Goal: Task Accomplishment & Management: Complete application form

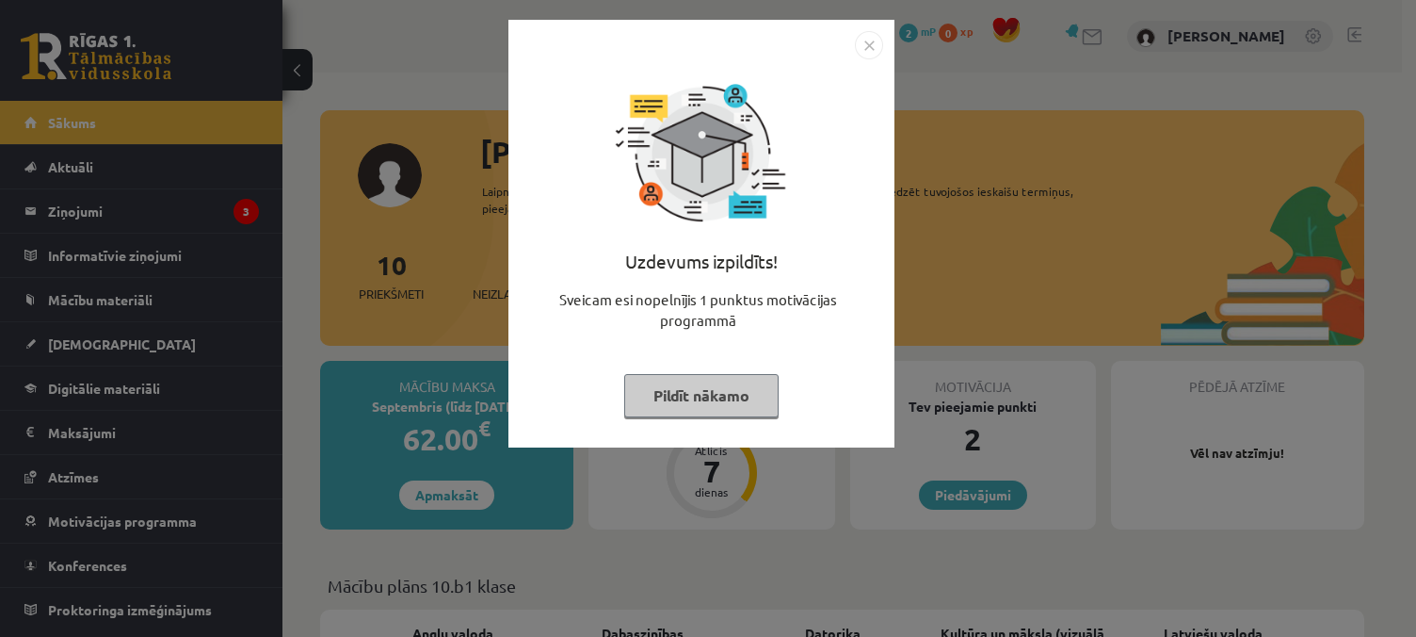
click at [746, 408] on button "Pildīt nākamo" at bounding box center [701, 395] width 154 height 43
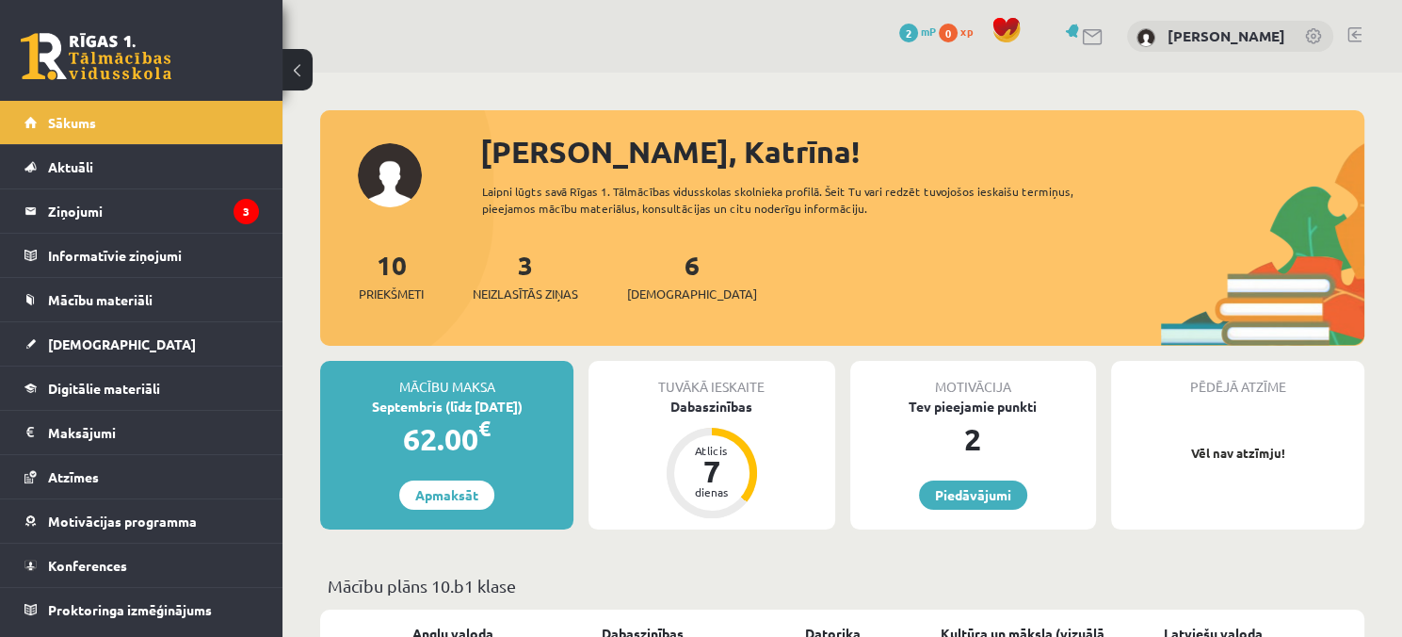
click at [556, 269] on div "3 Neizlasītās ziņas" at bounding box center [525, 274] width 105 height 58
click at [207, 214] on legend "Ziņojumi 3" at bounding box center [153, 210] width 211 height 43
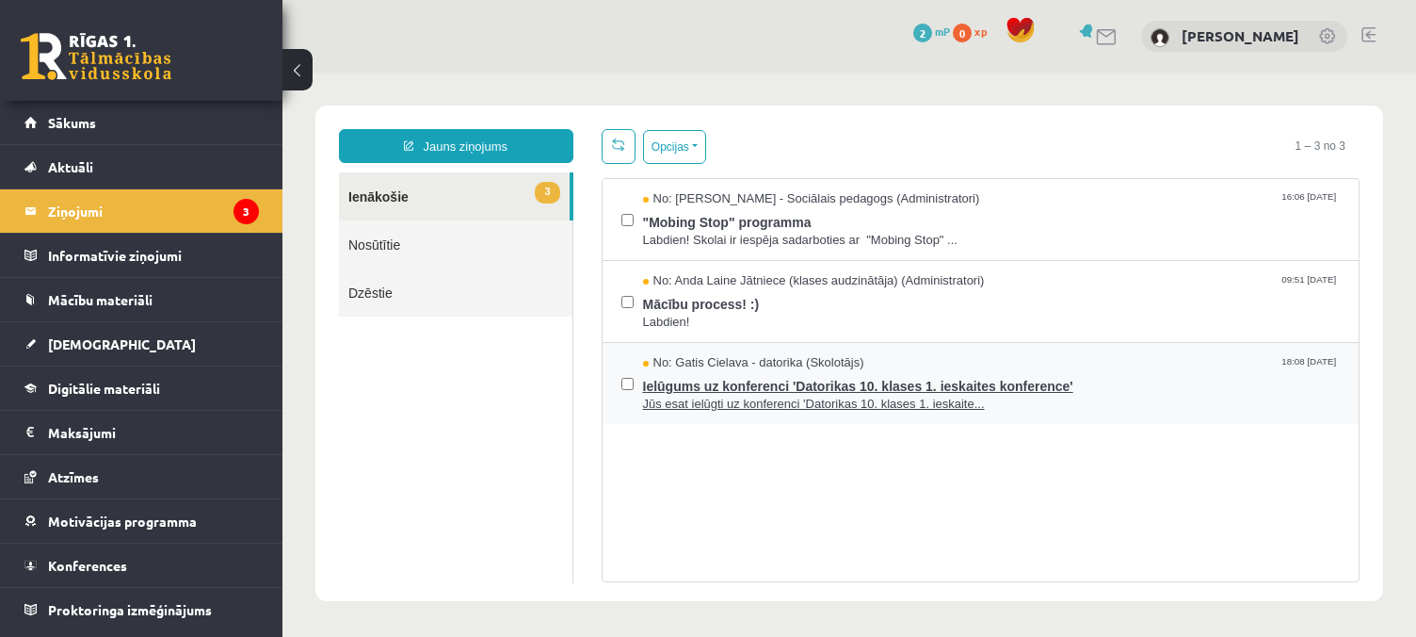
click at [908, 356] on div "No: Gatis Cielava - datorika (Skolotājs) 18:08 03/09/2025" at bounding box center [992, 363] width 698 height 18
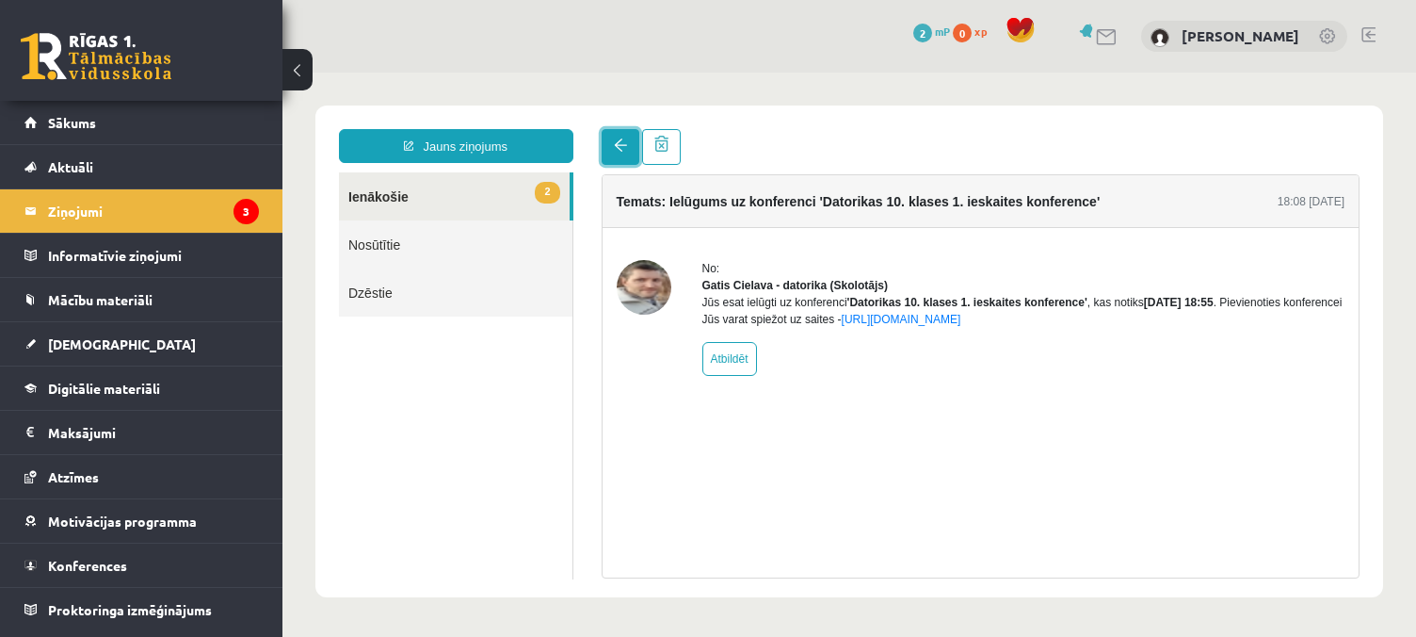
drag, startPoint x: 528, startPoint y: 172, endPoint x: 618, endPoint y: 142, distance: 94.4
click at [618, 142] on span at bounding box center [620, 144] width 13 height 13
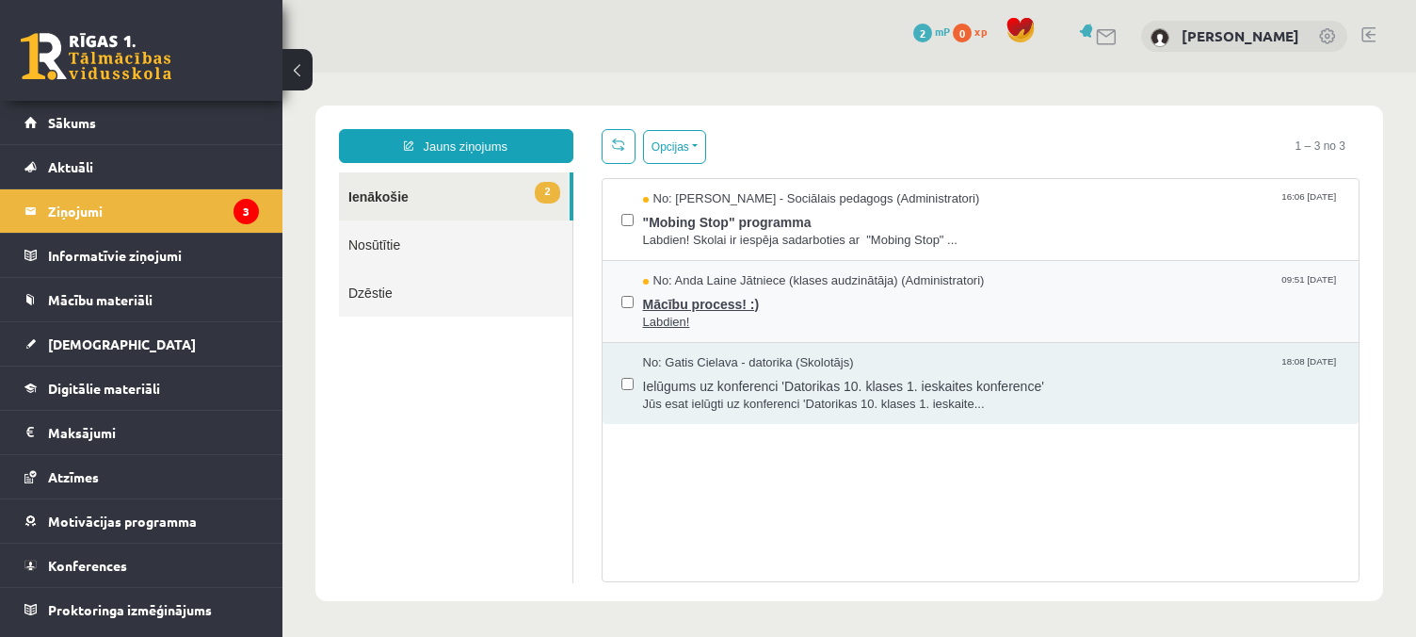
click at [772, 303] on span "Mācību process! :)" at bounding box center [992, 302] width 698 height 24
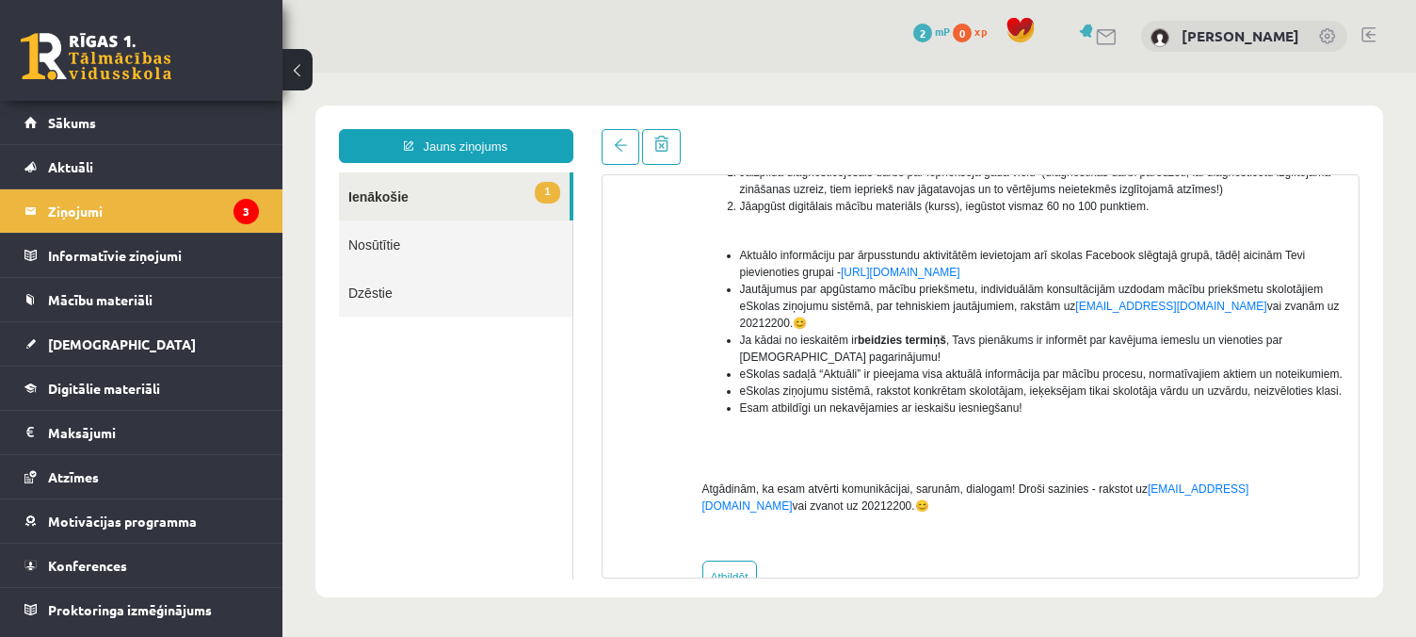
scroll to position [377, 0]
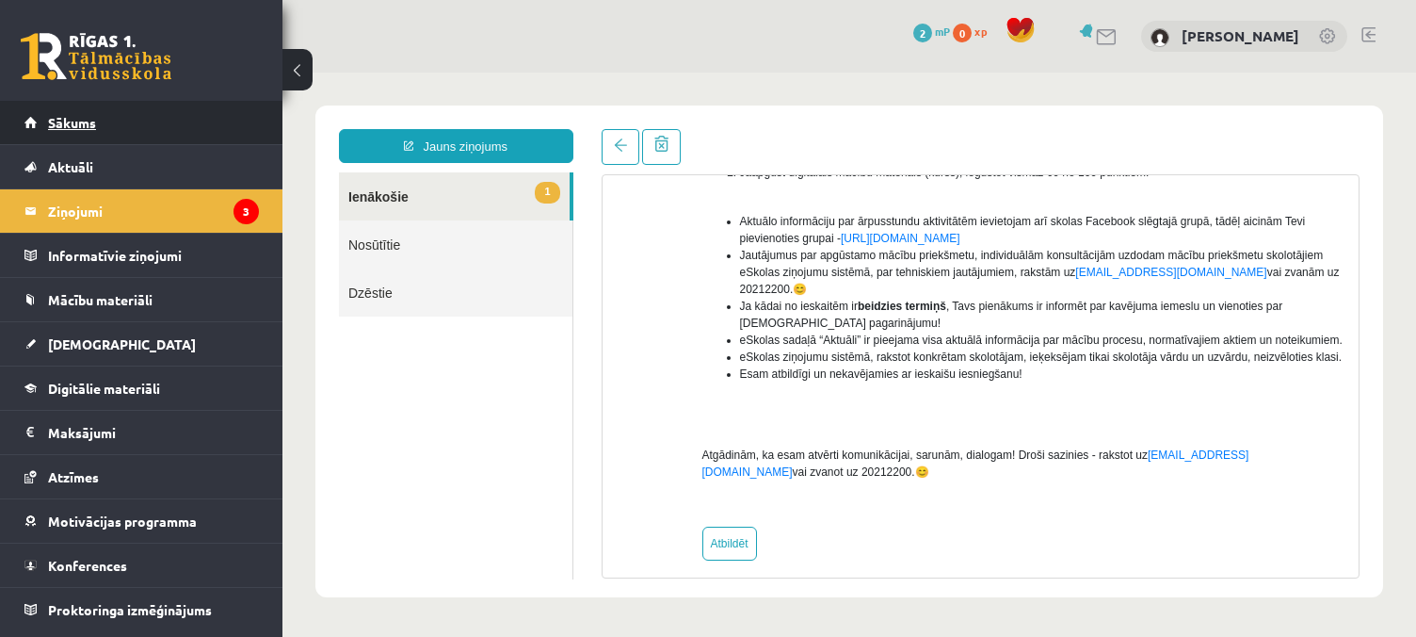
click at [195, 125] on link "Sākums" at bounding box center [141, 122] width 234 height 43
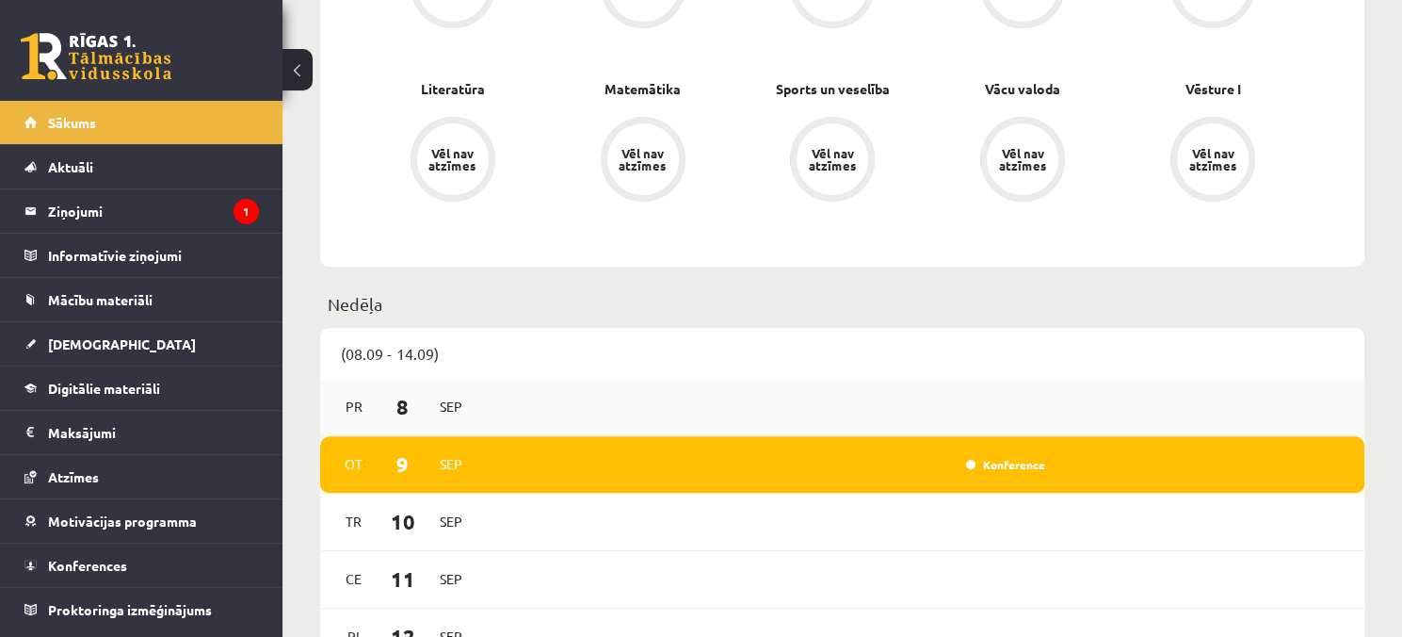
scroll to position [753, 0]
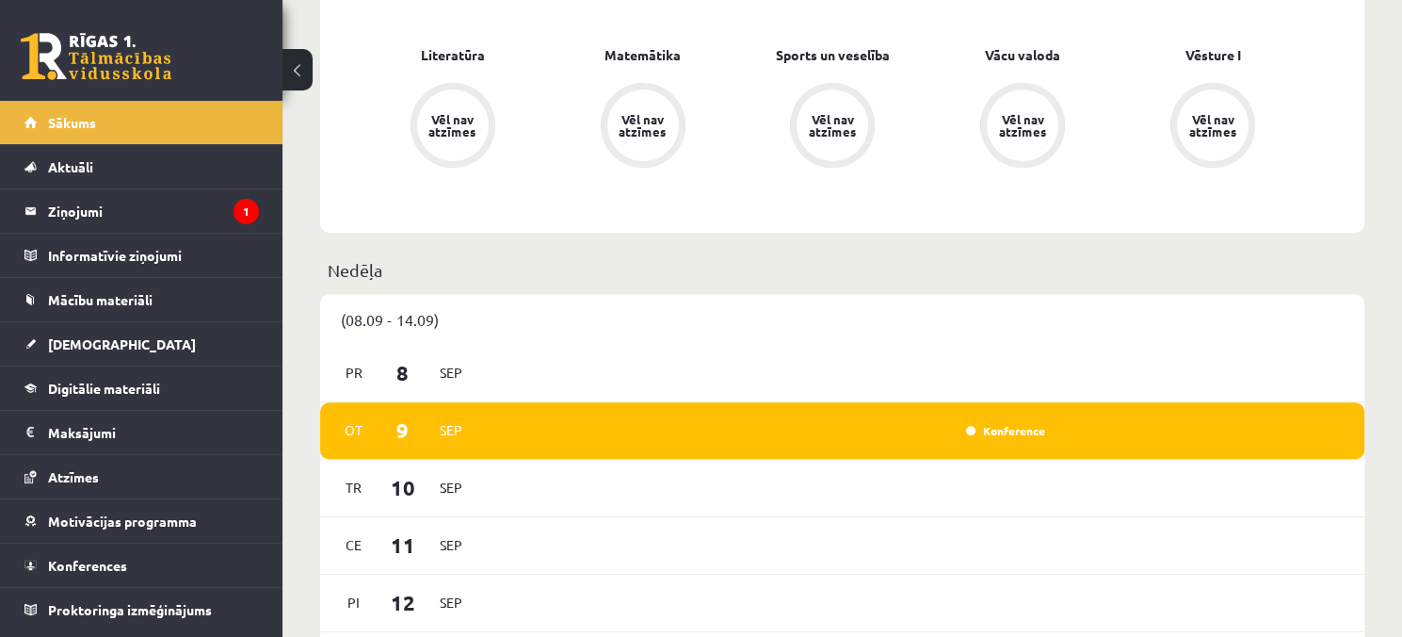
click at [913, 416] on div "Ot 9 Sep Konference" at bounding box center [842, 430] width 1044 height 57
click at [991, 433] on link "Konference" at bounding box center [1005, 430] width 79 height 15
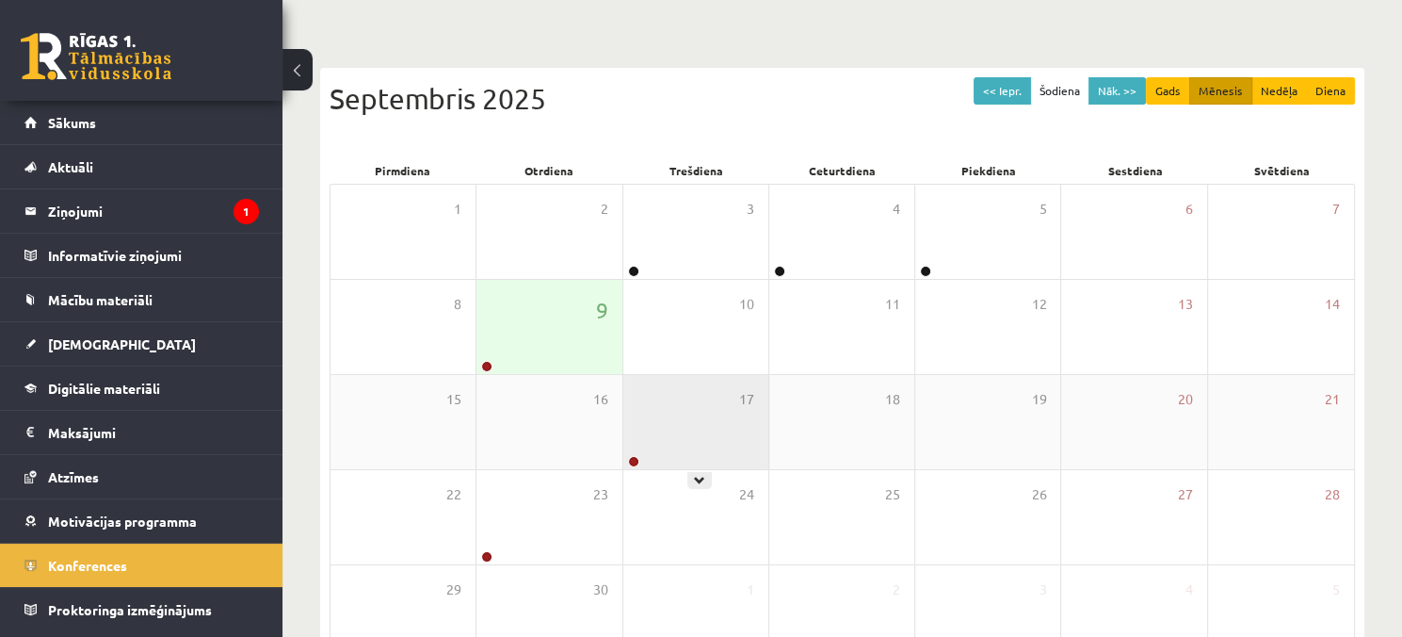
scroll to position [188, 0]
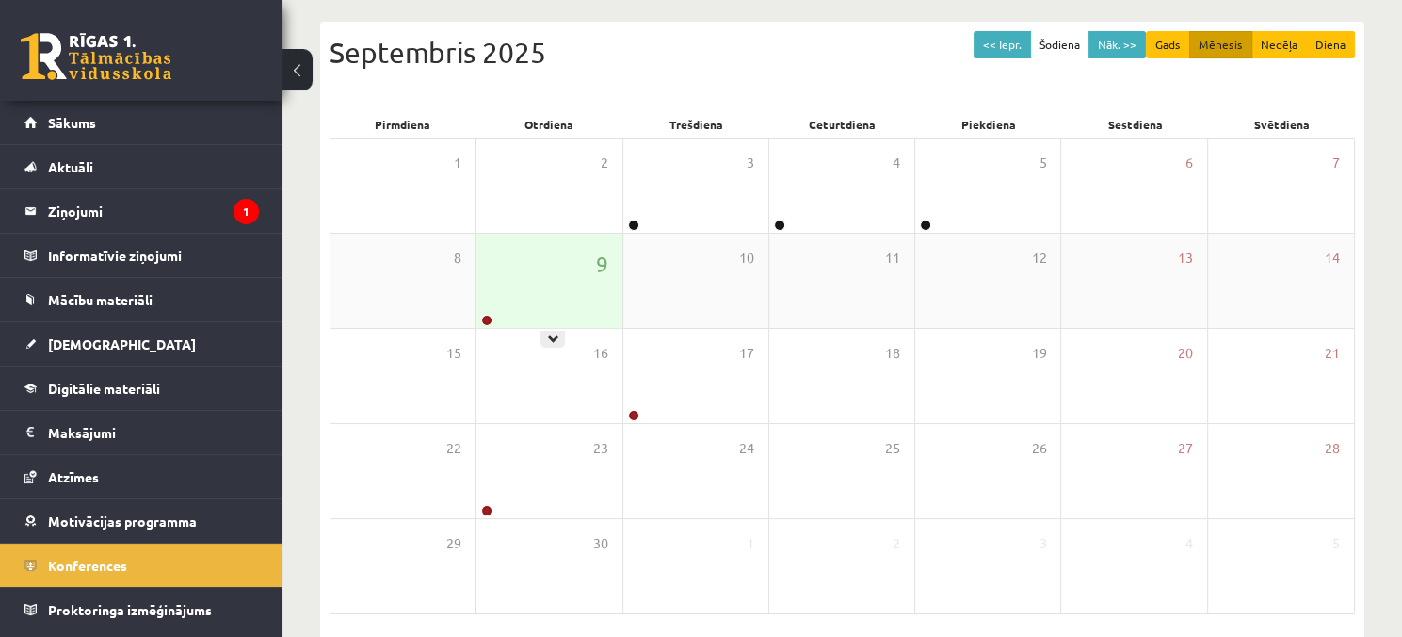
click at [531, 316] on div "9" at bounding box center [548, 281] width 145 height 94
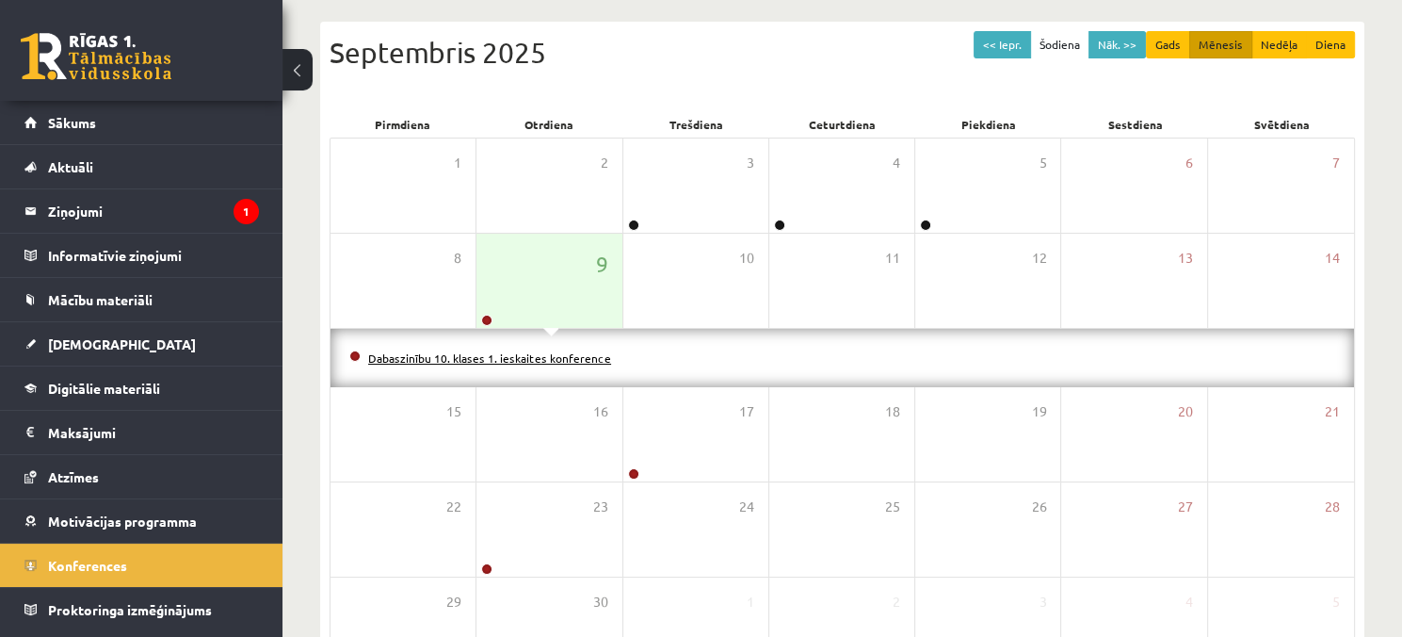
click at [568, 357] on link "Dabaszinību 10. klases 1. ieskaites konference" at bounding box center [489, 357] width 243 height 15
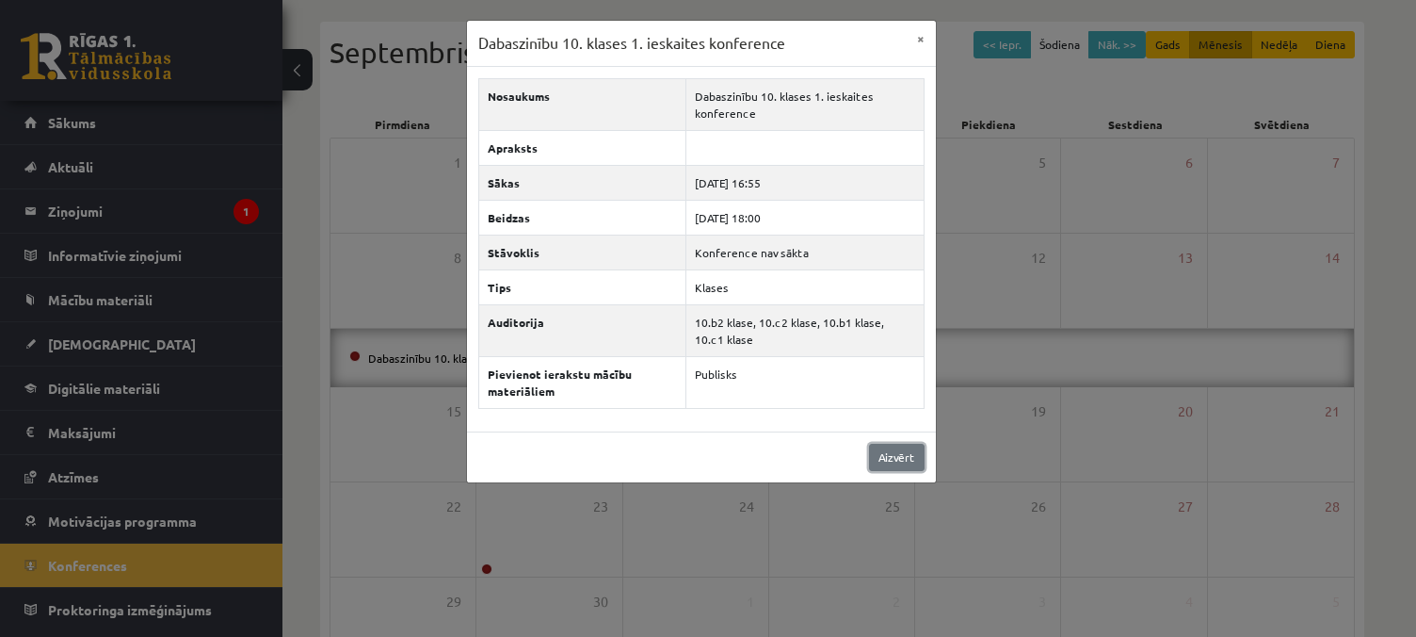
click at [900, 458] on link "Aizvērt" at bounding box center [897, 456] width 56 height 27
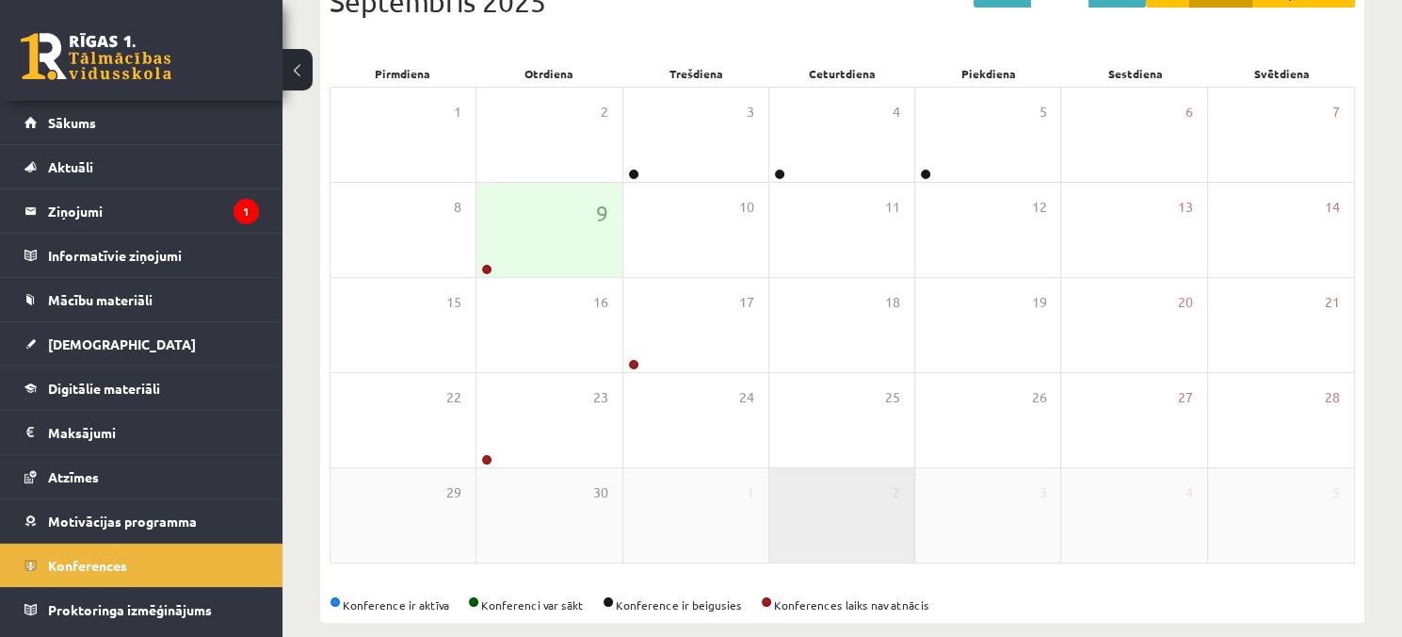
scroll to position [262, 0]
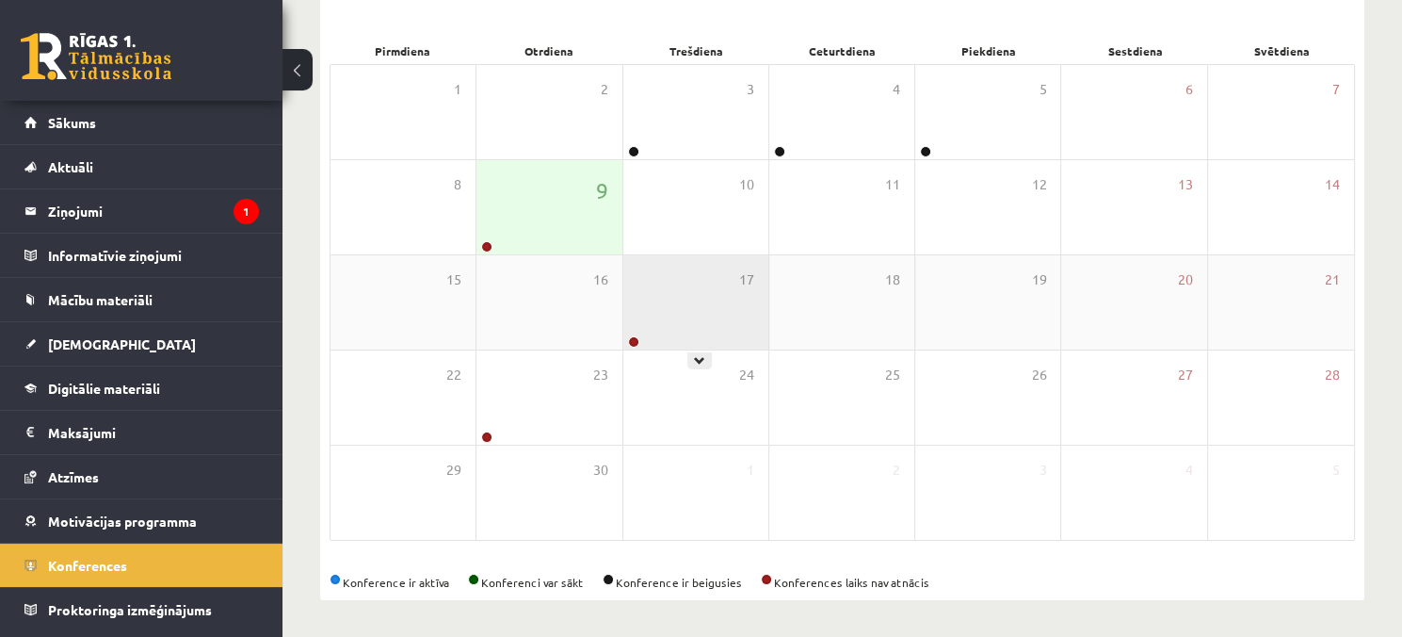
click at [660, 308] on div "17" at bounding box center [695, 302] width 145 height 94
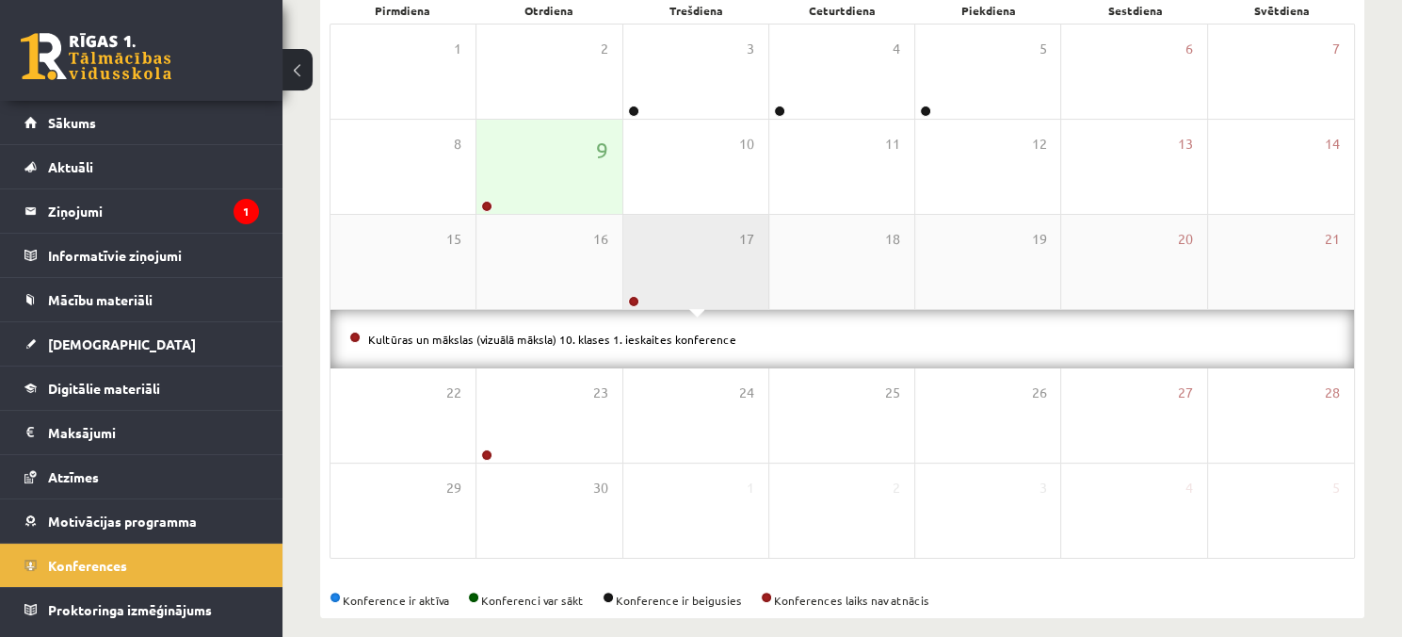
scroll to position [320, 0]
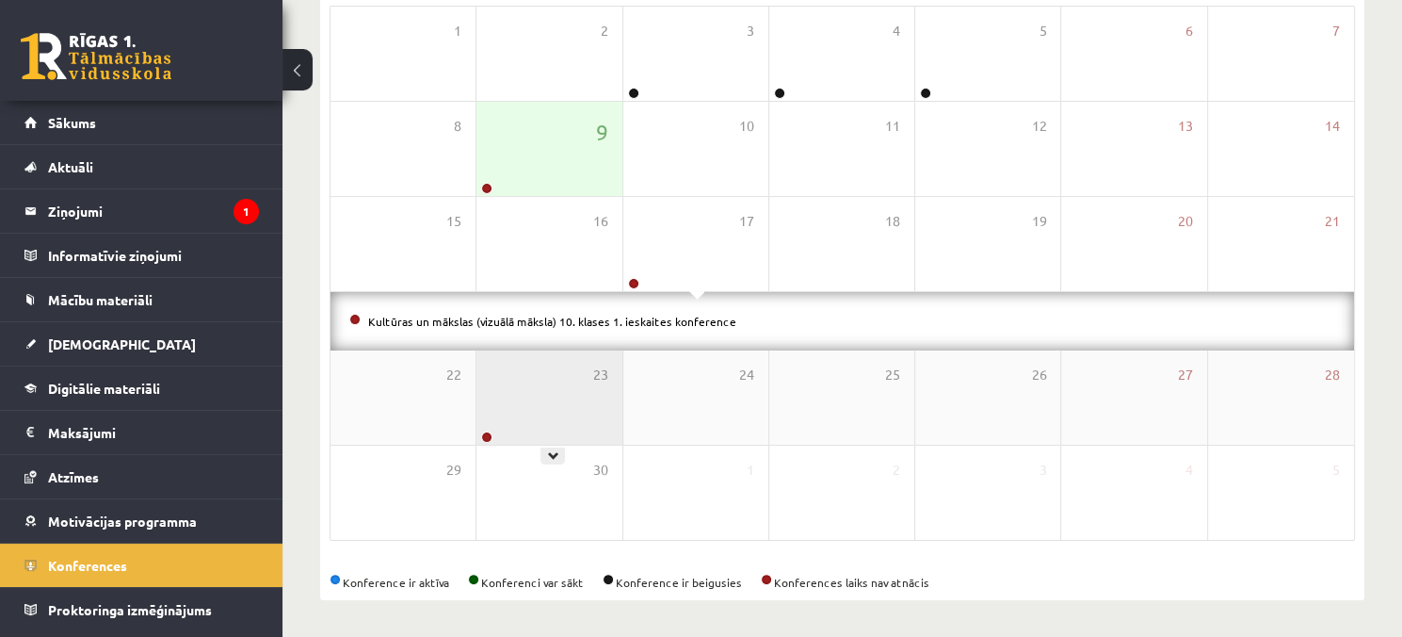
click at [580, 385] on div "23" at bounding box center [548, 397] width 145 height 94
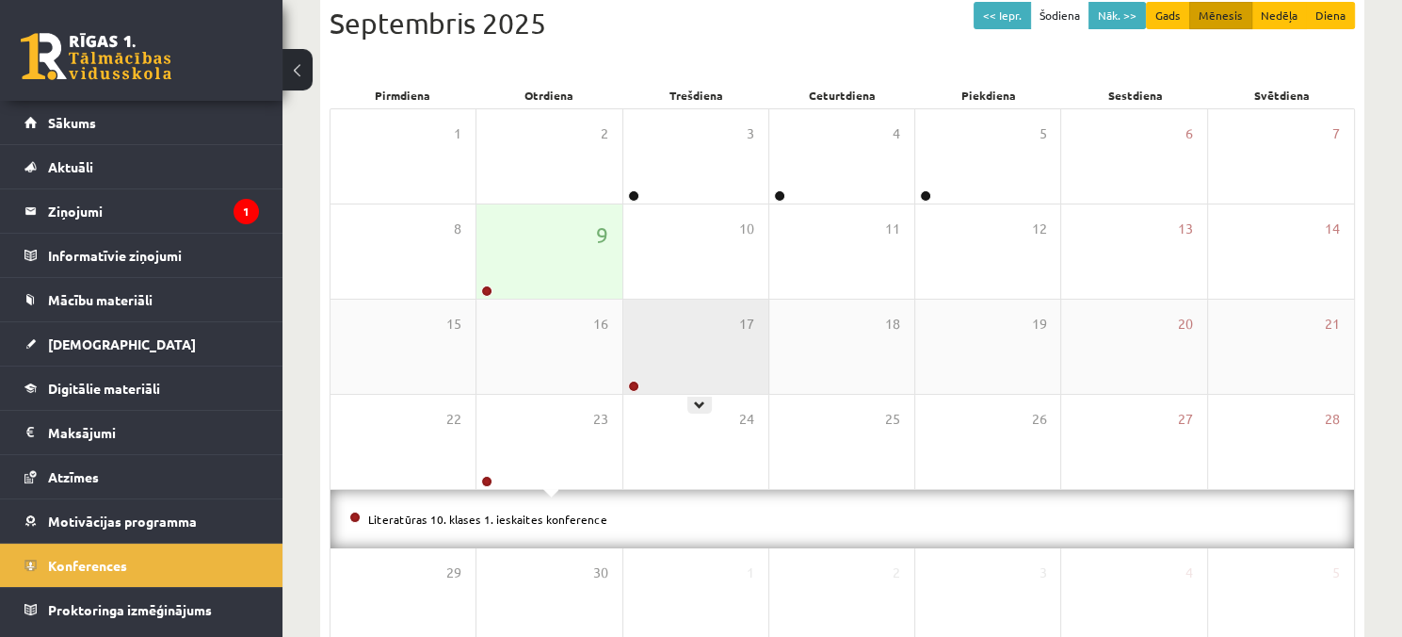
scroll to position [226, 0]
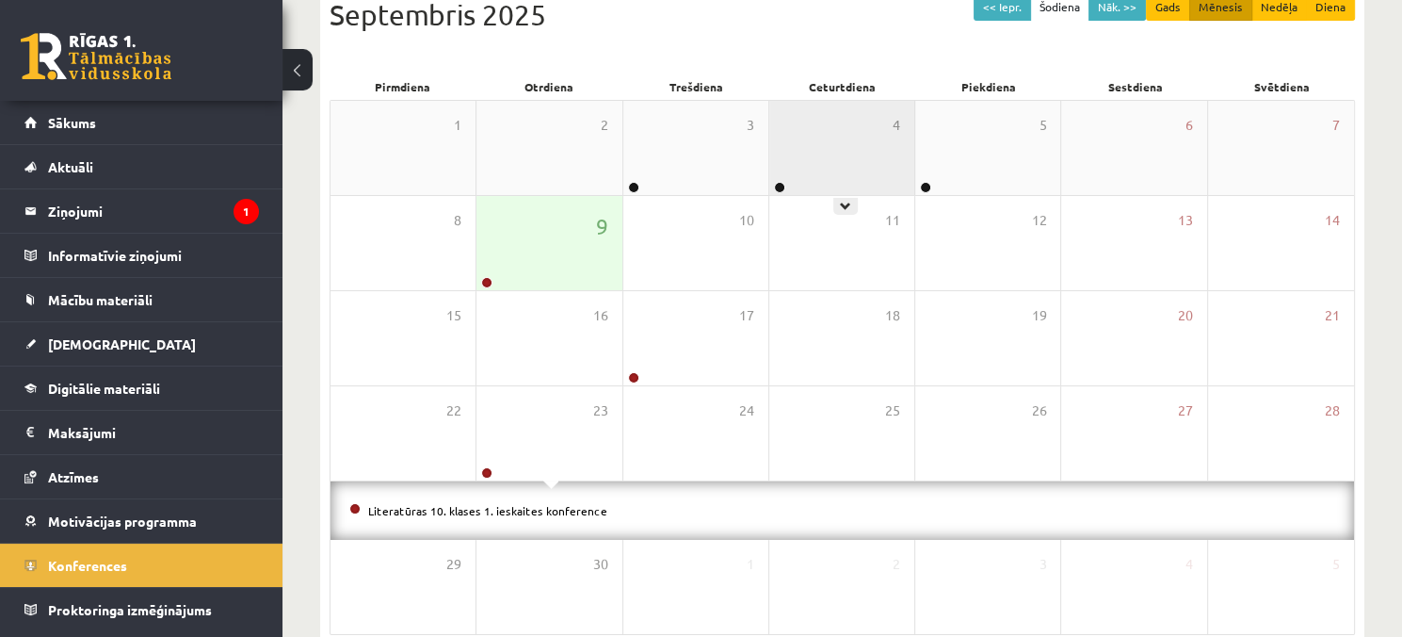
click at [811, 152] on div "4" at bounding box center [841, 148] width 145 height 94
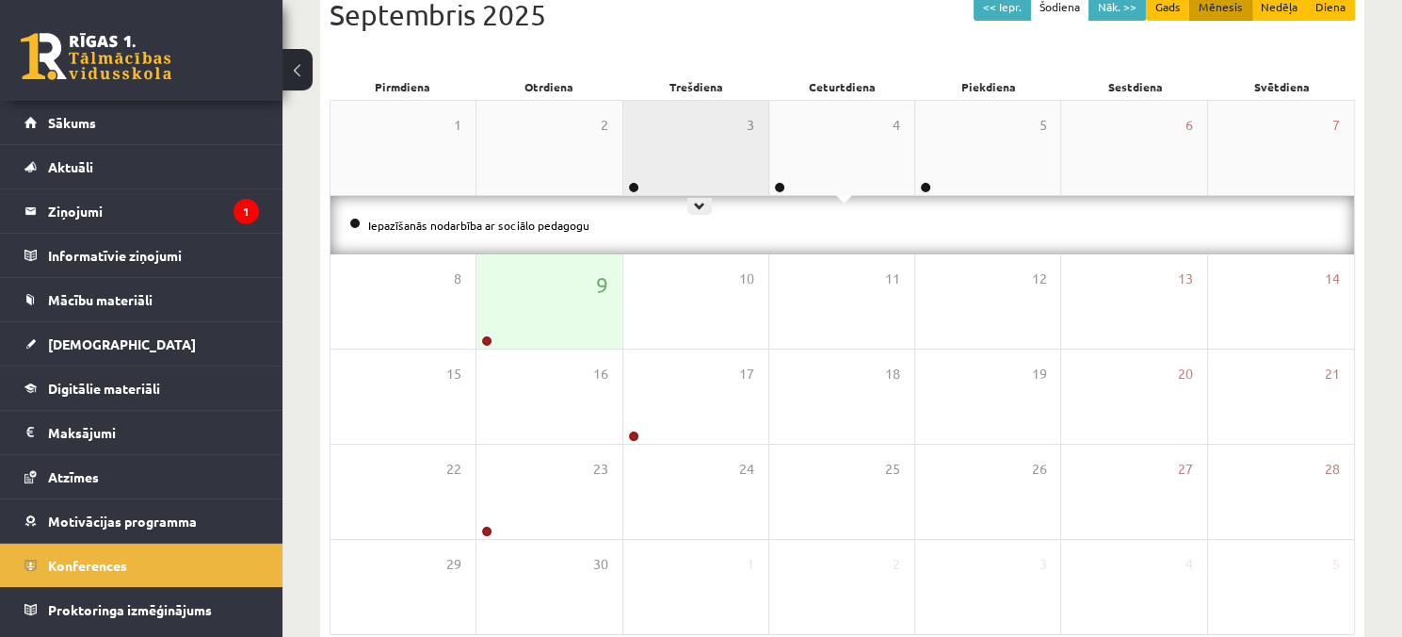
click at [737, 129] on div "3" at bounding box center [695, 148] width 145 height 94
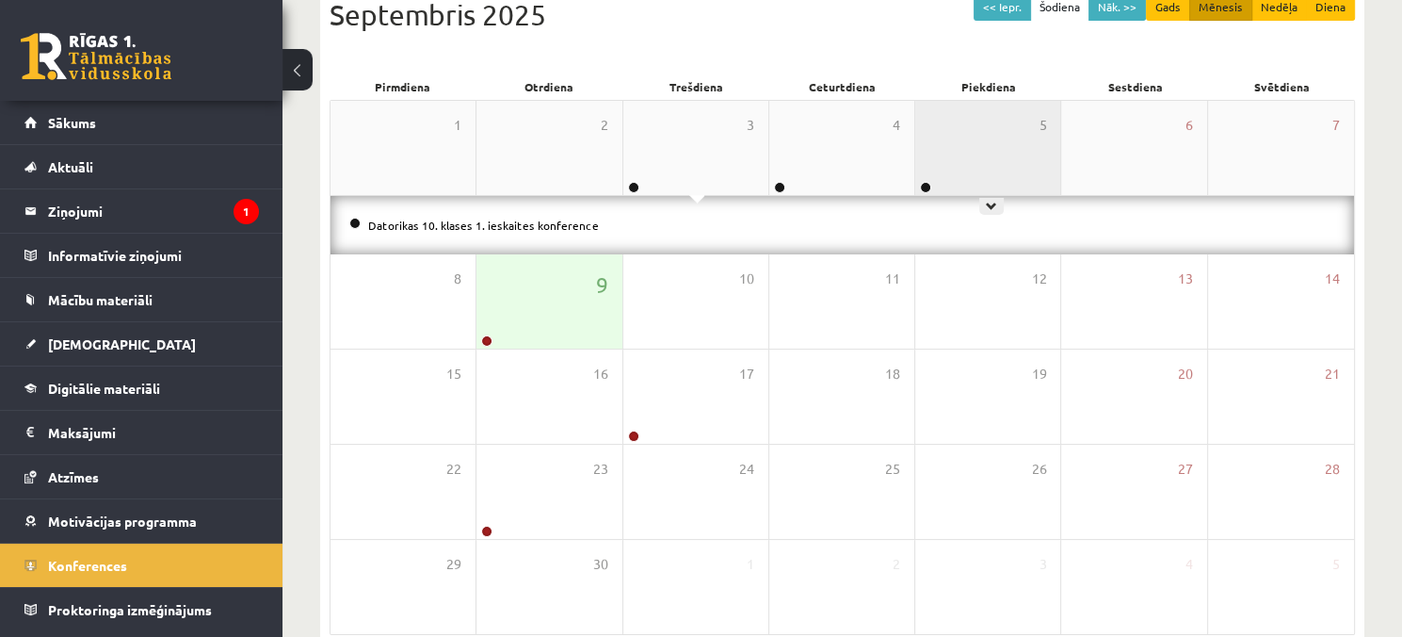
click at [938, 144] on div "5" at bounding box center [987, 148] width 145 height 94
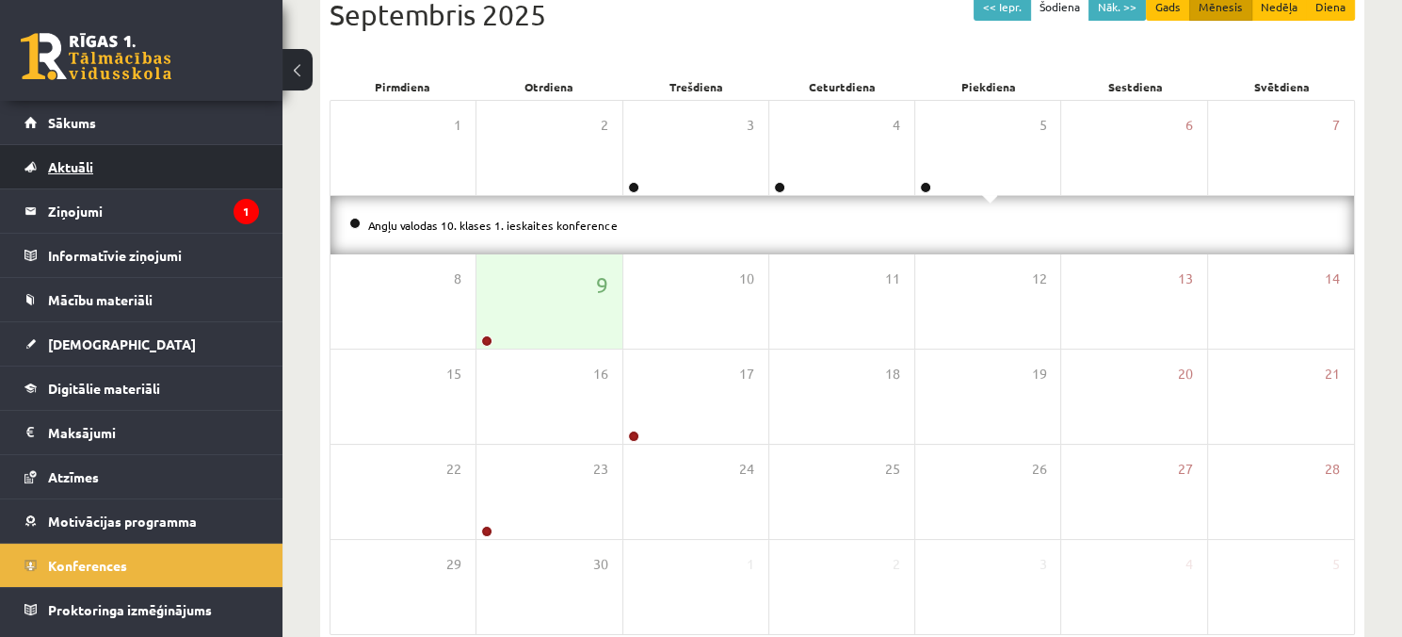
click at [143, 174] on link "Aktuāli" at bounding box center [141, 166] width 234 height 43
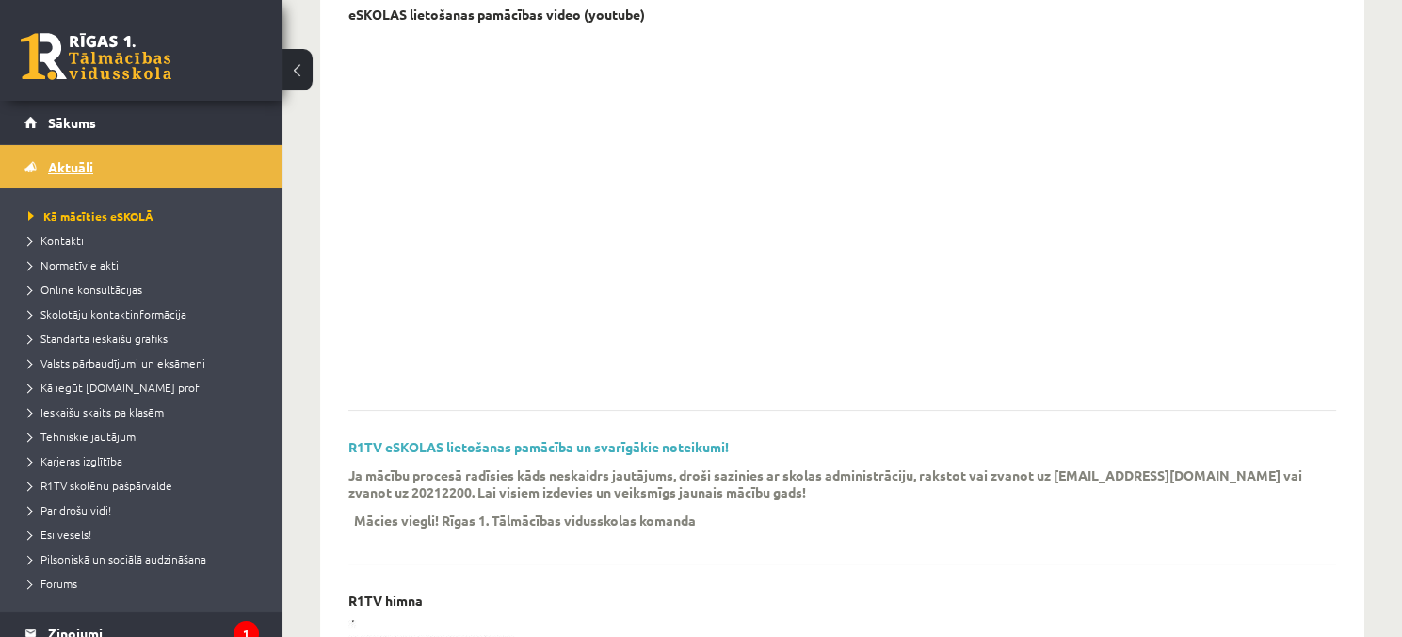
click at [164, 162] on link "Aktuāli" at bounding box center [141, 166] width 234 height 43
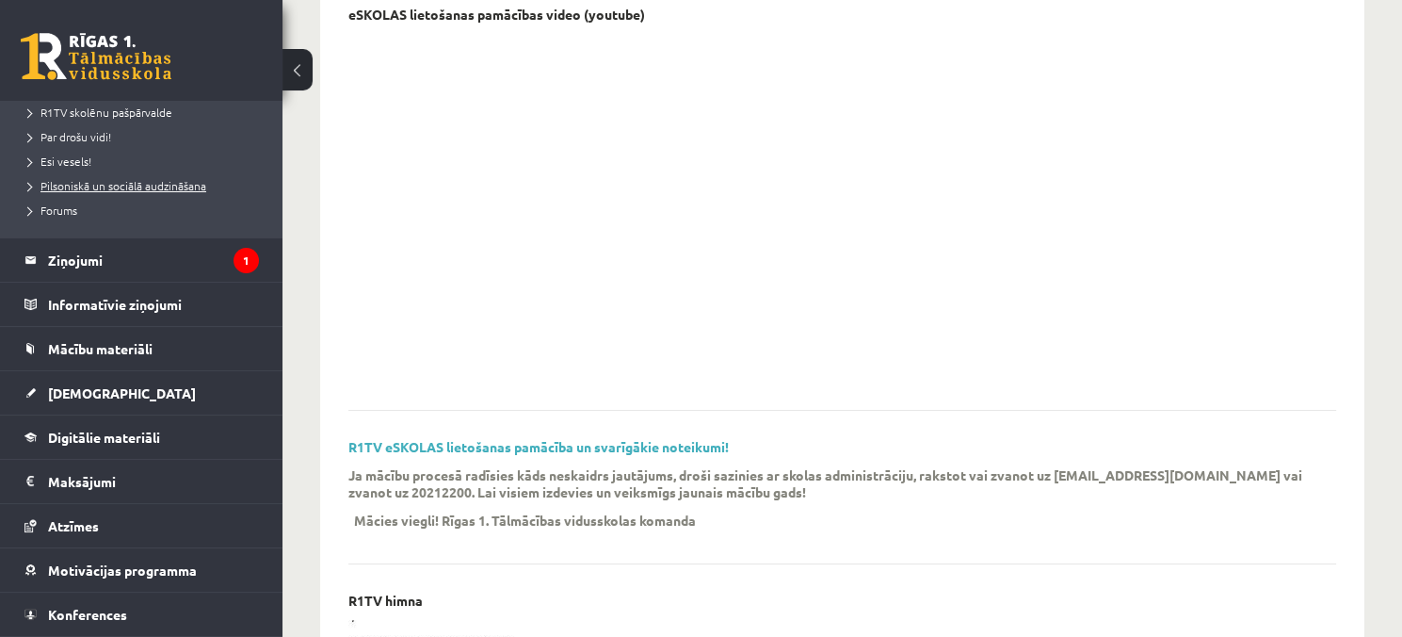
scroll to position [377, 0]
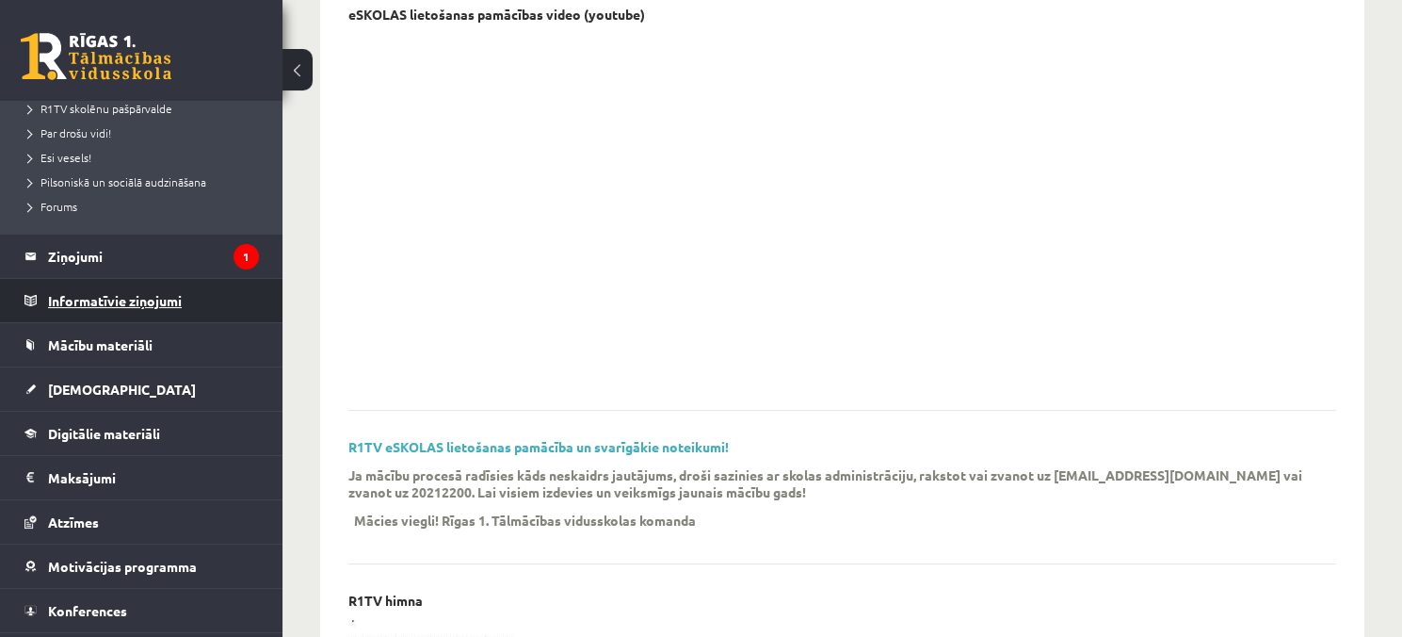
click at [187, 307] on legend "Informatīvie ziņojumi 0" at bounding box center [153, 300] width 211 height 43
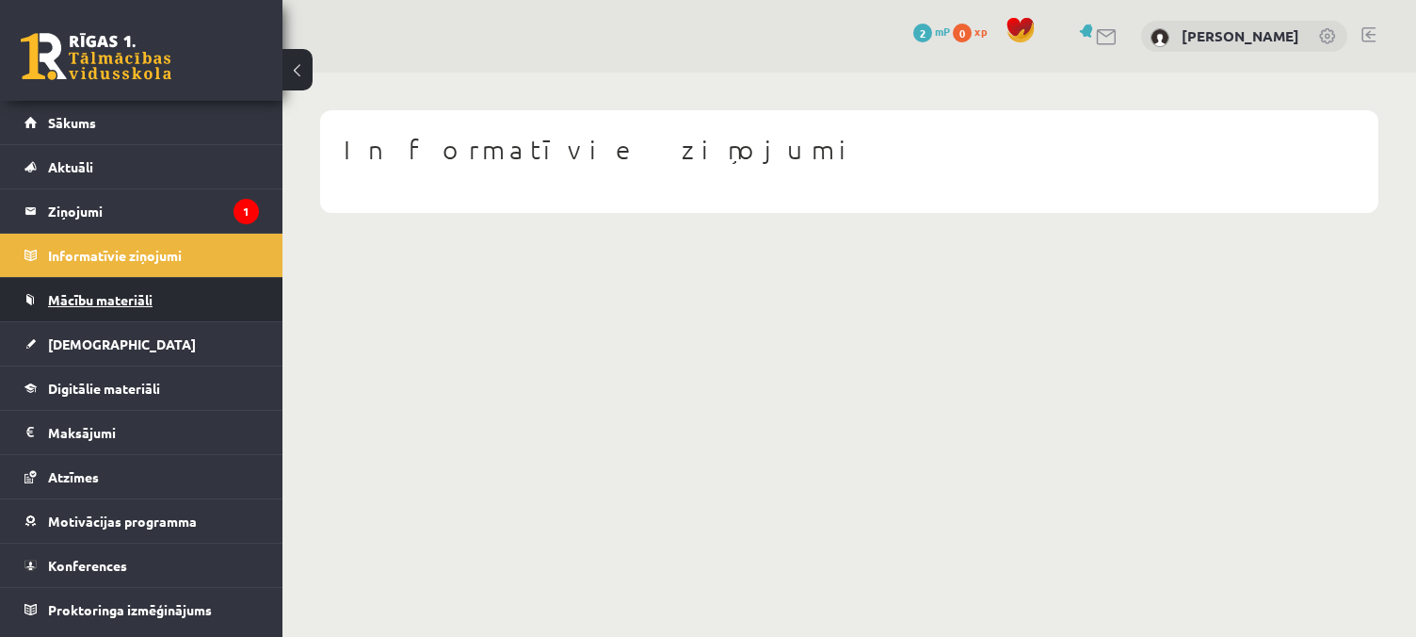
click at [173, 301] on link "Mācību materiāli" at bounding box center [141, 299] width 234 height 43
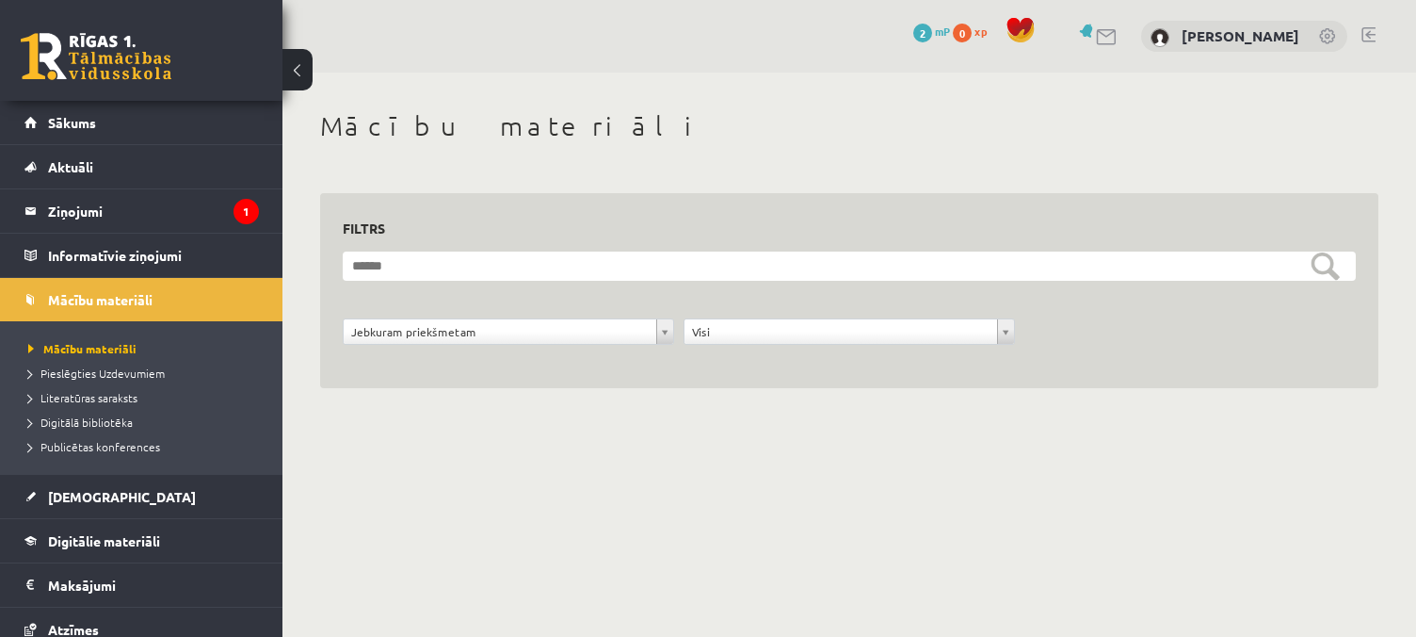
scroll to position [94, 0]
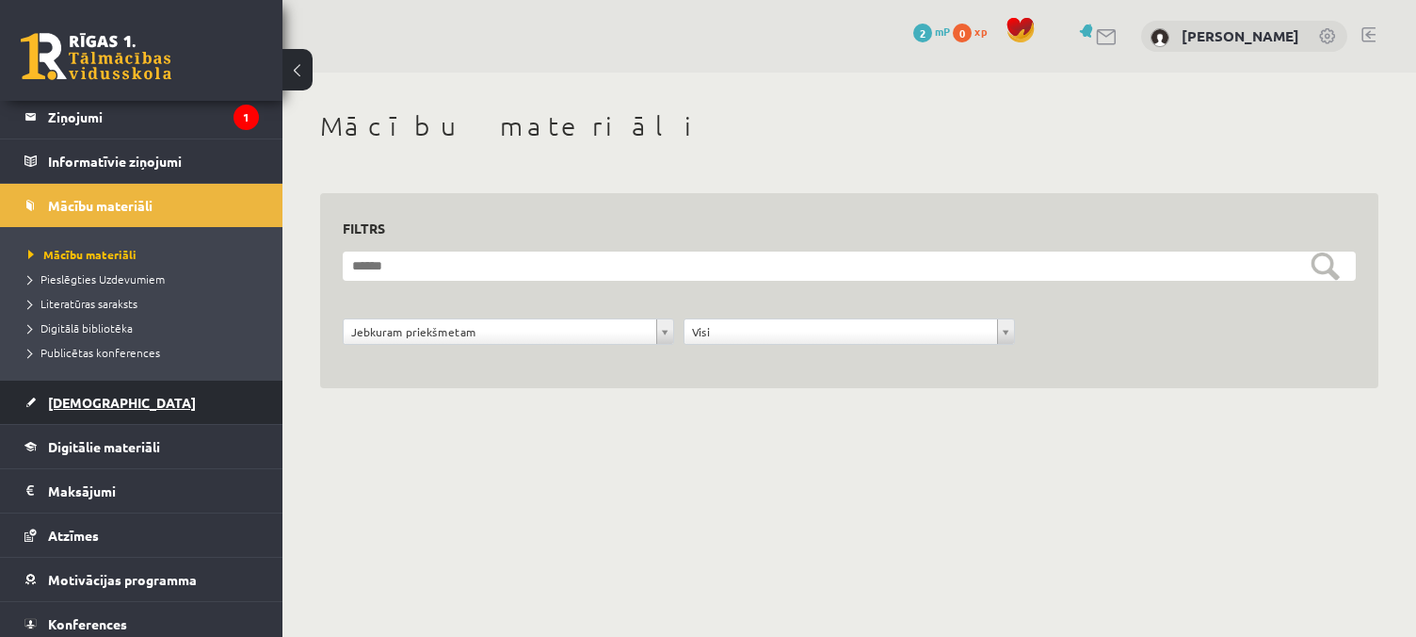
click at [155, 410] on link "[DEMOGRAPHIC_DATA]" at bounding box center [141, 401] width 234 height 43
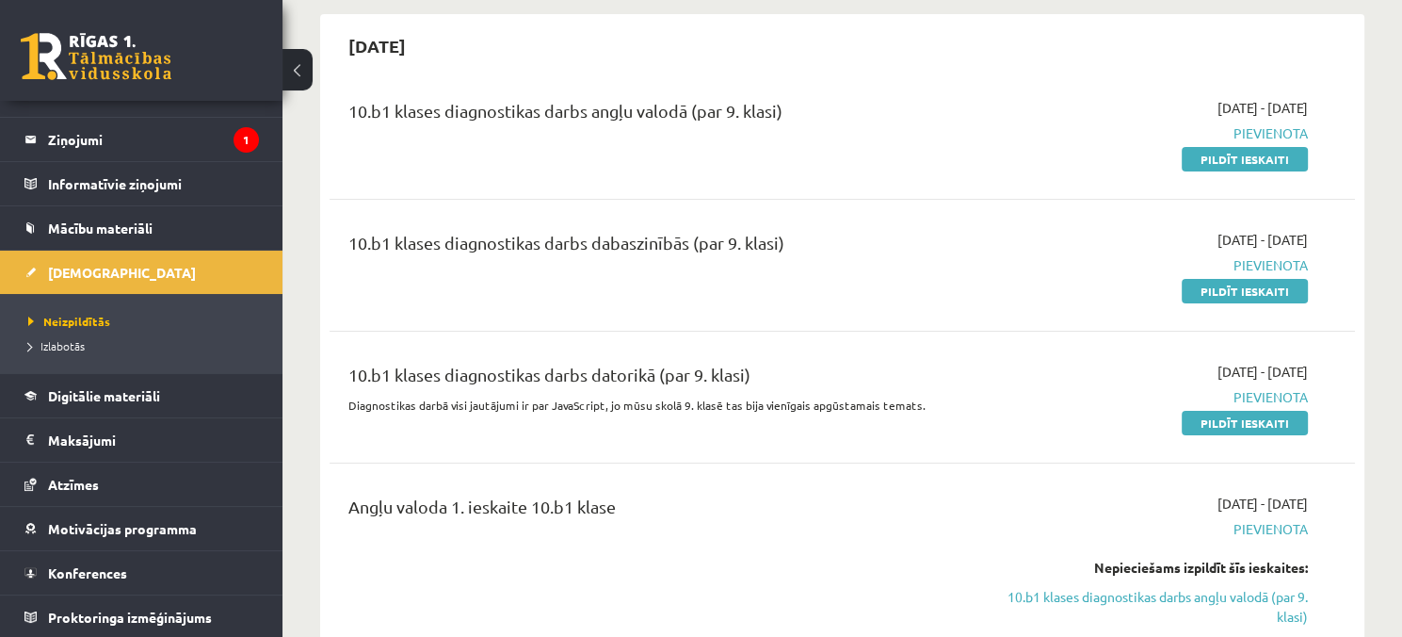
scroll to position [94, 0]
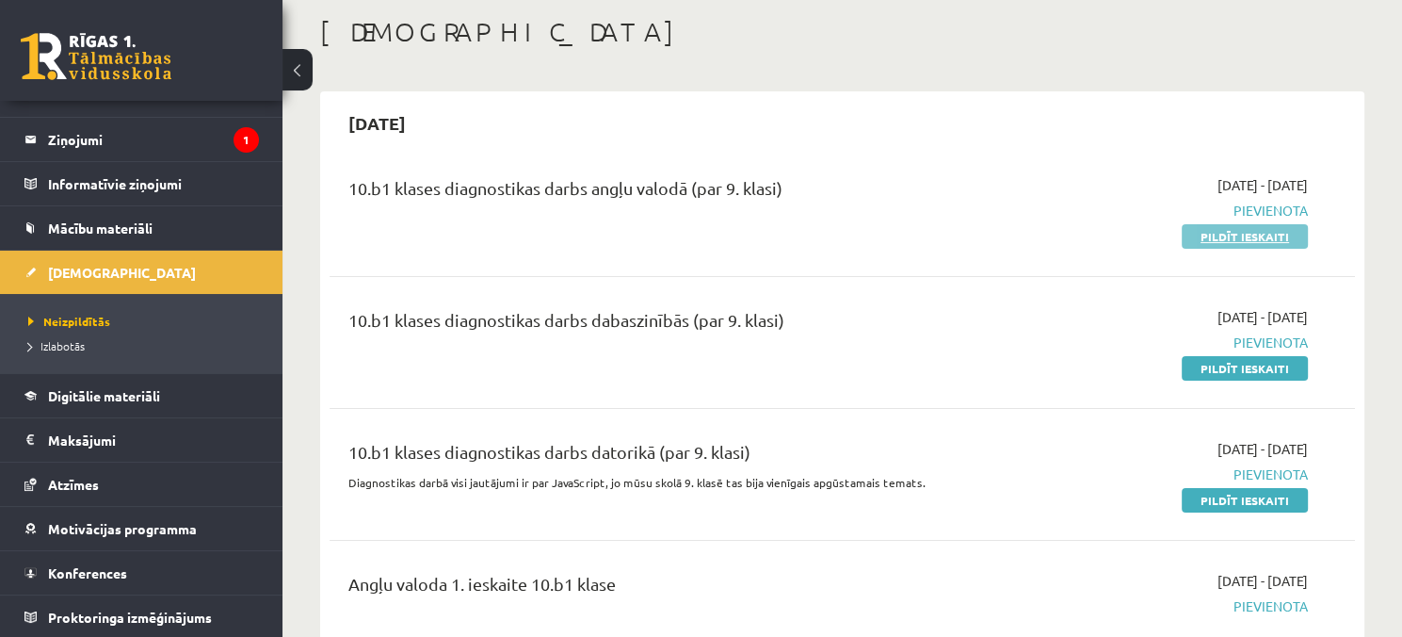
click at [1232, 234] on link "Pildīt ieskaiti" at bounding box center [1245, 236] width 126 height 24
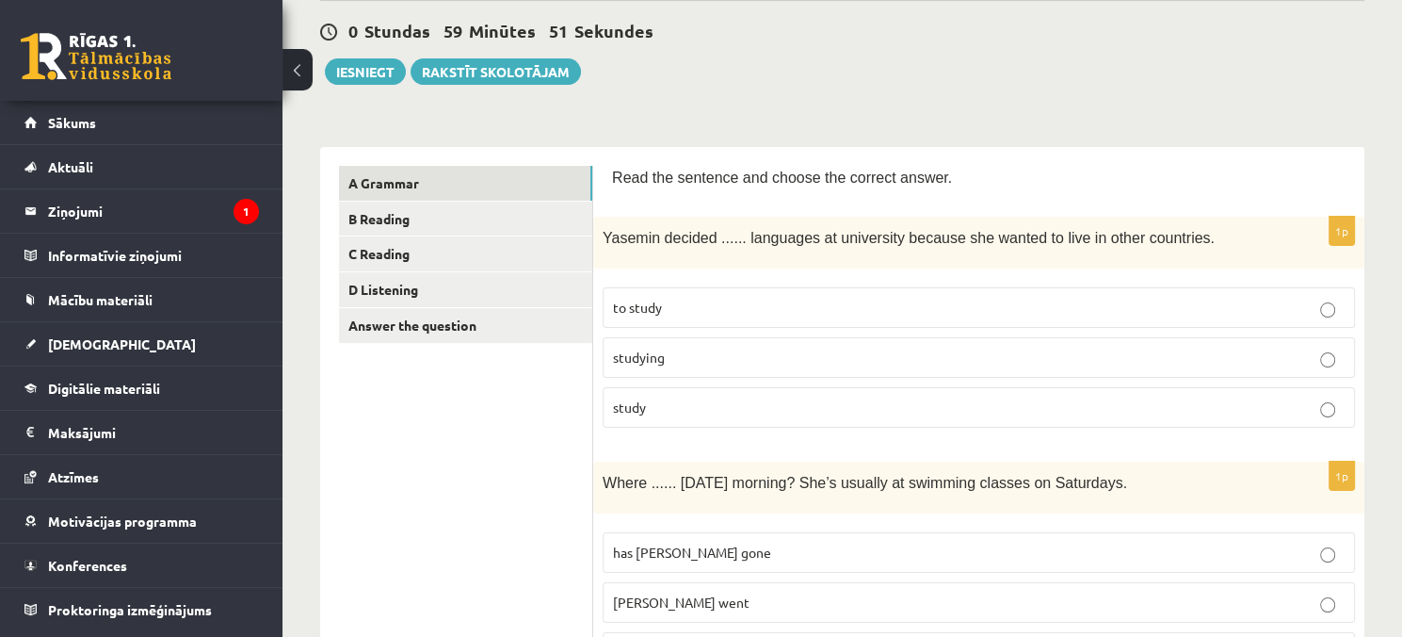
scroll to position [282, 0]
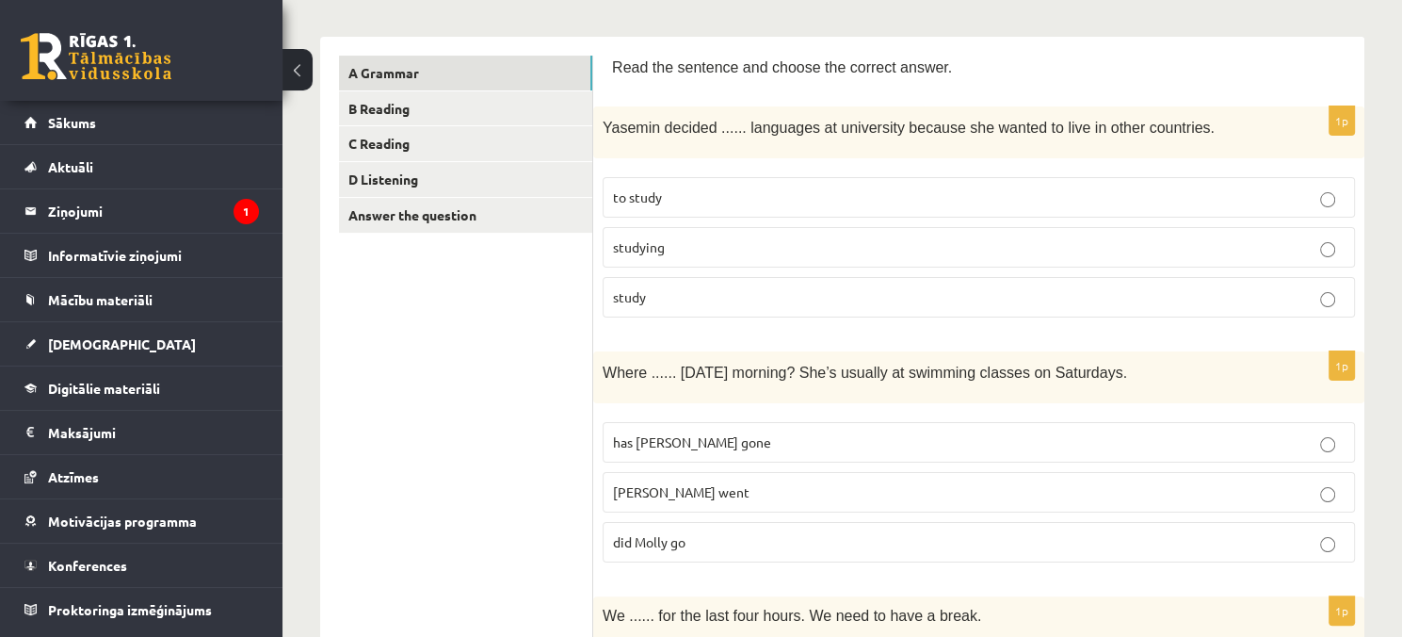
click at [842, 184] on label "to study" at bounding box center [979, 197] width 752 height 40
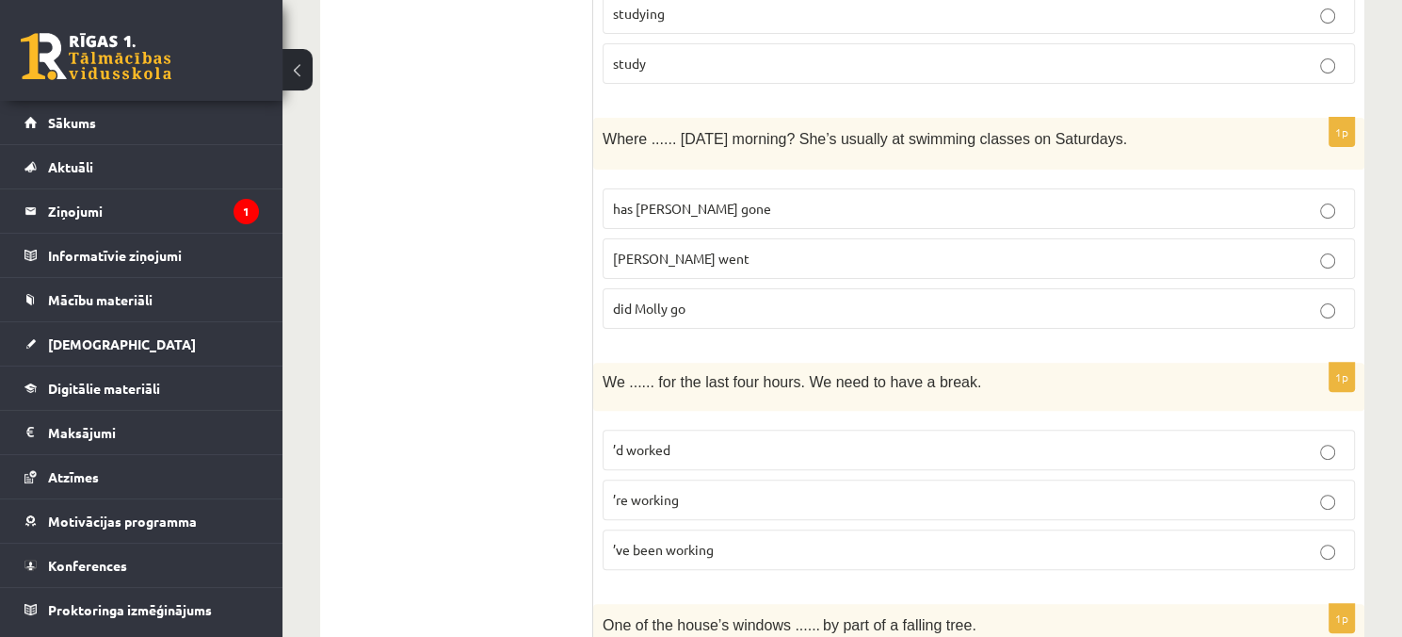
scroll to position [471, 0]
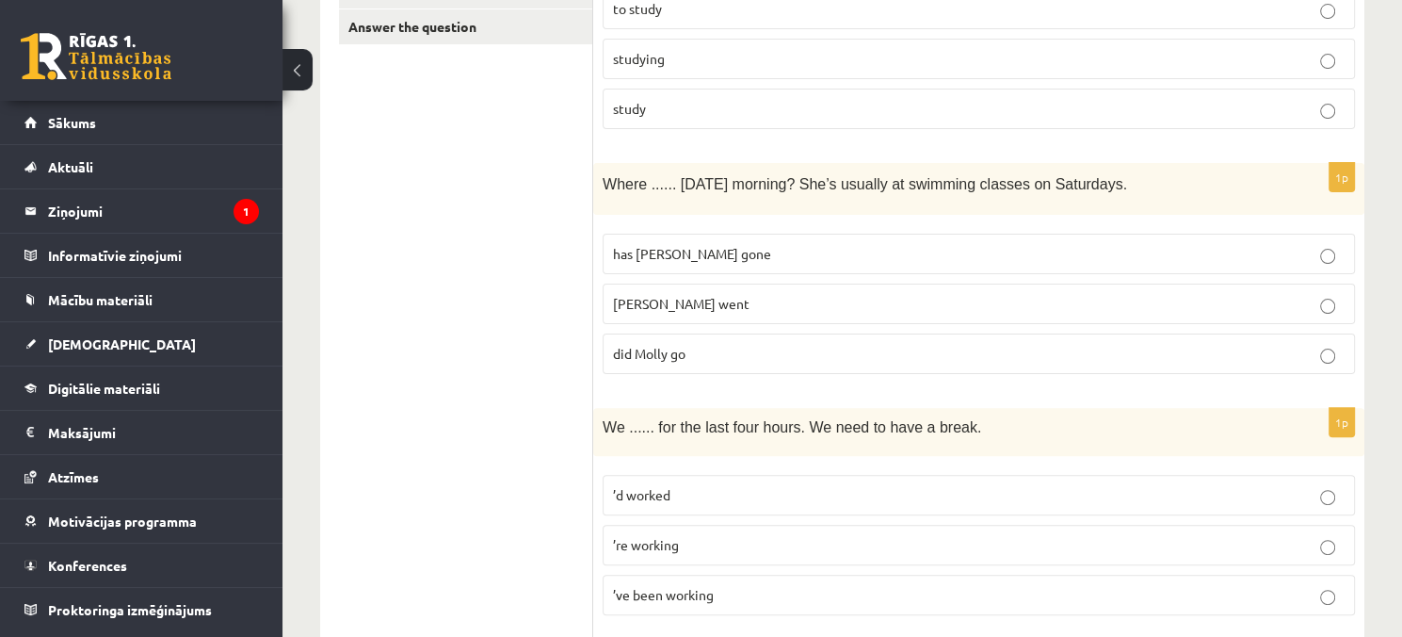
click at [749, 358] on p "did Molly go" at bounding box center [979, 354] width 732 height 20
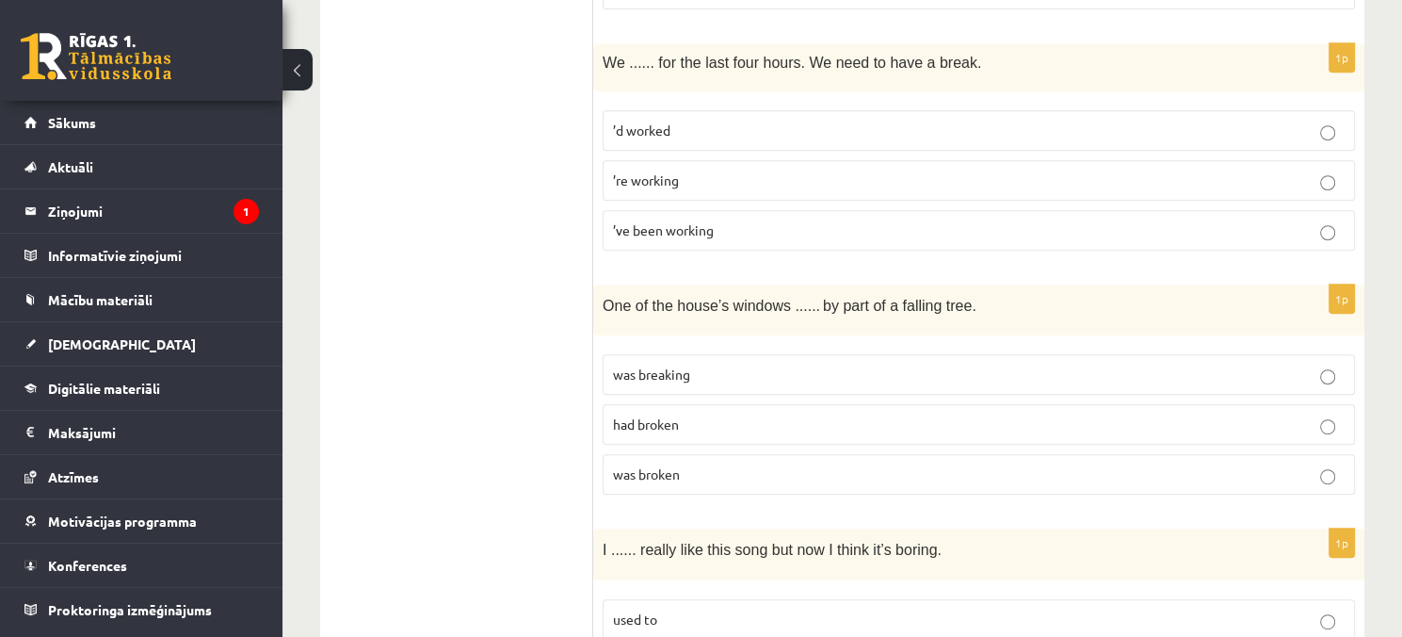
scroll to position [847, 0]
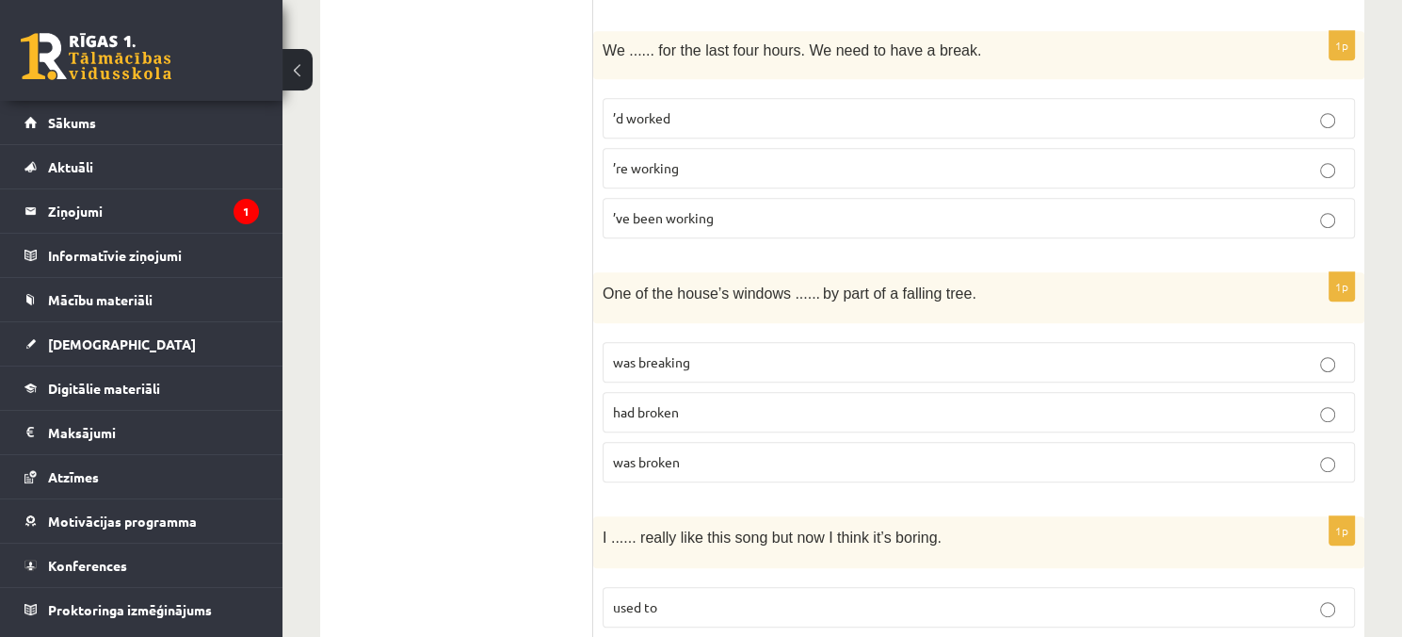
click at [754, 214] on p "’ve been working" at bounding box center [979, 218] width 732 height 20
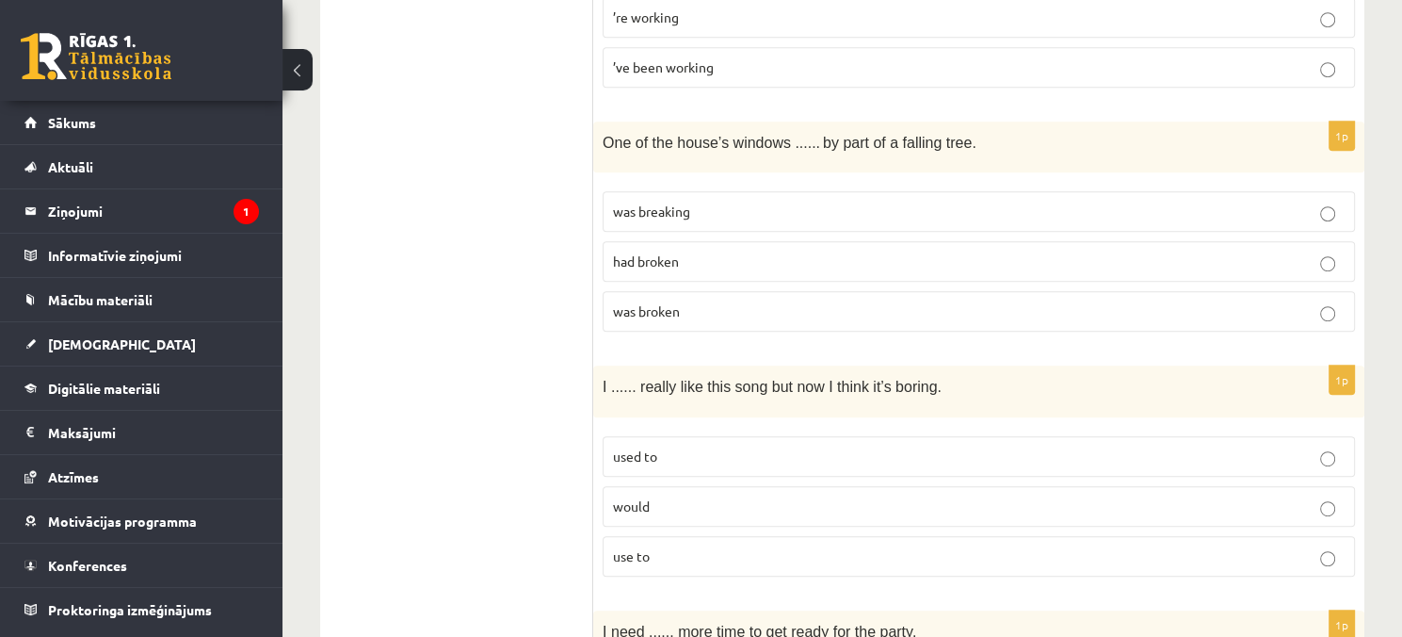
scroll to position [1036, 0]
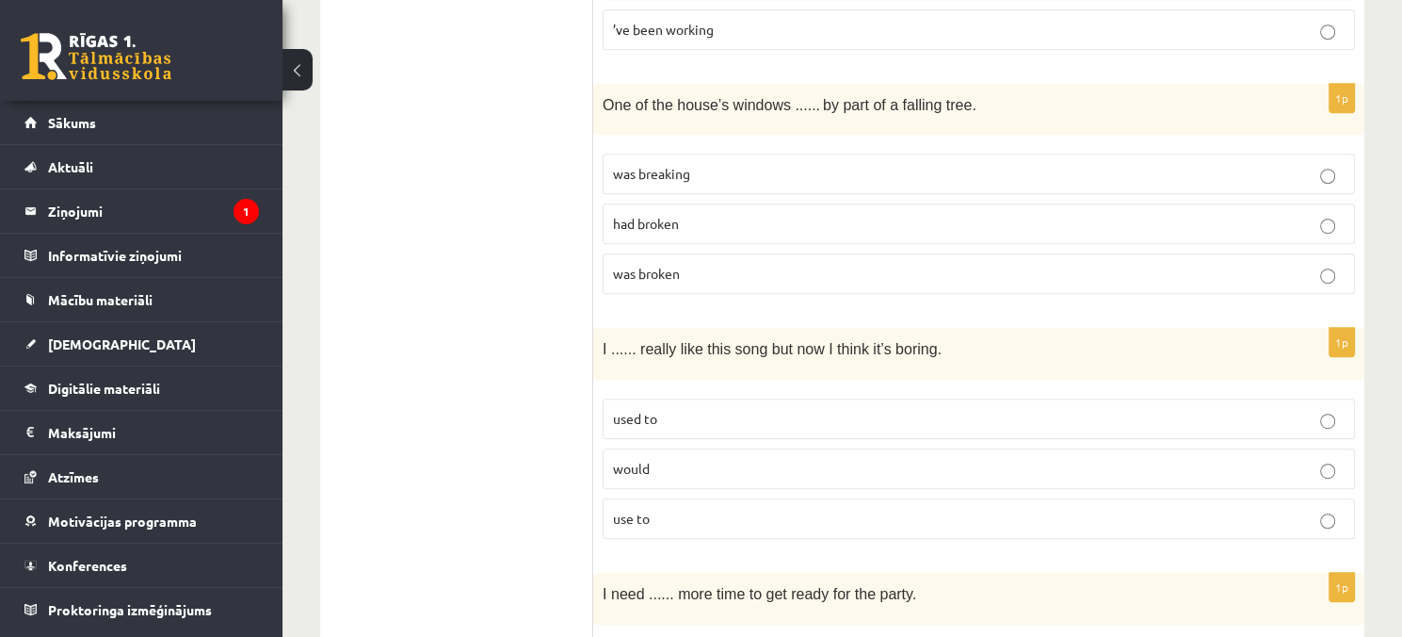
click at [737, 264] on p "was broken" at bounding box center [979, 274] width 732 height 20
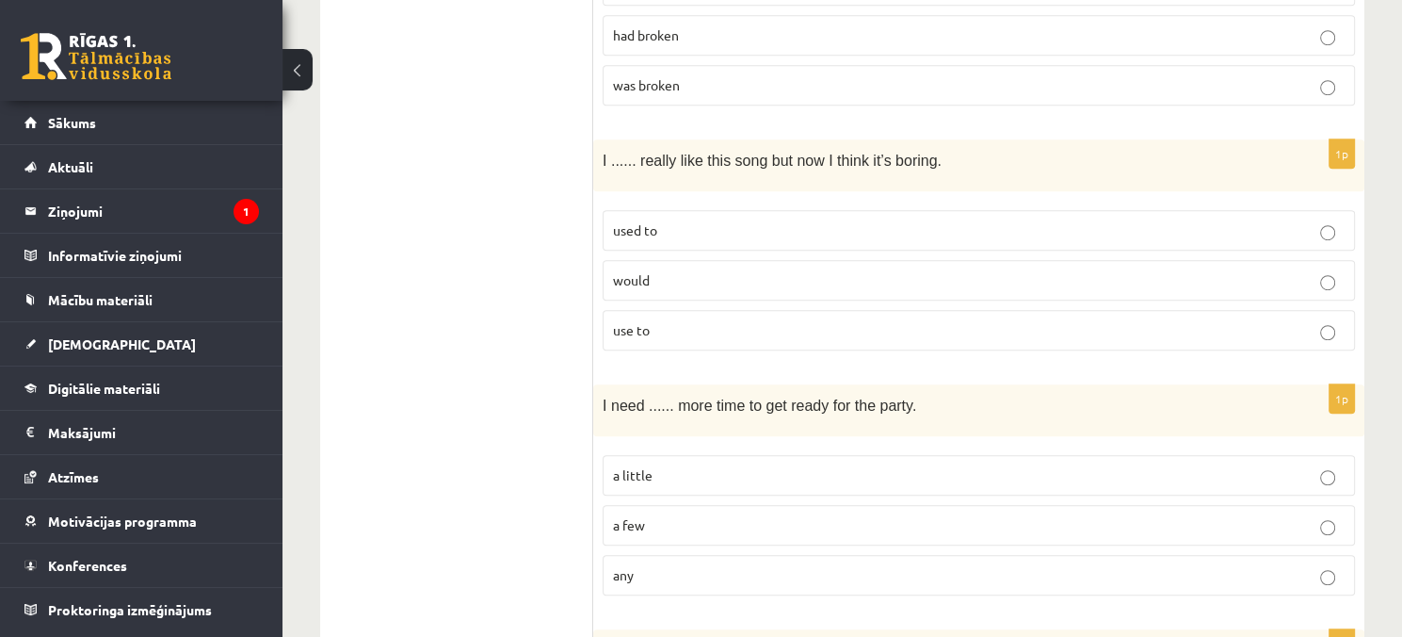
scroll to position [1318, 0]
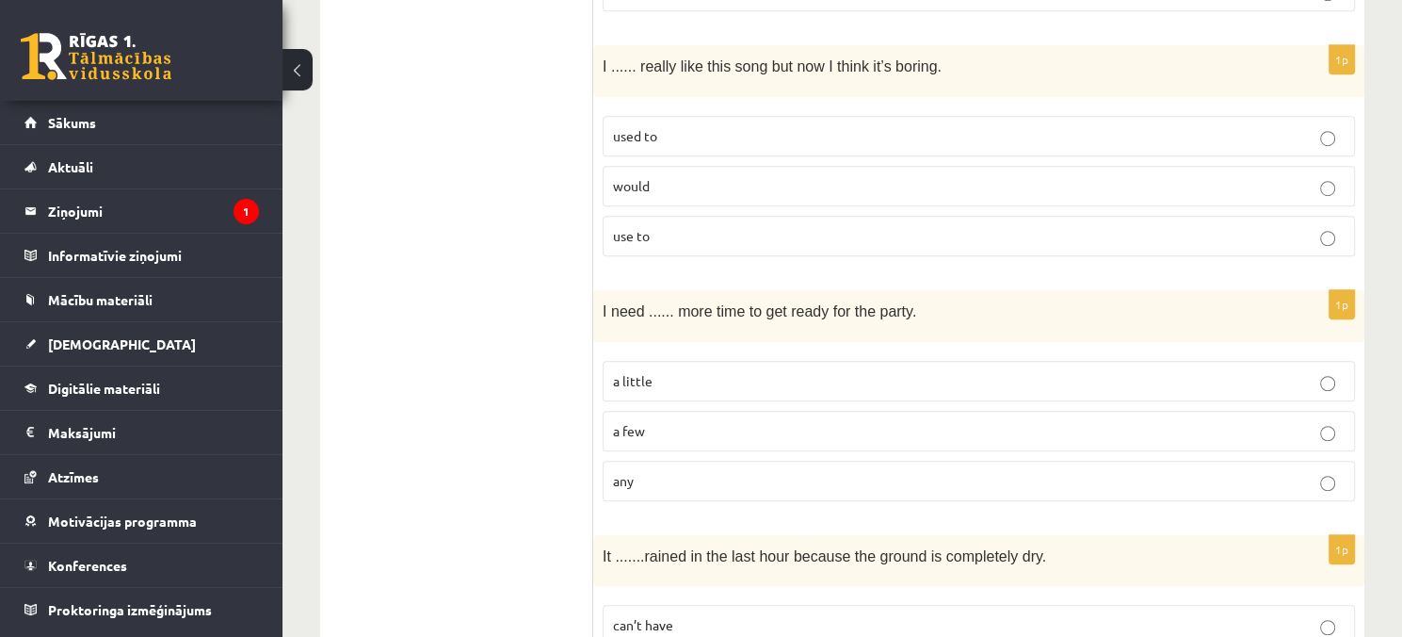
click at [765, 131] on p "used to" at bounding box center [979, 136] width 732 height 20
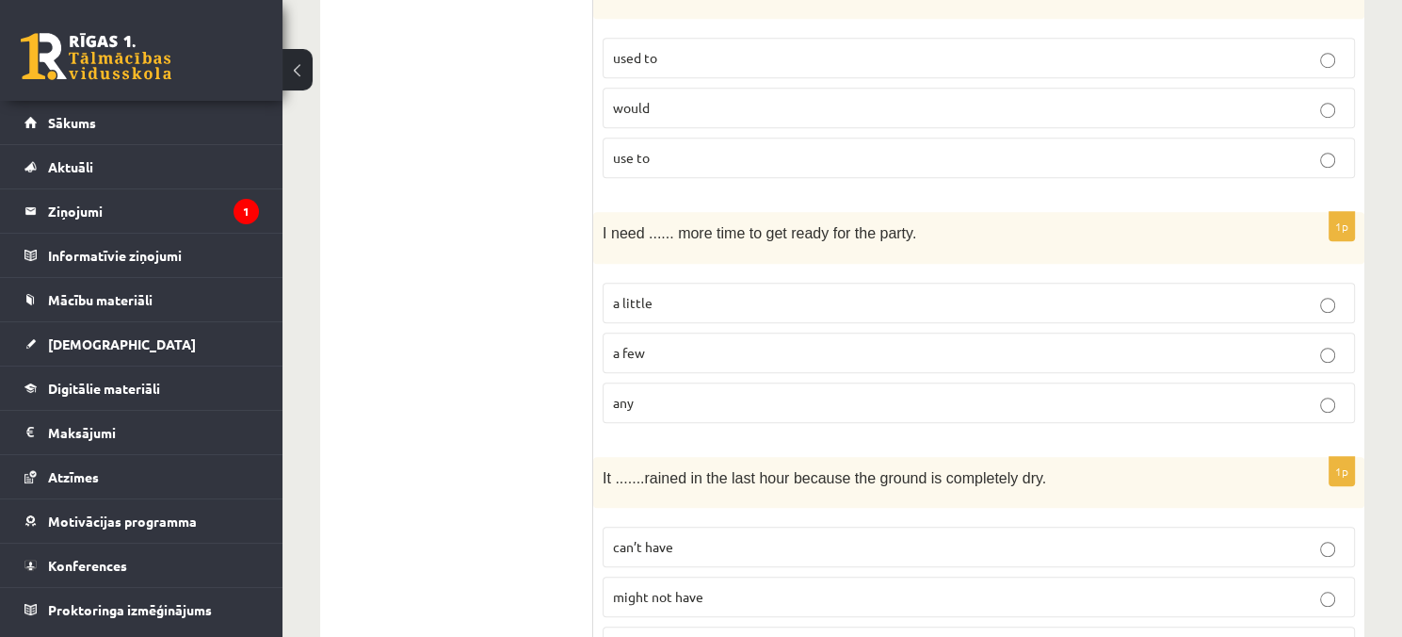
scroll to position [1507, 0]
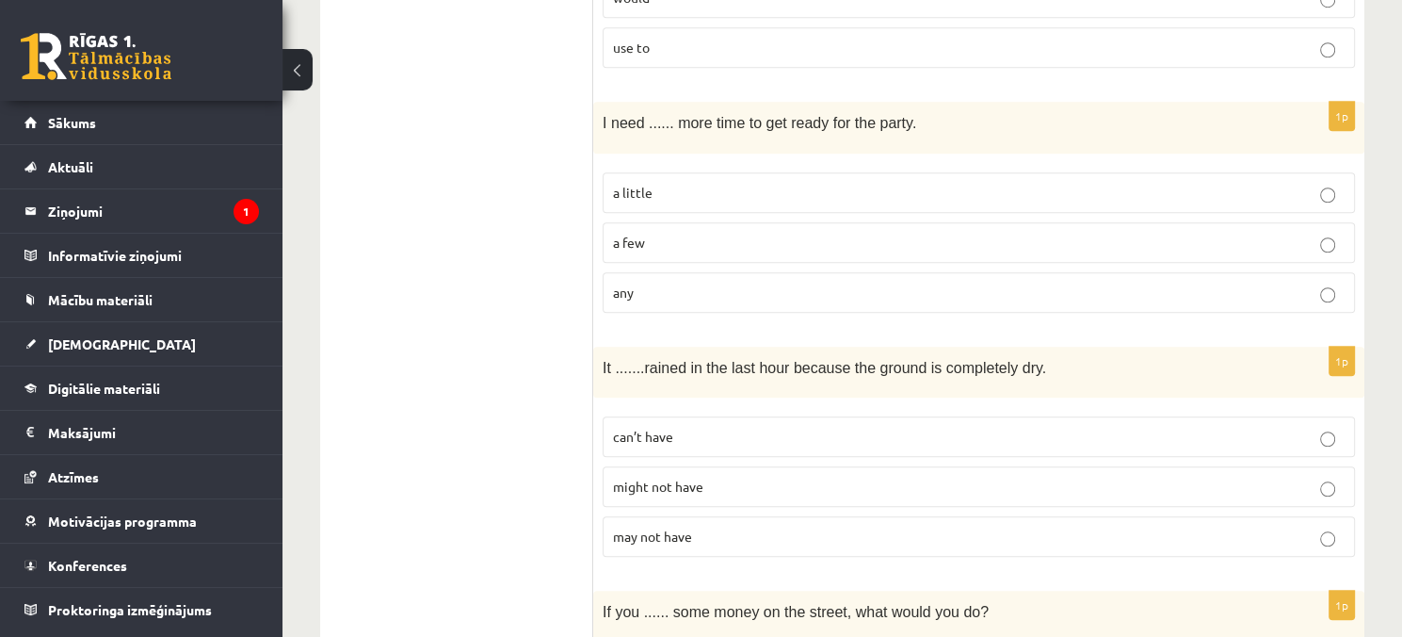
click at [753, 183] on p "a little" at bounding box center [979, 193] width 732 height 20
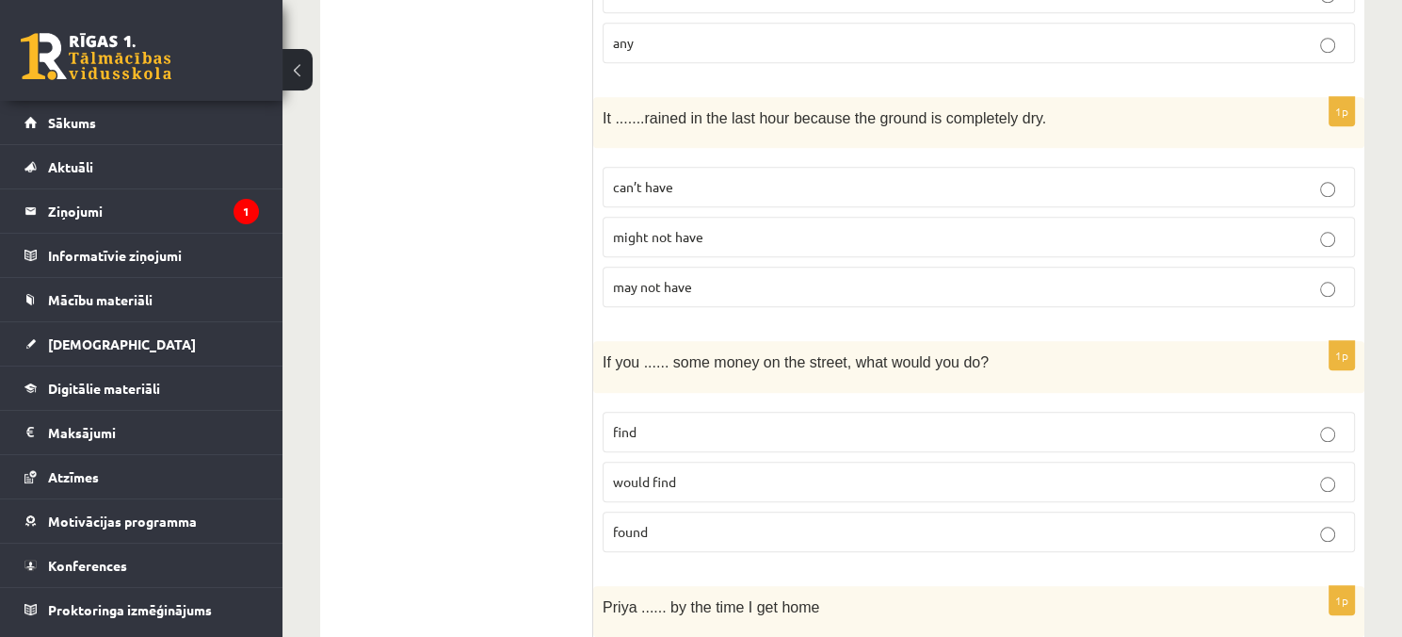
scroll to position [1789, 0]
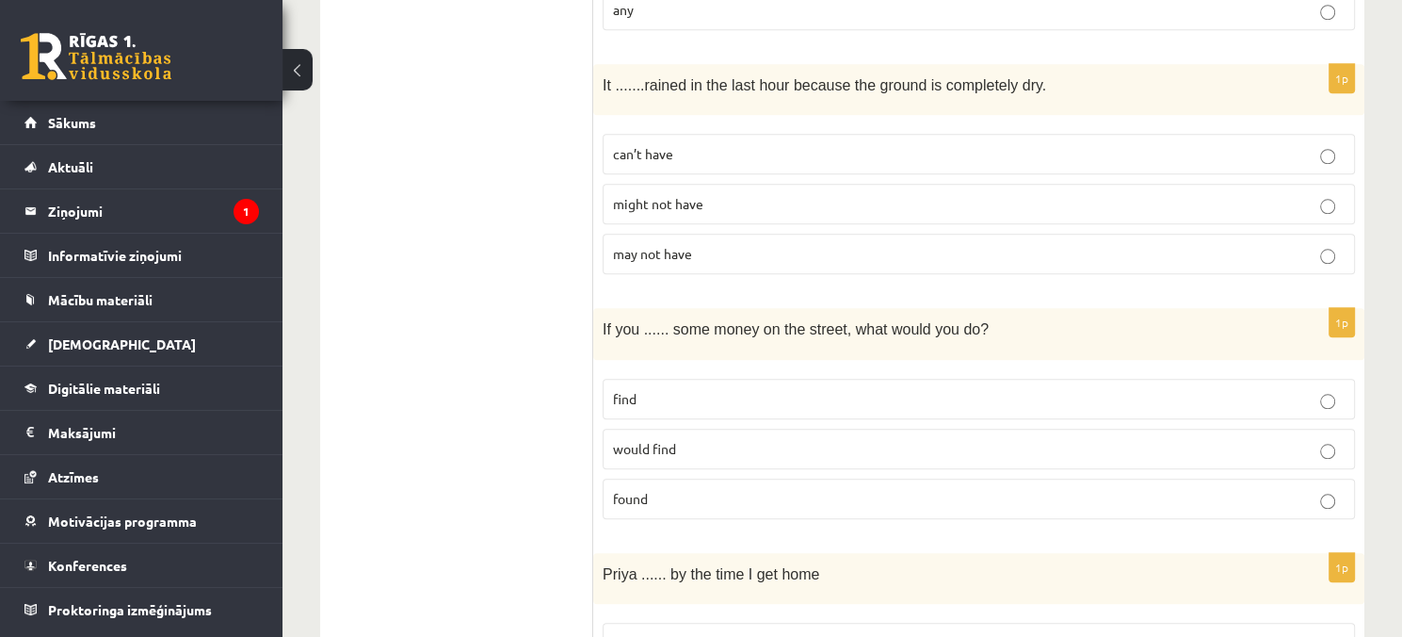
click at [798, 194] on p "might not have" at bounding box center [979, 204] width 732 height 20
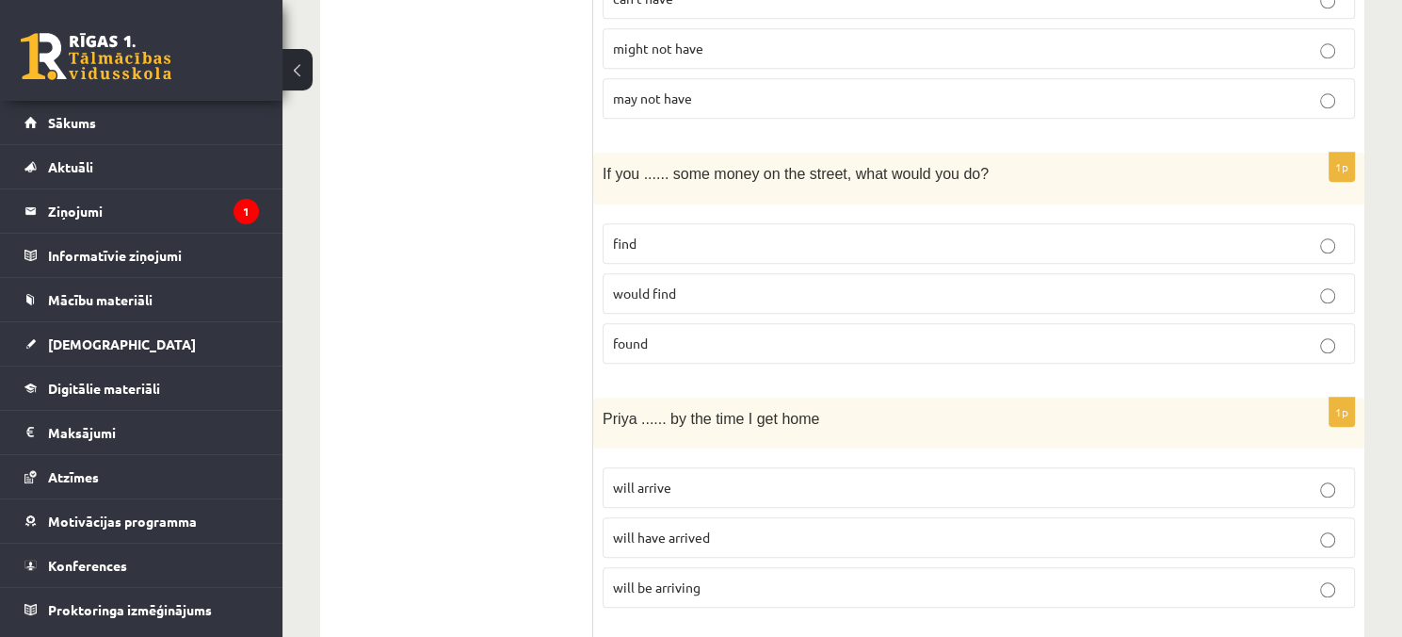
scroll to position [1977, 0]
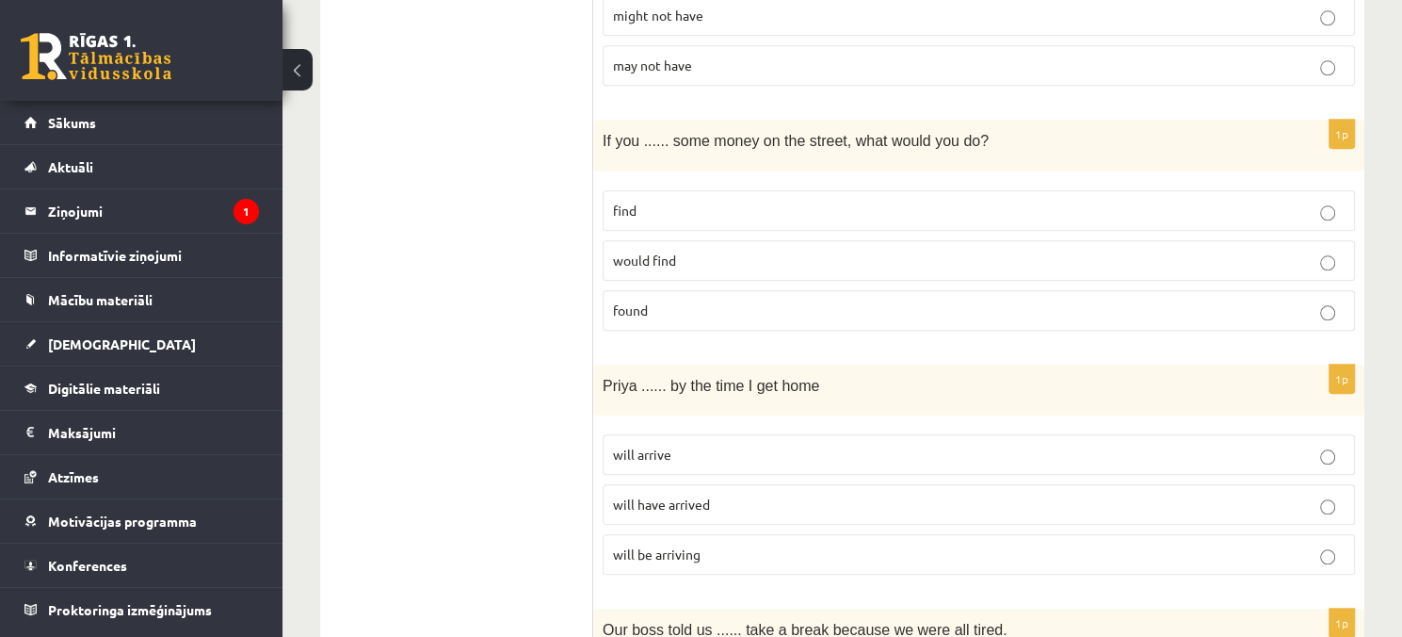
click at [842, 303] on p "found" at bounding box center [979, 310] width 732 height 20
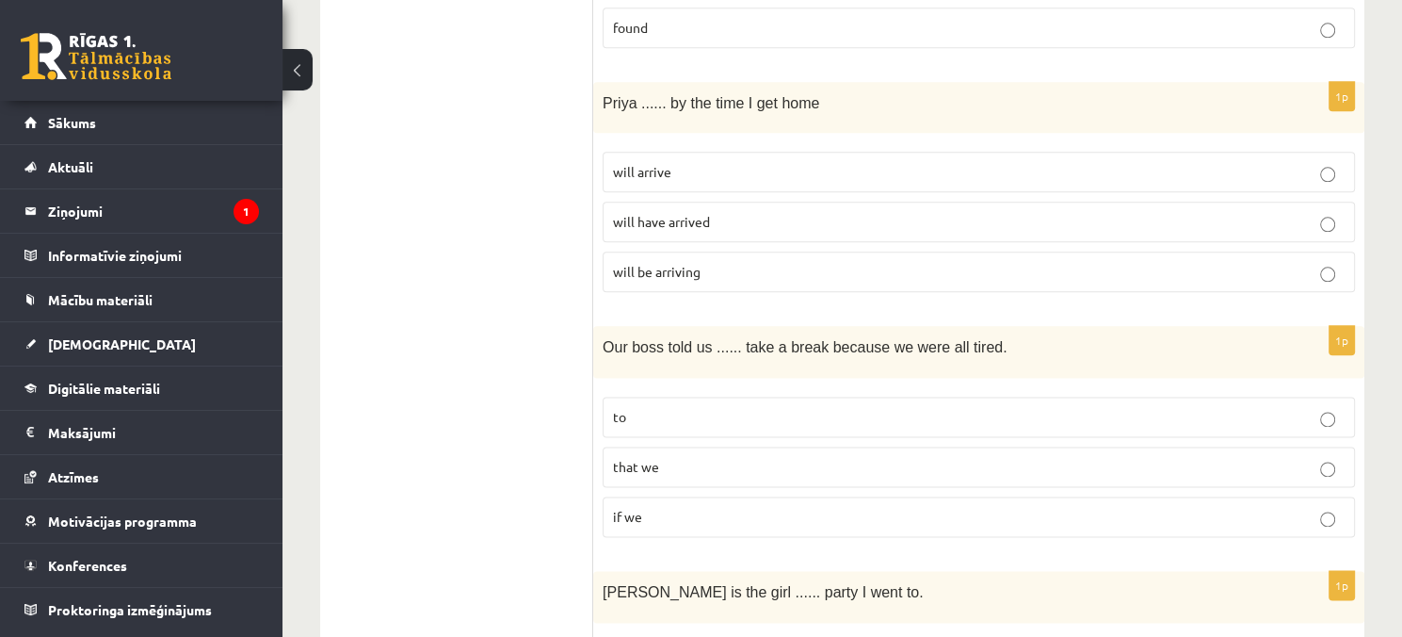
click at [768, 215] on p "will have arrived" at bounding box center [979, 222] width 732 height 20
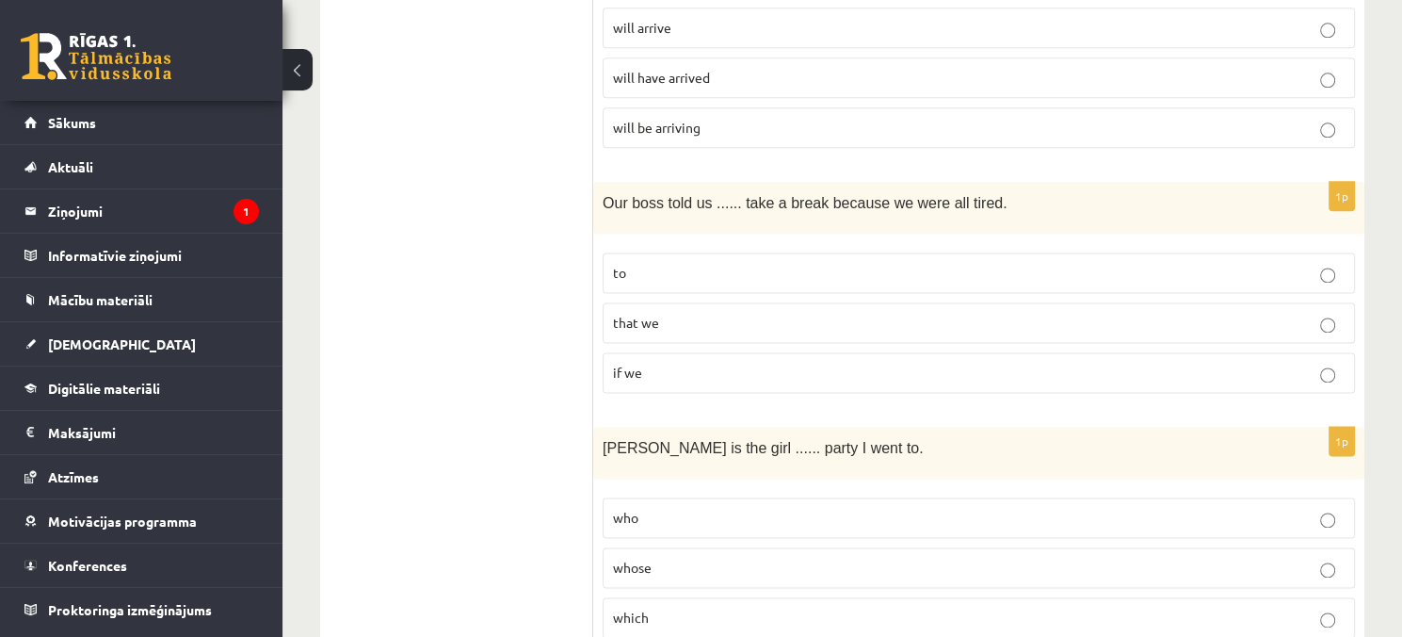
scroll to position [2448, 0]
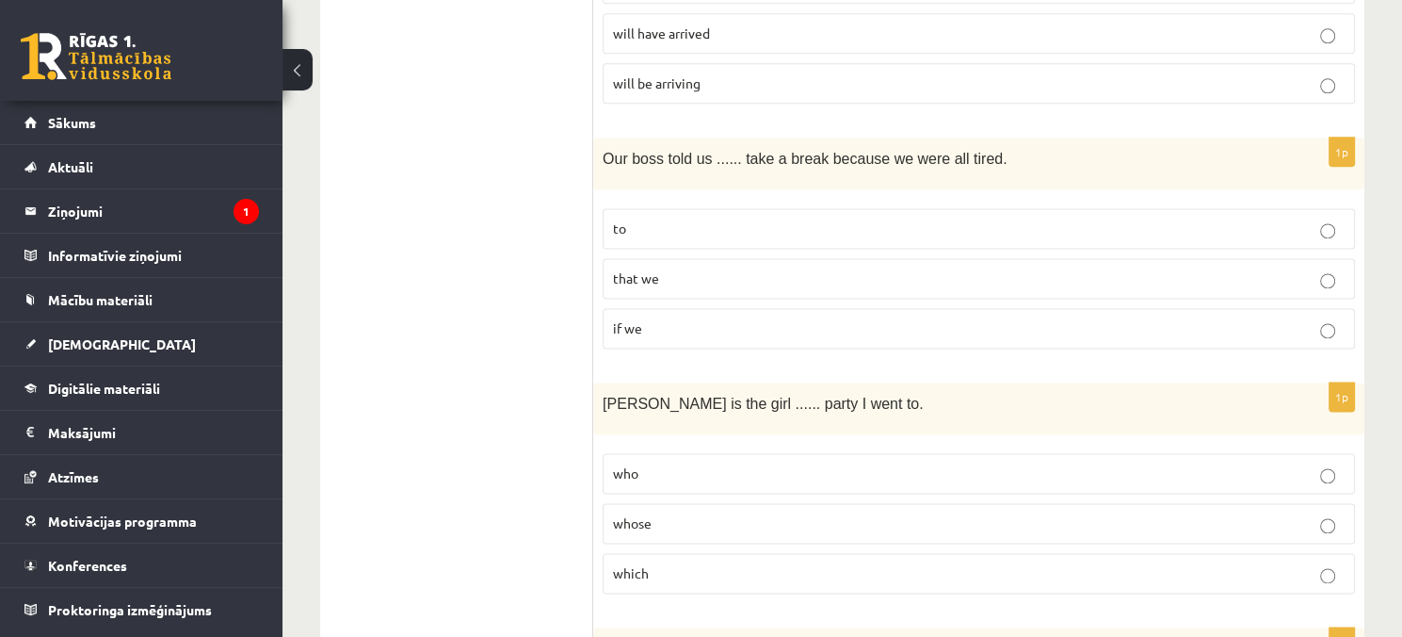
click at [737, 218] on p "to" at bounding box center [979, 228] width 732 height 20
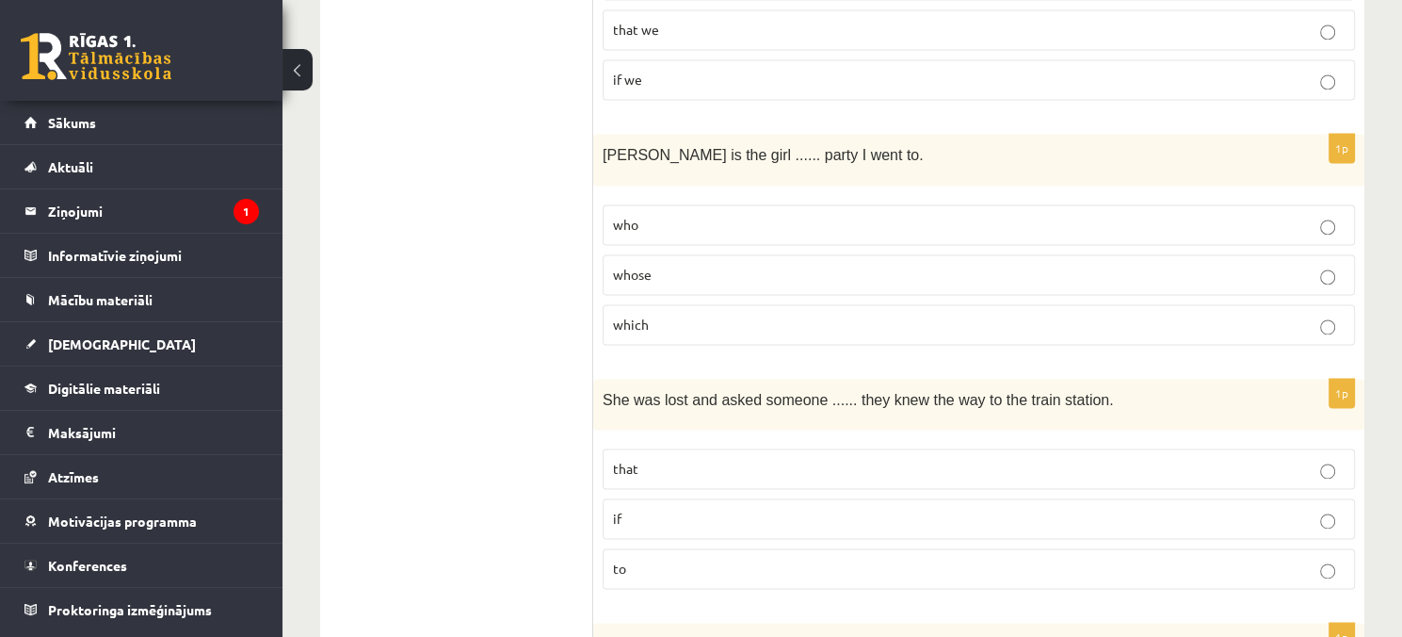
scroll to position [2731, 0]
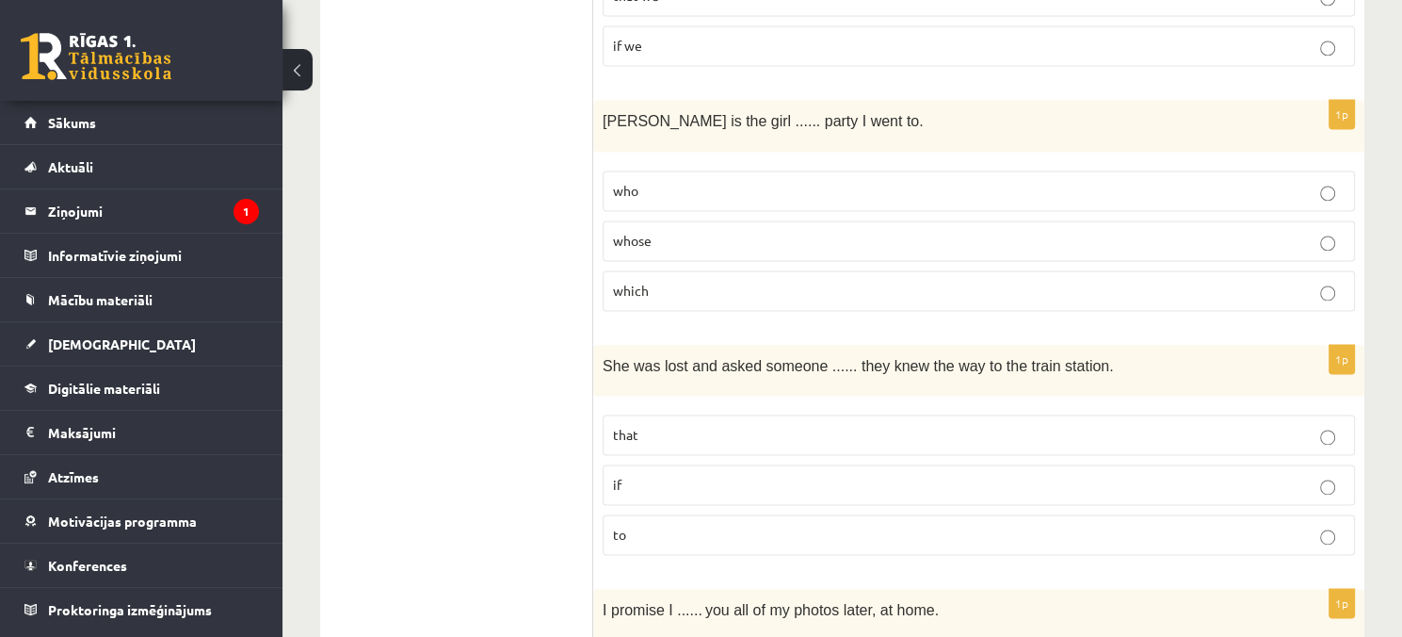
click at [733, 231] on p "whose" at bounding box center [979, 241] width 732 height 20
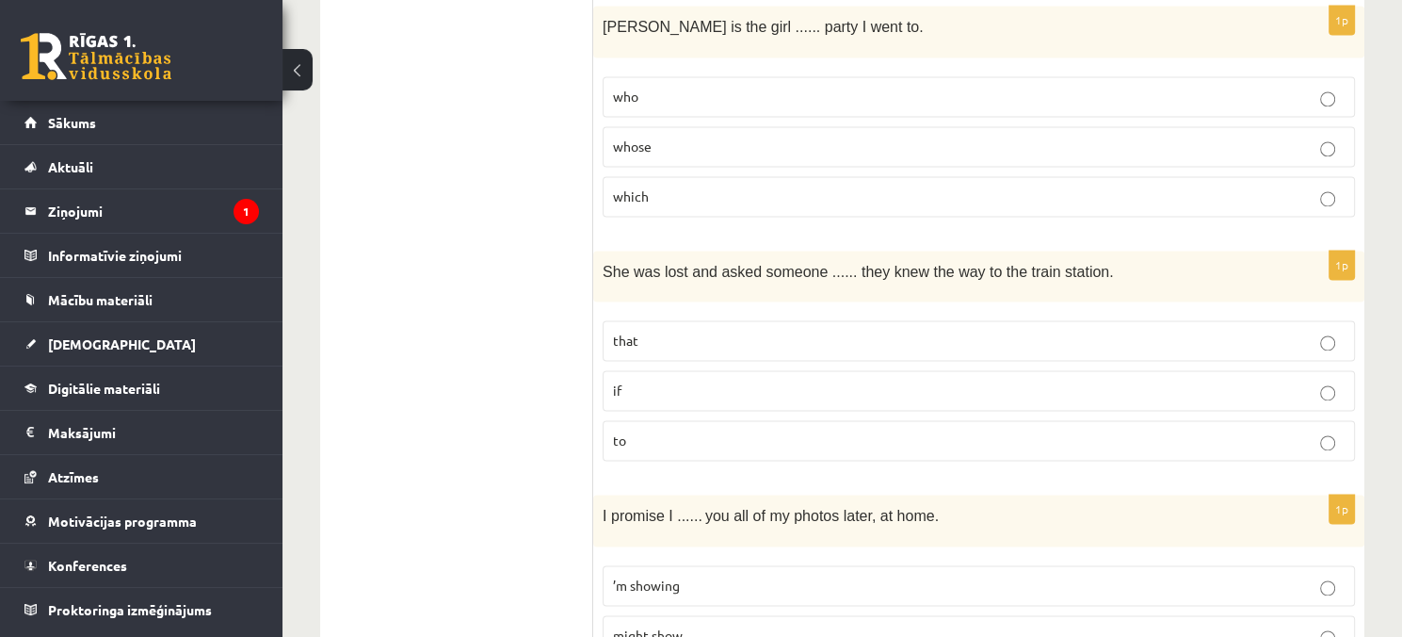
scroll to position [2919, 0]
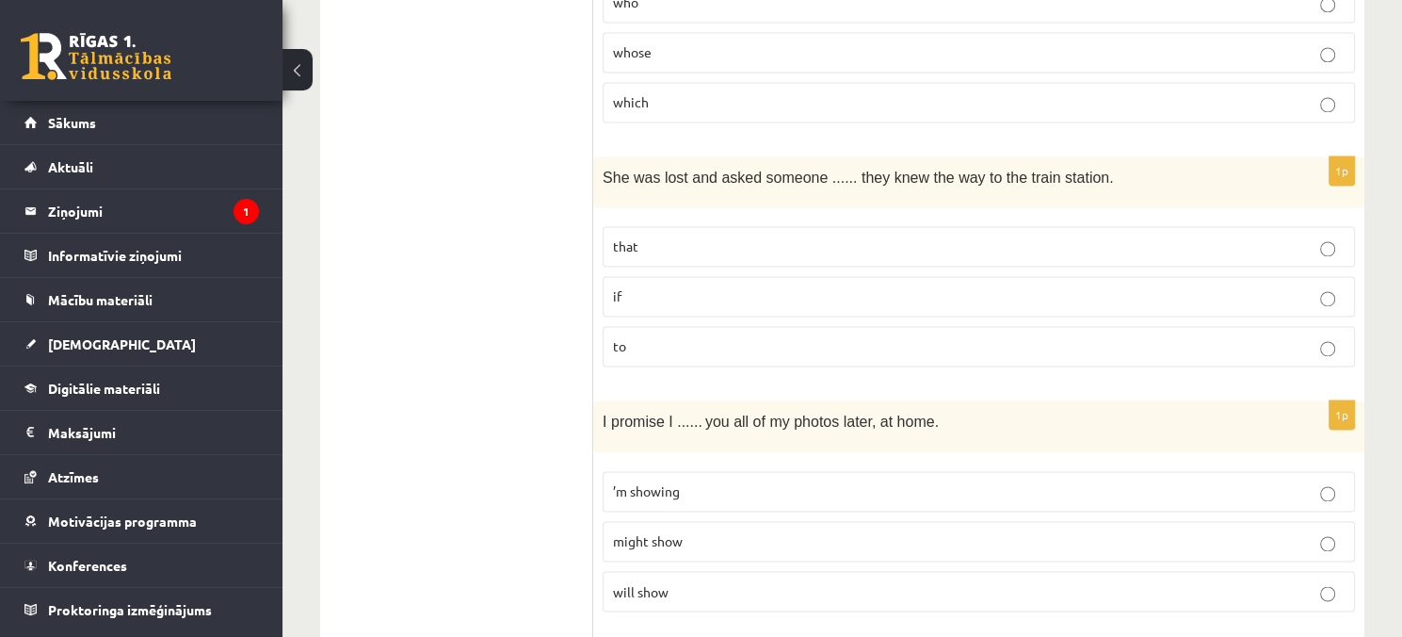
click at [749, 286] on p "if" at bounding box center [979, 296] width 732 height 20
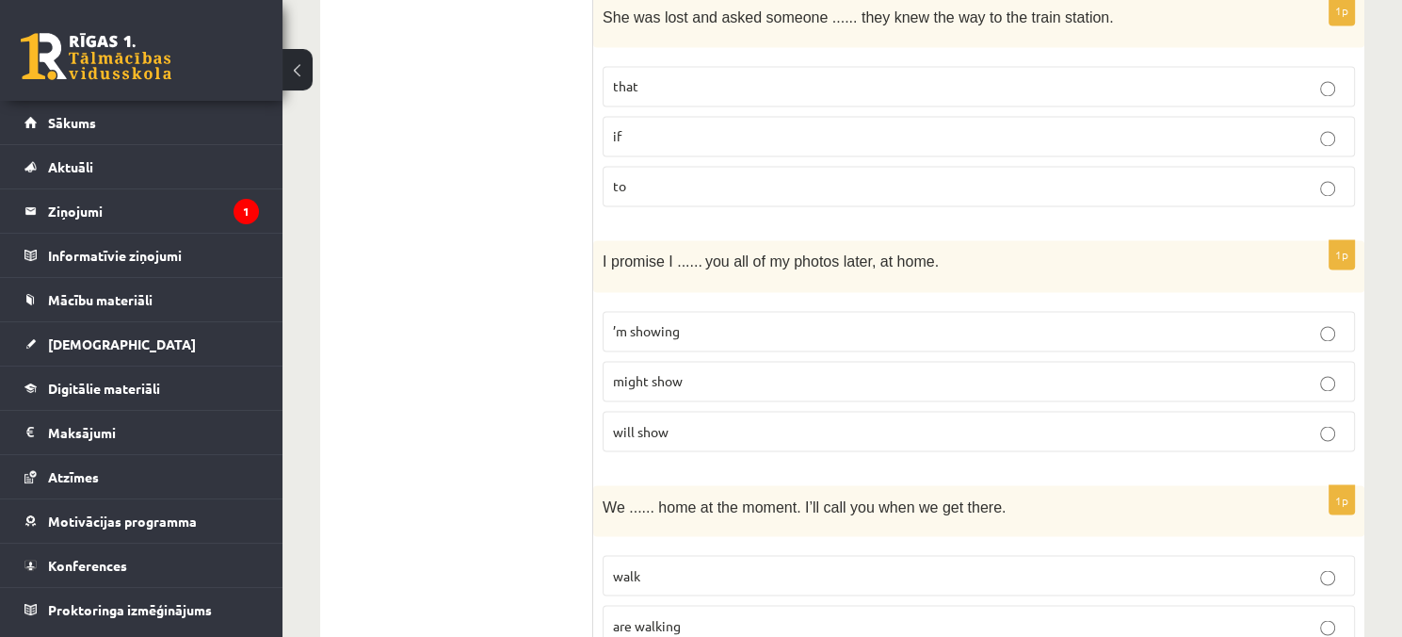
scroll to position [3107, 0]
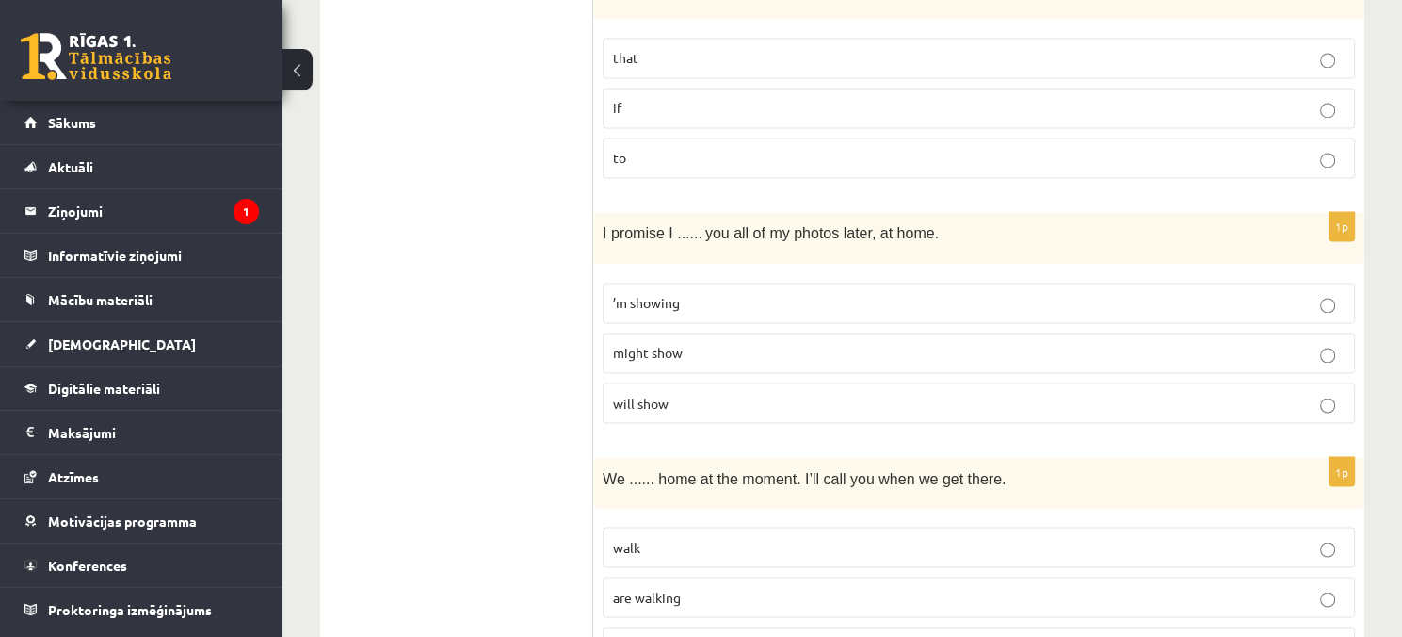
click at [674, 393] on p "will show" at bounding box center [979, 403] width 732 height 20
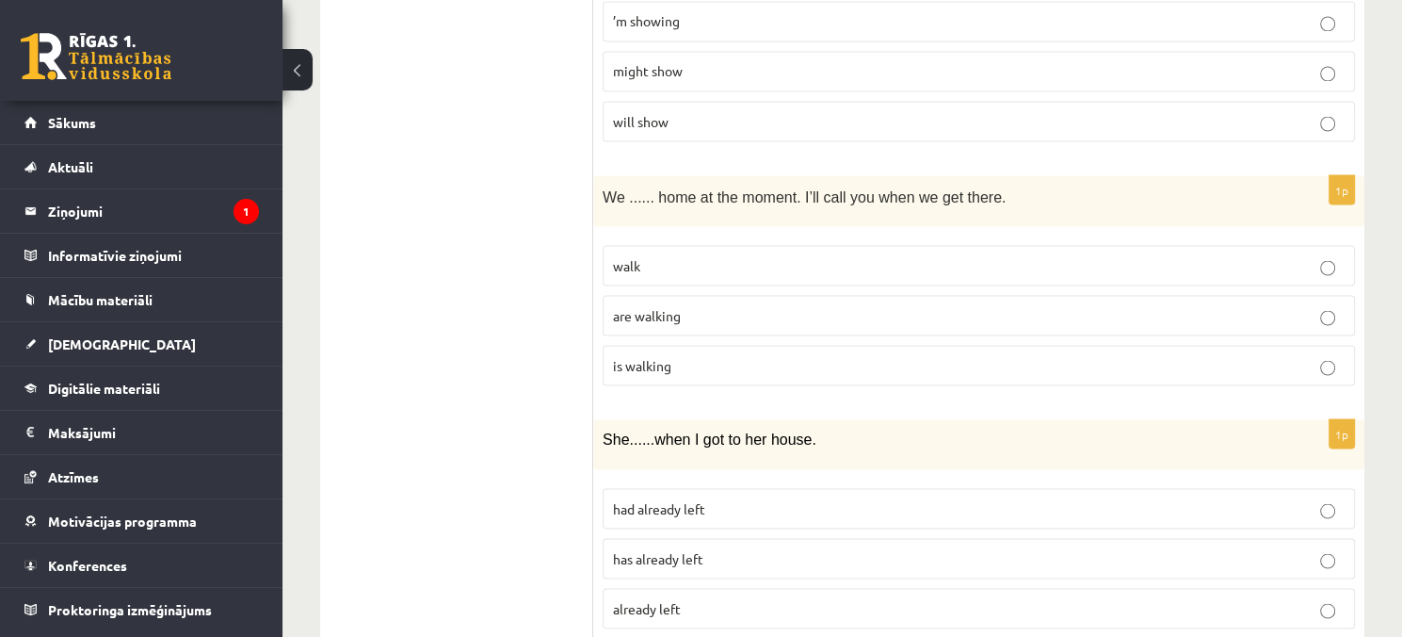
scroll to position [3390, 0]
click at [648, 314] on label "are walking" at bounding box center [979, 314] width 752 height 40
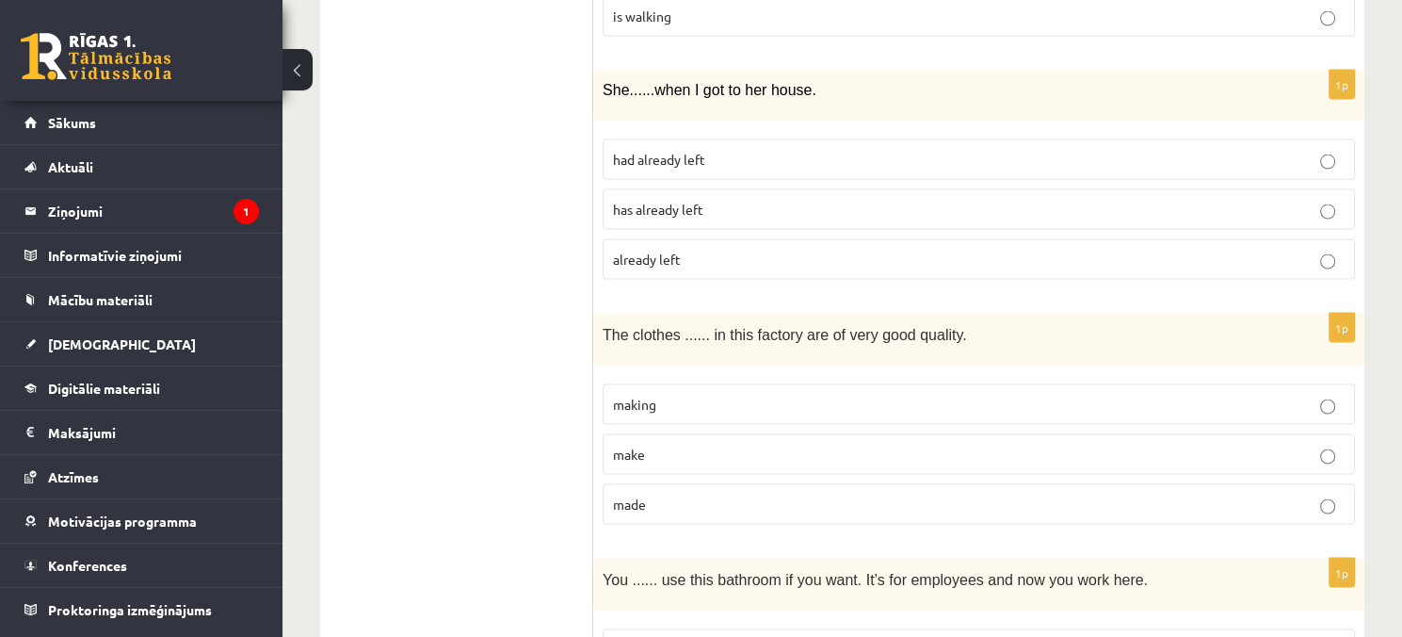
scroll to position [3766, 0]
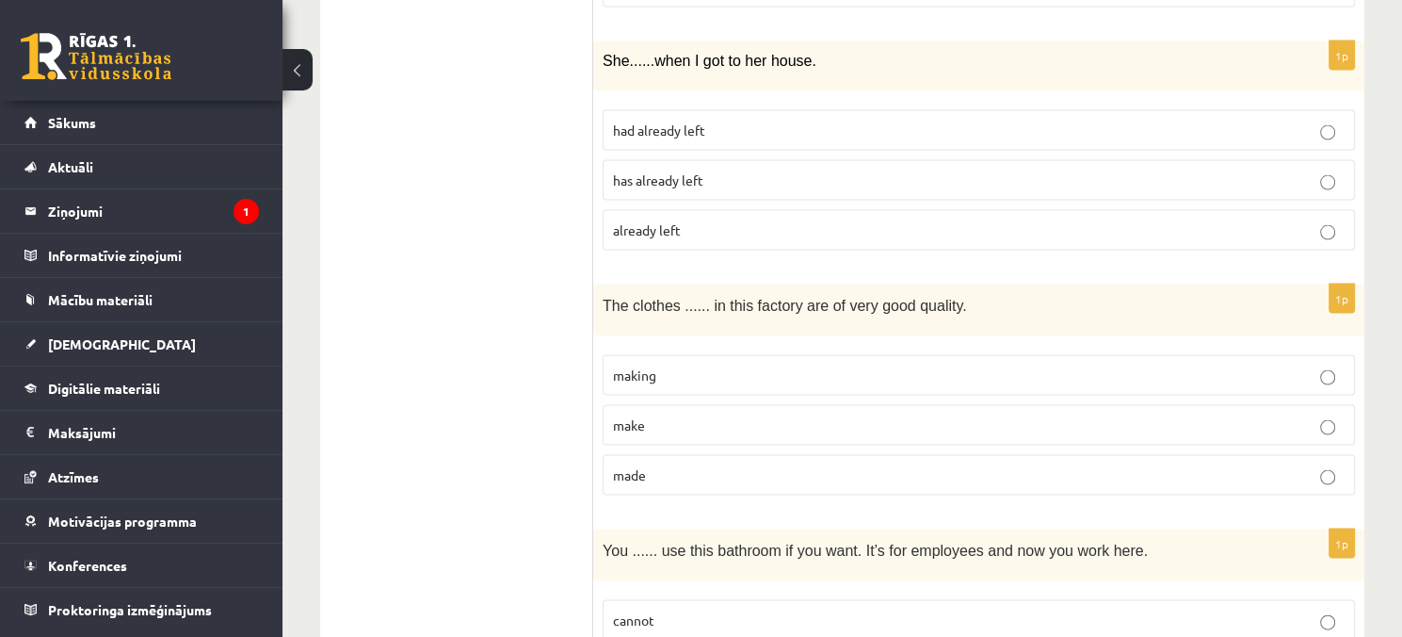
click at [678, 123] on label "had already left" at bounding box center [979, 130] width 752 height 40
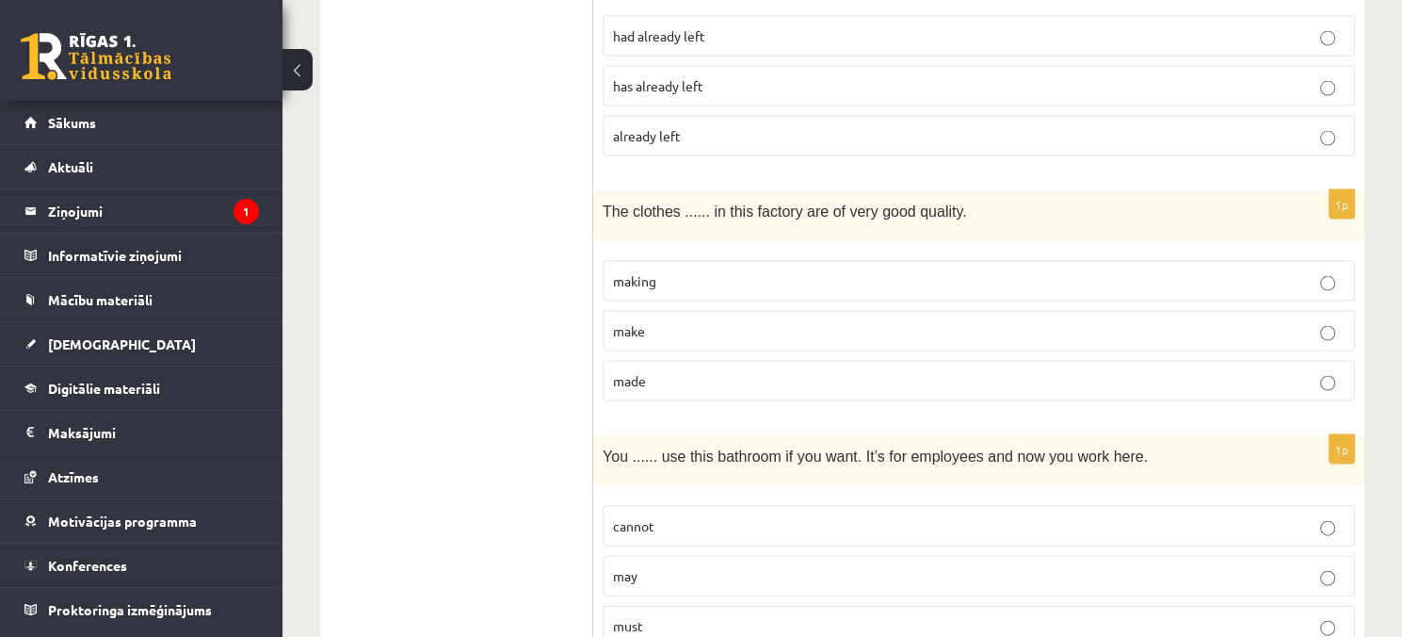
scroll to position [3955, 0]
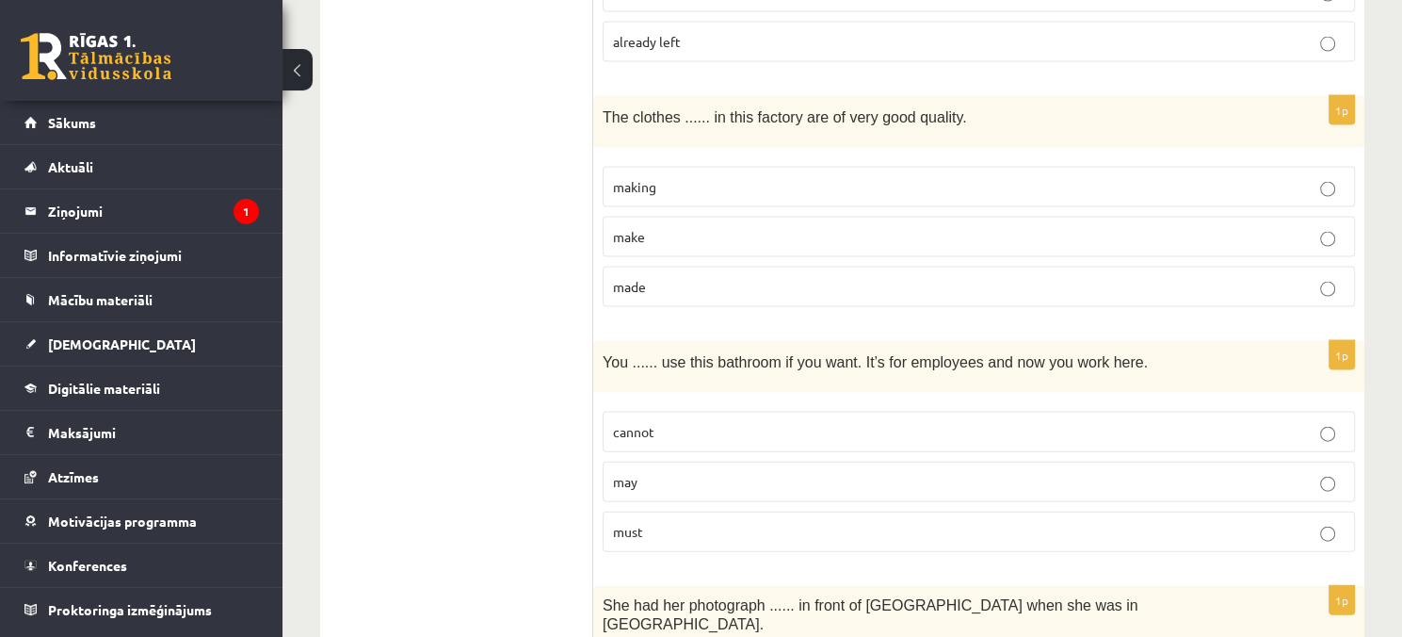
click at [679, 177] on p "making" at bounding box center [979, 187] width 732 height 20
click at [661, 277] on p "made" at bounding box center [979, 287] width 732 height 20
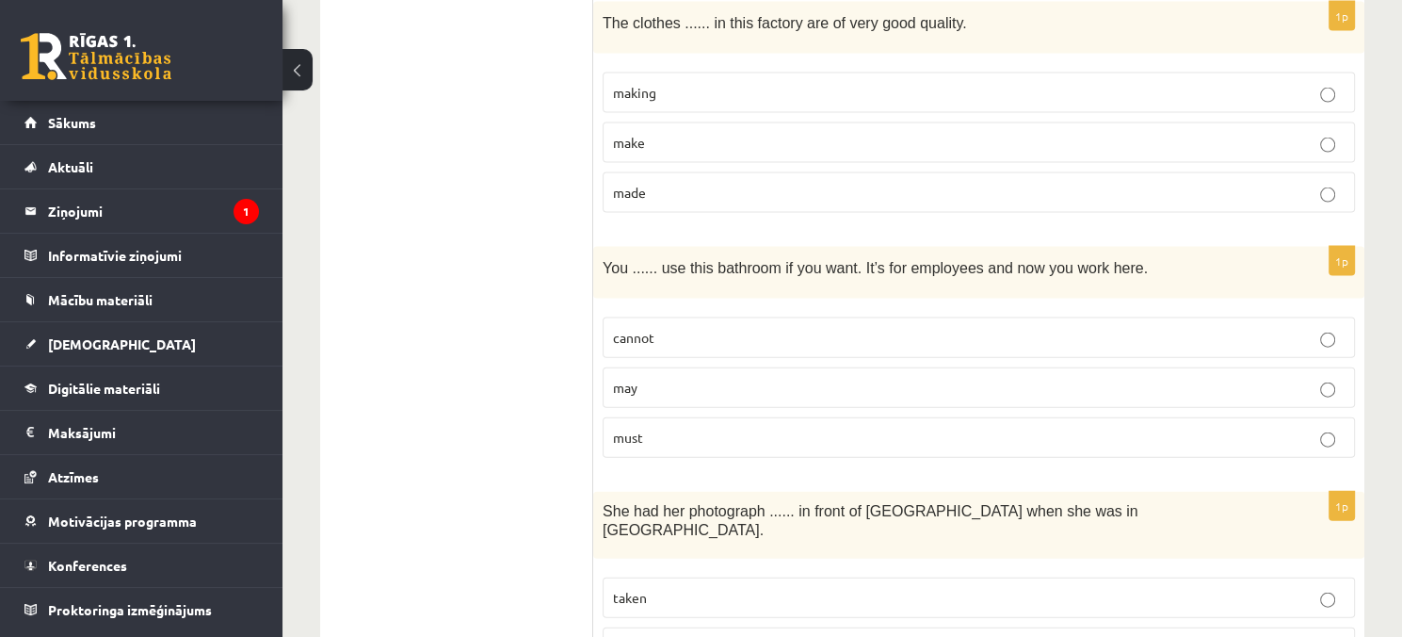
scroll to position [4143, 0]
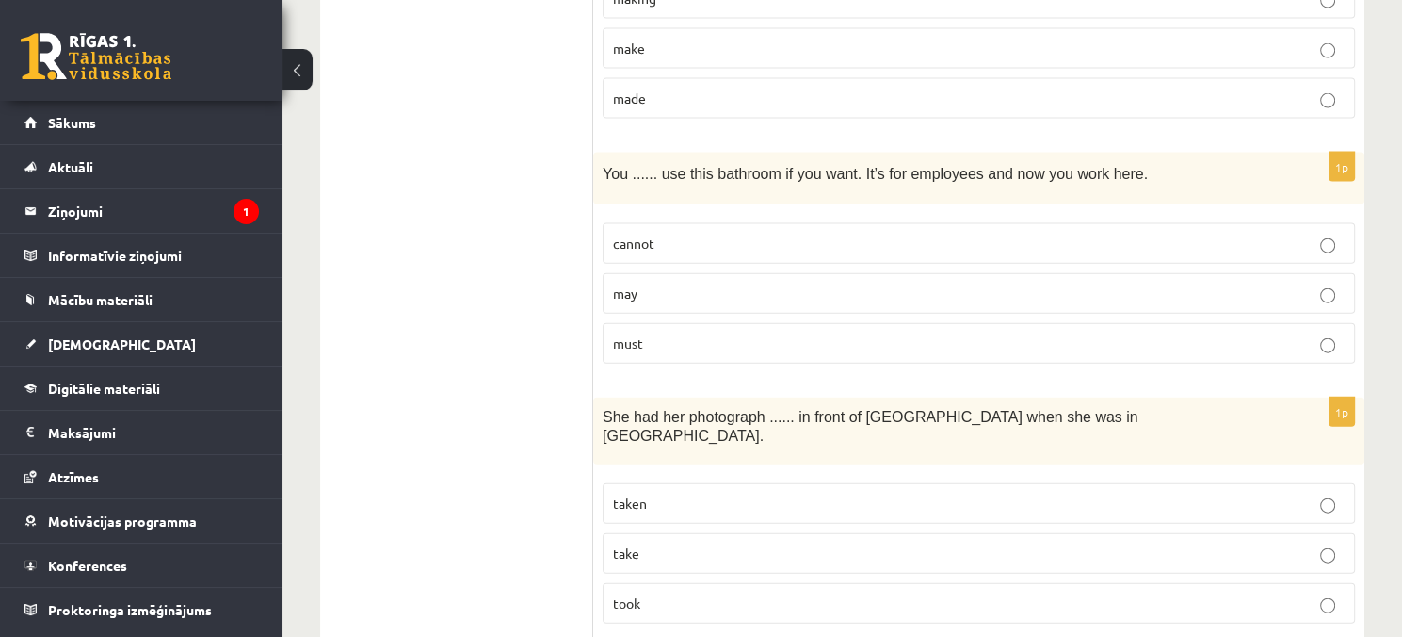
click at [665, 283] on p "may" at bounding box center [979, 293] width 732 height 20
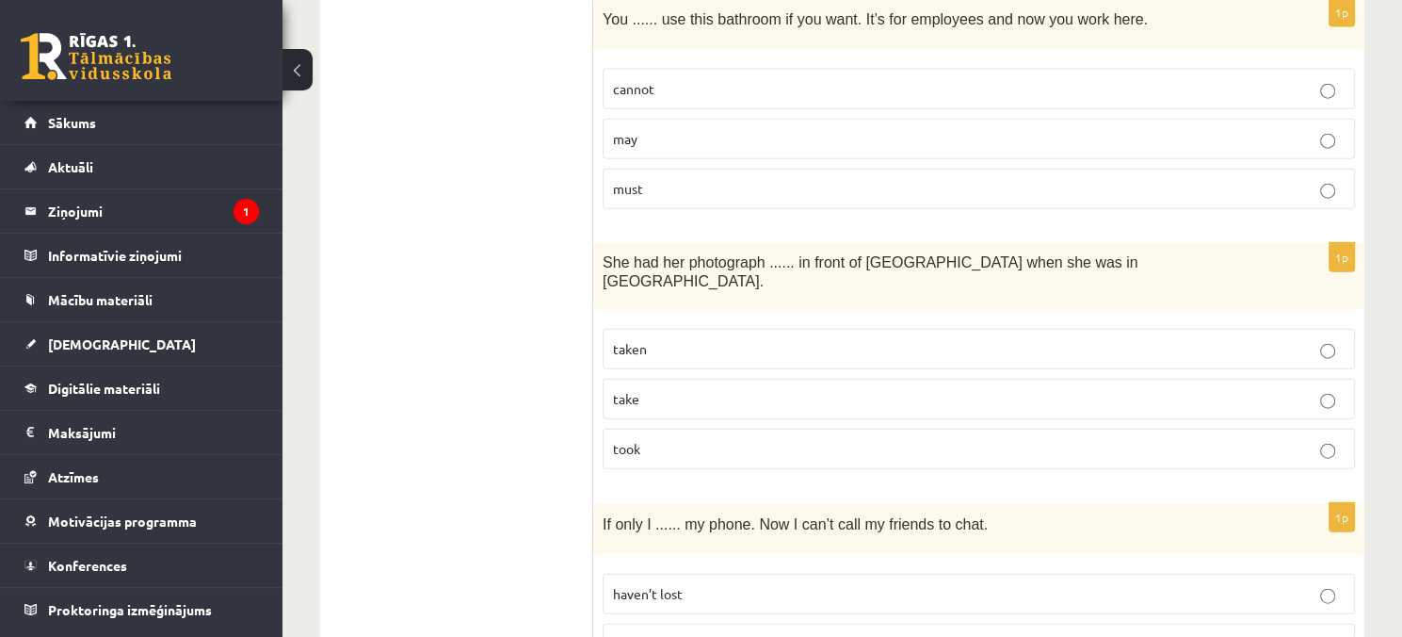
scroll to position [4331, 0]
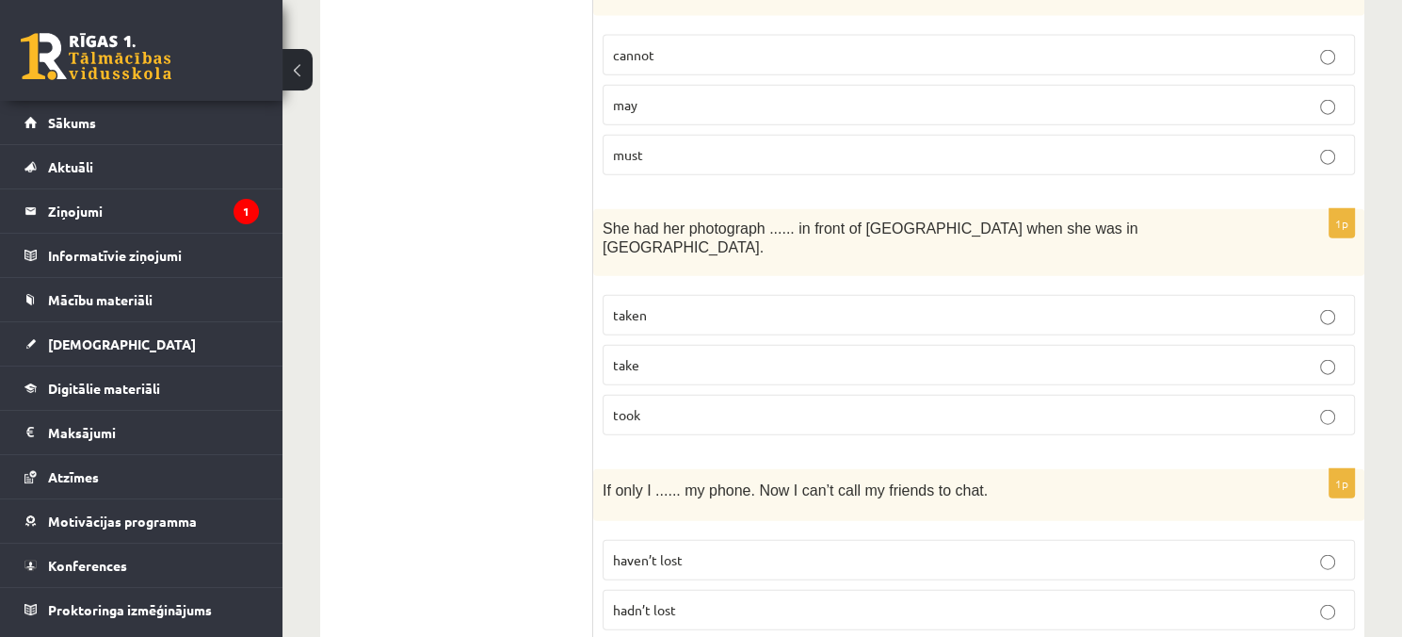
click at [621, 305] on p "taken" at bounding box center [979, 315] width 732 height 20
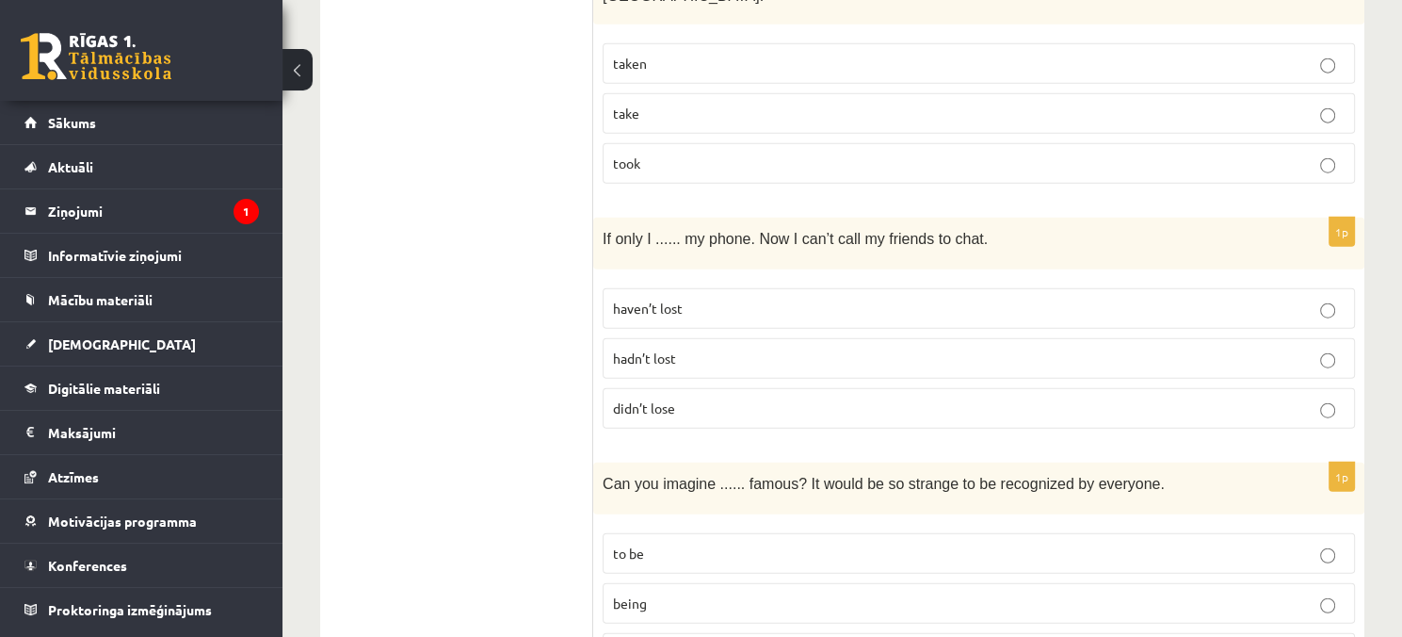
scroll to position [4614, 0]
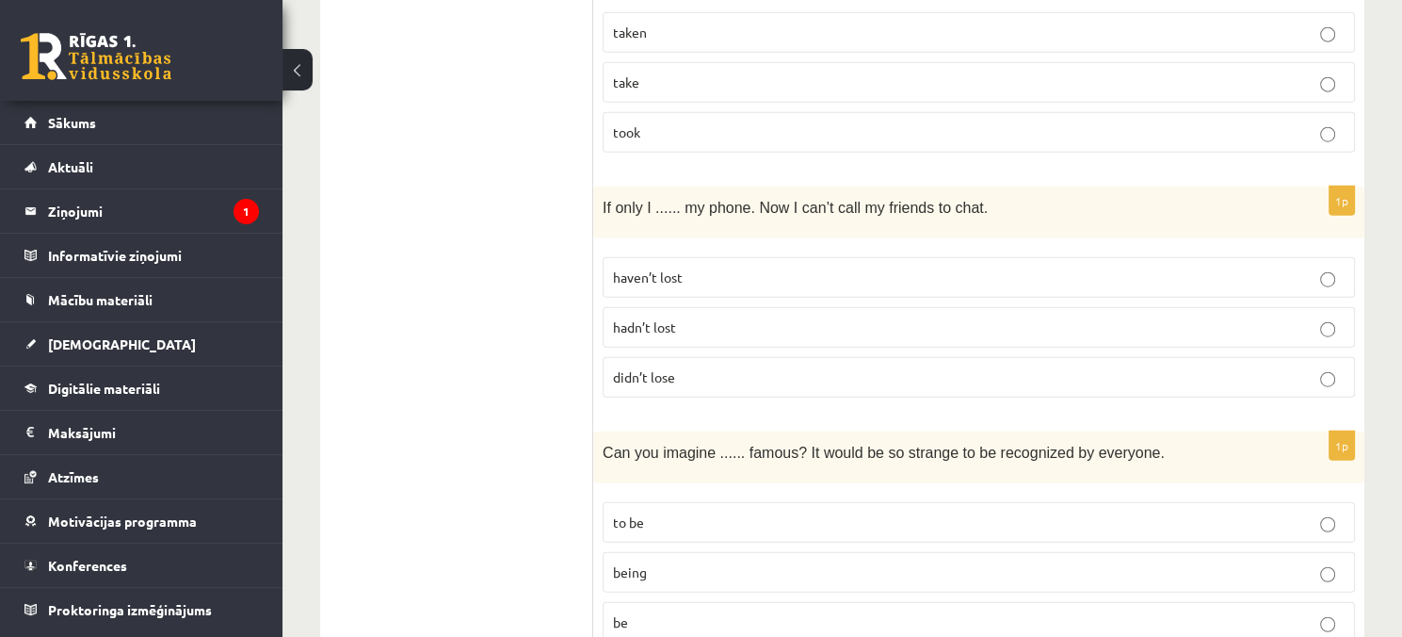
click at [646, 307] on label "hadn’t lost" at bounding box center [979, 327] width 752 height 40
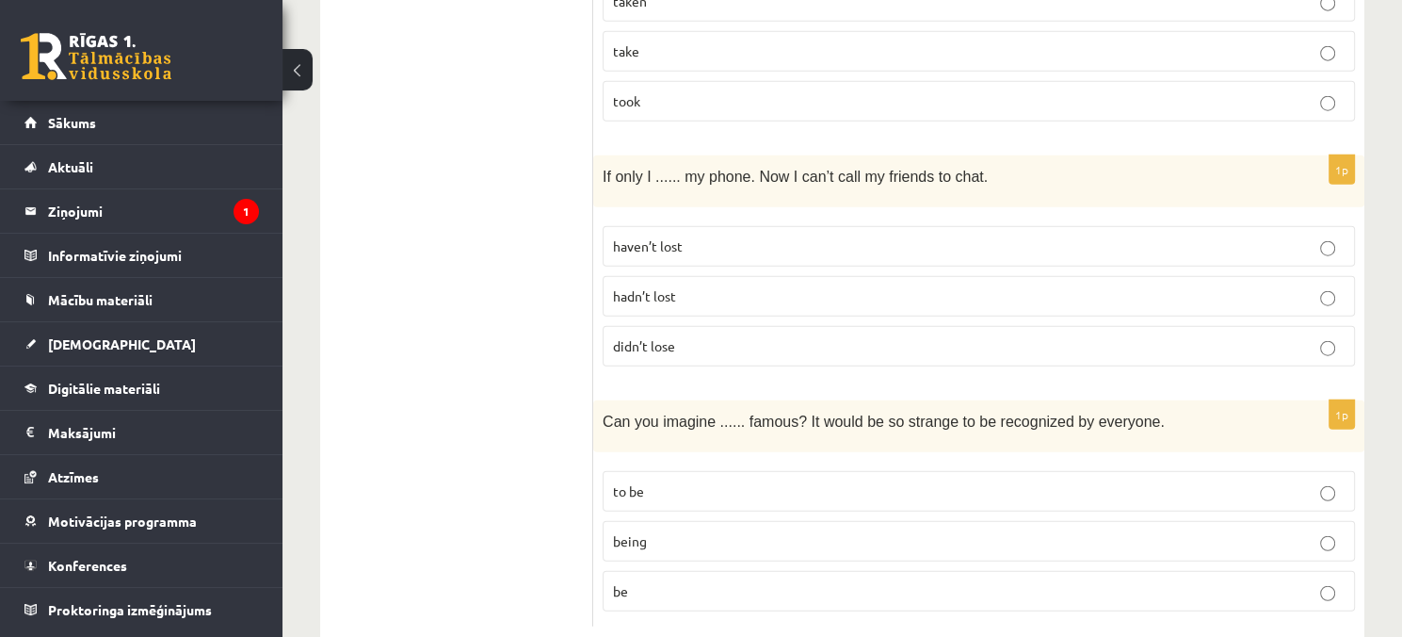
click at [700, 521] on label "being" at bounding box center [979, 541] width 752 height 40
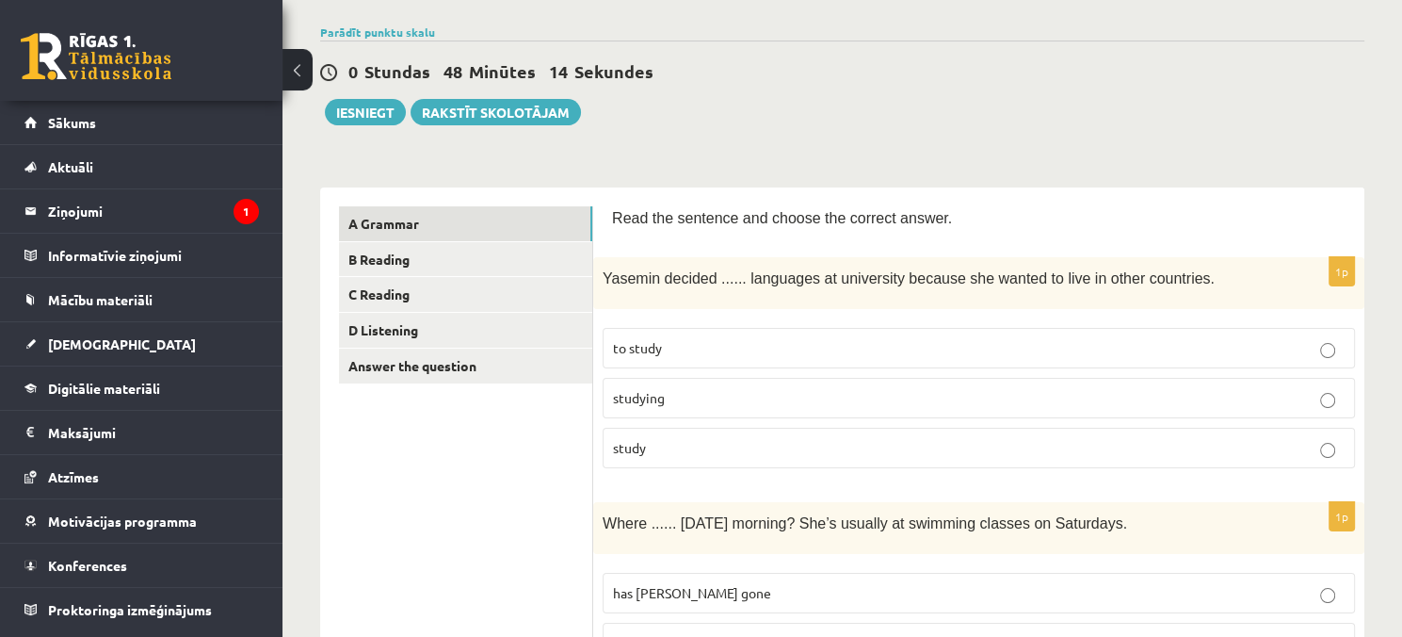
scroll to position [125, 0]
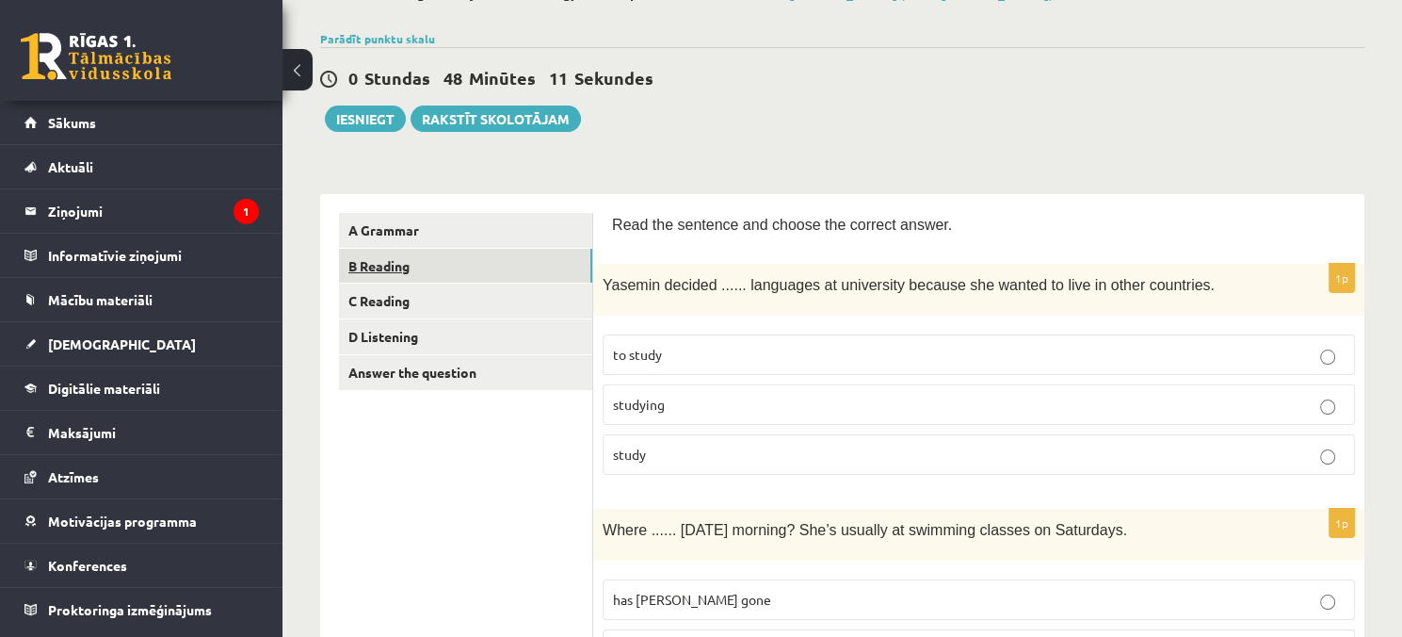
click at [518, 265] on link "B Reading" at bounding box center [465, 266] width 253 height 35
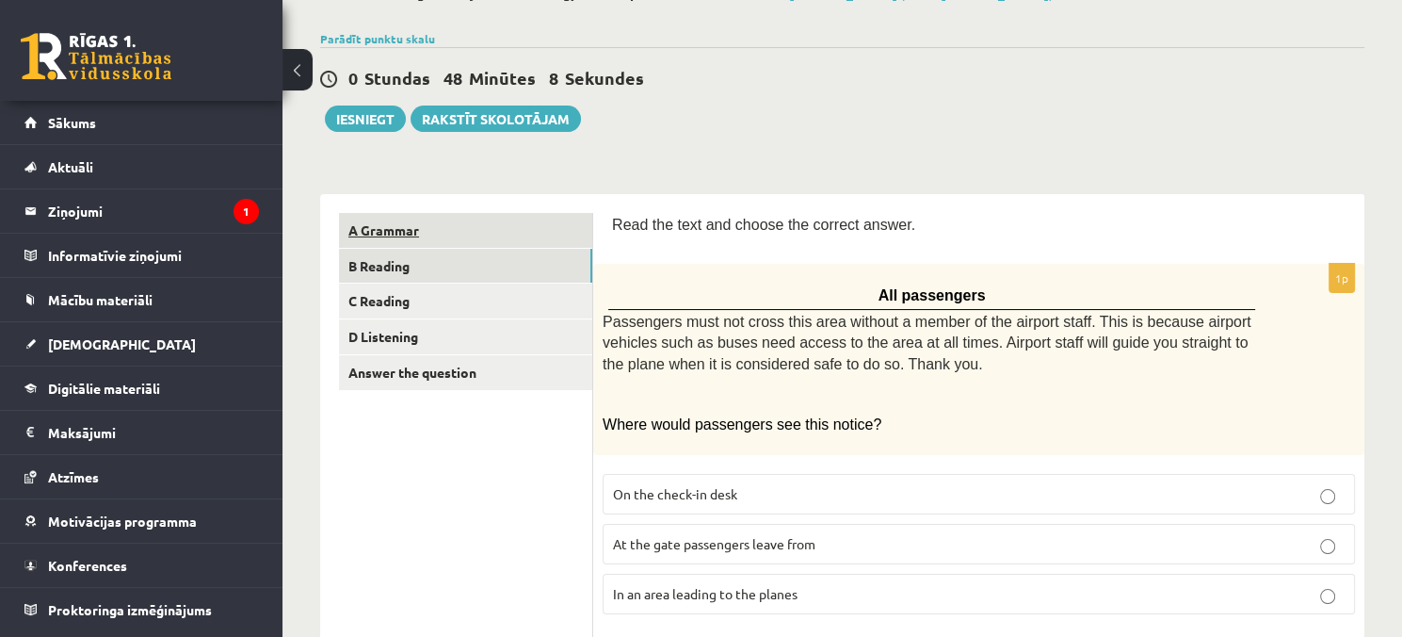
click at [560, 236] on link "A Grammar" at bounding box center [465, 230] width 253 height 35
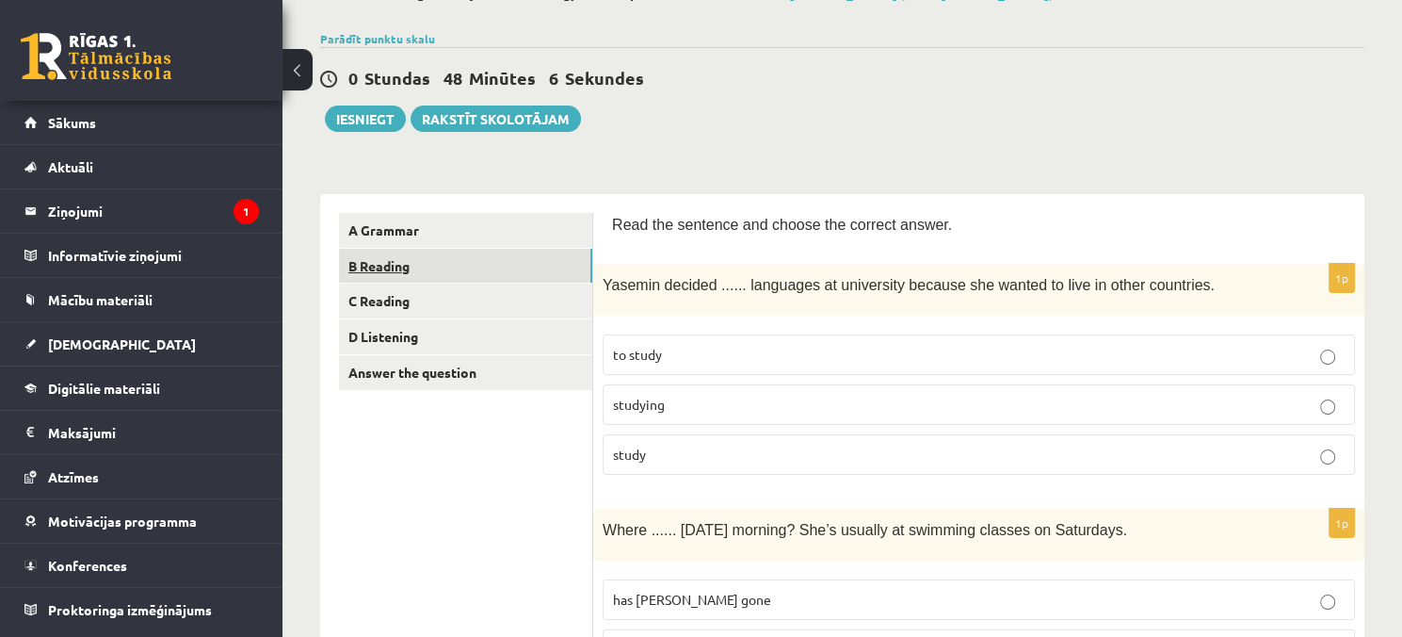
click at [535, 257] on link "B Reading" at bounding box center [465, 266] width 253 height 35
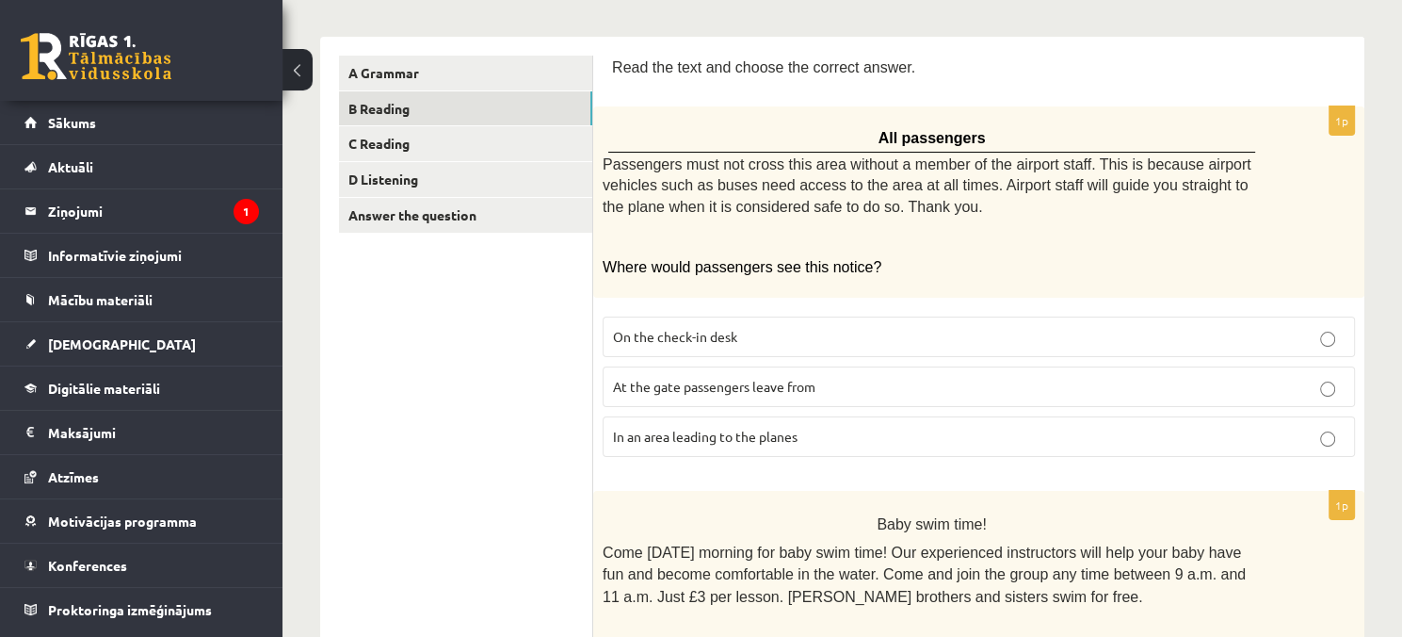
scroll to position [314, 0]
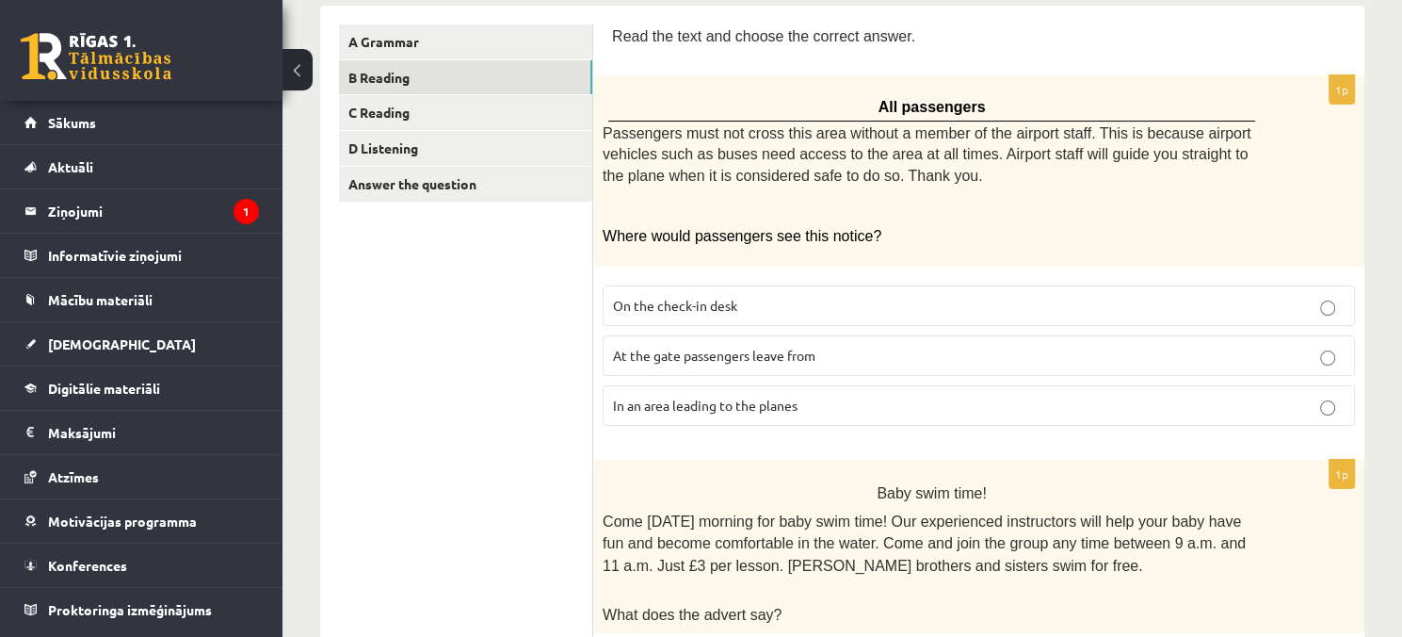
click at [815, 412] on label "In an area leading to the planes" at bounding box center [979, 405] width 752 height 40
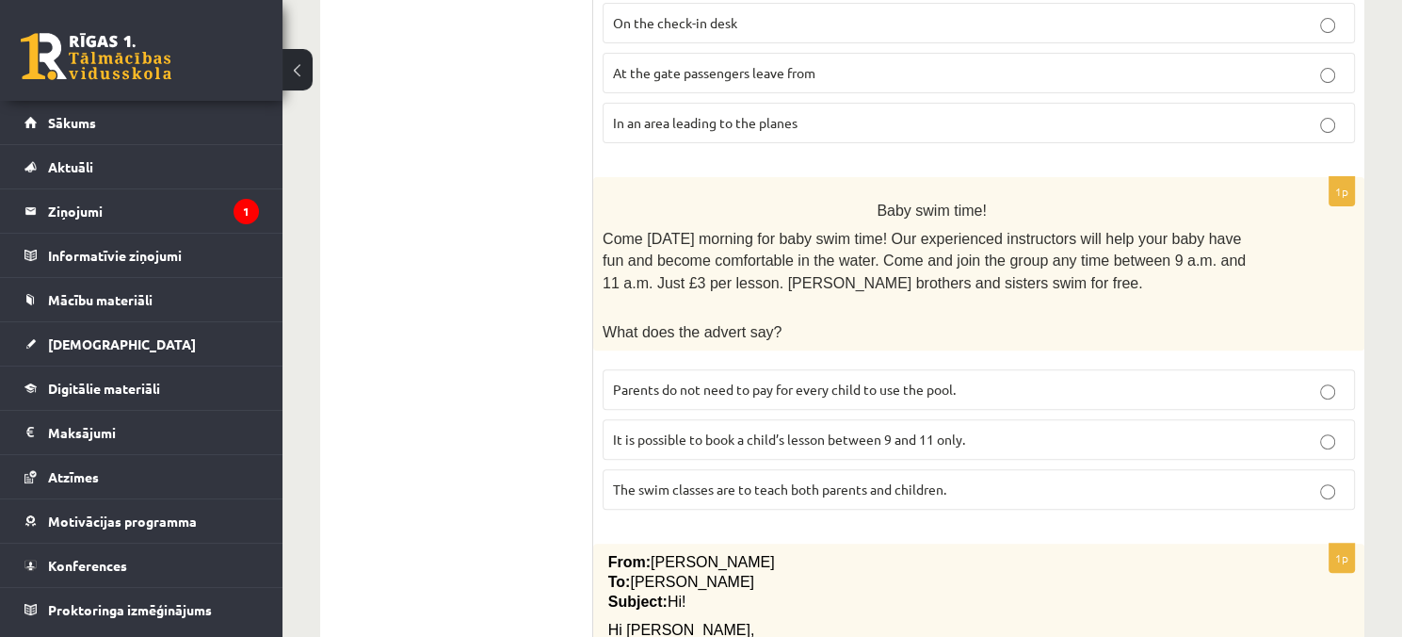
scroll to position [690, 0]
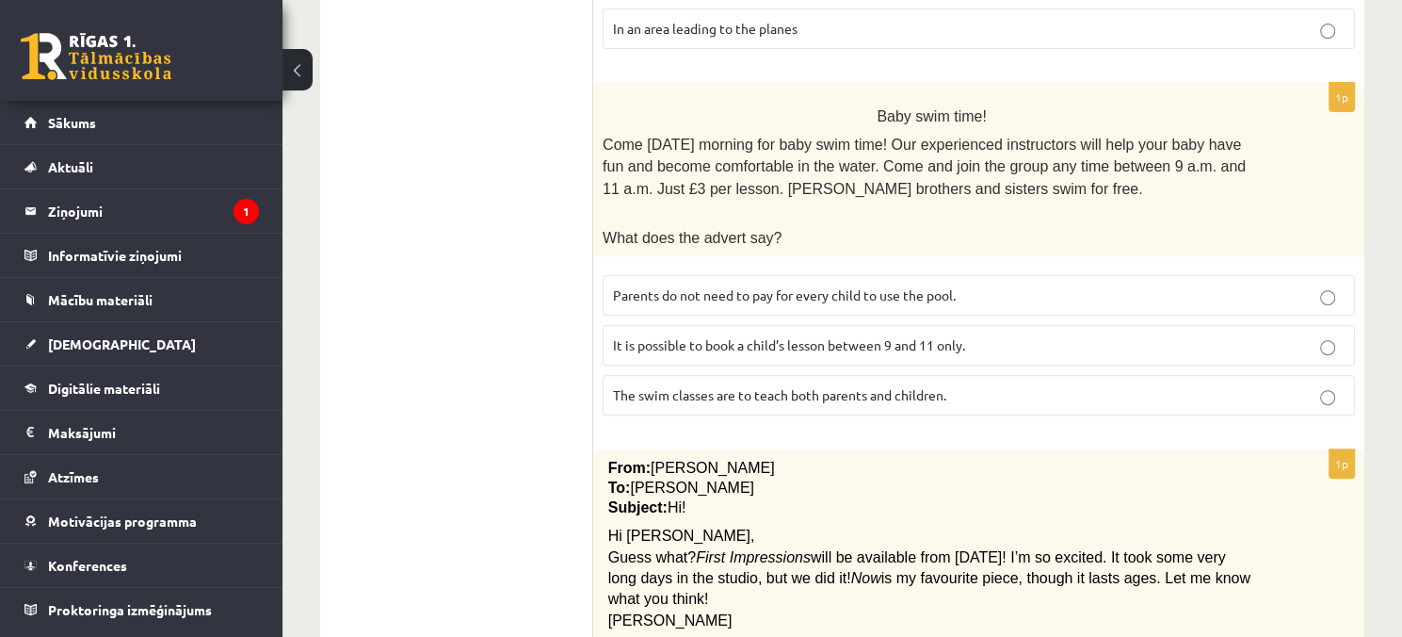
click at [702, 286] on span "Parents do not need to pay for every child to use the pool." at bounding box center [784, 294] width 343 height 17
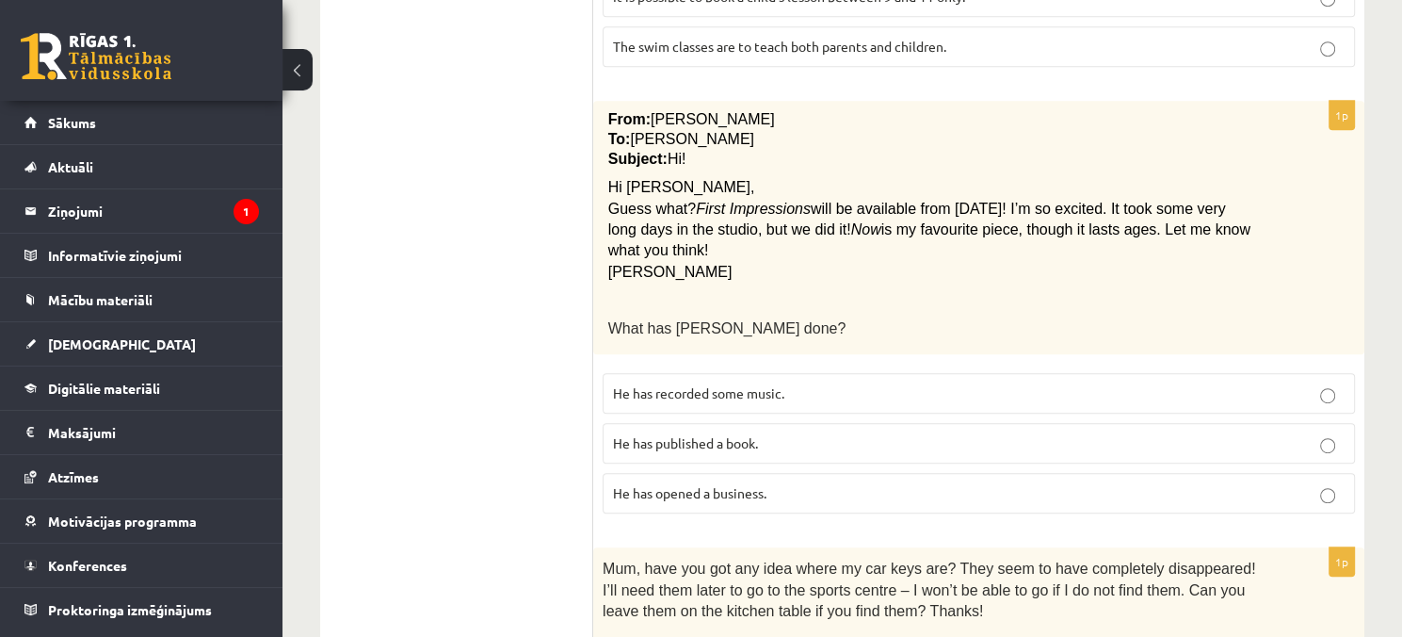
scroll to position [1067, 0]
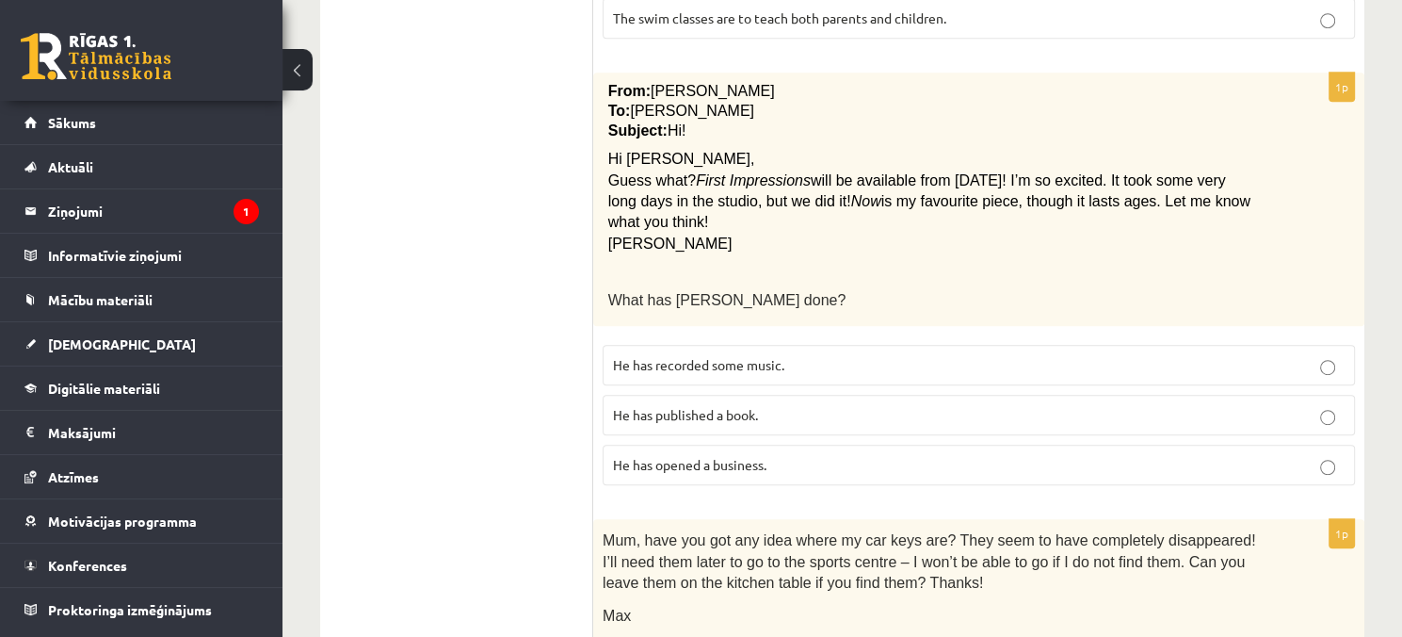
click at [869, 355] on p "He has recorded some music." at bounding box center [979, 365] width 732 height 20
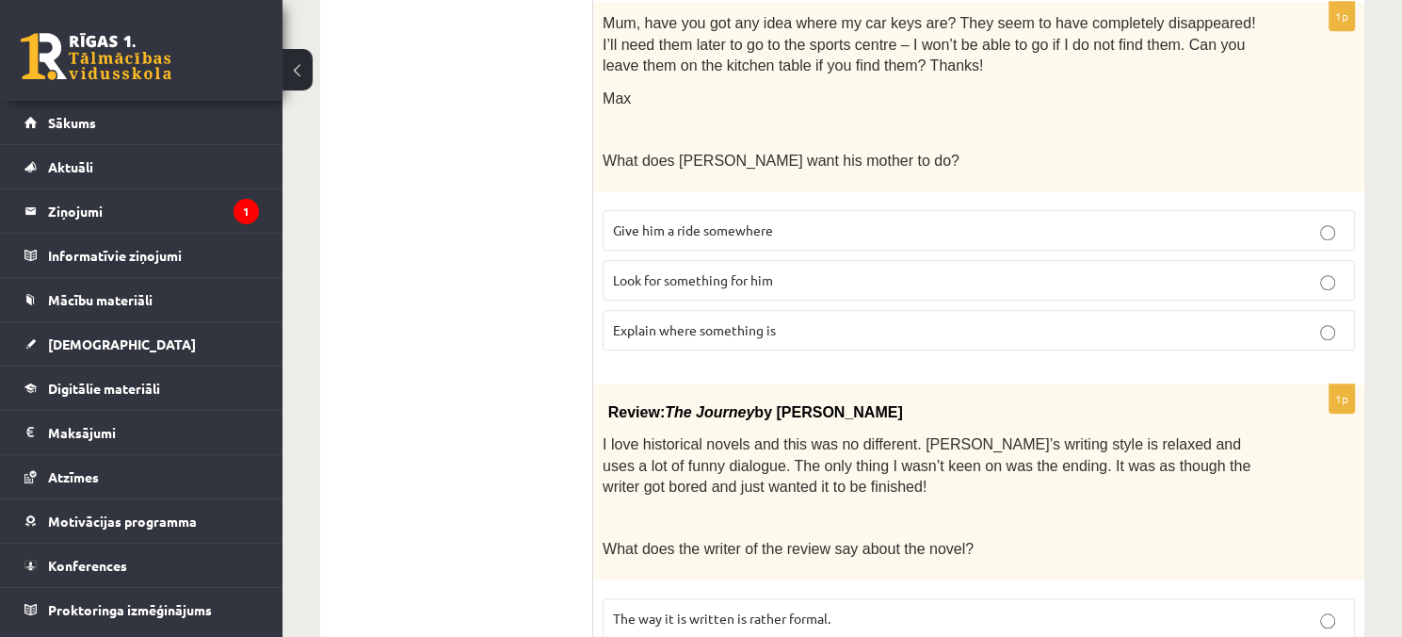
scroll to position [1538, 0]
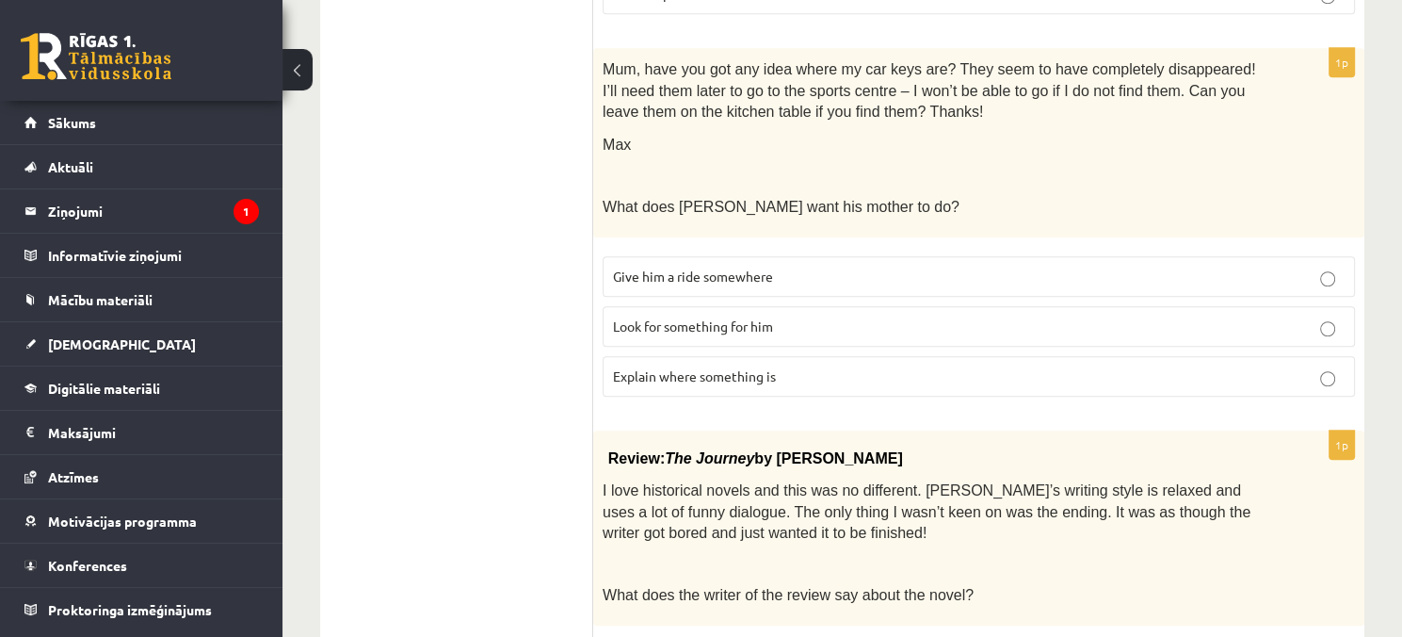
click at [862, 316] on p "Look for something for him" at bounding box center [979, 326] width 732 height 20
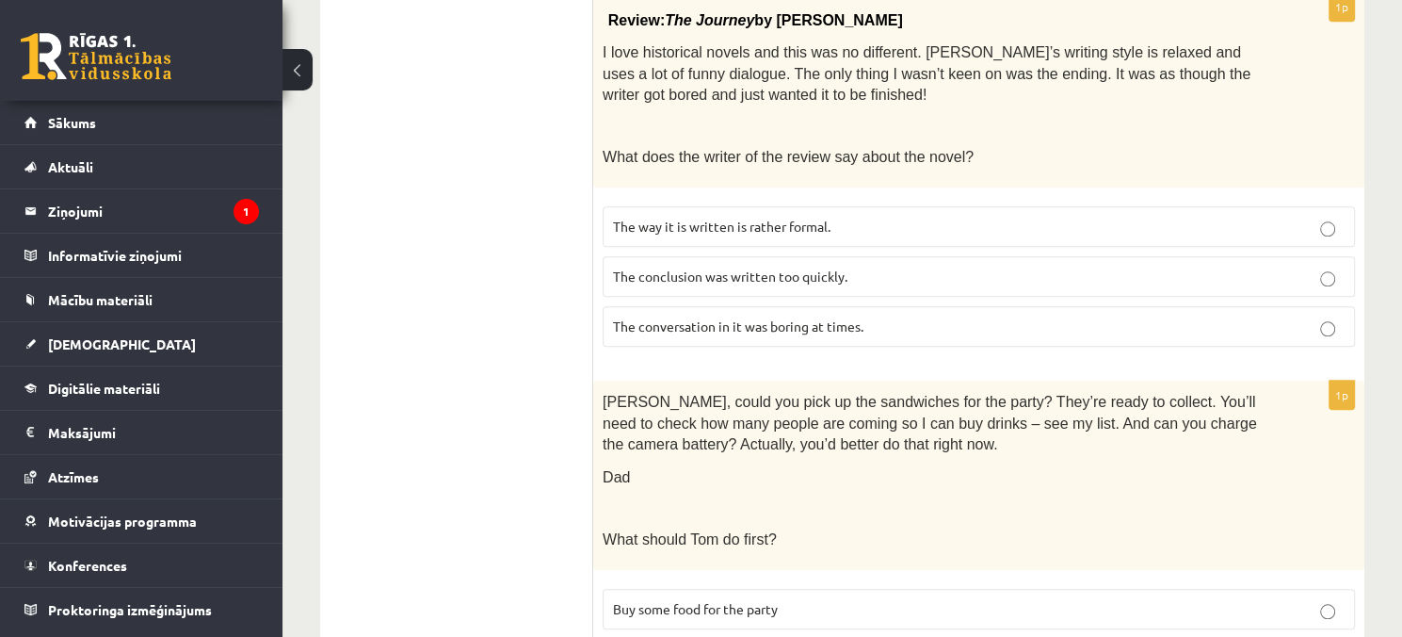
scroll to position [2008, 0]
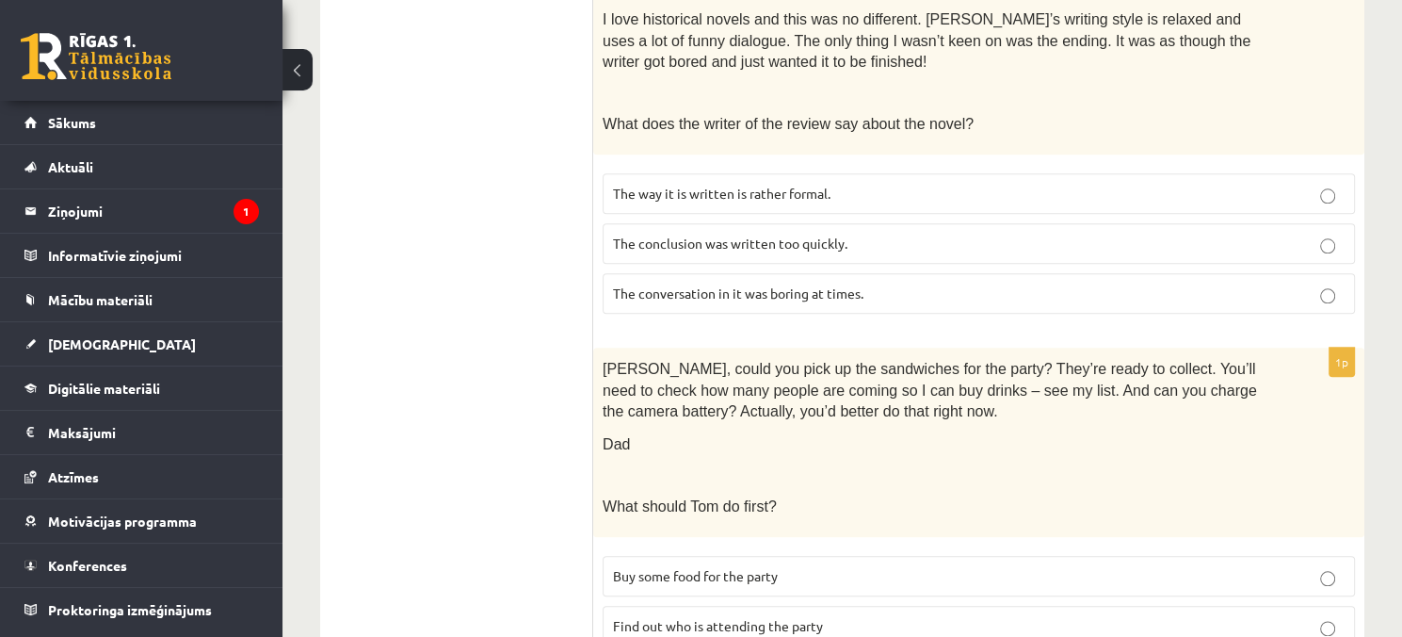
click at [957, 234] on p "The conclusion was written too quickly." at bounding box center [979, 244] width 732 height 20
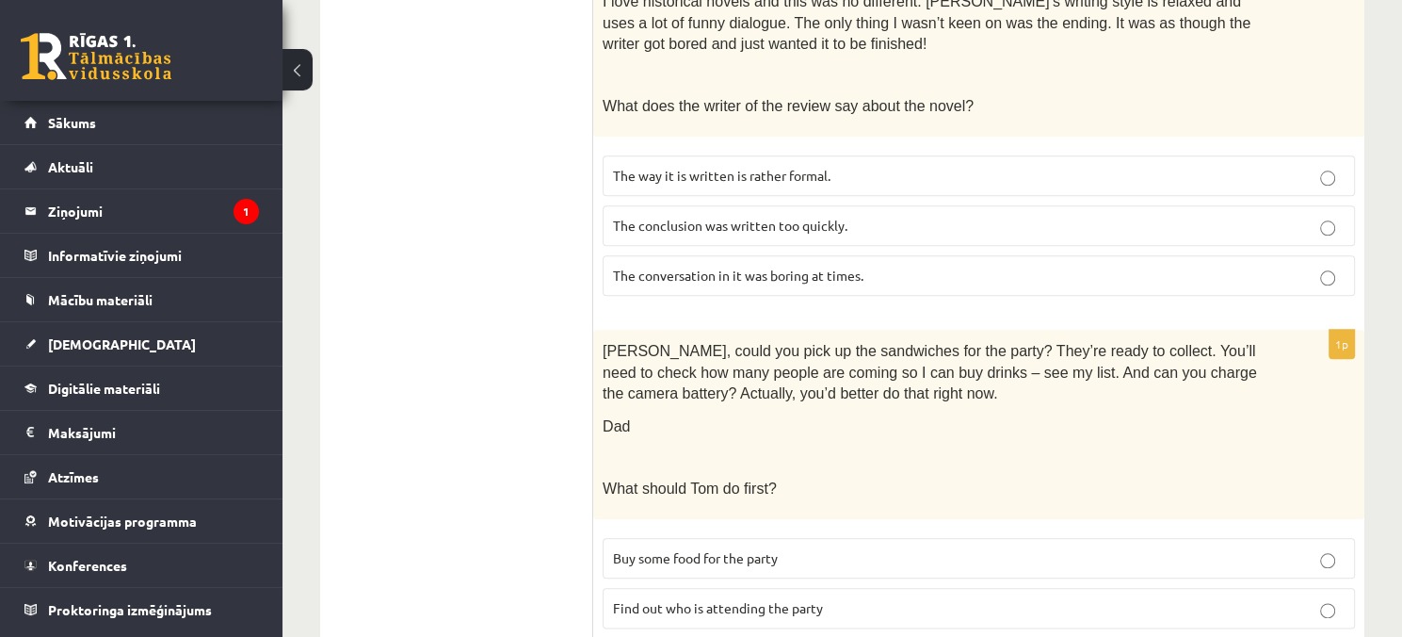
scroll to position [2120, 0]
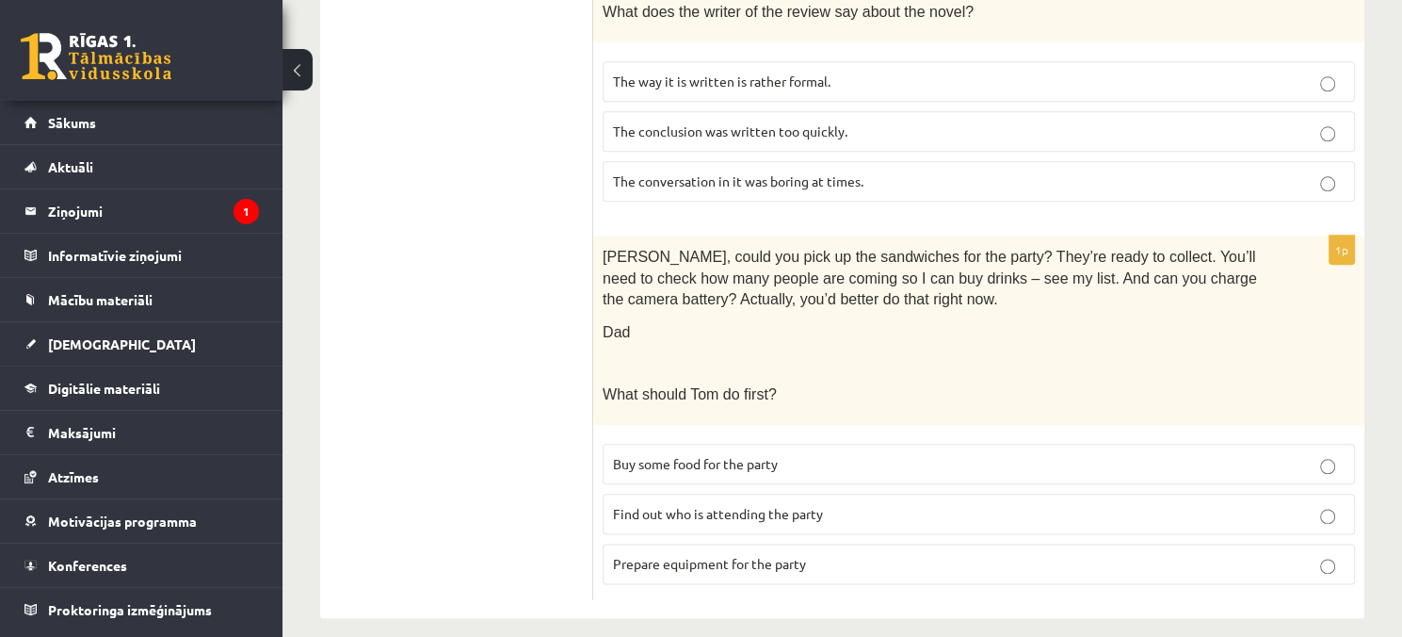
drag, startPoint x: 892, startPoint y: 549, endPoint x: 892, endPoint y: 560, distance: 11.3
click at [892, 557] on label "Prepare equipment for the party" at bounding box center [979, 563] width 752 height 40
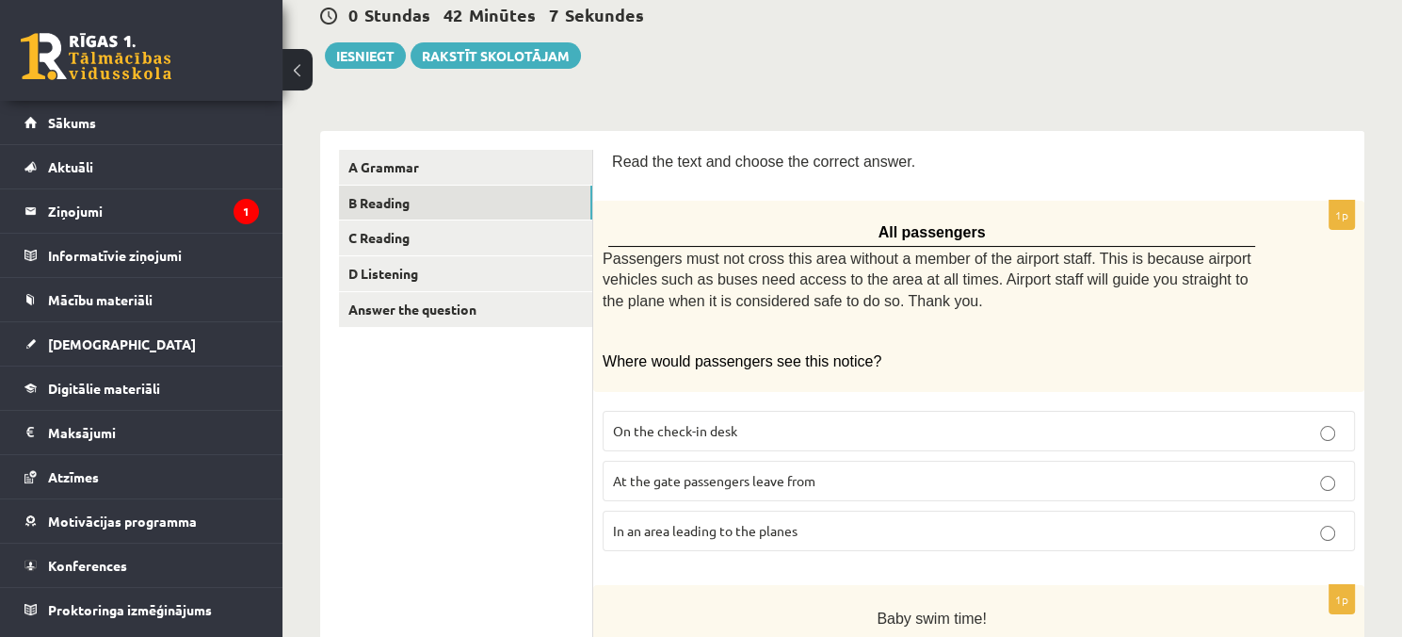
scroll to position [188, 0]
click at [505, 229] on link "C Reading" at bounding box center [465, 237] width 253 height 35
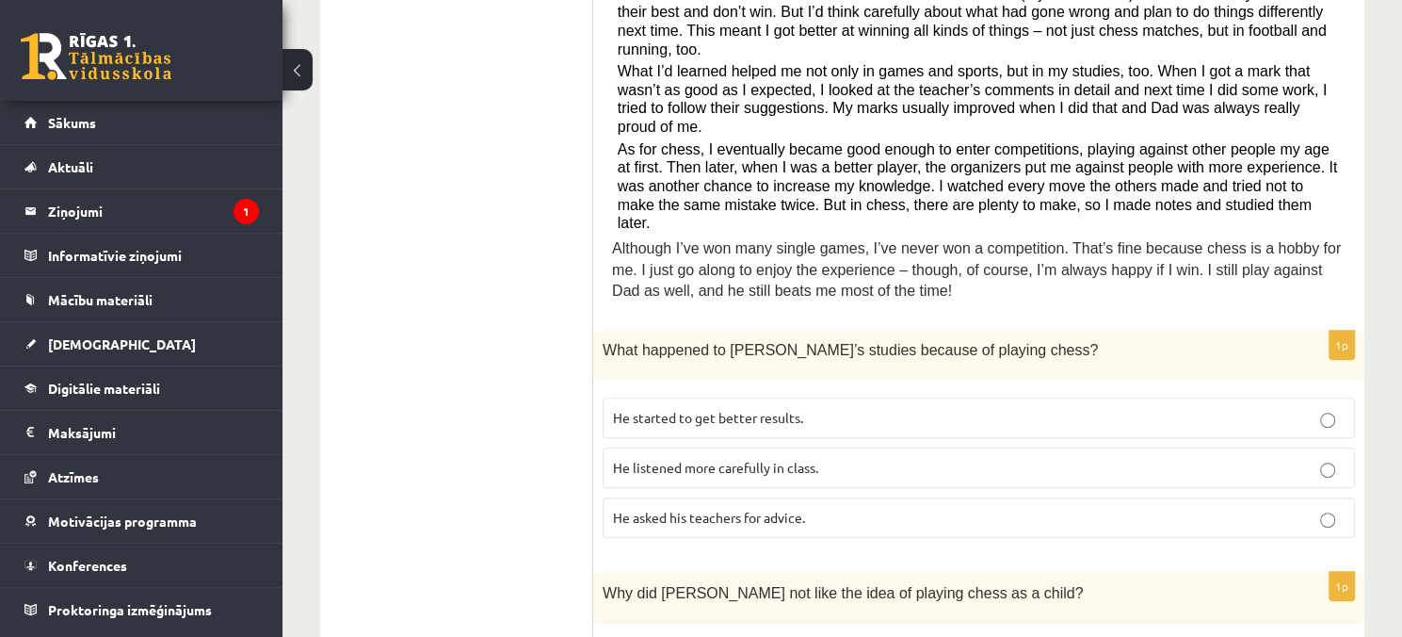
scroll to position [659, 0]
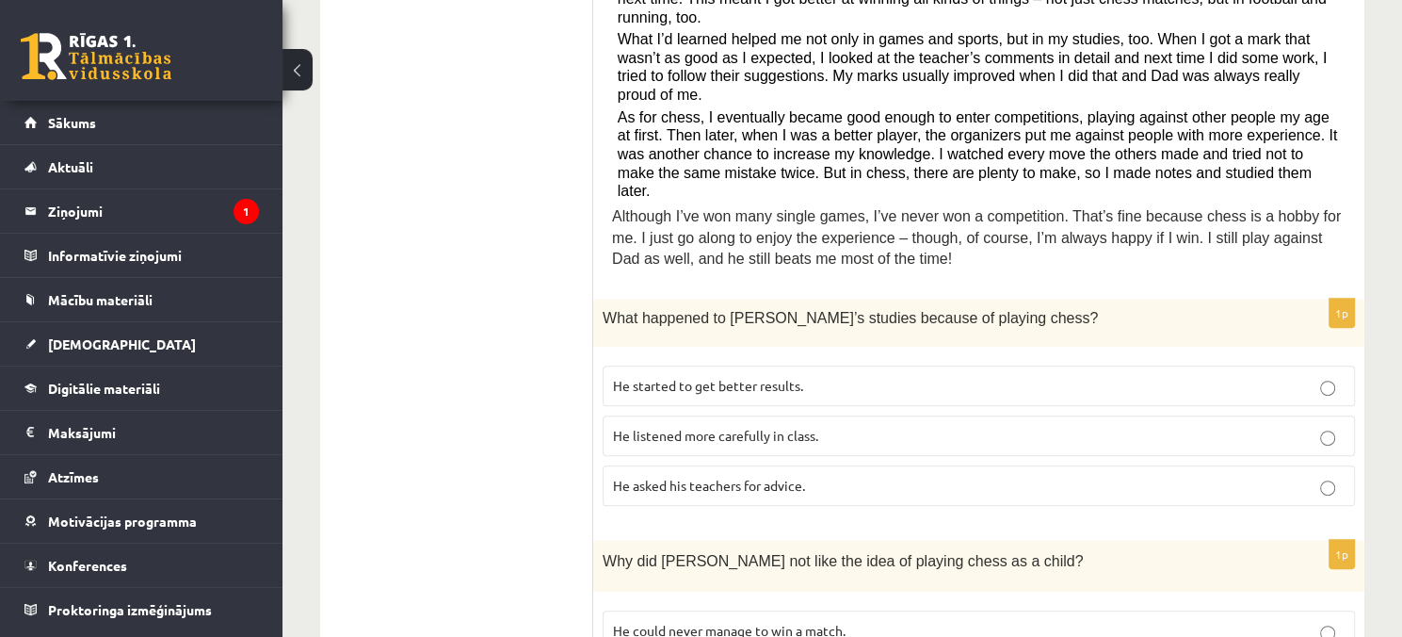
click at [744, 377] on span "He started to get better results." at bounding box center [708, 385] width 190 height 17
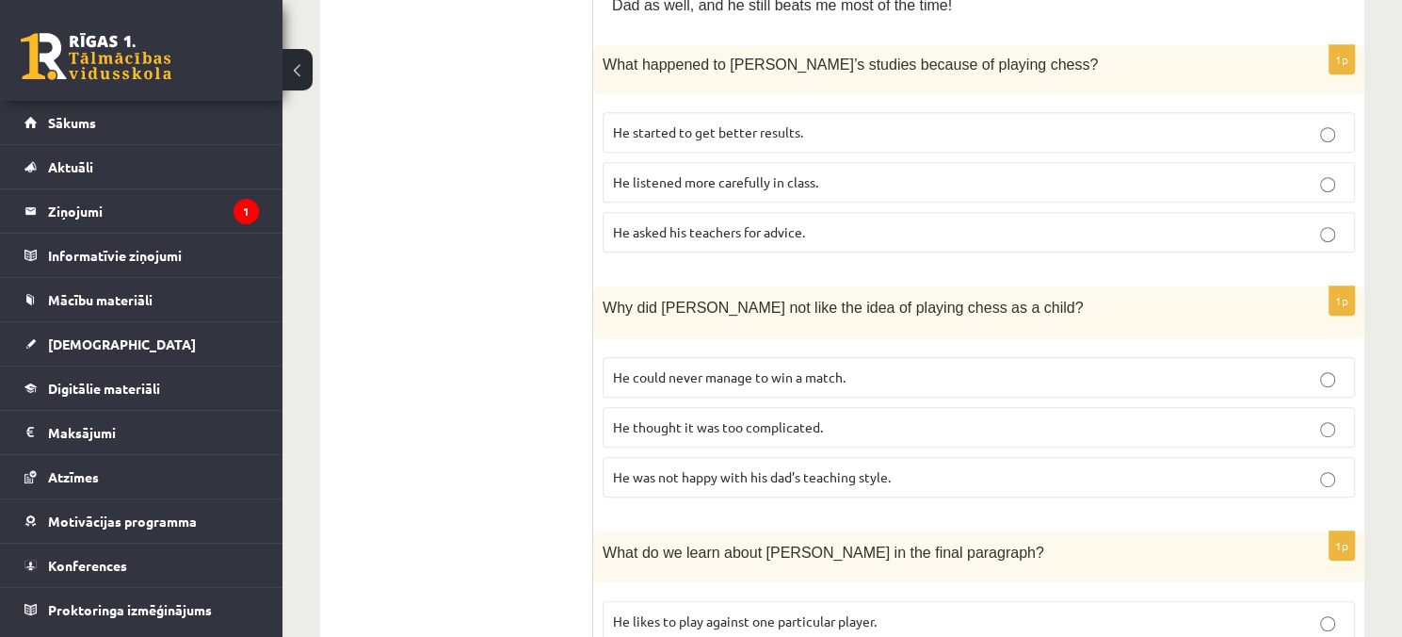
scroll to position [942, 0]
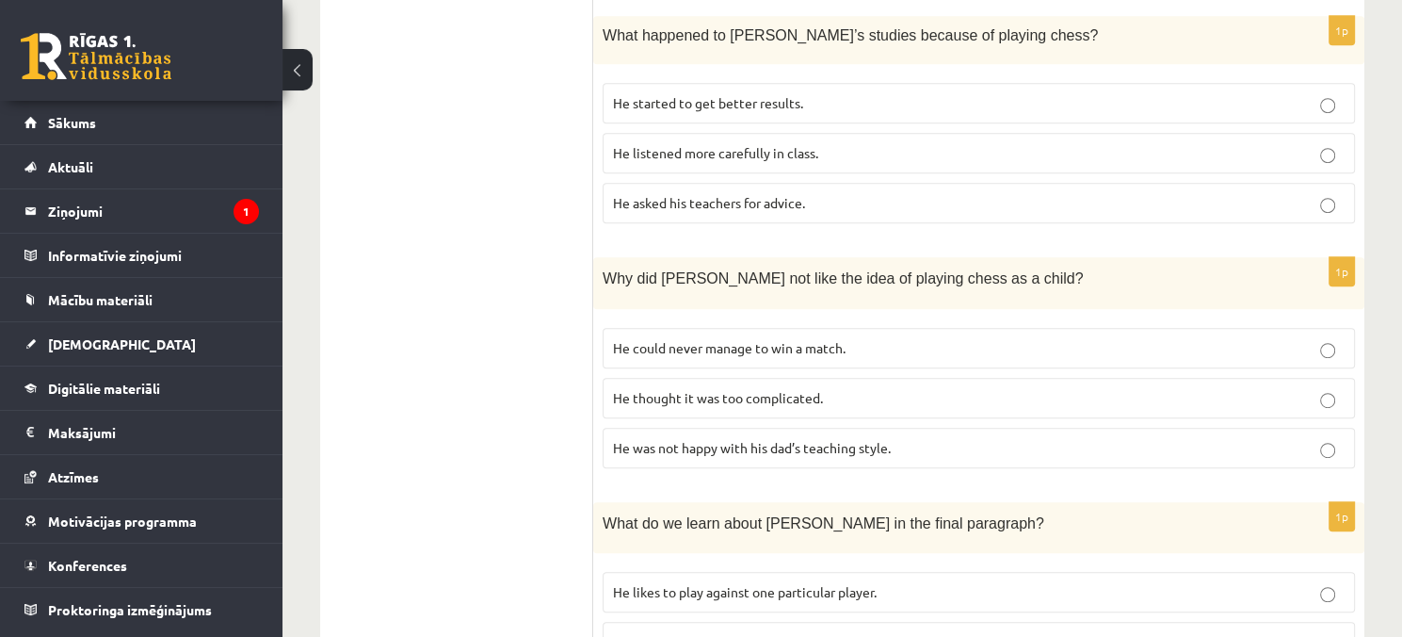
click at [745, 389] on span "He thought it was too complicated." at bounding box center [718, 397] width 210 height 17
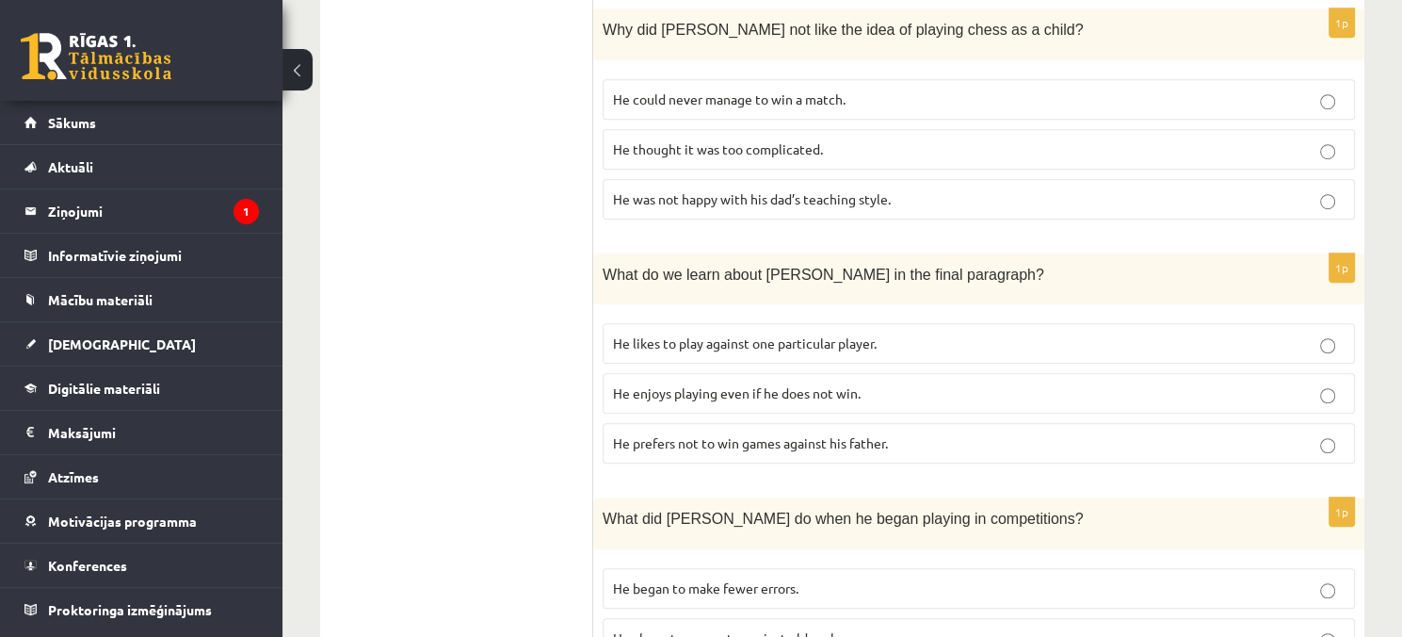
scroll to position [1224, 0]
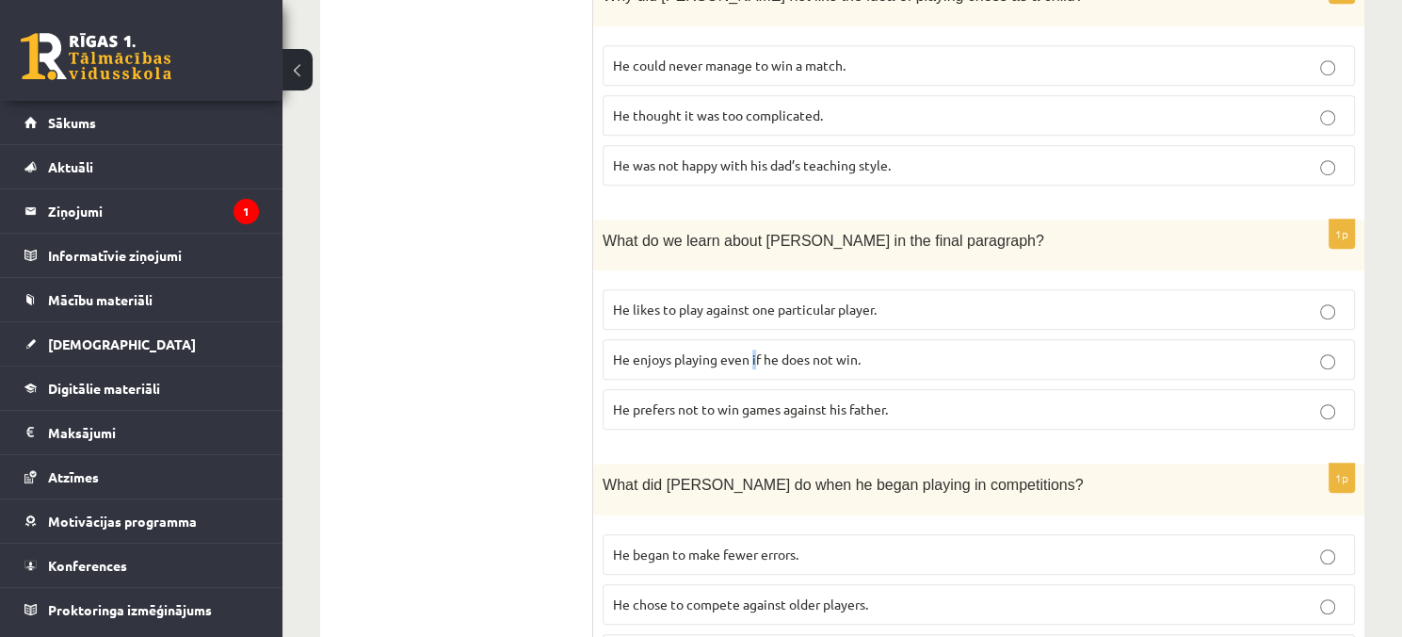
click at [755, 350] on span "He enjoys playing even if he does not win." at bounding box center [737, 358] width 248 height 17
click at [730, 350] on span "He enjoys playing even if he does not win." at bounding box center [737, 358] width 248 height 17
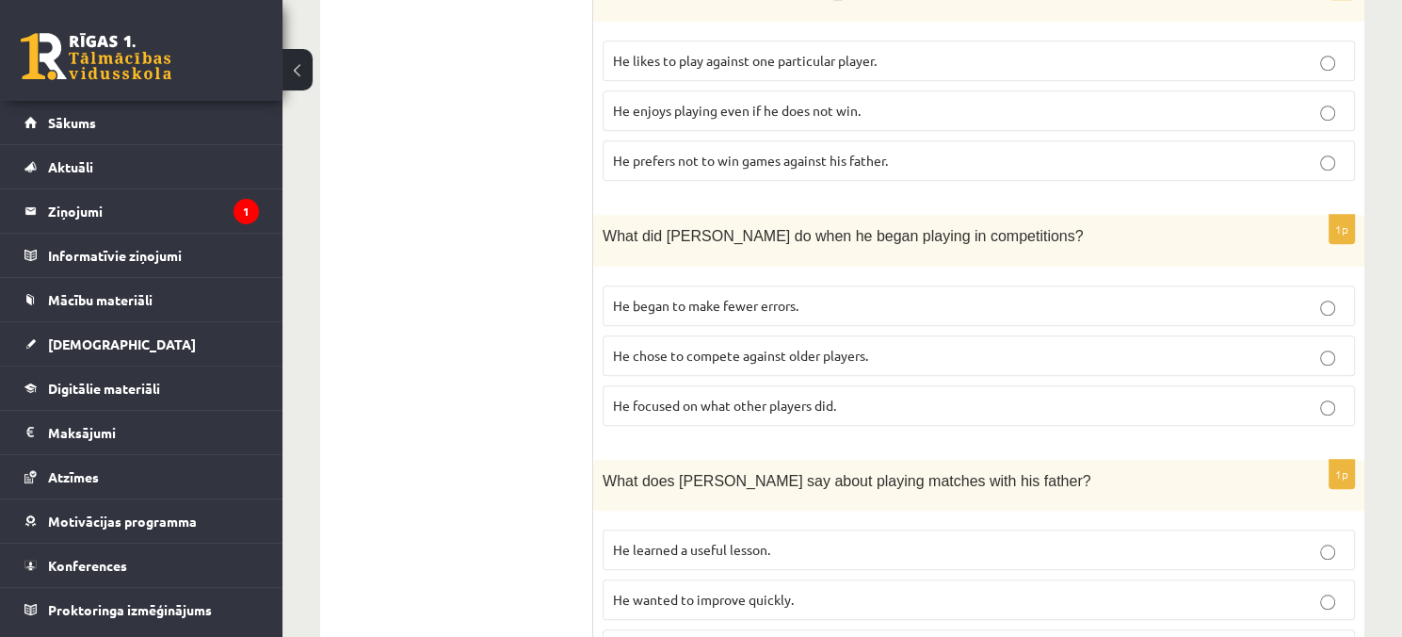
scroll to position [1507, 0]
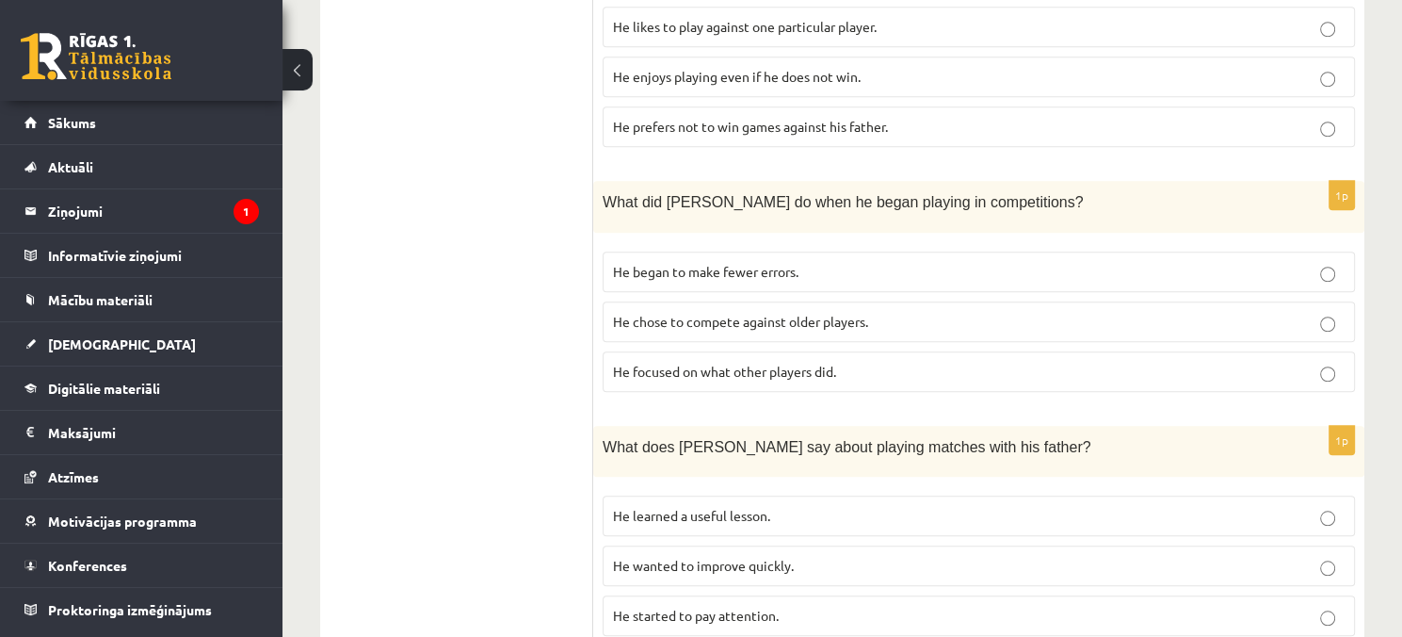
click at [928, 362] on p "He focused on what other players did." at bounding box center [979, 372] width 732 height 20
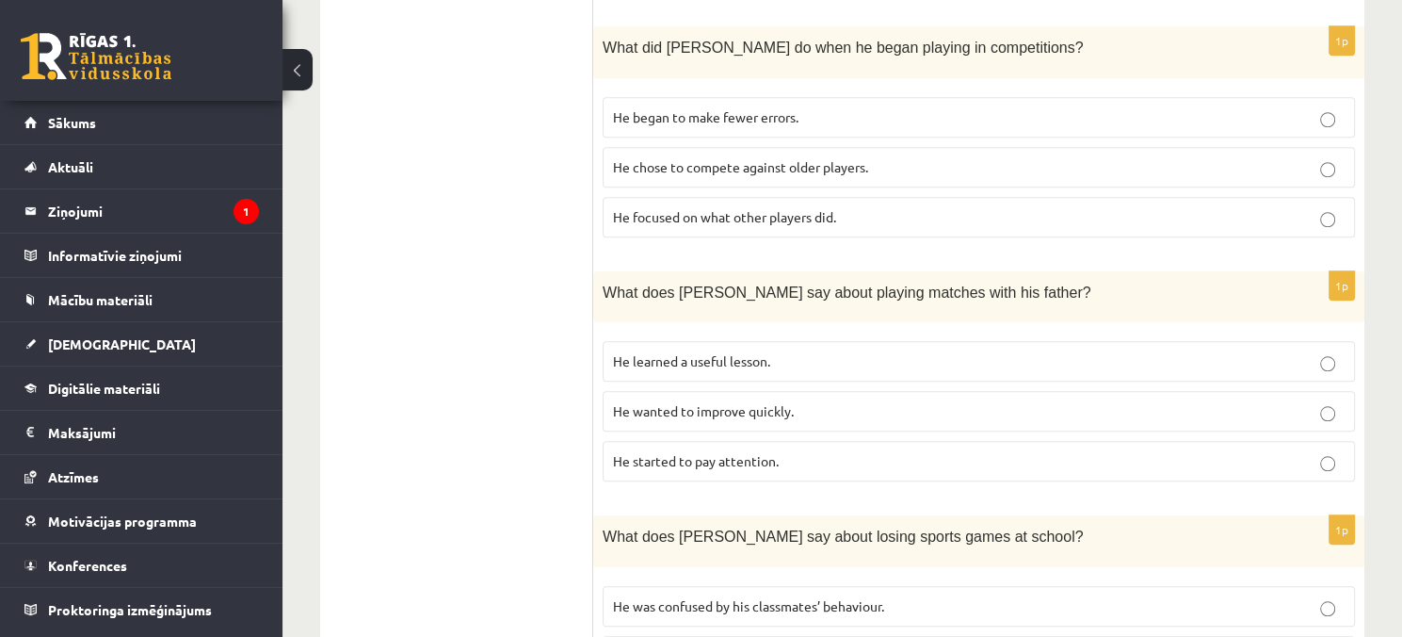
scroll to position [1695, 0]
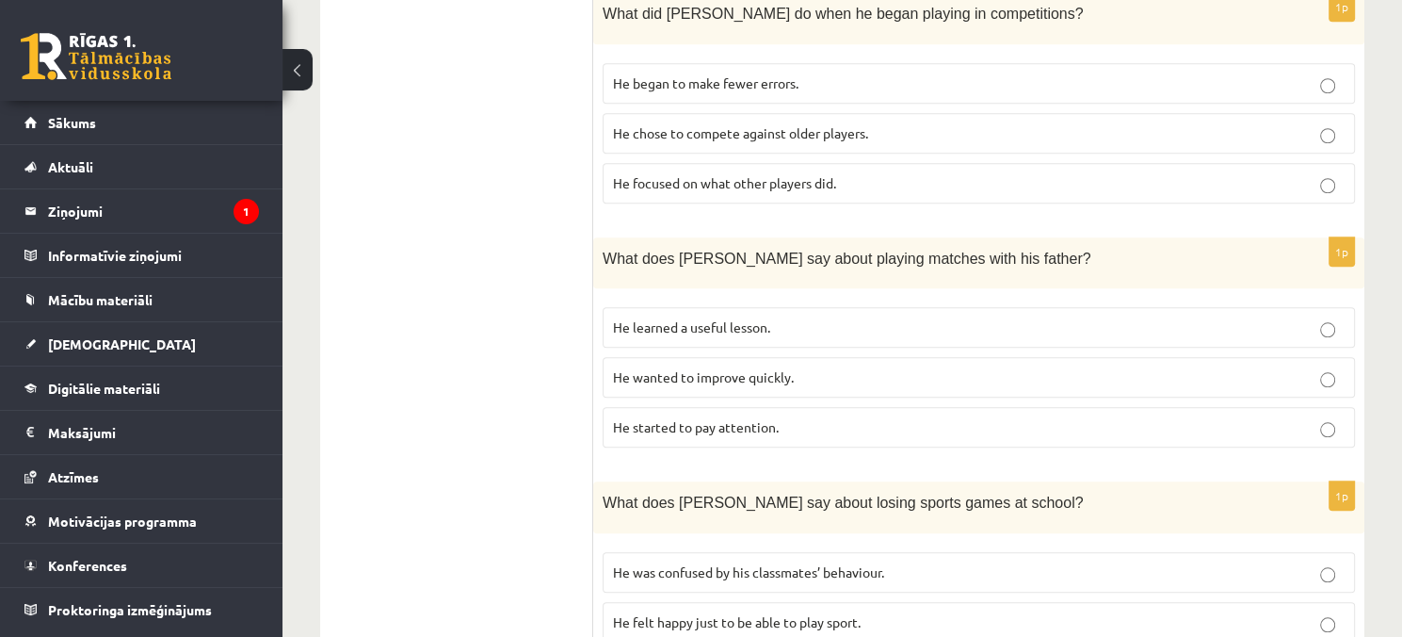
click at [702, 418] on span "He started to pay attention." at bounding box center [696, 426] width 166 height 17
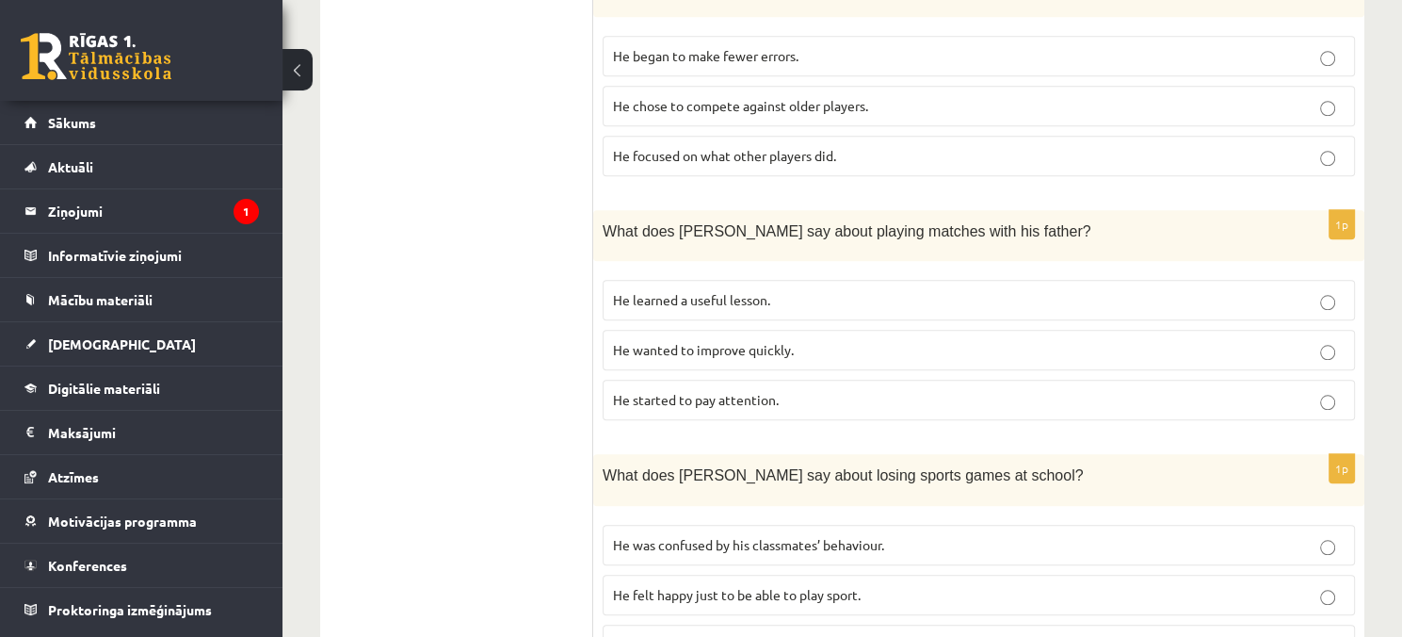
scroll to position [1737, 0]
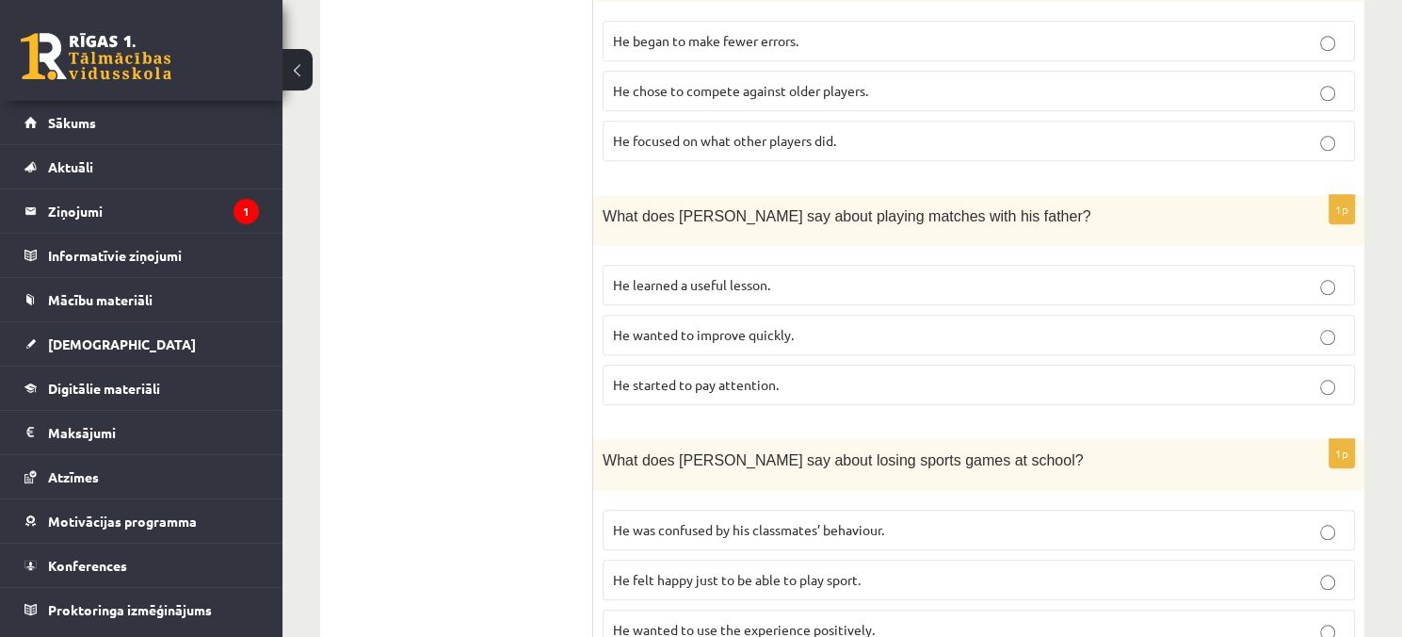
click at [752, 621] on span "He wanted to use the experience positively." at bounding box center [744, 629] width 262 height 17
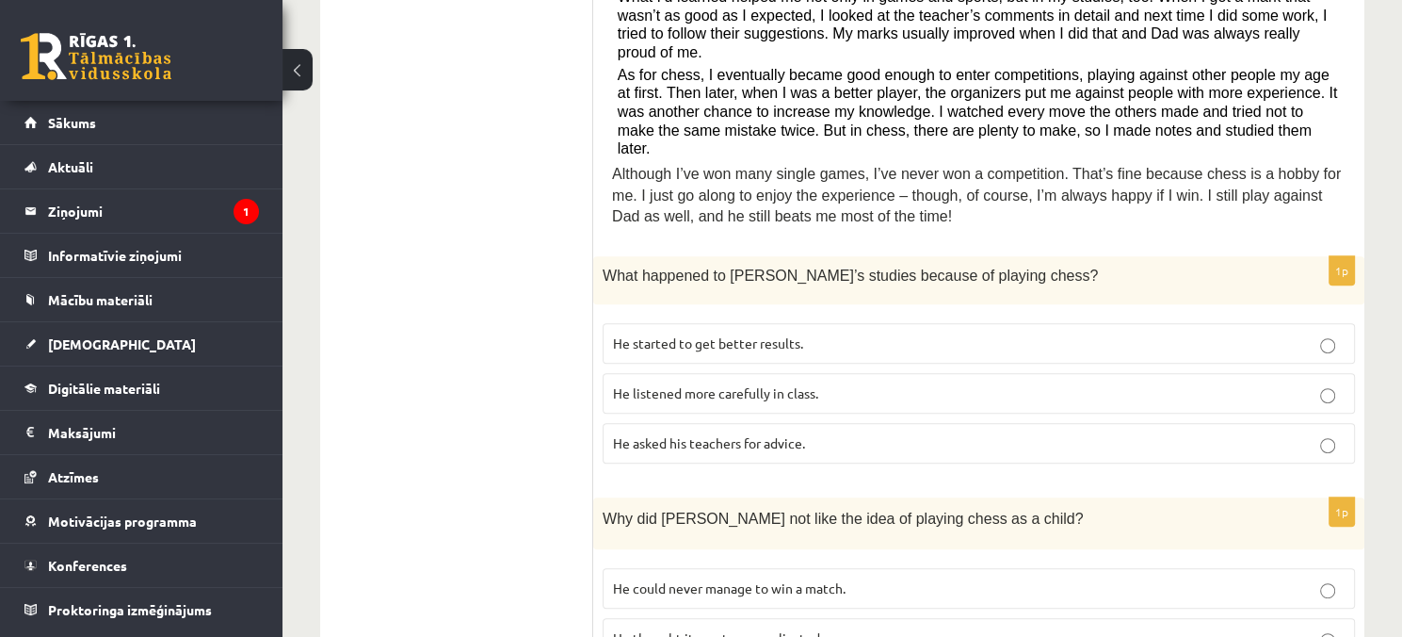
scroll to position [137, 0]
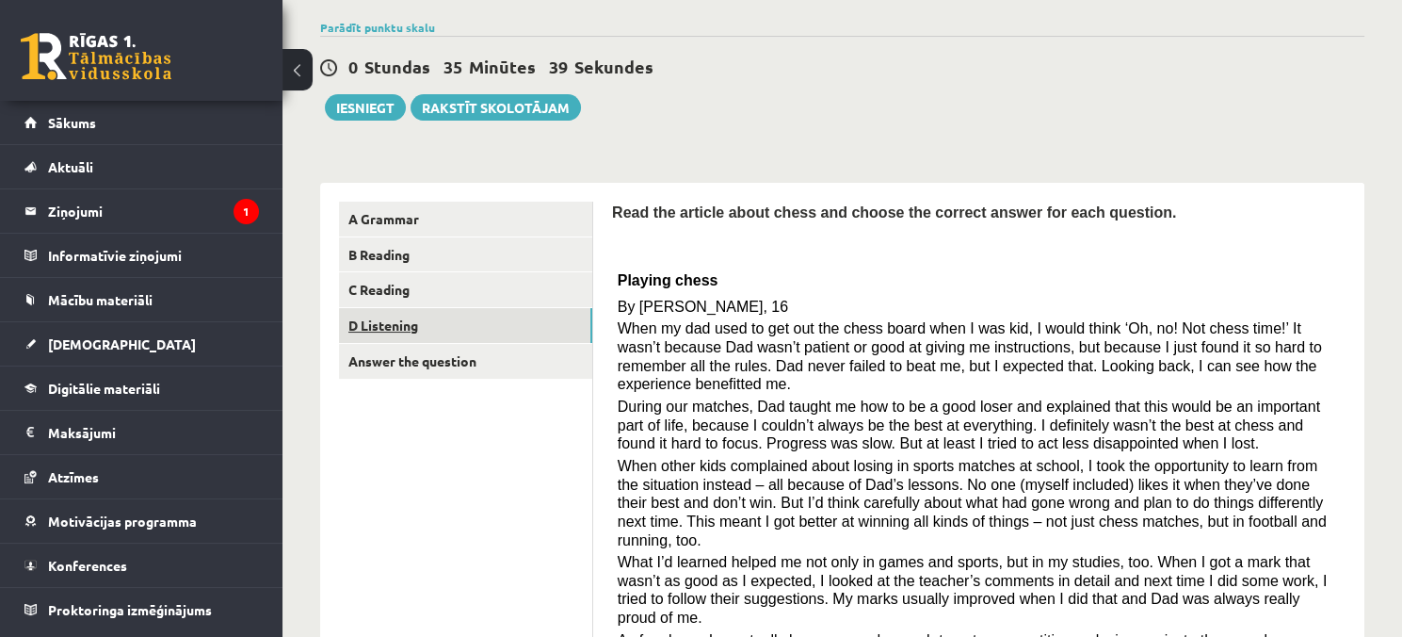
click at [448, 332] on link "D Listening" at bounding box center [465, 325] width 253 height 35
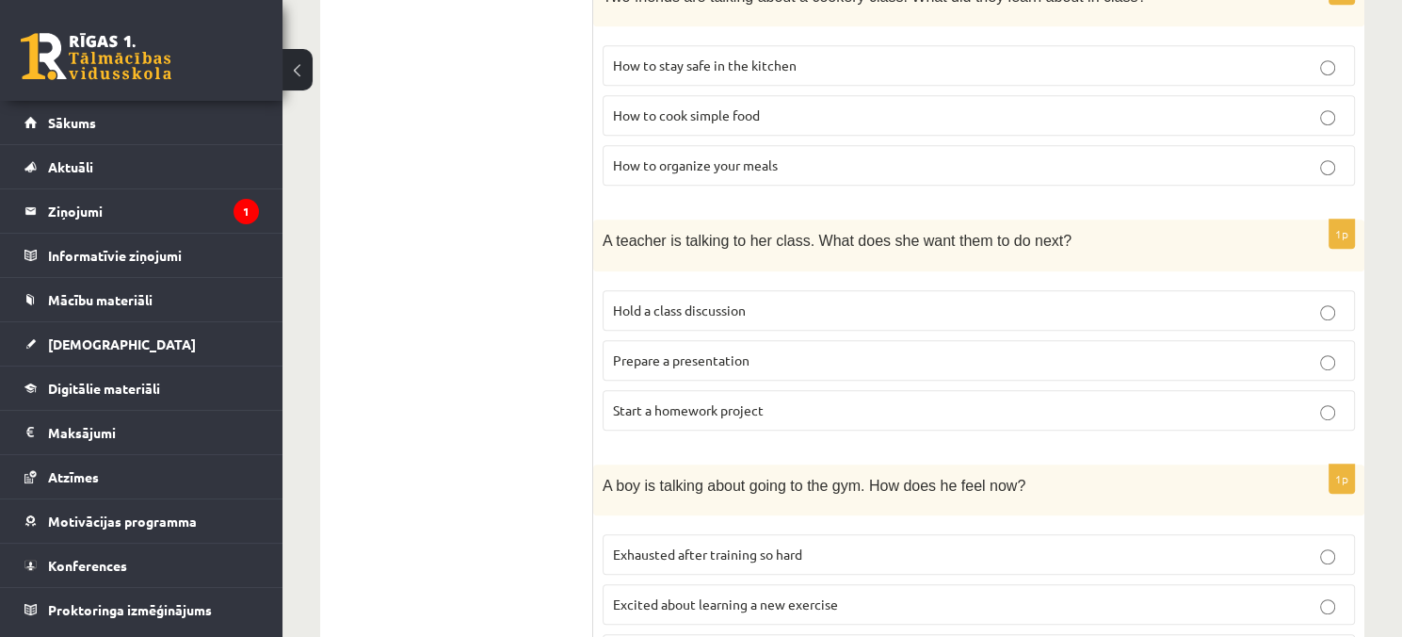
scroll to position [1323, 0]
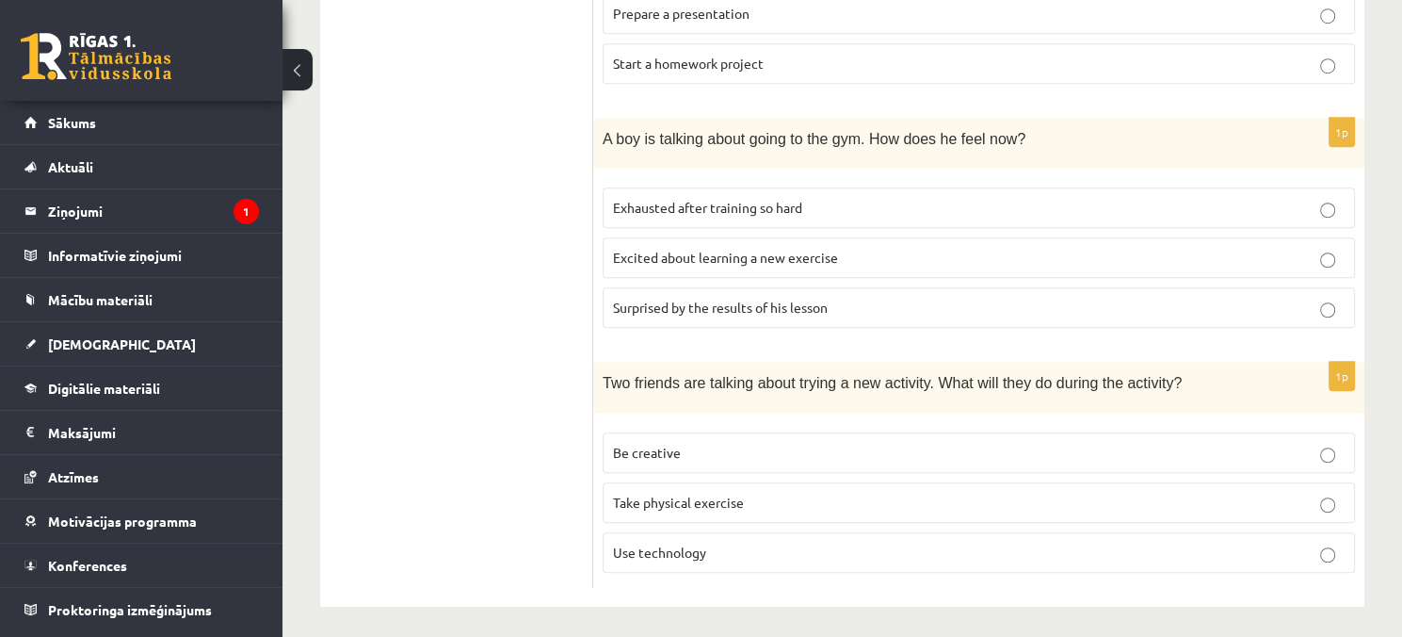
click at [613, 451] on span "Be creative" at bounding box center [647, 451] width 68 height 17
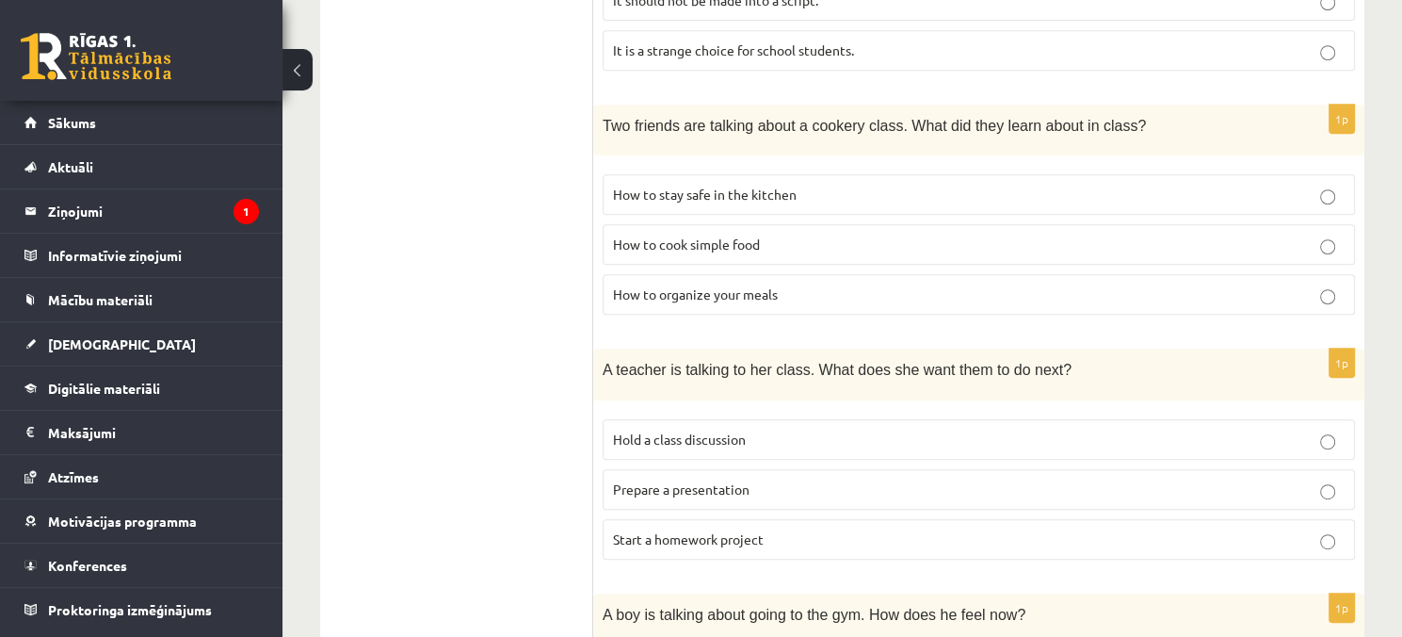
scroll to position [852, 0]
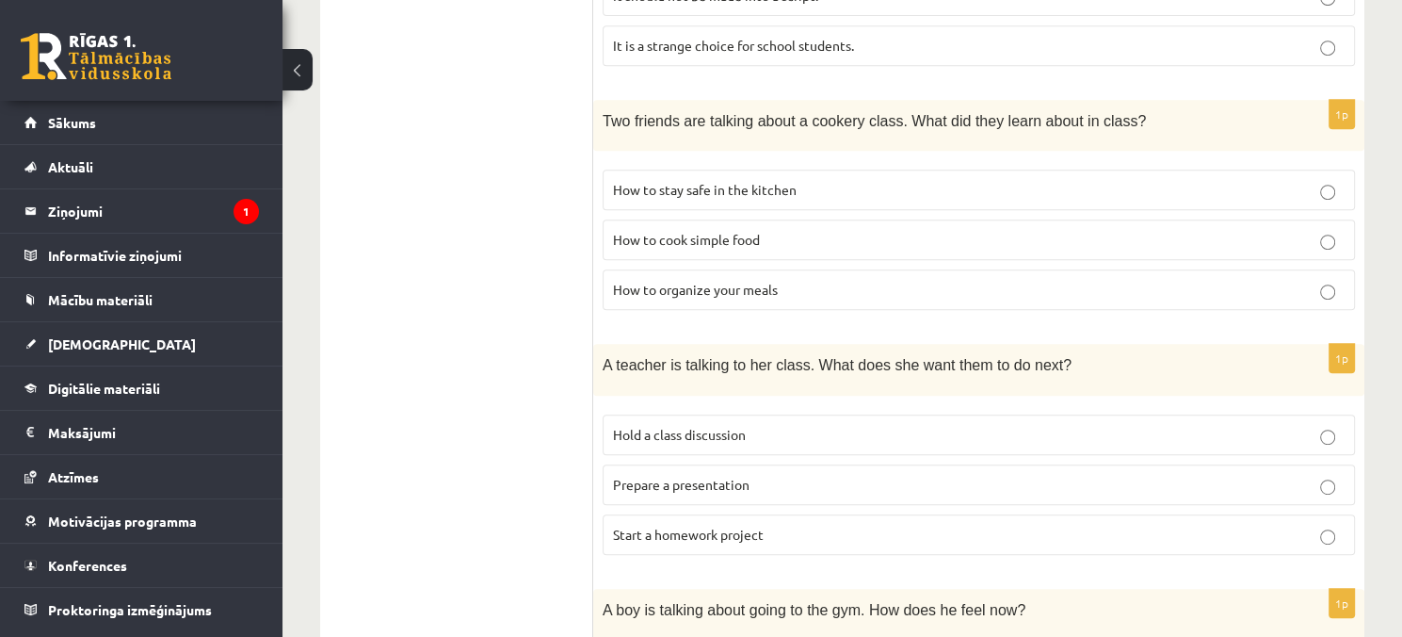
click at [772, 297] on label "How to organize your meals" at bounding box center [979, 289] width 752 height 40
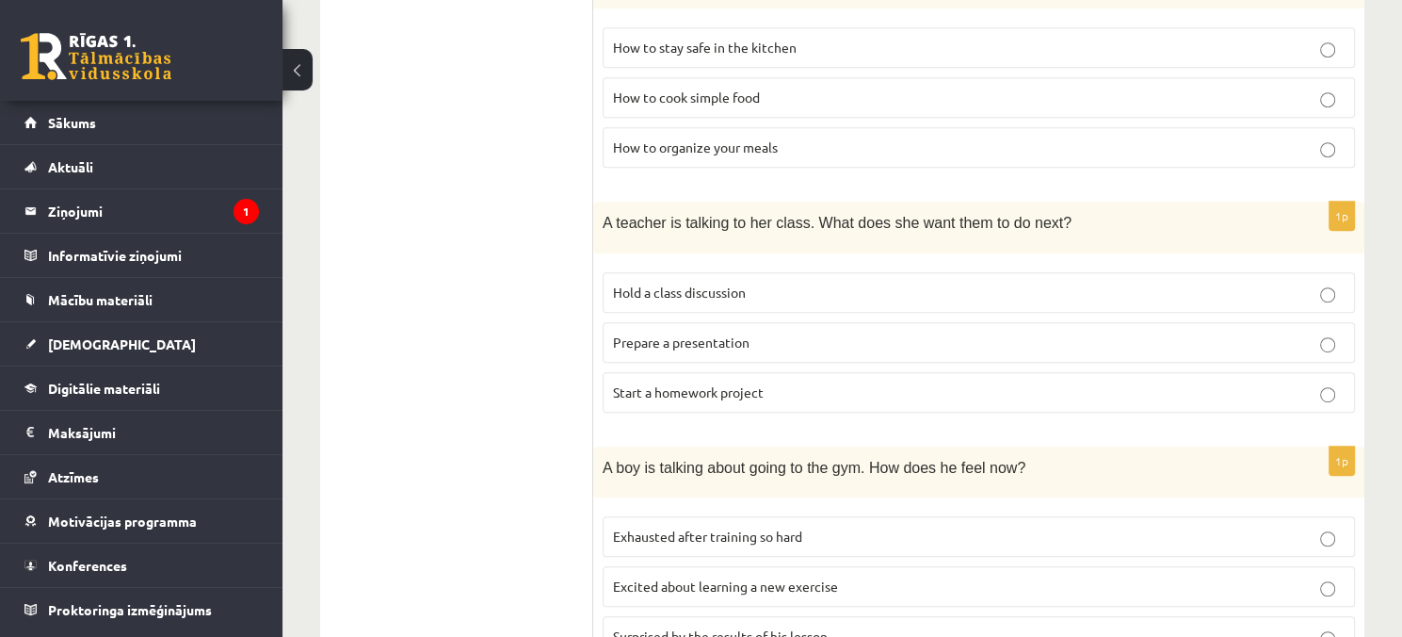
scroll to position [1135, 0]
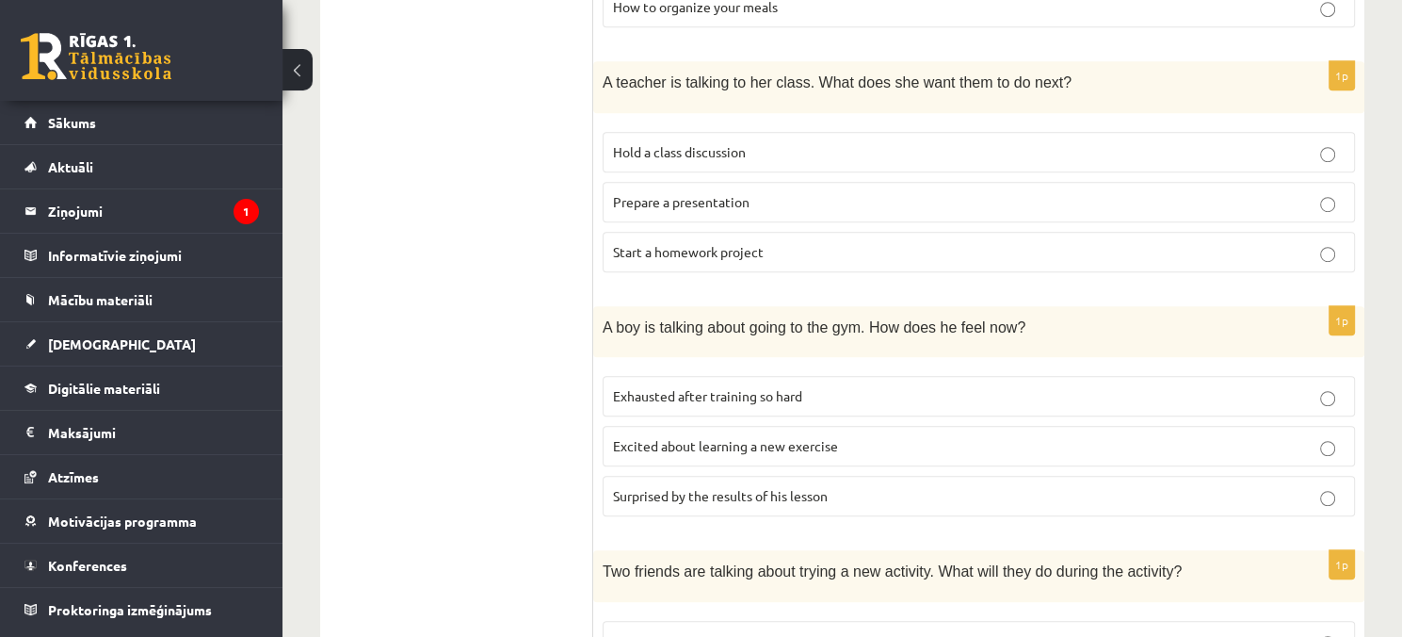
click at [777, 445] on span "Excited about learning a new exercise" at bounding box center [725, 445] width 225 height 17
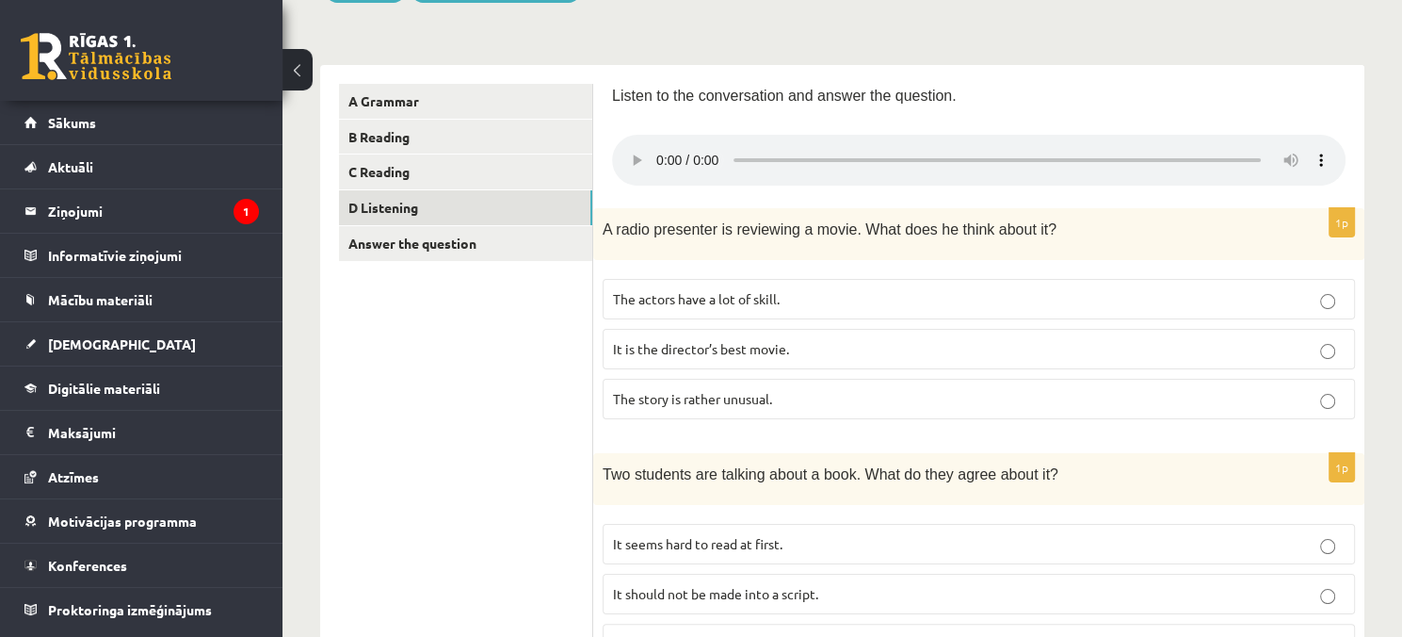
scroll to position [287, 0]
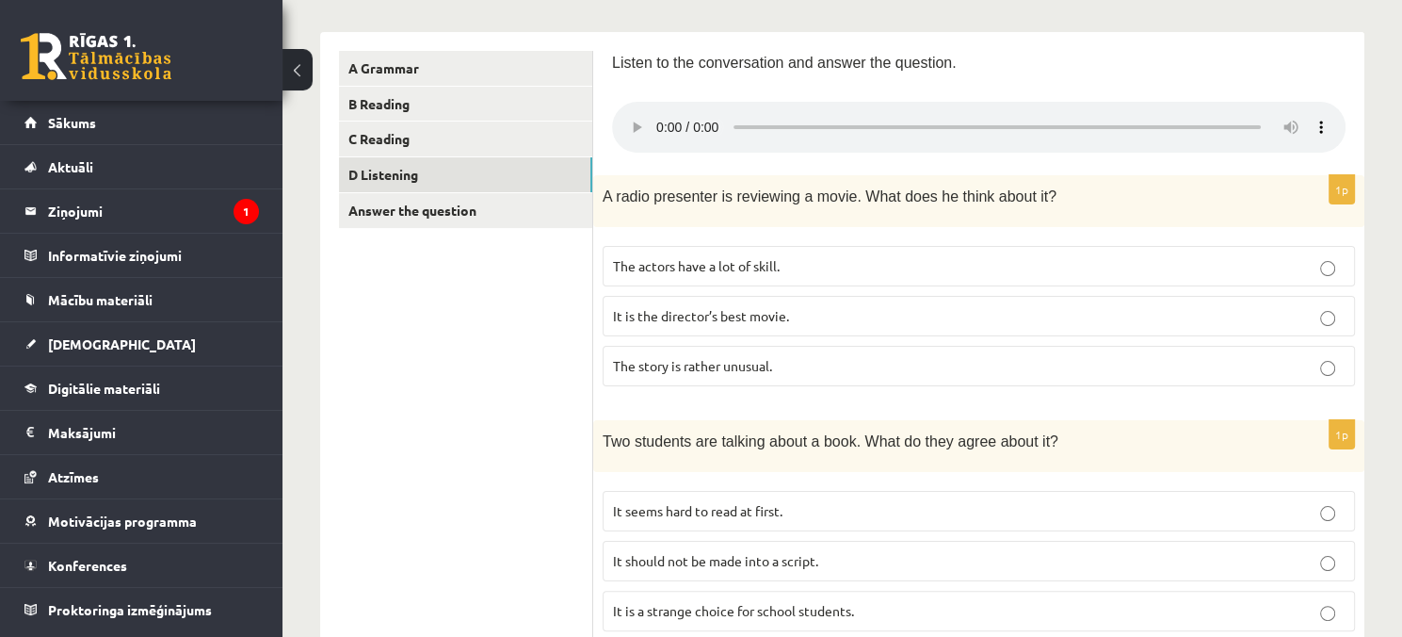
click at [810, 356] on p "The story is rather unusual." at bounding box center [979, 366] width 732 height 20
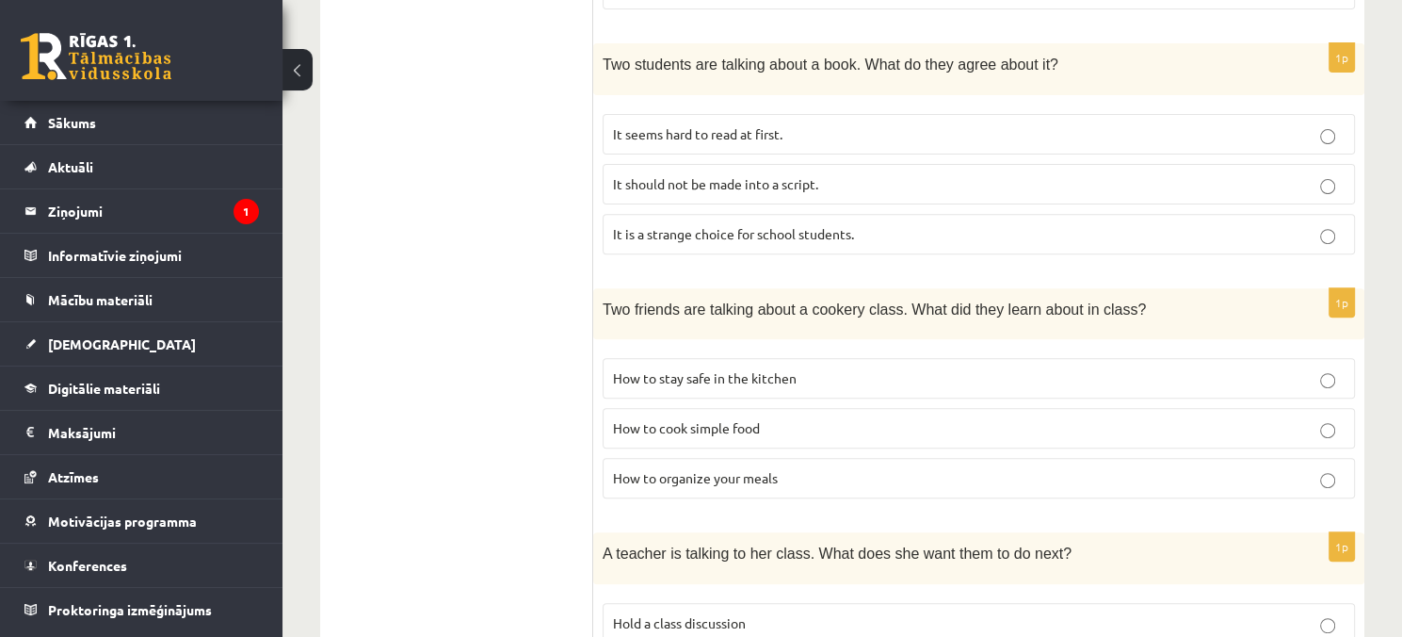
scroll to position [570, 0]
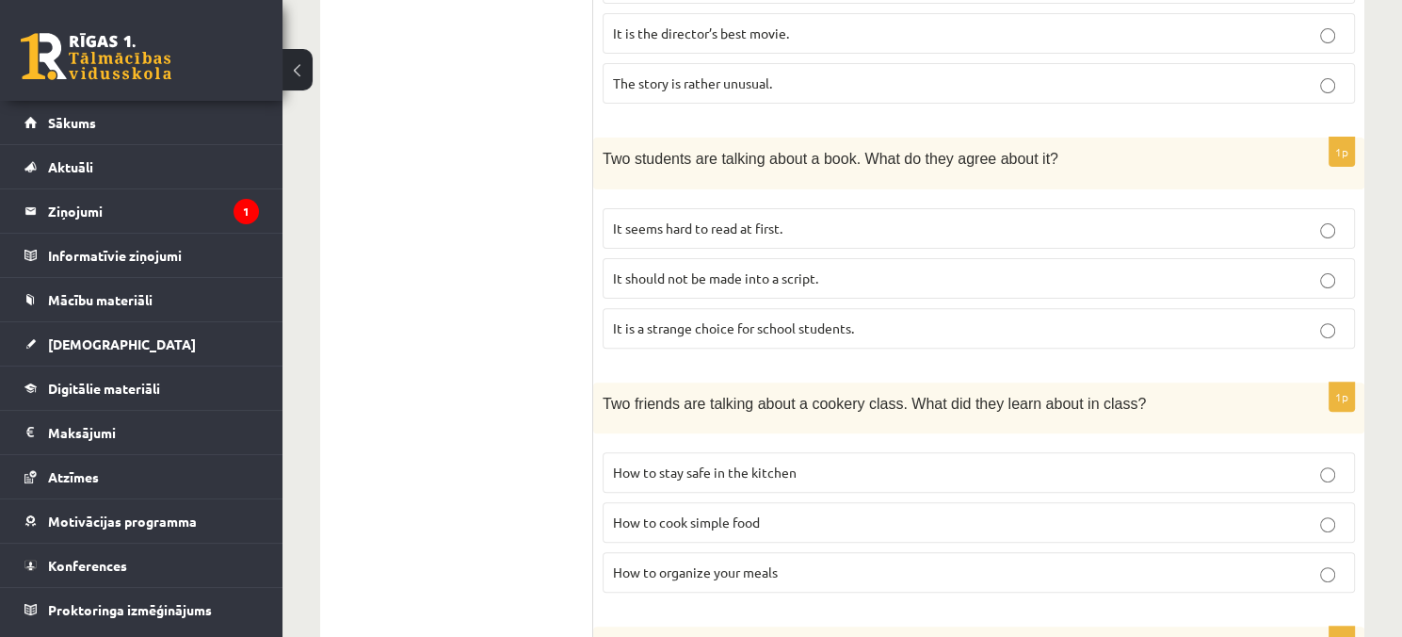
click at [834, 334] on p "It is a strange choice for school students." at bounding box center [979, 328] width 732 height 20
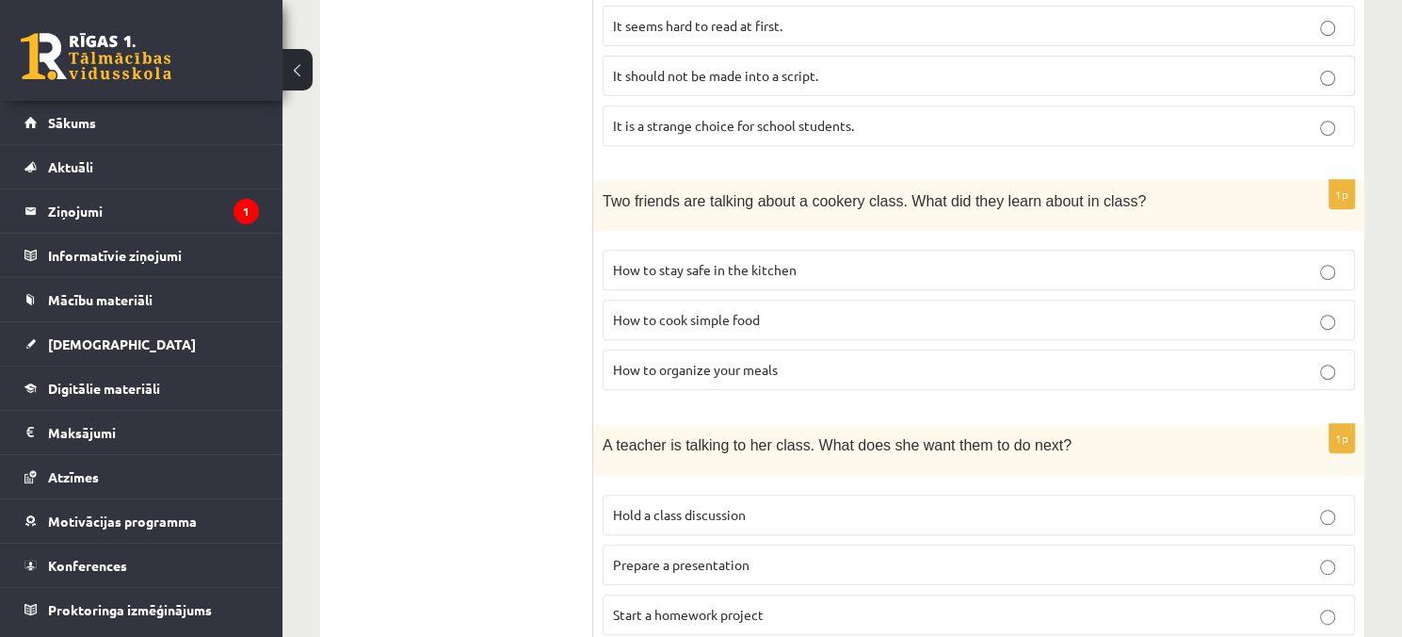
scroll to position [946, 0]
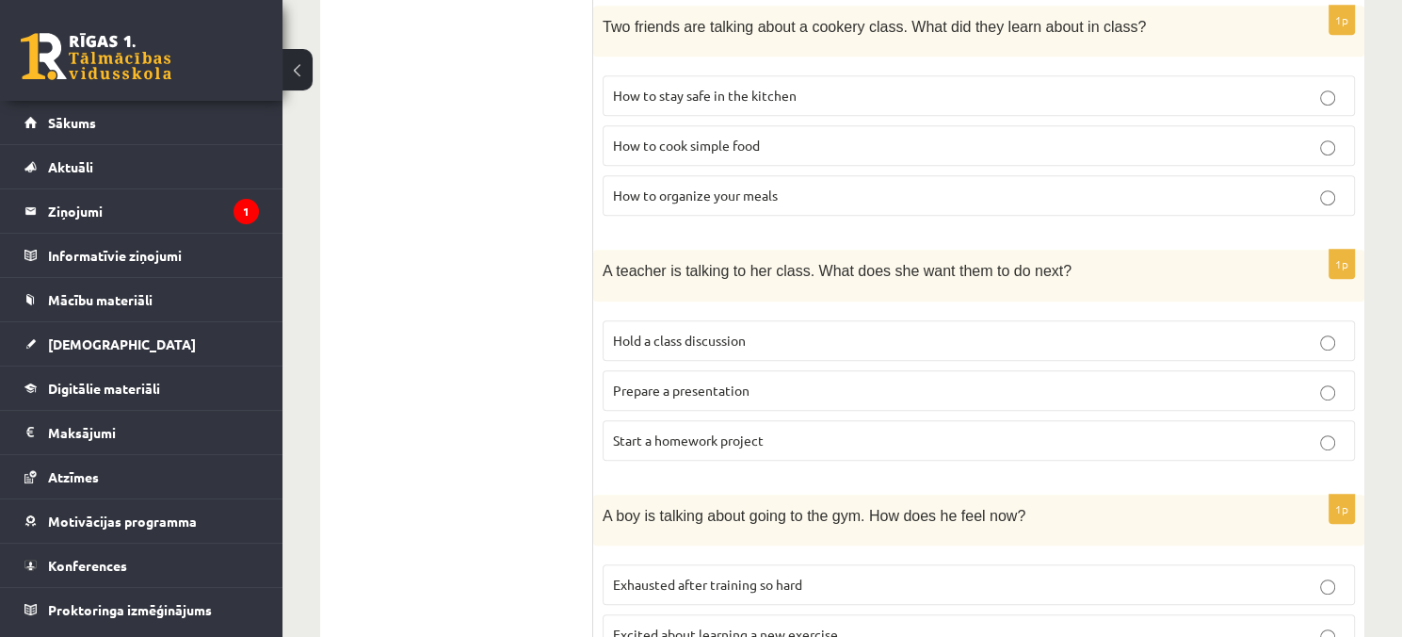
click at [639, 347] on label "Hold a class discussion" at bounding box center [979, 340] width 752 height 40
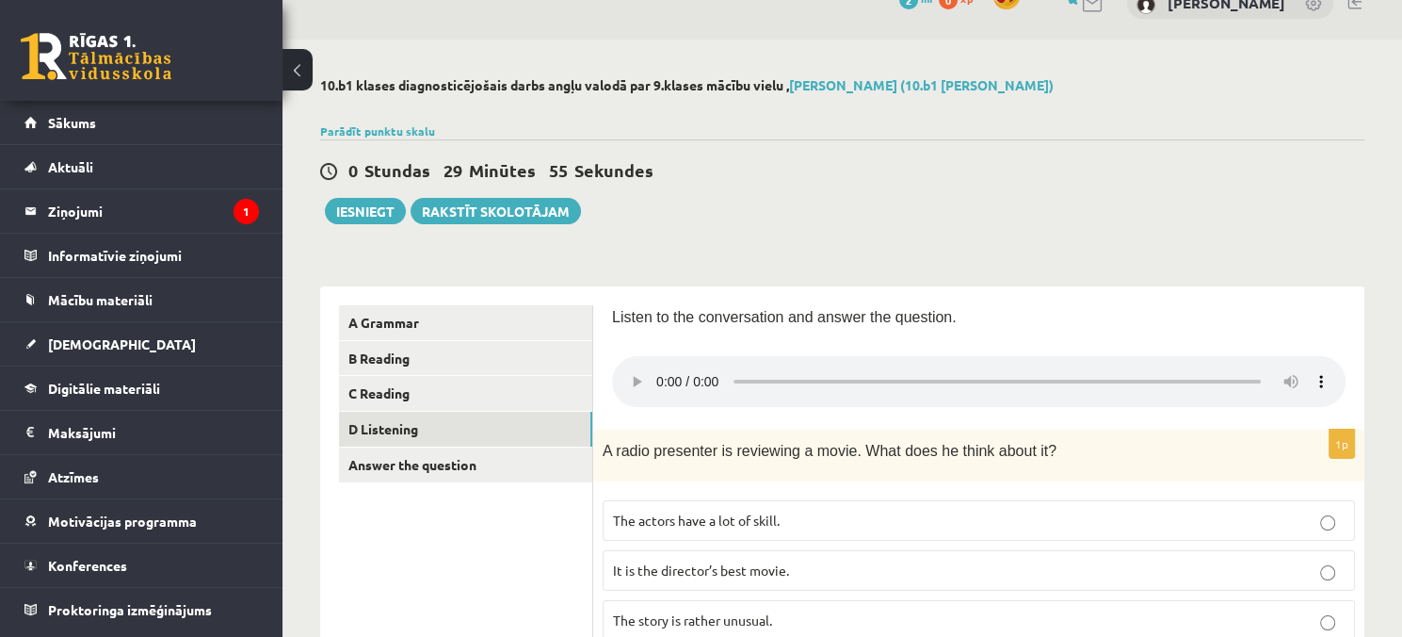
scroll to position [0, 0]
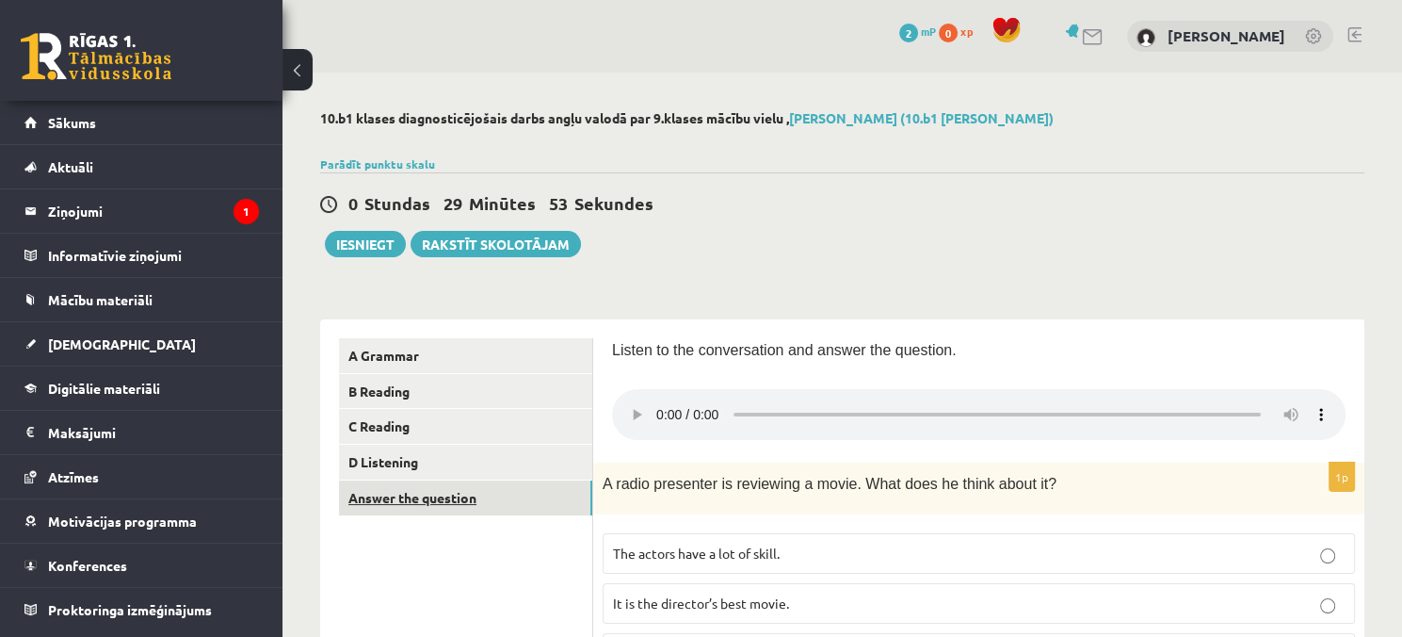
click at [526, 508] on link "Answer the question" at bounding box center [465, 497] width 253 height 35
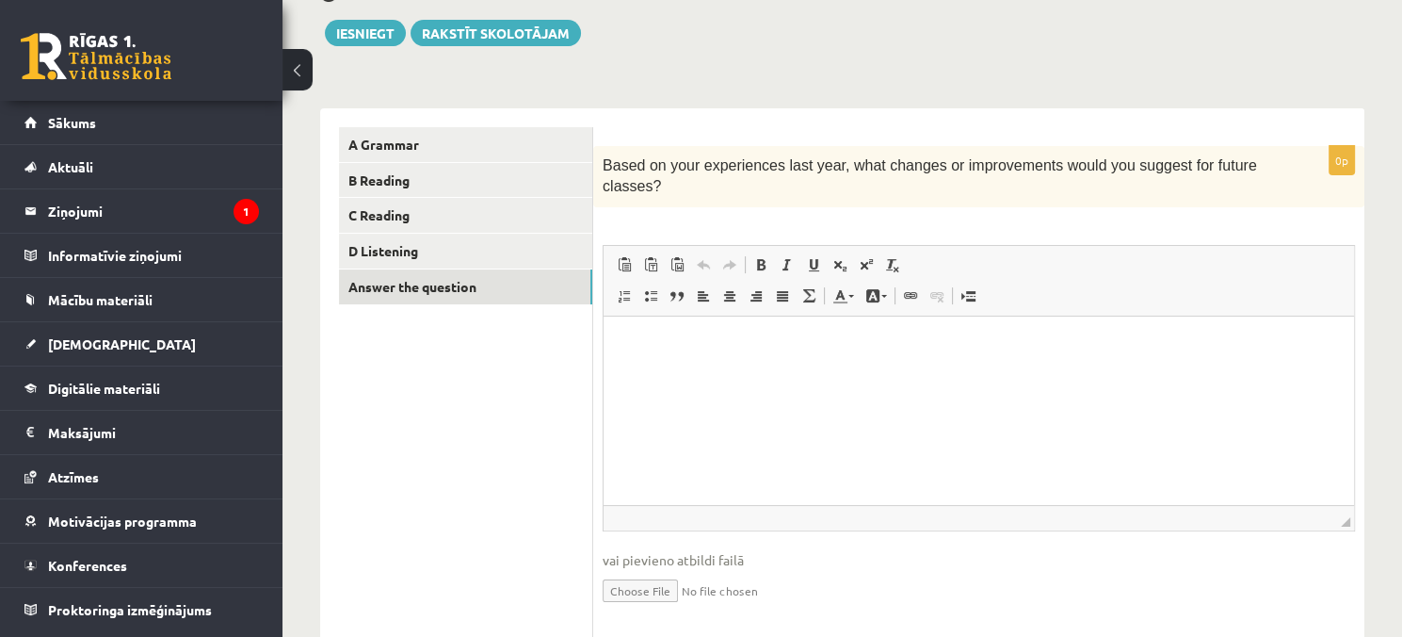
scroll to position [245, 0]
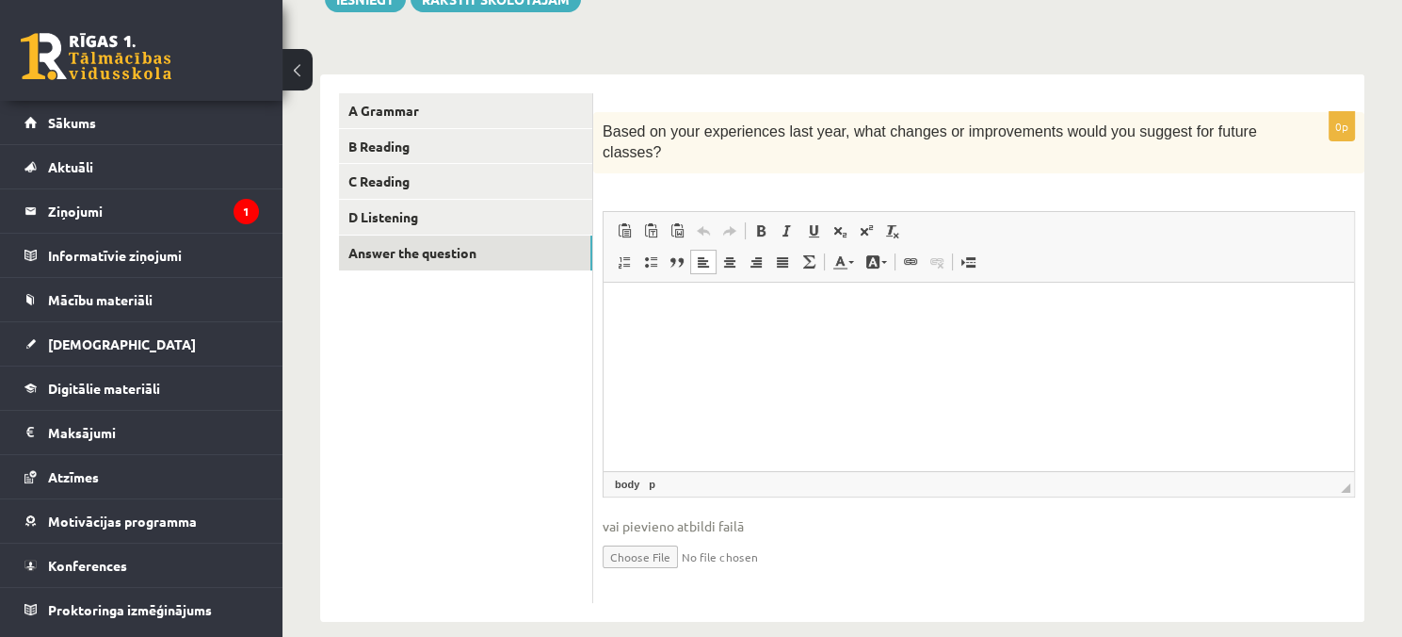
click at [847, 314] on p "Bagātinātā teksta redaktors, wiswyg-editor-user-answer-47025047406180" at bounding box center [978, 310] width 713 height 20
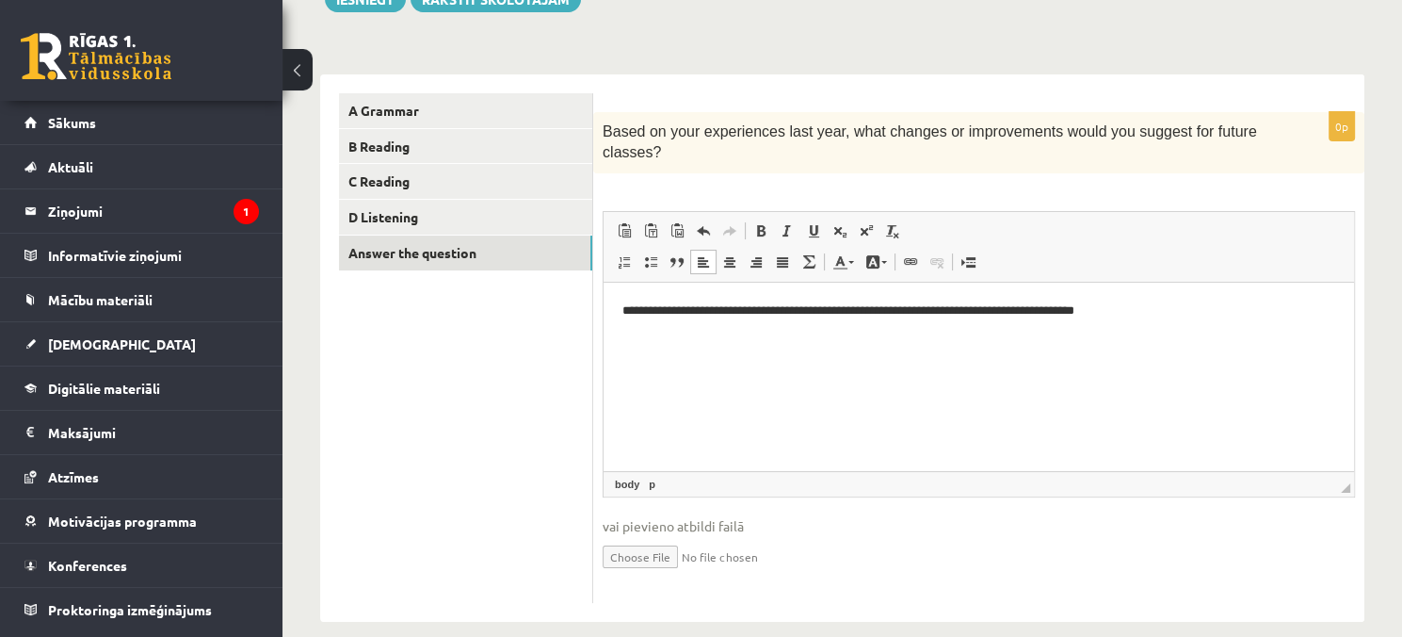
scroll to position [56, 0]
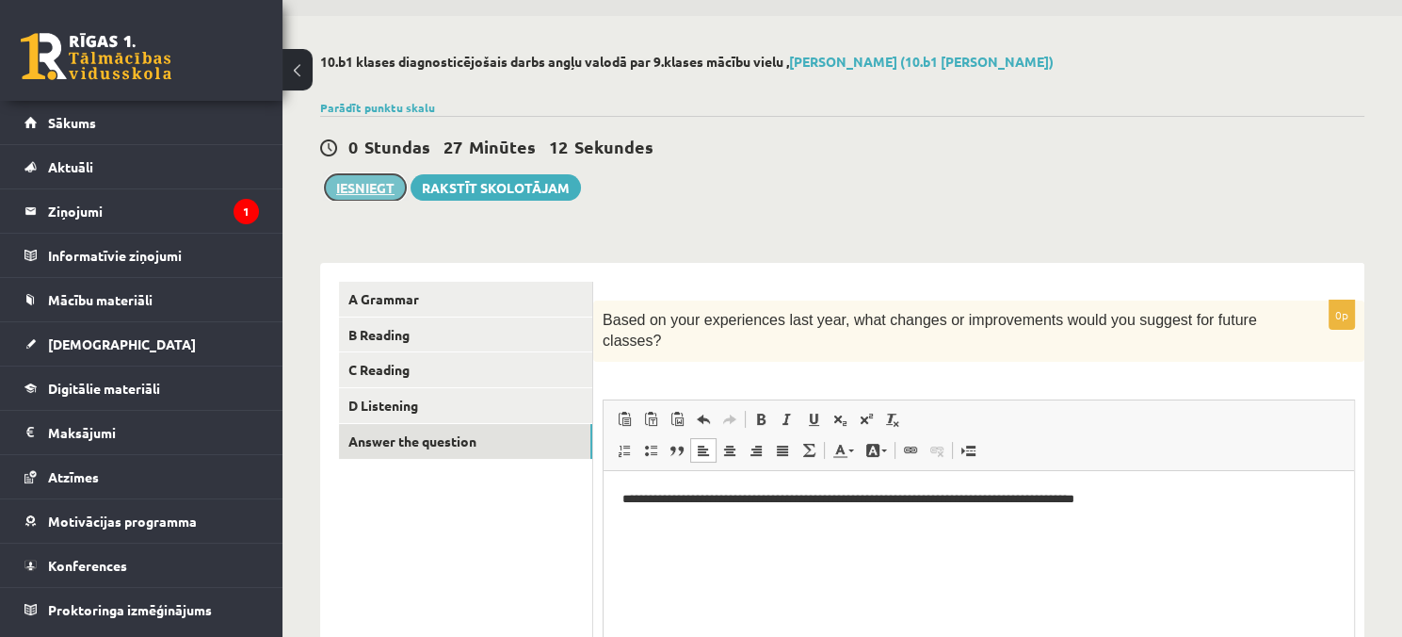
click at [369, 199] on button "Iesniegt" at bounding box center [365, 187] width 81 height 26
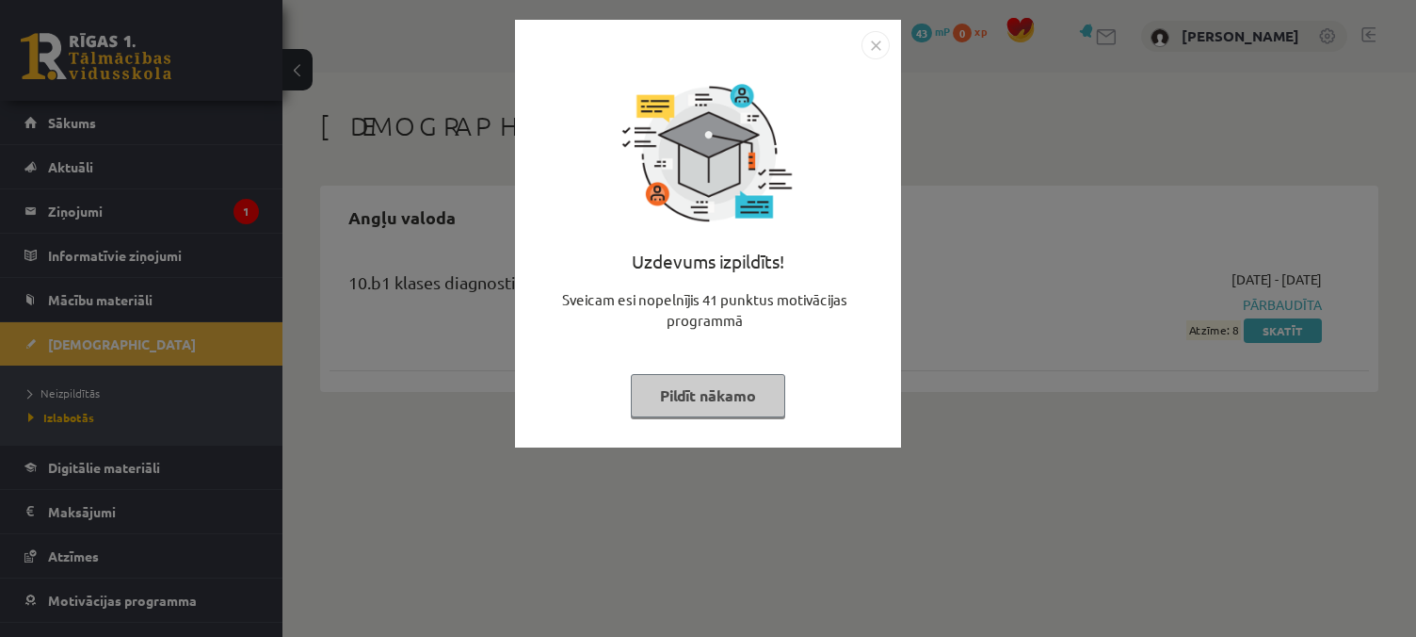
click at [717, 400] on button "Pildīt nākamo" at bounding box center [708, 395] width 154 height 43
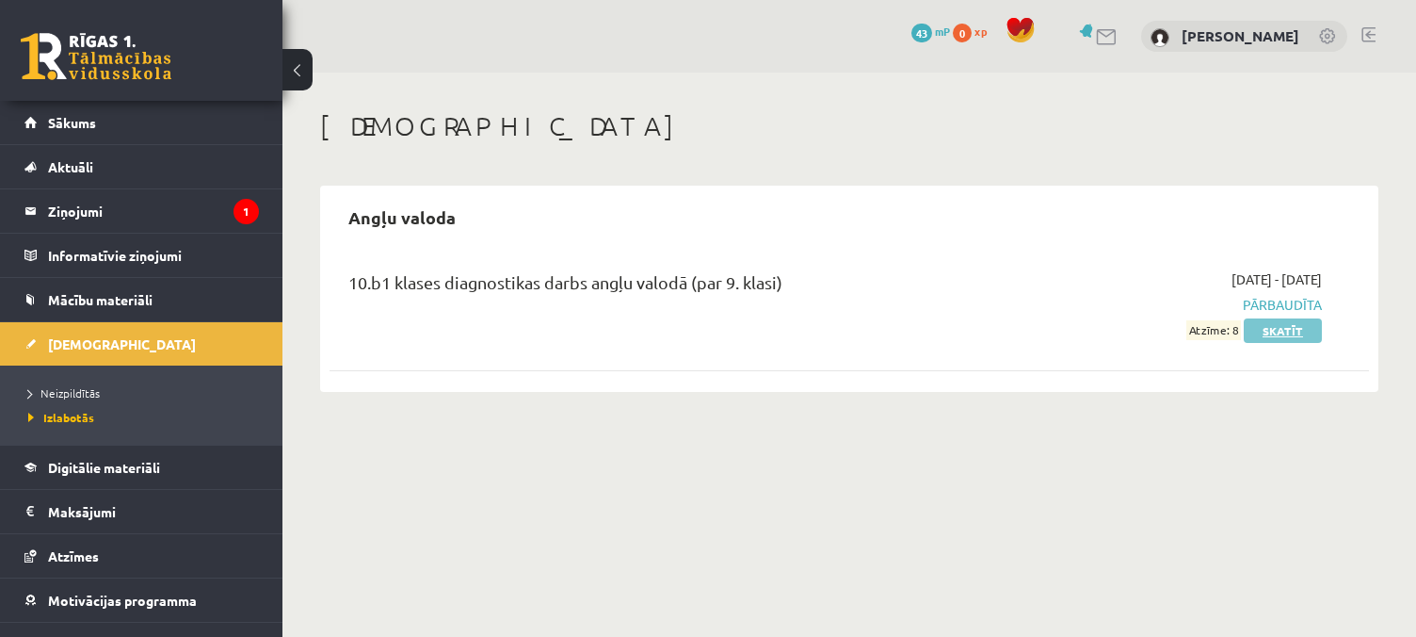
click at [1265, 339] on link "Skatīt" at bounding box center [1283, 330] width 78 height 24
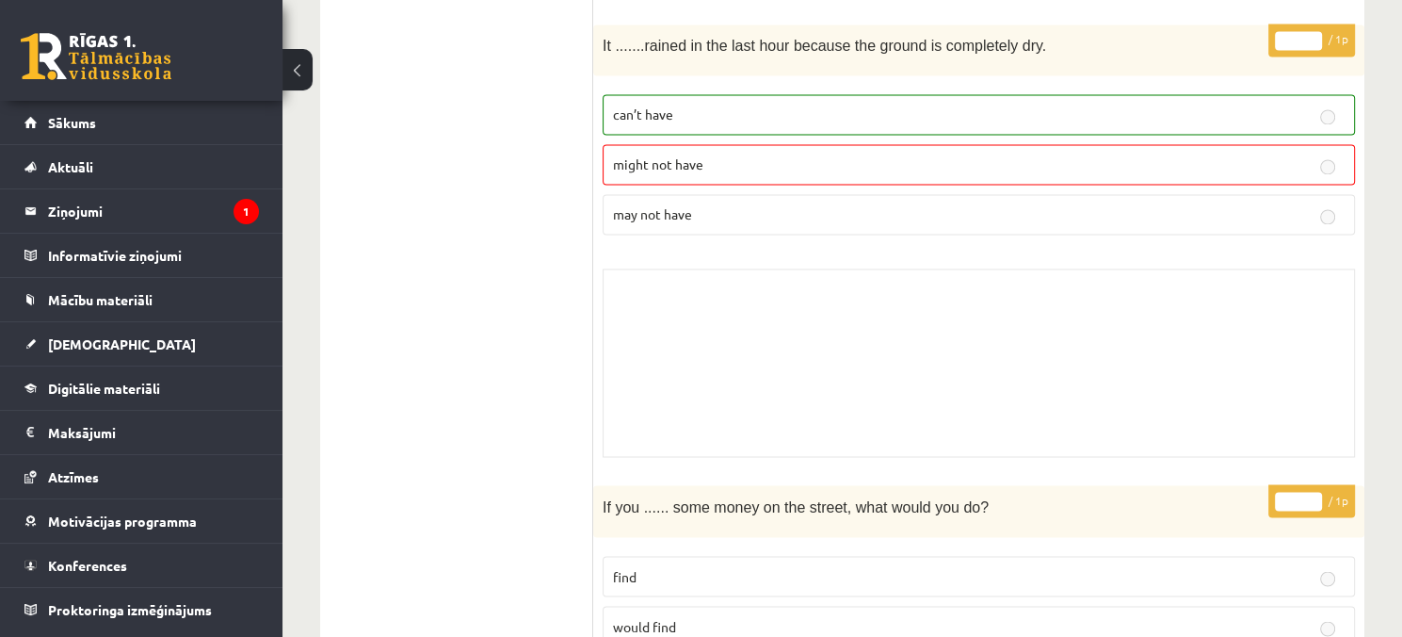
scroll to position [2919, 0]
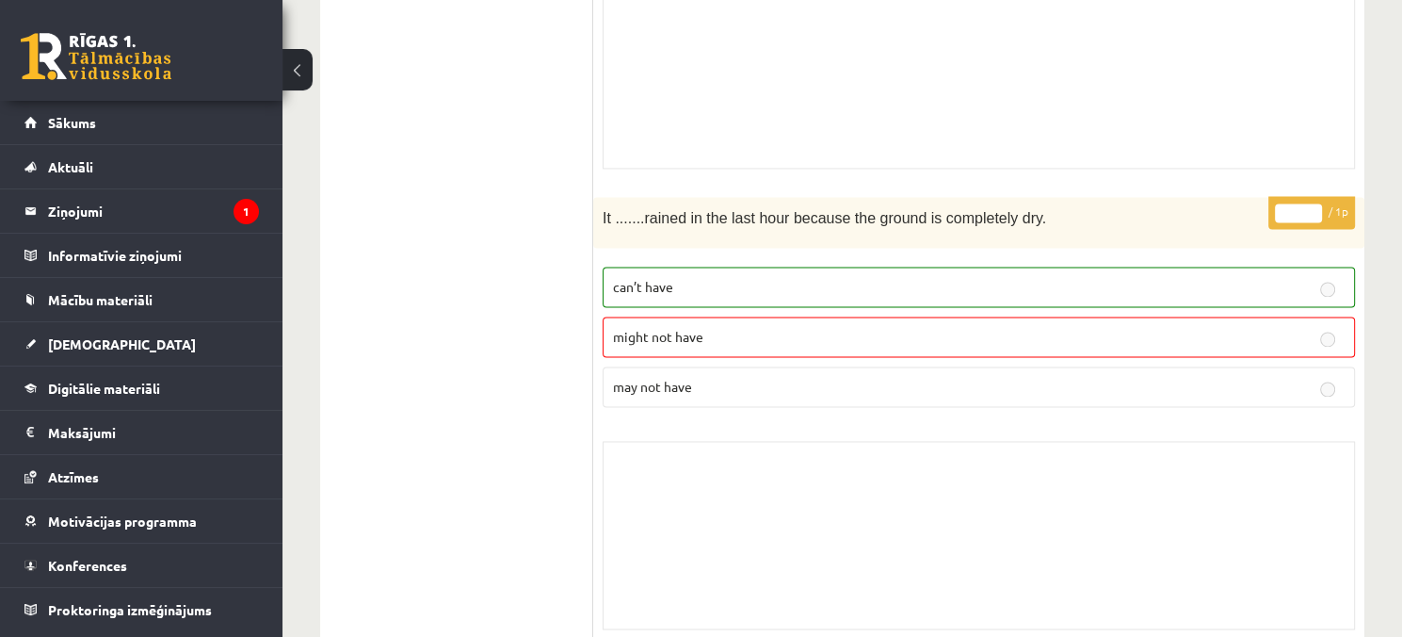
click at [1308, 327] on p "might not have" at bounding box center [979, 337] width 732 height 20
click at [744, 277] on p "can’t have" at bounding box center [979, 287] width 732 height 20
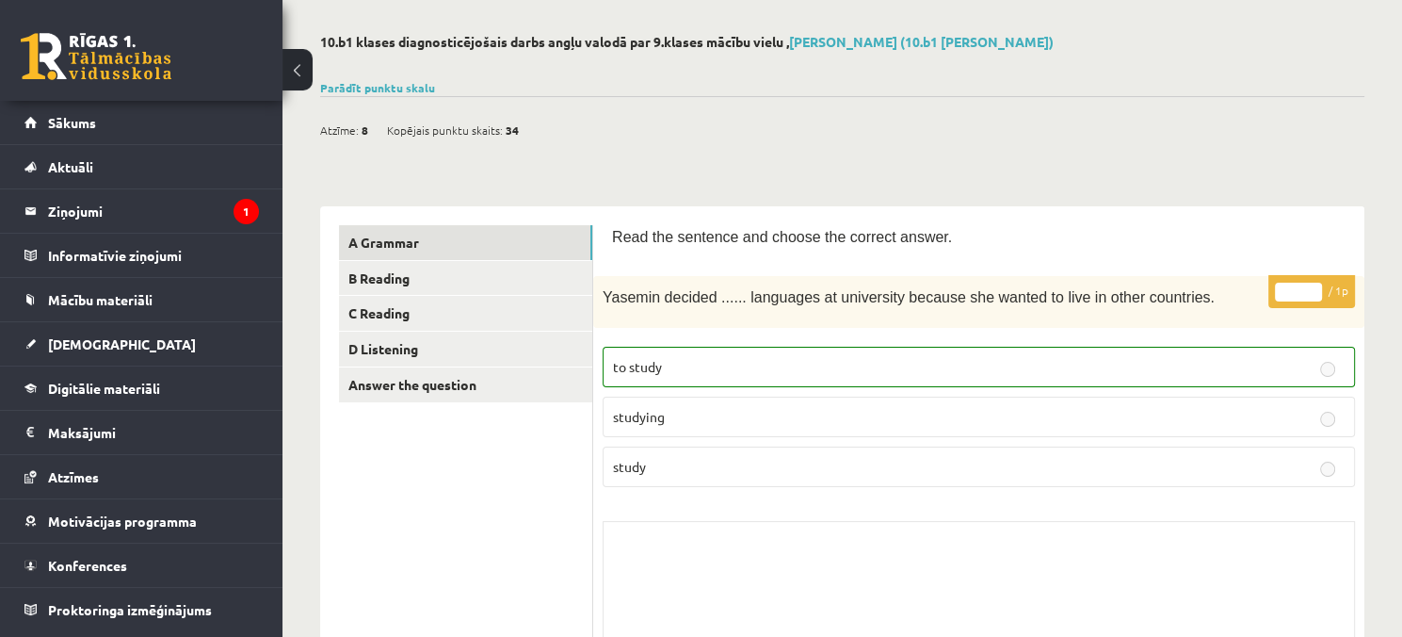
scroll to position [0, 0]
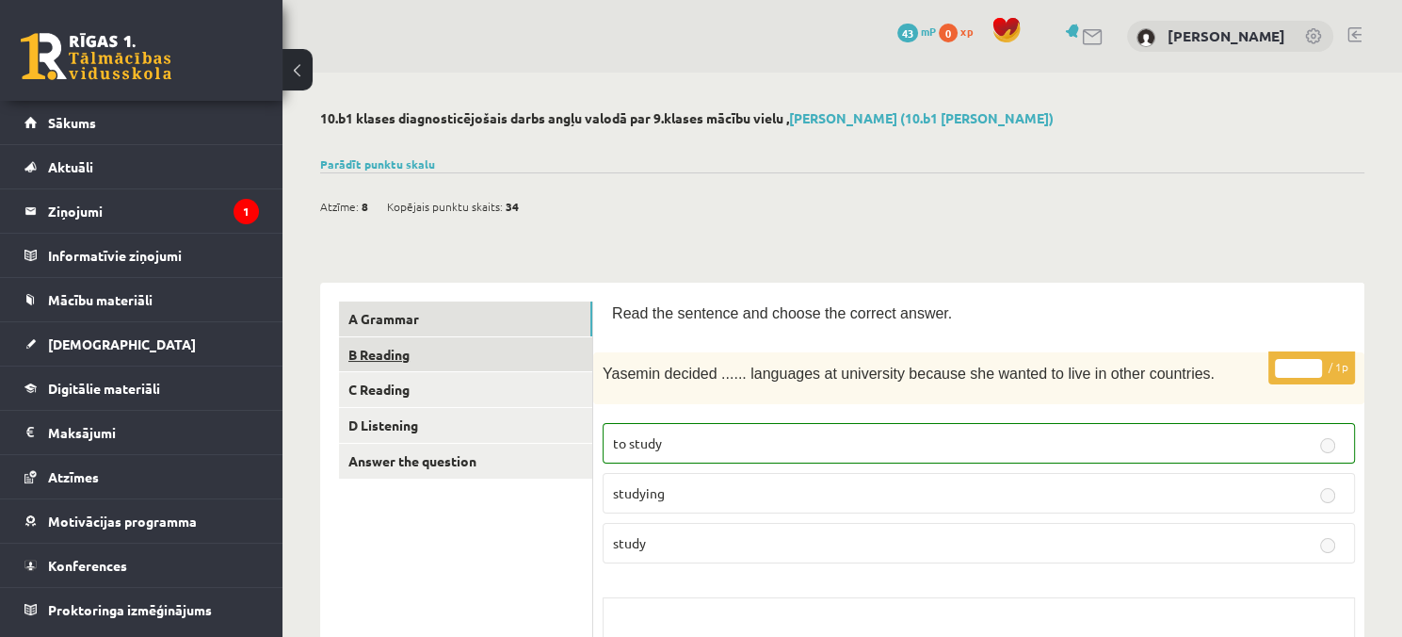
click at [471, 365] on link "B Reading" at bounding box center [465, 354] width 253 height 35
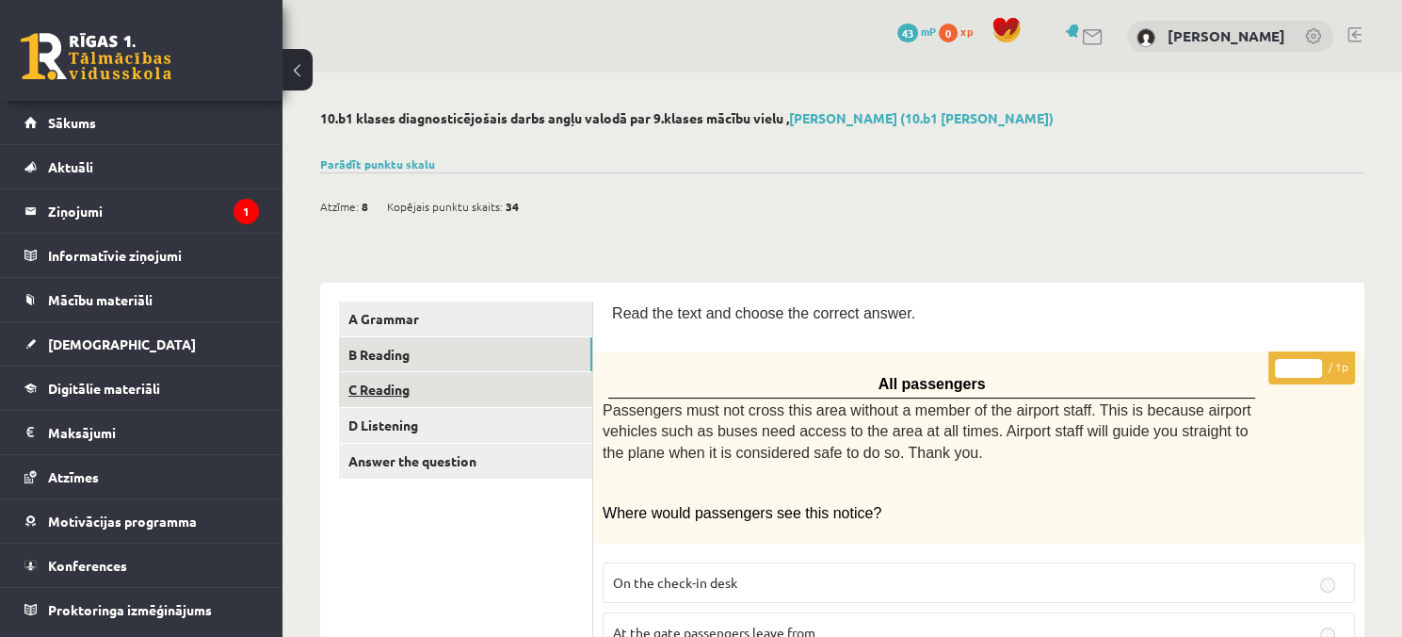
click at [457, 389] on link "C Reading" at bounding box center [465, 389] width 253 height 35
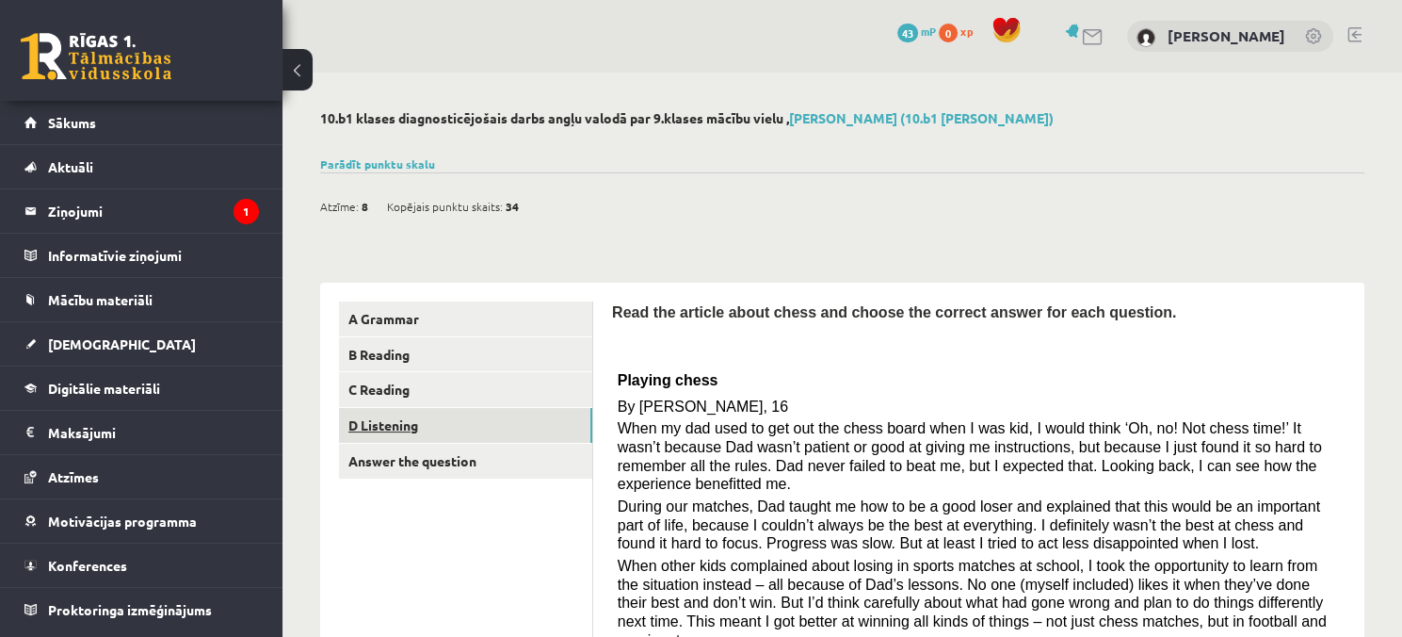
click at [469, 420] on link "D Listening" at bounding box center [465, 425] width 253 height 35
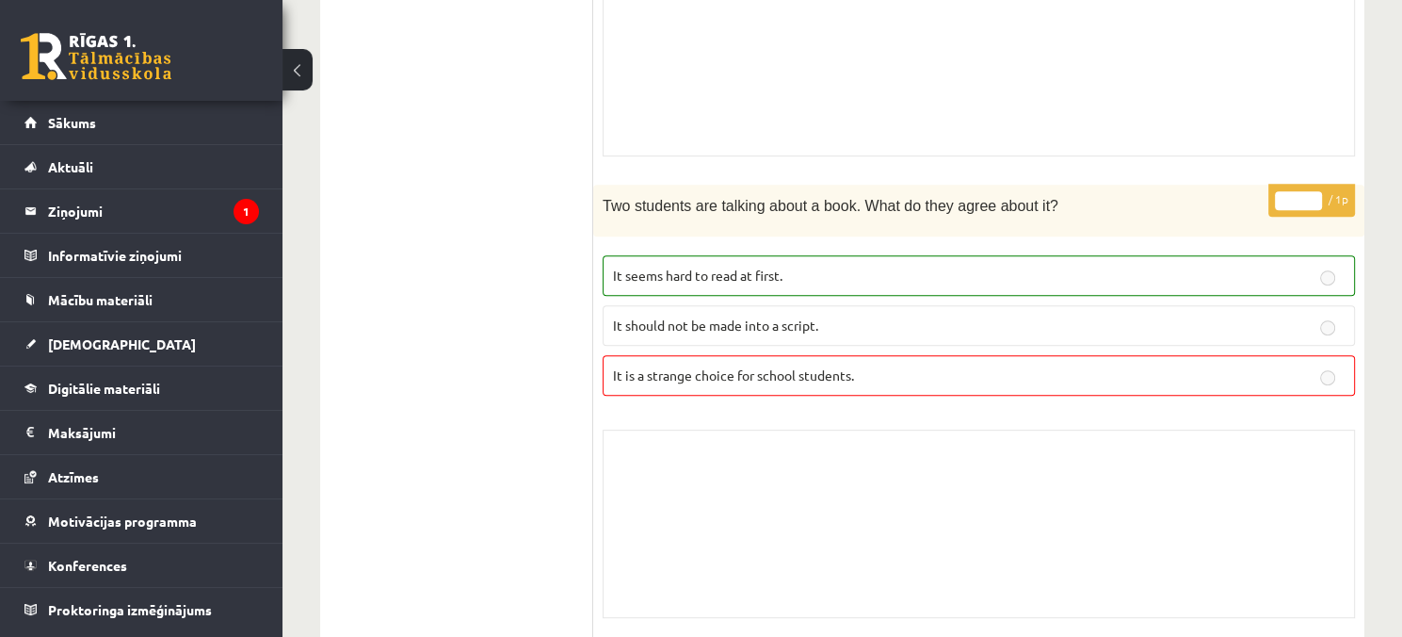
scroll to position [43, 0]
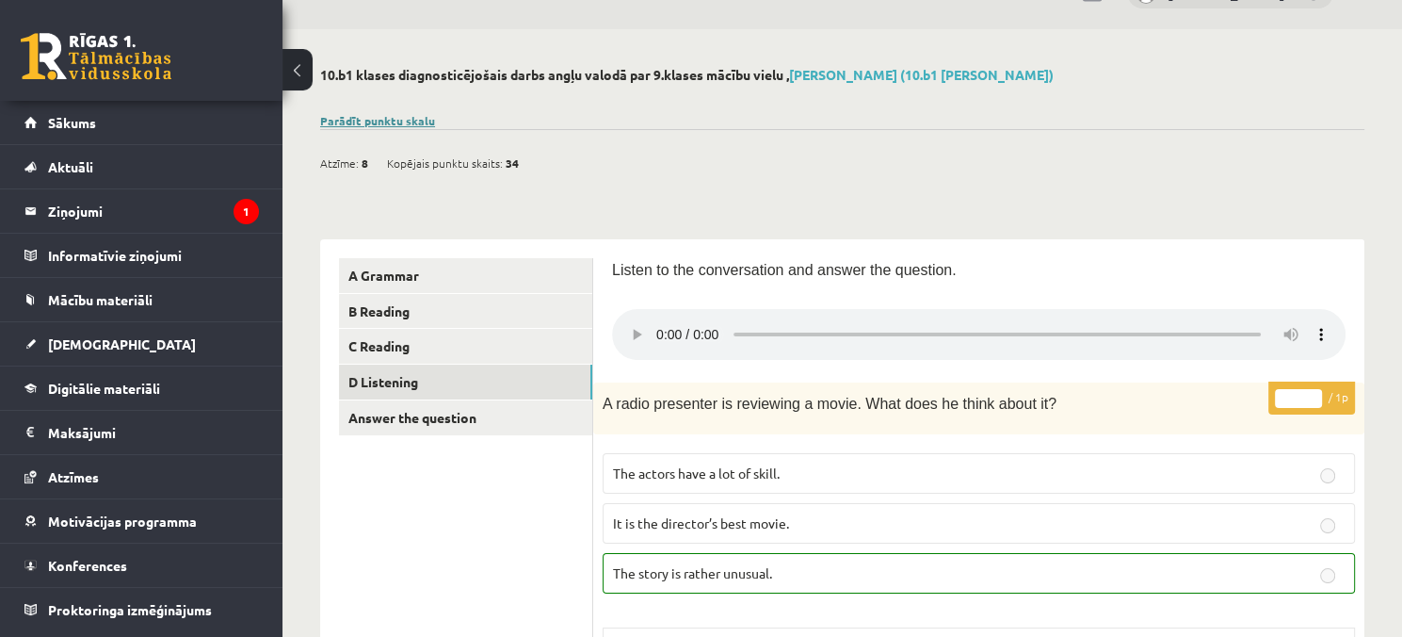
click at [380, 123] on link "Parādīt punktu skalu" at bounding box center [377, 120] width 115 height 15
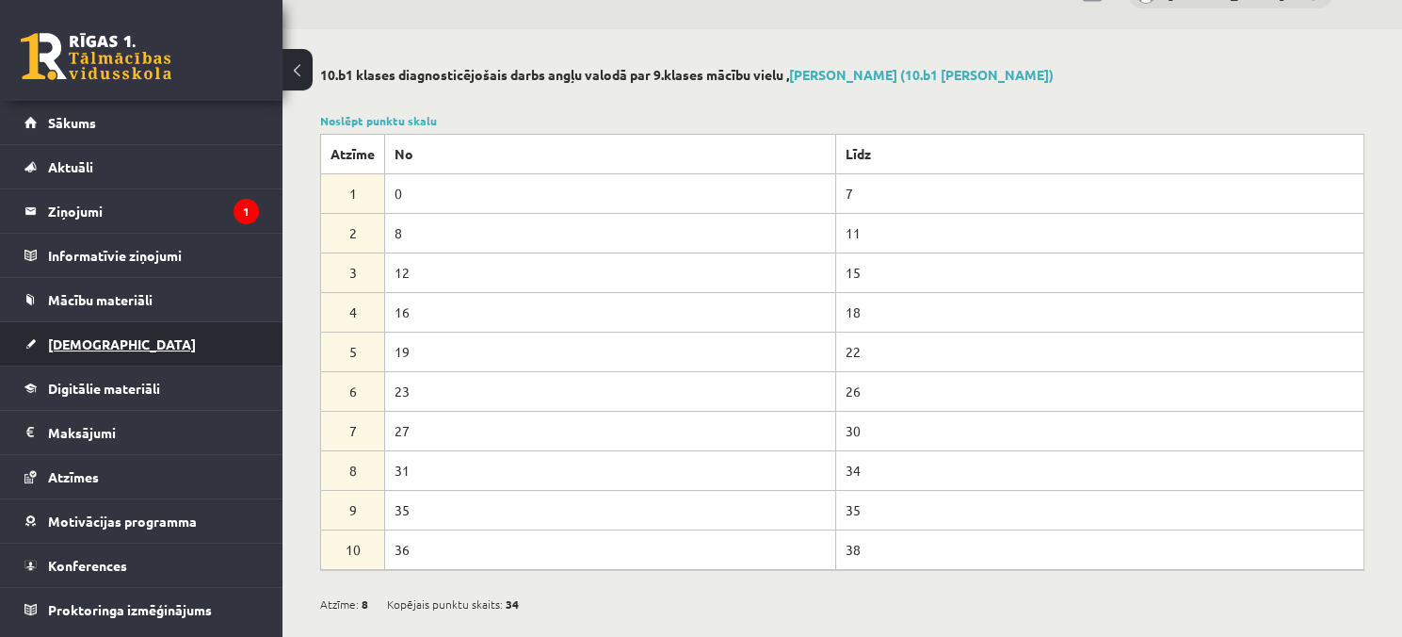
click at [151, 337] on link "[DEMOGRAPHIC_DATA]" at bounding box center [141, 343] width 234 height 43
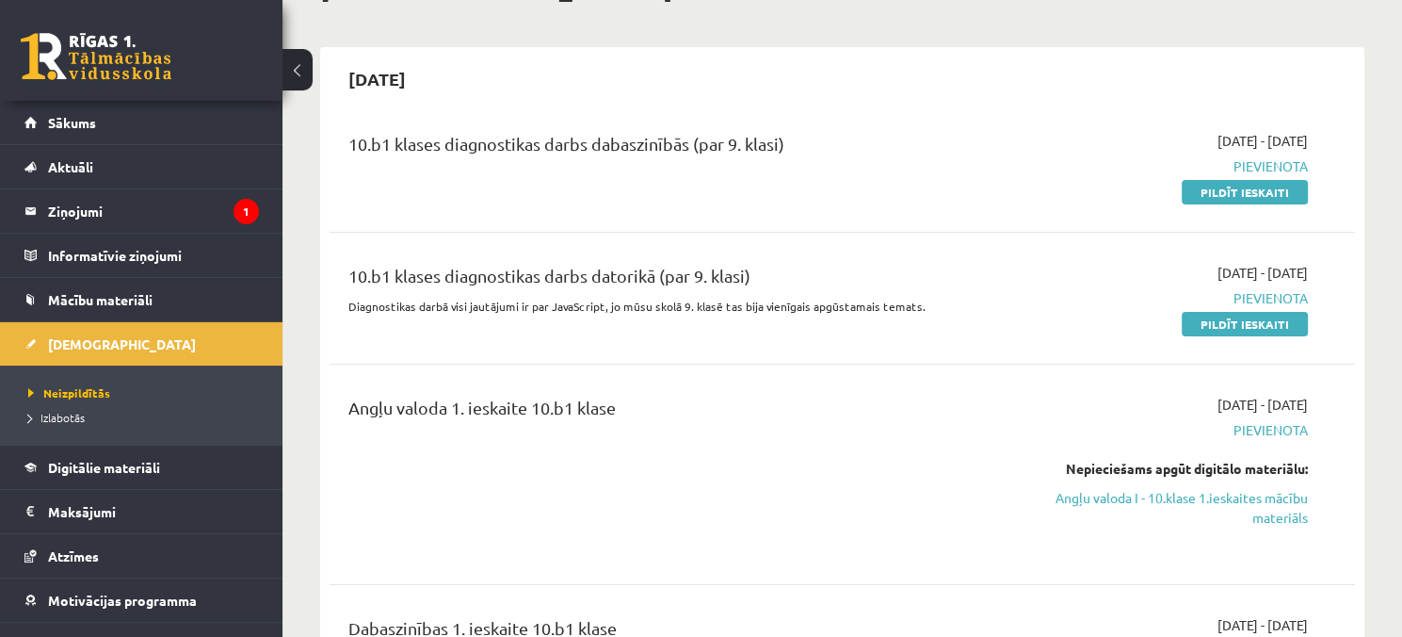
scroll to position [137, 0]
click at [1258, 192] on link "Pildīt ieskaiti" at bounding box center [1245, 193] width 126 height 24
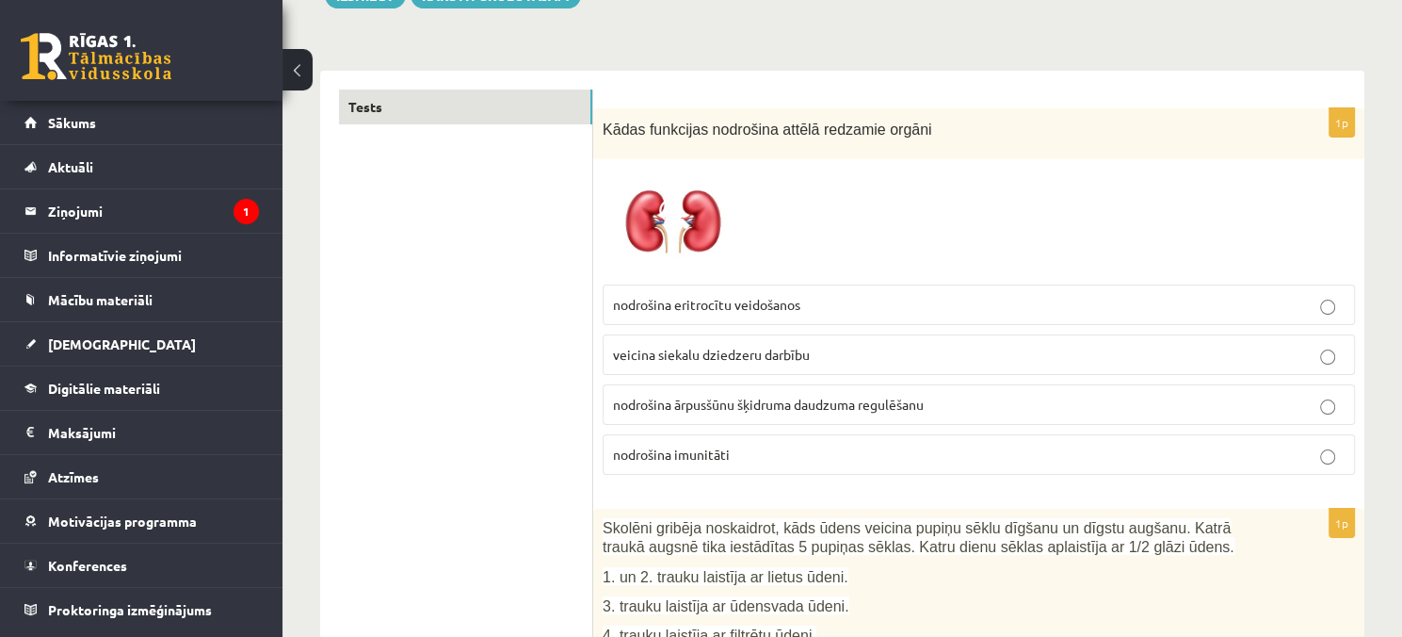
scroll to position [282, 0]
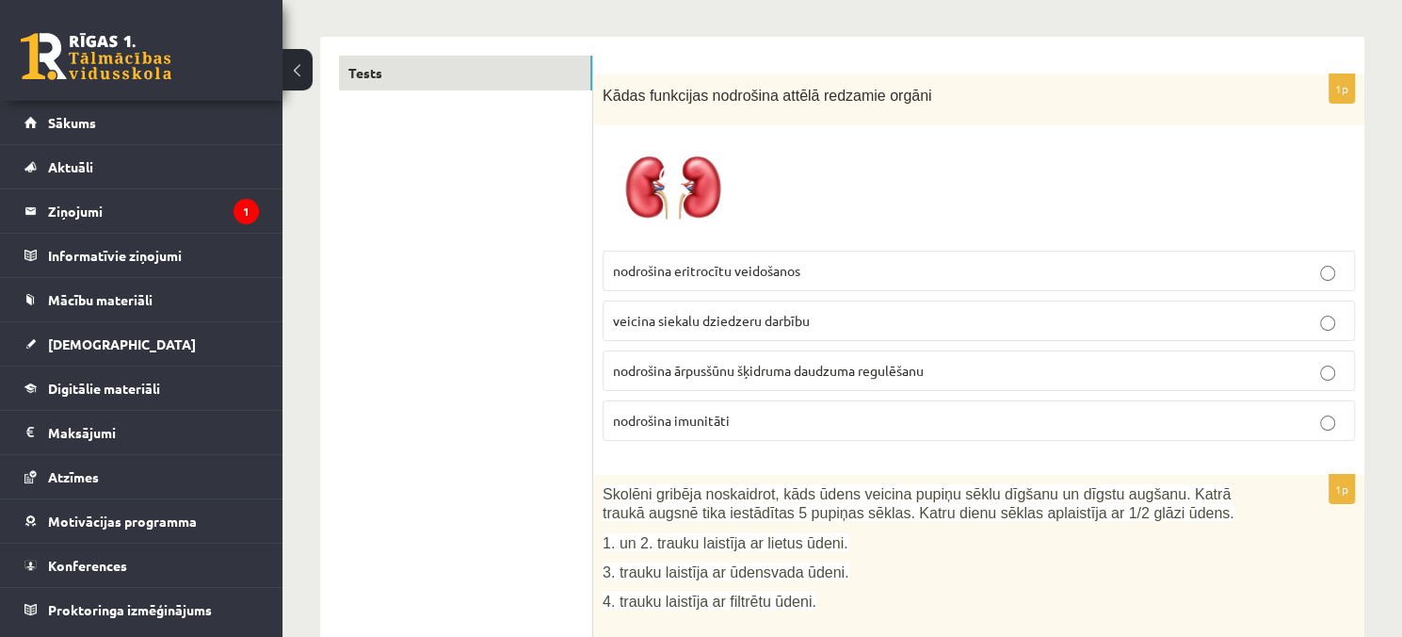
click at [991, 306] on label "veicina siekalu dziedzeru darbību" at bounding box center [979, 320] width 752 height 40
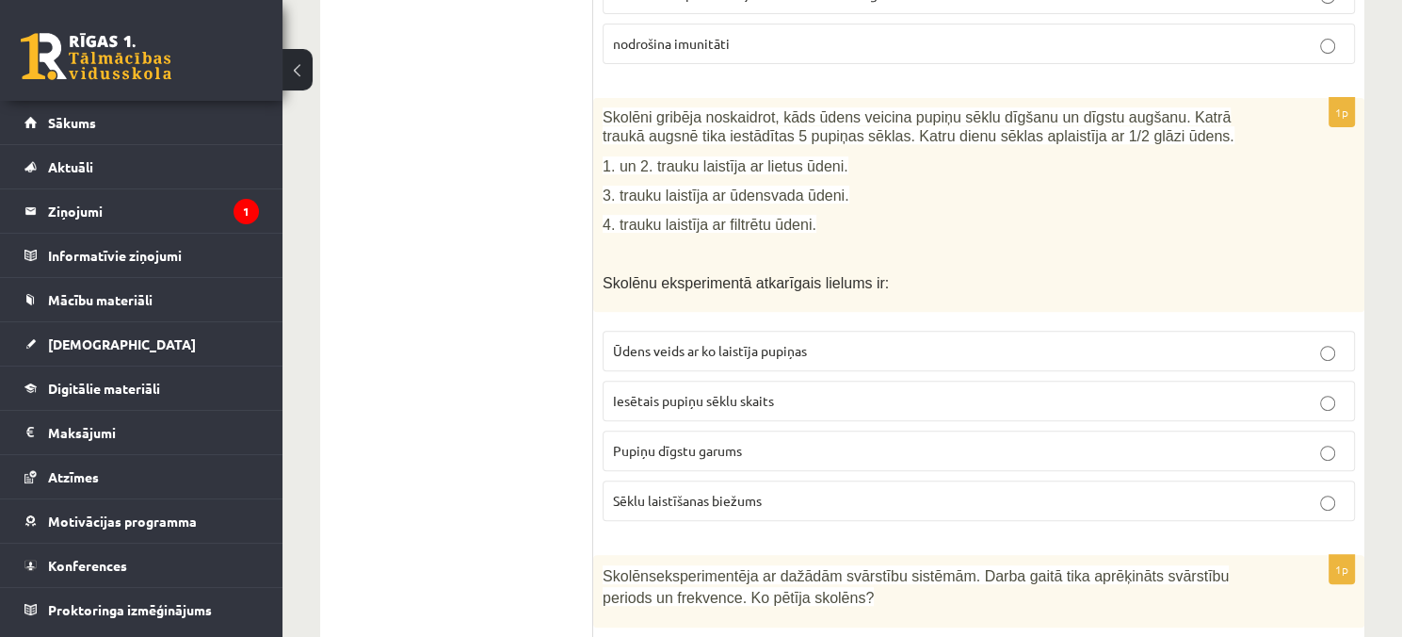
scroll to position [753, 0]
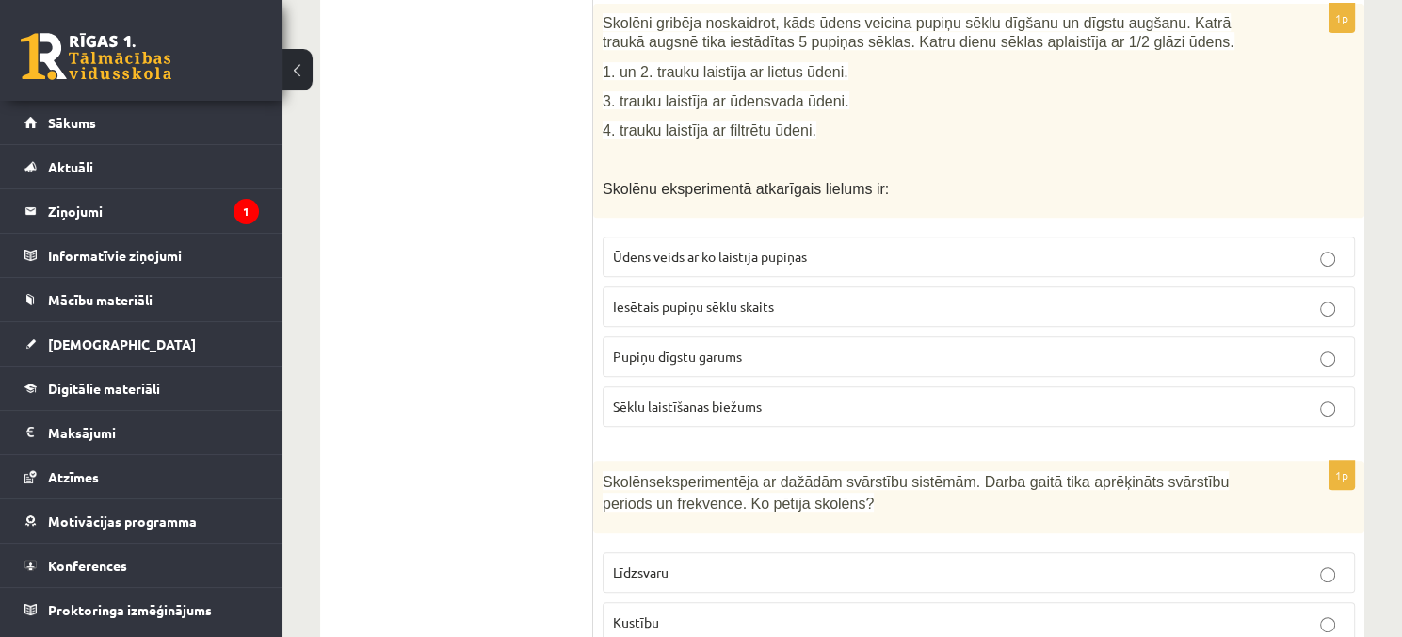
click at [697, 353] on span "Pupiņu dīgstu garums" at bounding box center [677, 355] width 129 height 17
click at [718, 249] on span "Ūdens veids ar ko laistīja pupiņas" at bounding box center [710, 256] width 194 height 17
click at [697, 364] on label "Pupiņu dīgstu garums" at bounding box center [979, 356] width 752 height 40
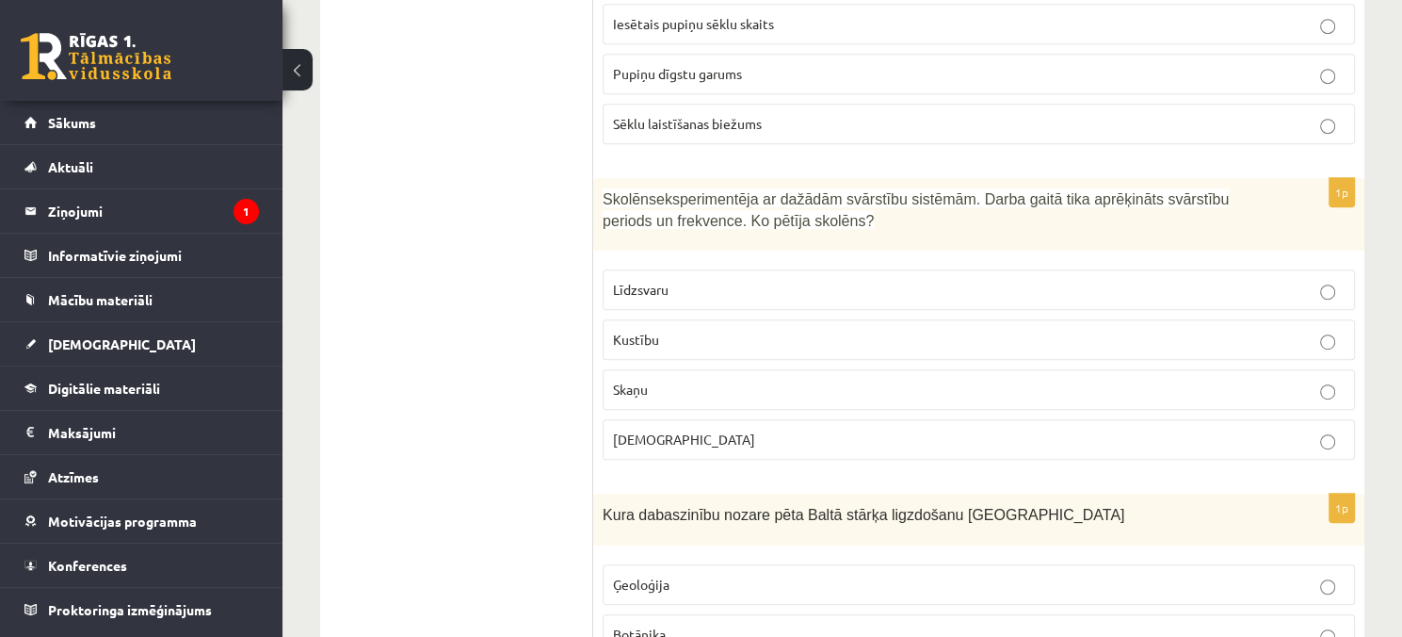
scroll to position [1130, 0]
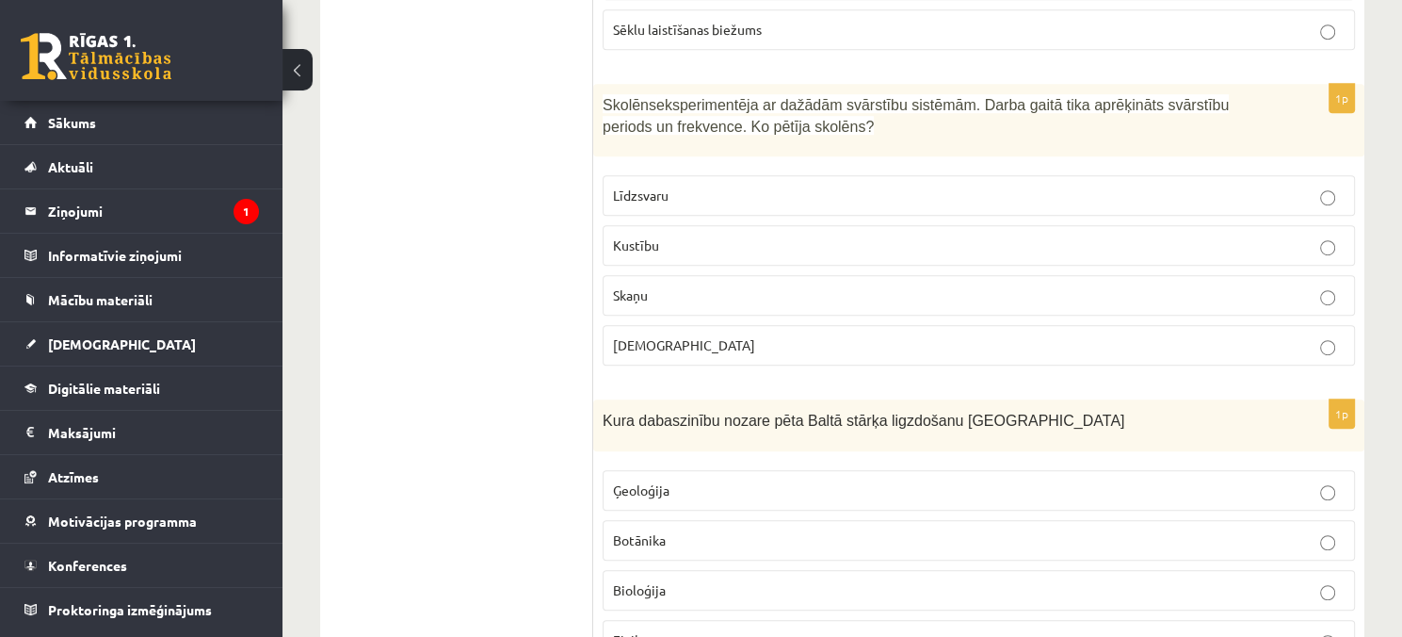
click at [667, 296] on p "Skaņu" at bounding box center [979, 295] width 732 height 20
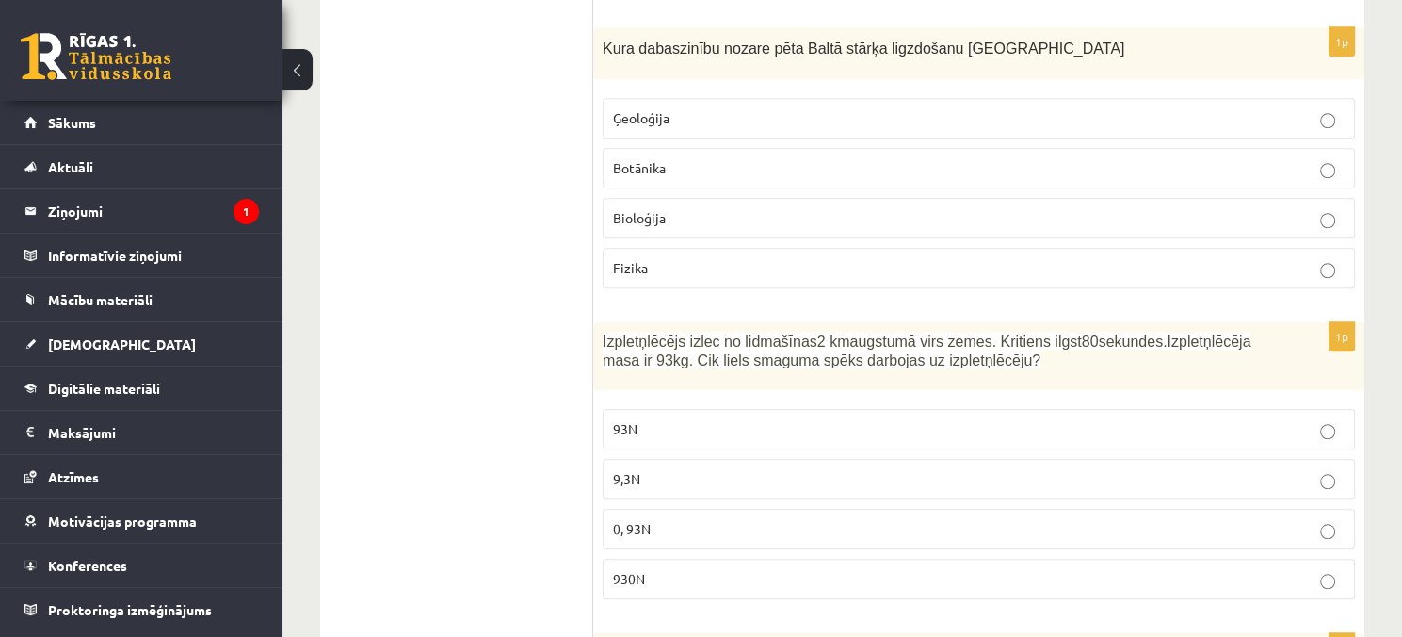
scroll to position [1507, 0]
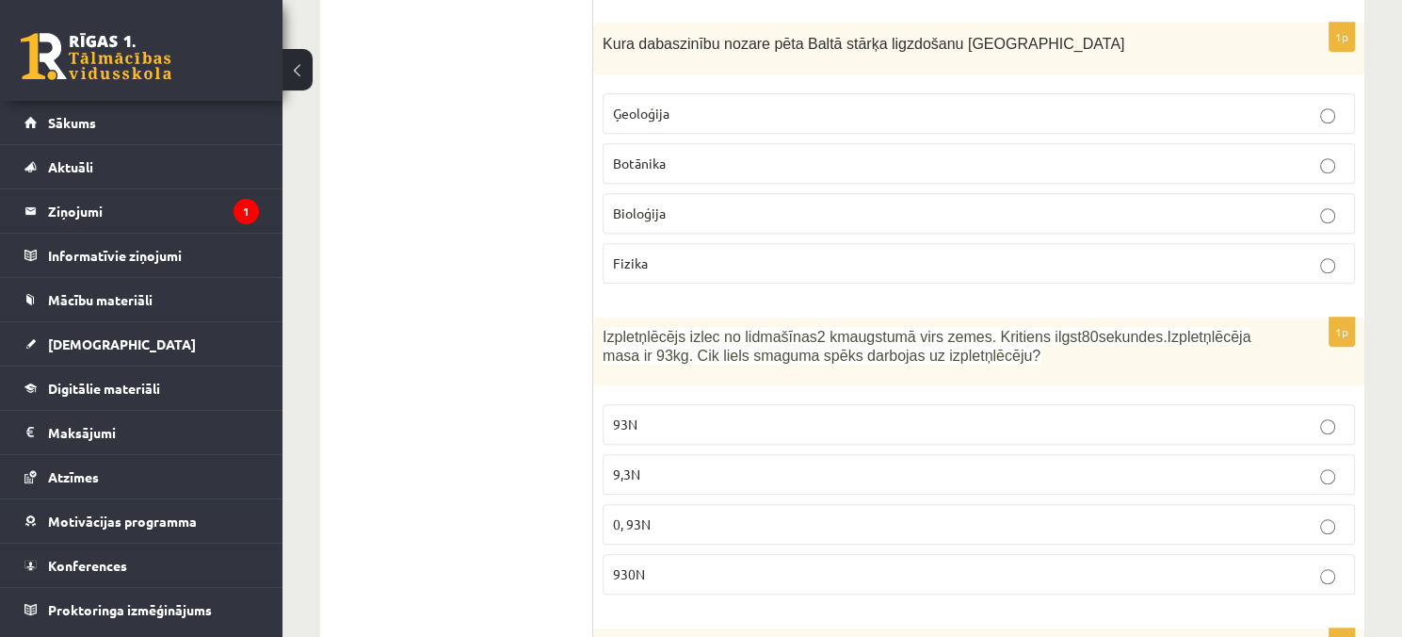
click at [667, 212] on p "Bioloģija" at bounding box center [979, 213] width 732 height 20
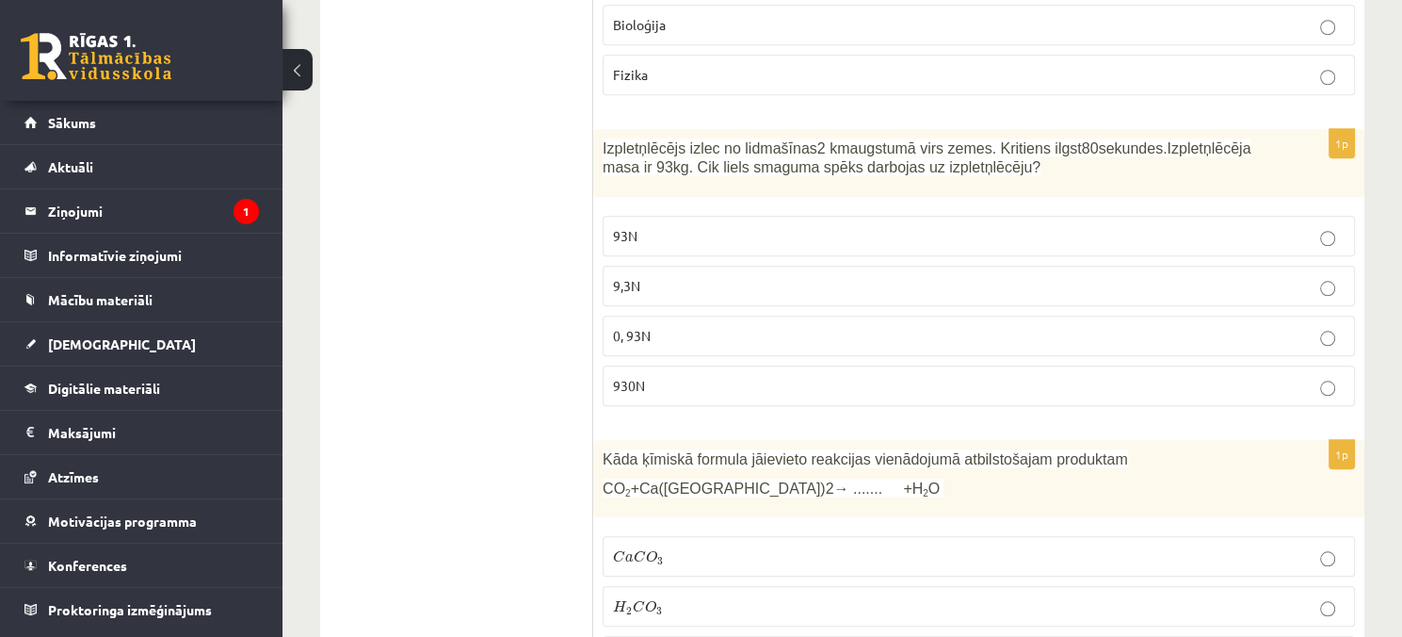
scroll to position [1789, 0]
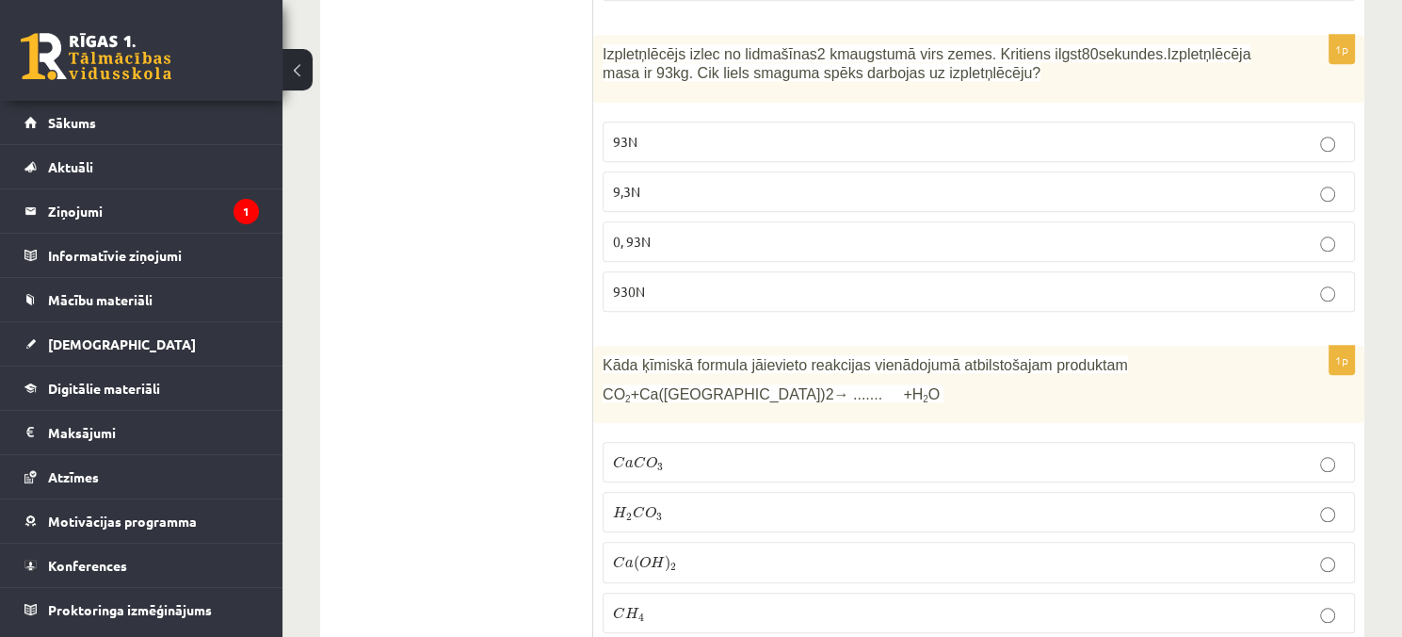
click at [689, 135] on p "93N" at bounding box center [979, 142] width 732 height 20
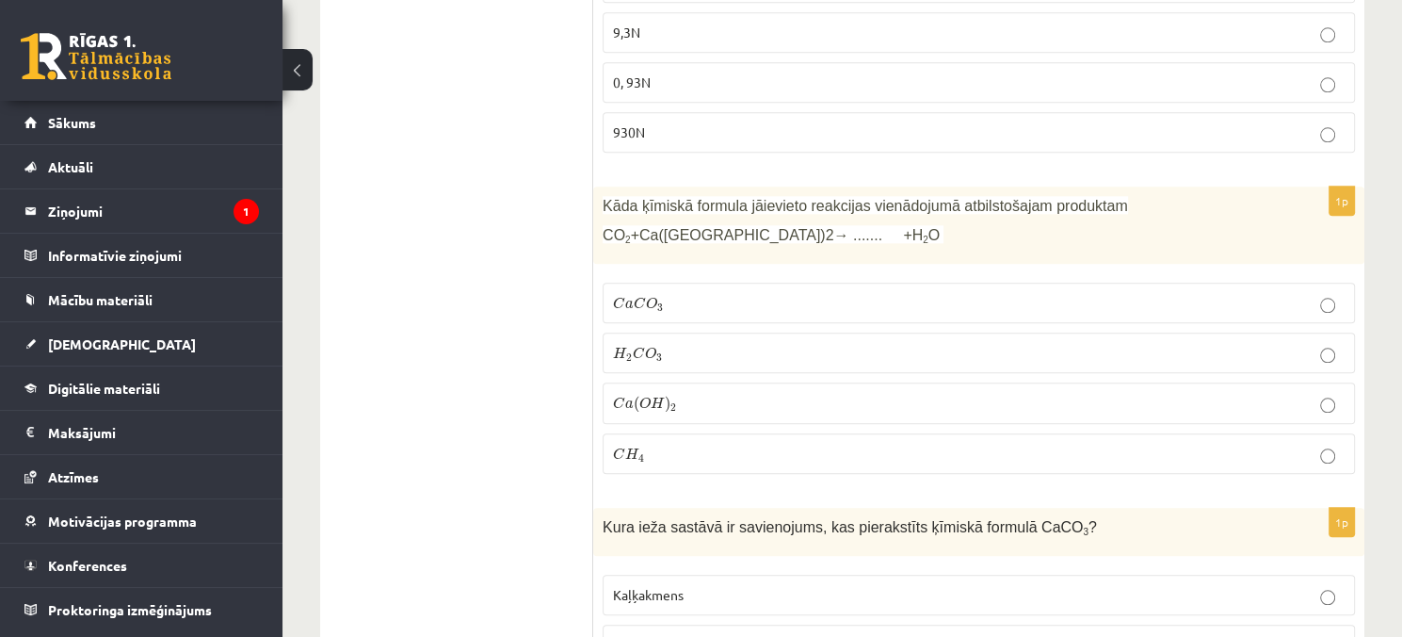
scroll to position [1977, 0]
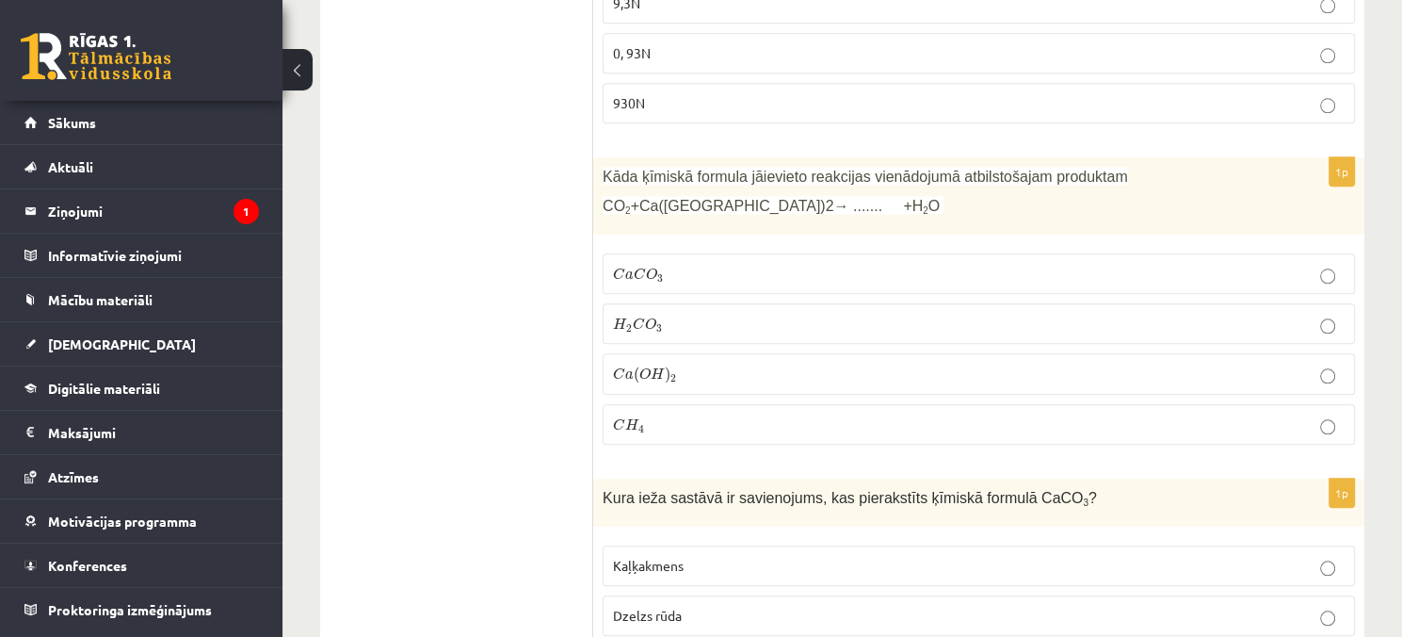
click at [666, 314] on p "H 2 C O 3 H 2 C O 3" at bounding box center [979, 324] width 732 height 20
click at [634, 267] on span "C" at bounding box center [640, 273] width 12 height 12
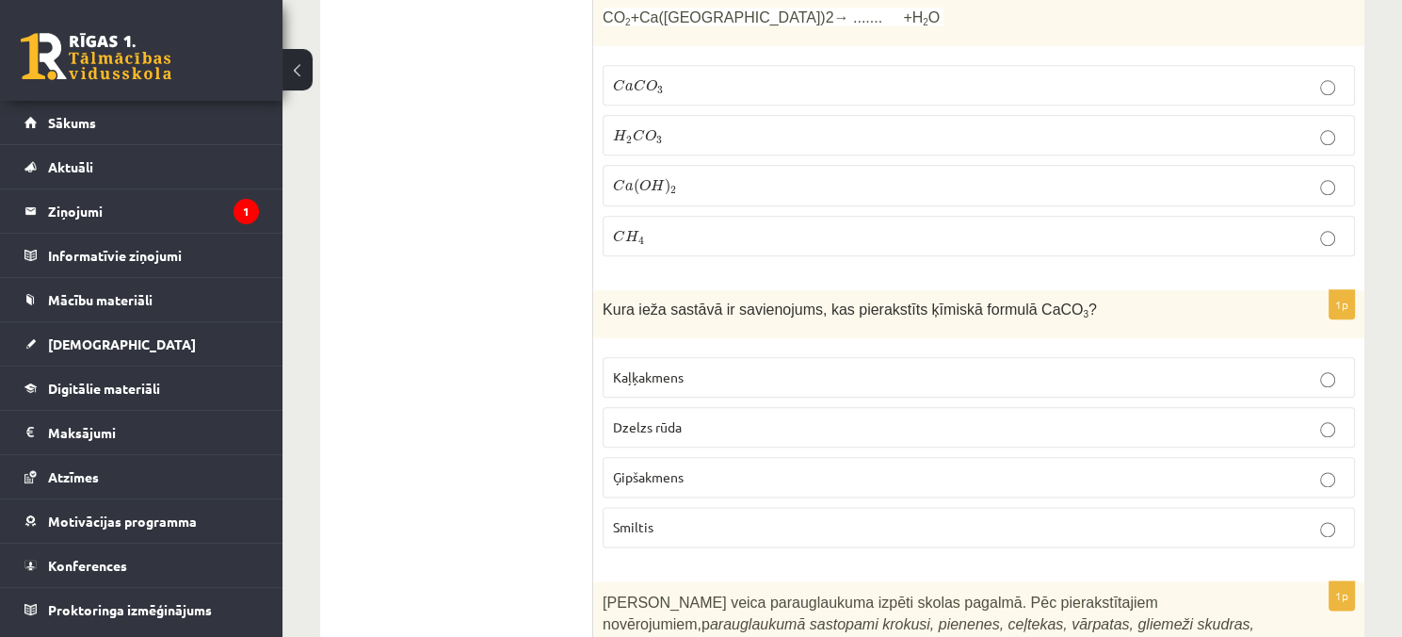
scroll to position [2260, 0]
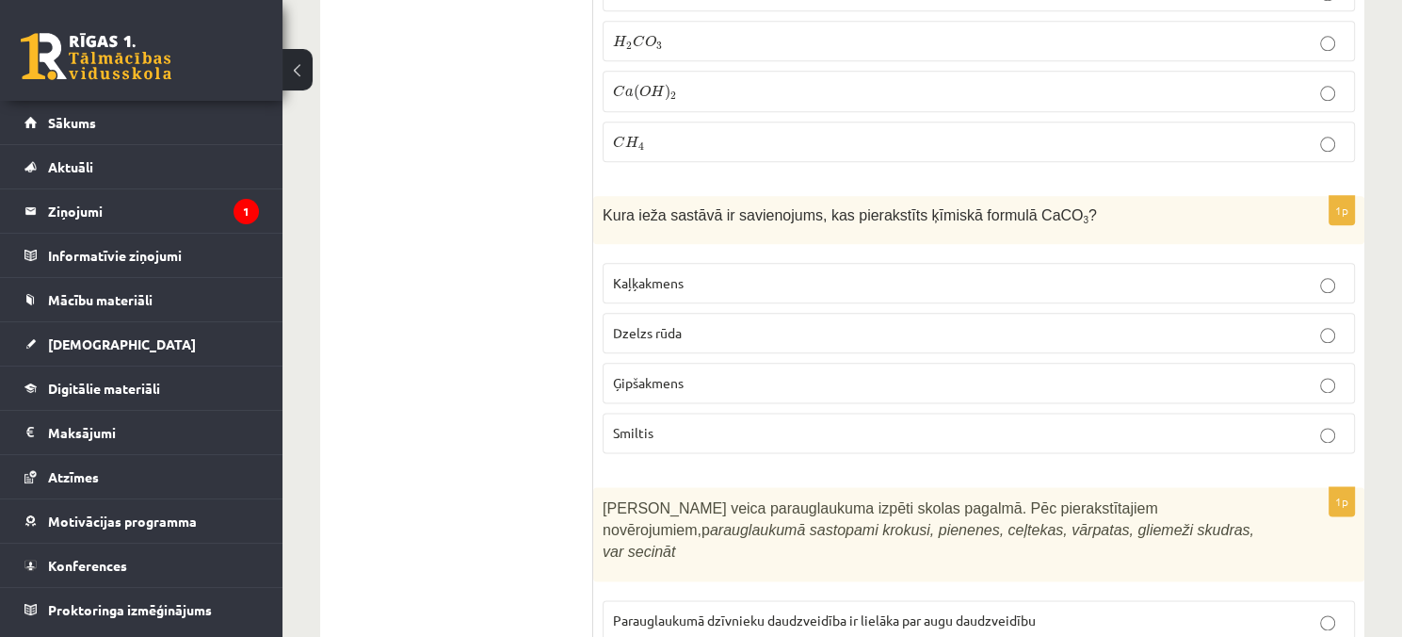
click at [652, 442] on fieldset "Kaļķakmens Dzelzs rūda Ģipšakmens Smiltis" at bounding box center [979, 355] width 752 height 205
click at [655, 423] on p "Smiltis" at bounding box center [979, 433] width 732 height 20
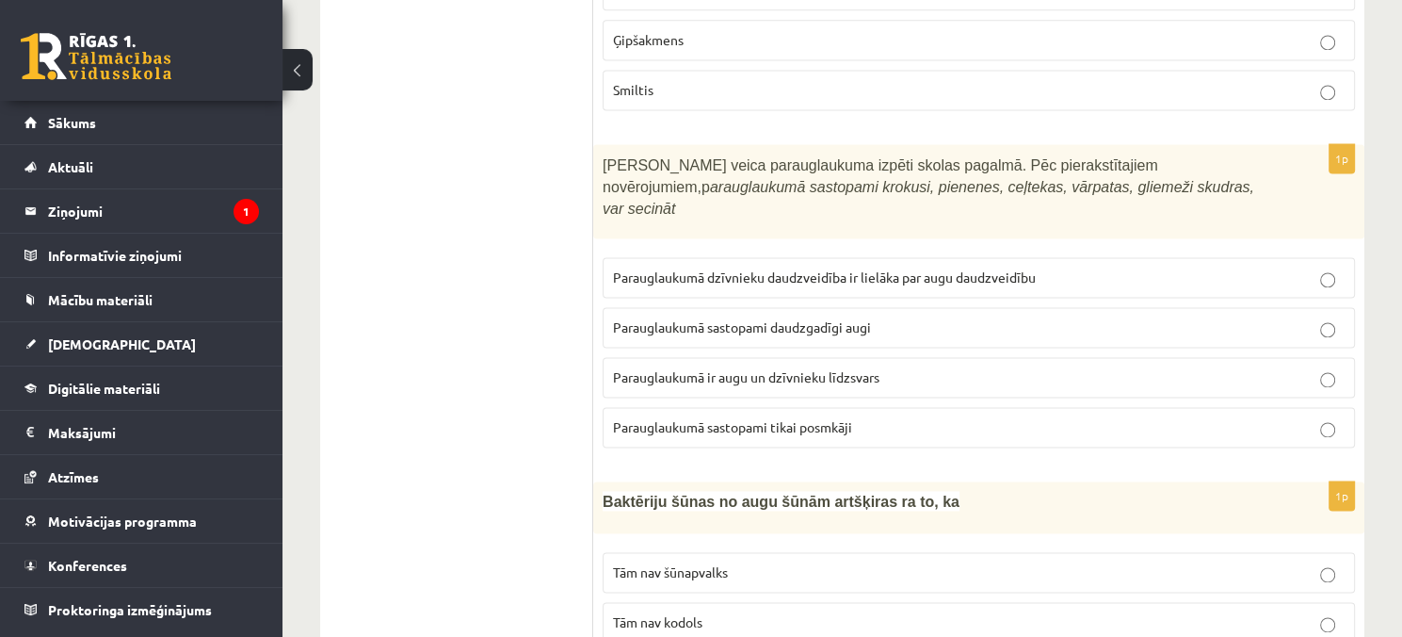
scroll to position [2636, 0]
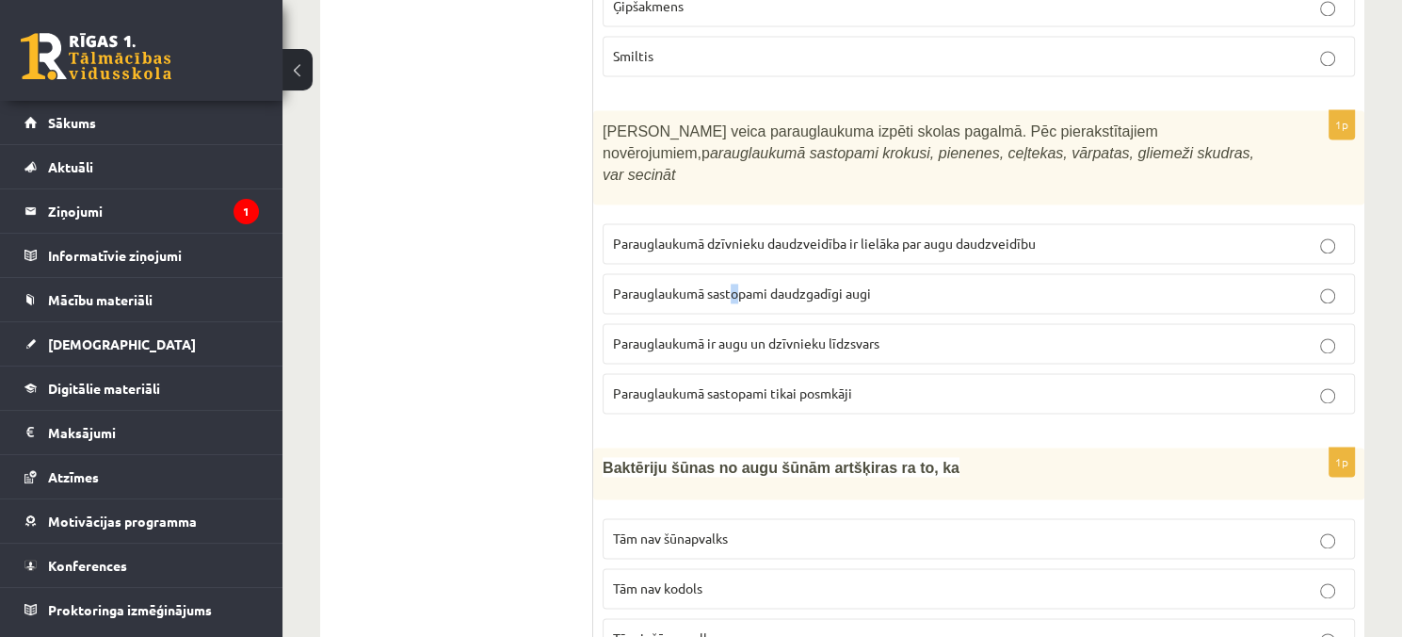
click at [740, 284] on span "Parauglaukumā sastopami daudzgadīgi augi" at bounding box center [742, 292] width 258 height 17
click at [792, 284] on span "Parauglaukumā sastopami daudzgadīgi augi" at bounding box center [742, 292] width 258 height 17
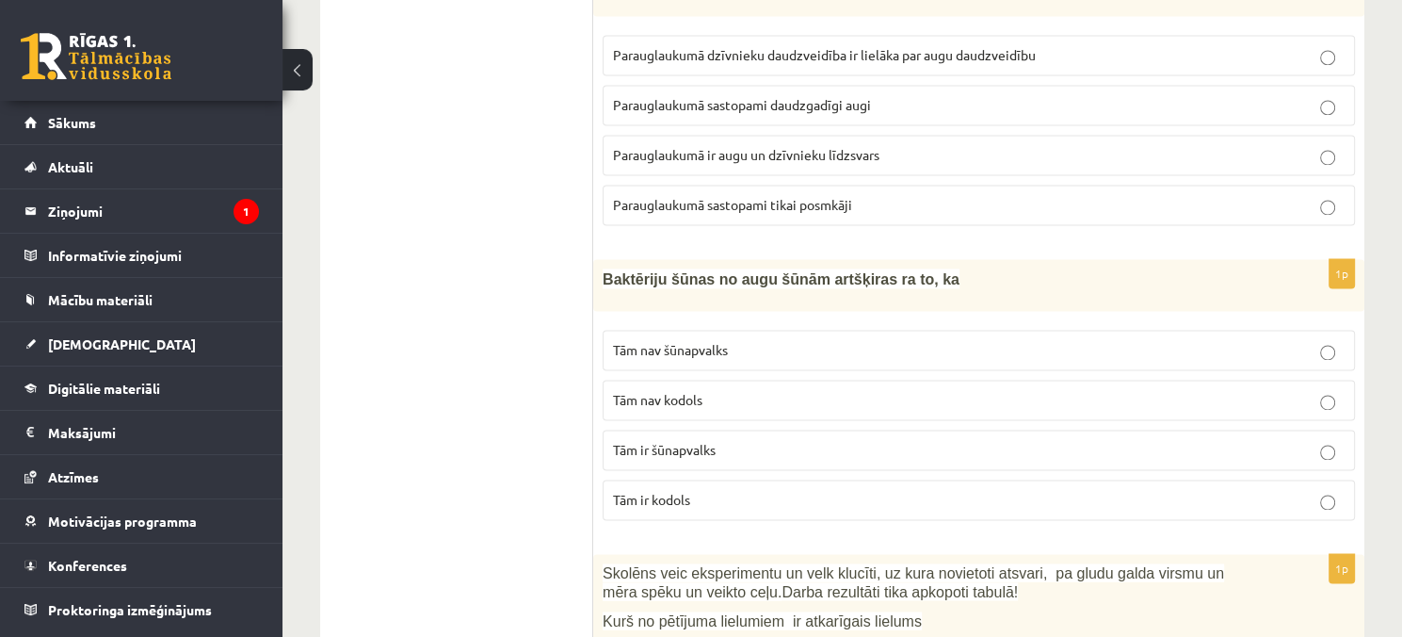
scroll to position [2919, 0]
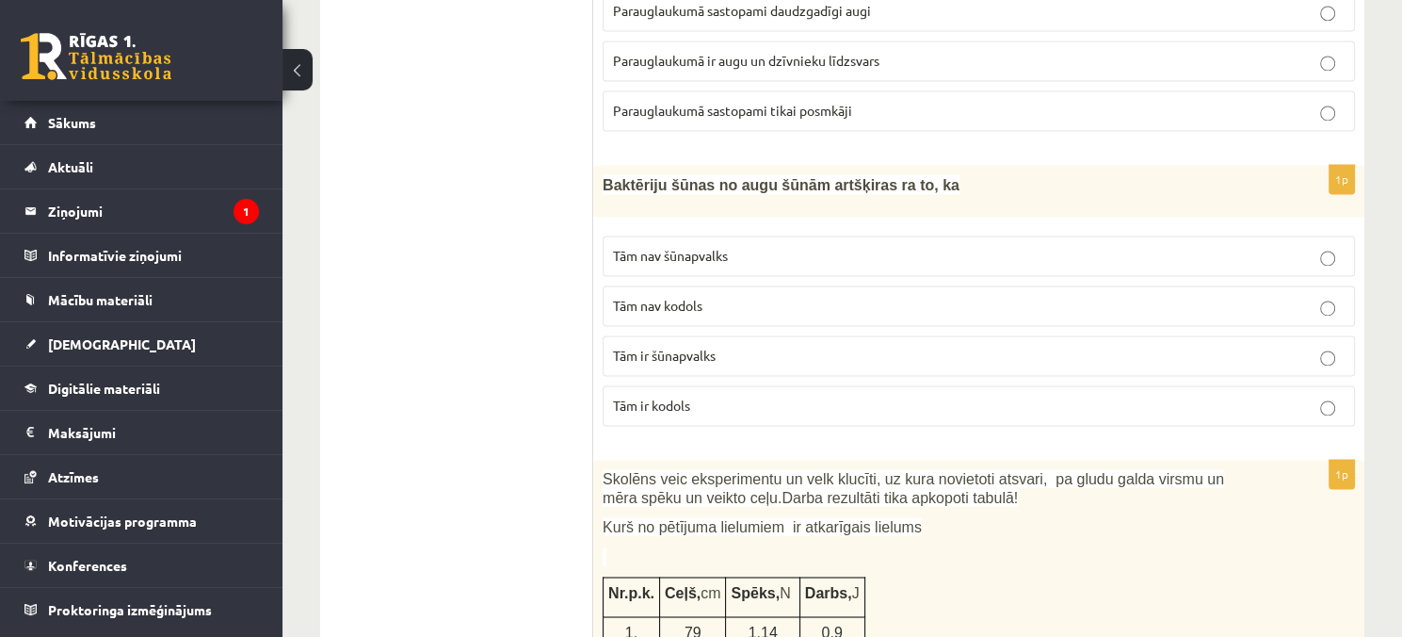
click at [734, 246] on p "Tām nav šūnapvalks" at bounding box center [979, 256] width 732 height 20
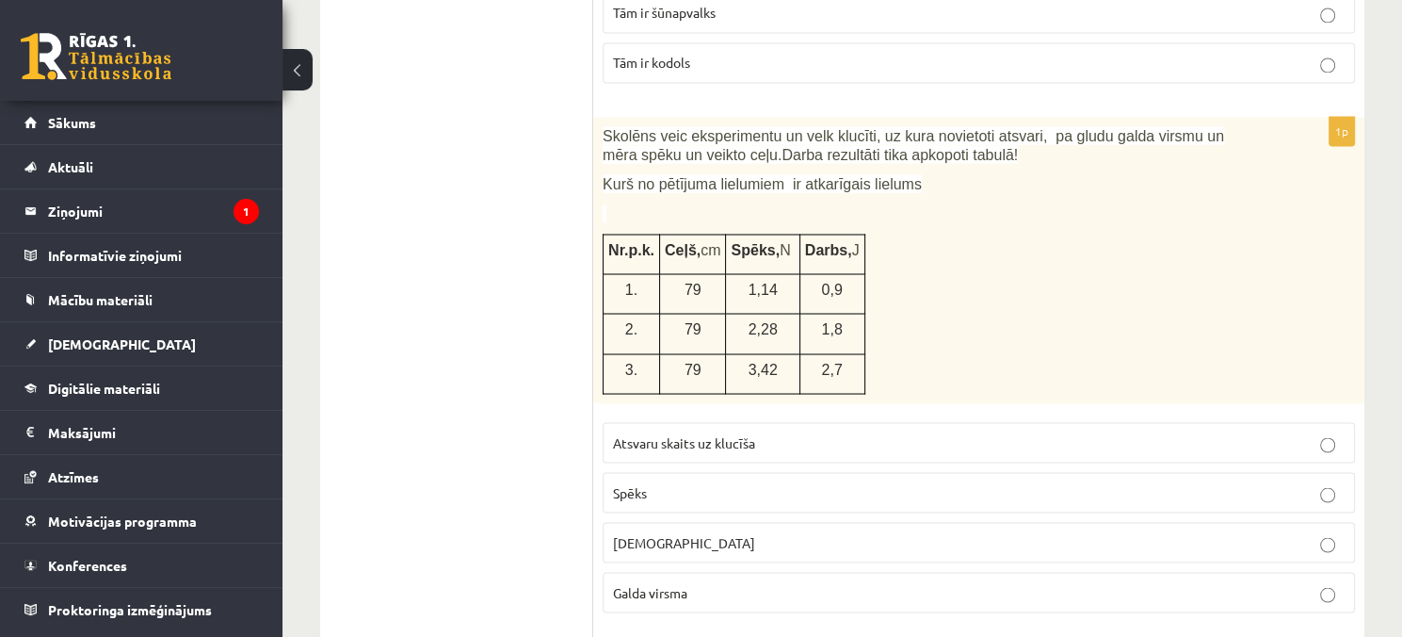
scroll to position [3296, 0]
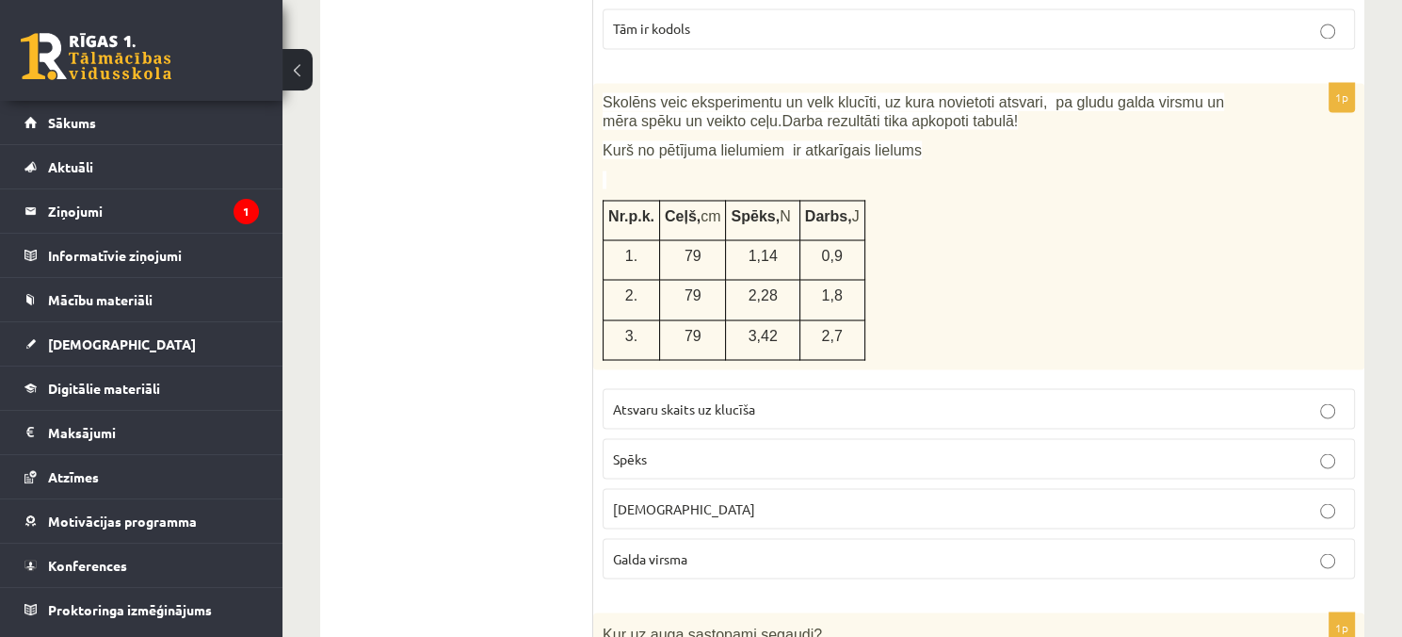
click at [632, 449] on span "Spēks" at bounding box center [630, 457] width 34 height 17
click at [671, 498] on p "[DEMOGRAPHIC_DATA]" at bounding box center [979, 508] width 732 height 20
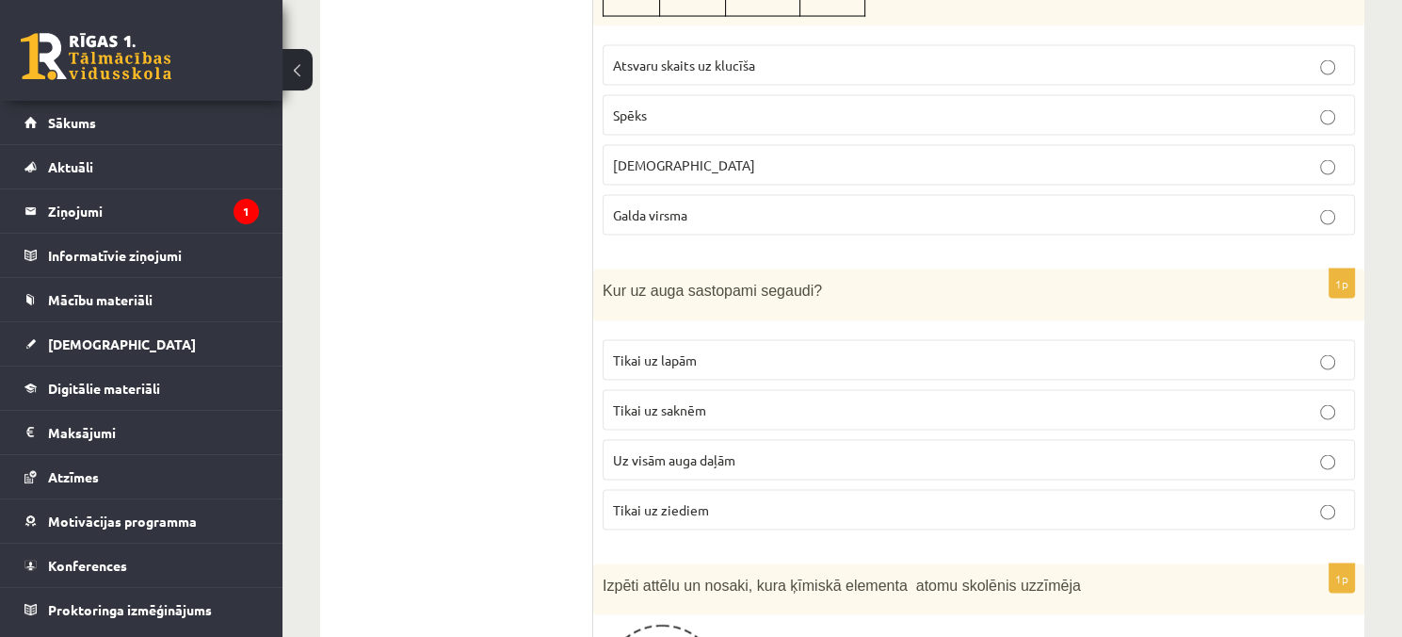
scroll to position [3672, 0]
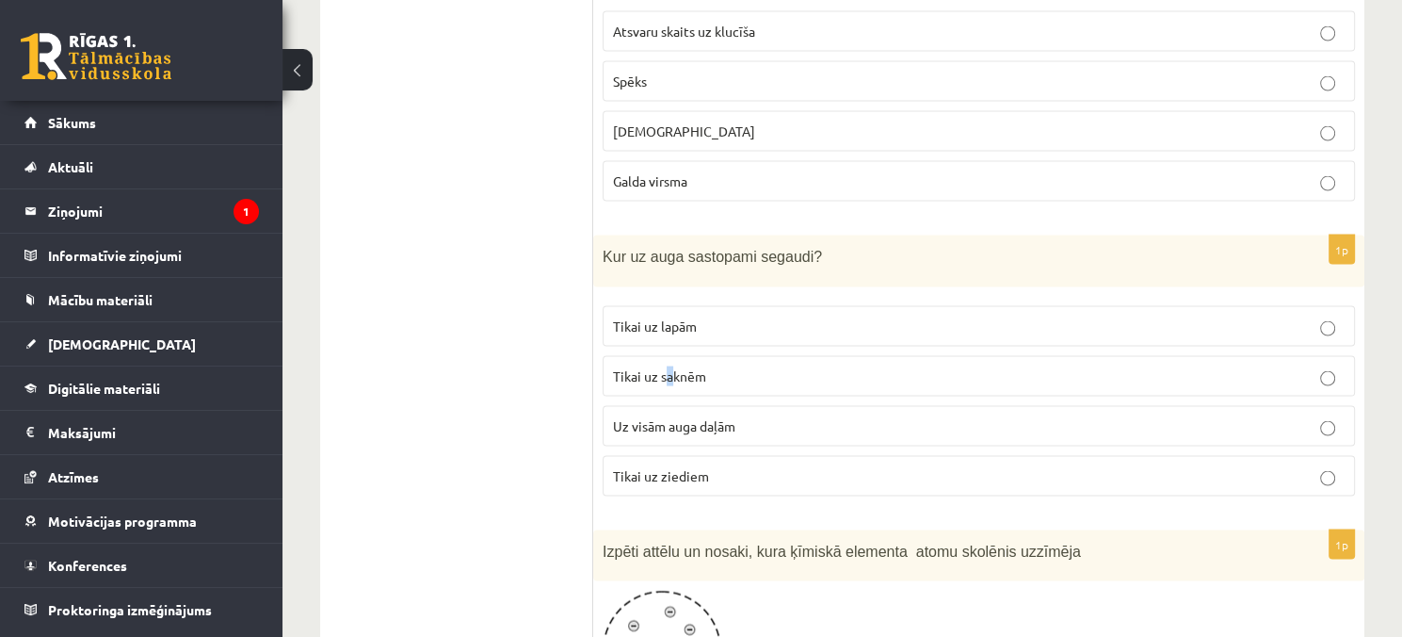
click at [670, 367] on span "Tikai uz saknēm" at bounding box center [659, 375] width 93 height 17
click at [742, 366] on p "Tikai uz saknēm" at bounding box center [979, 376] width 732 height 20
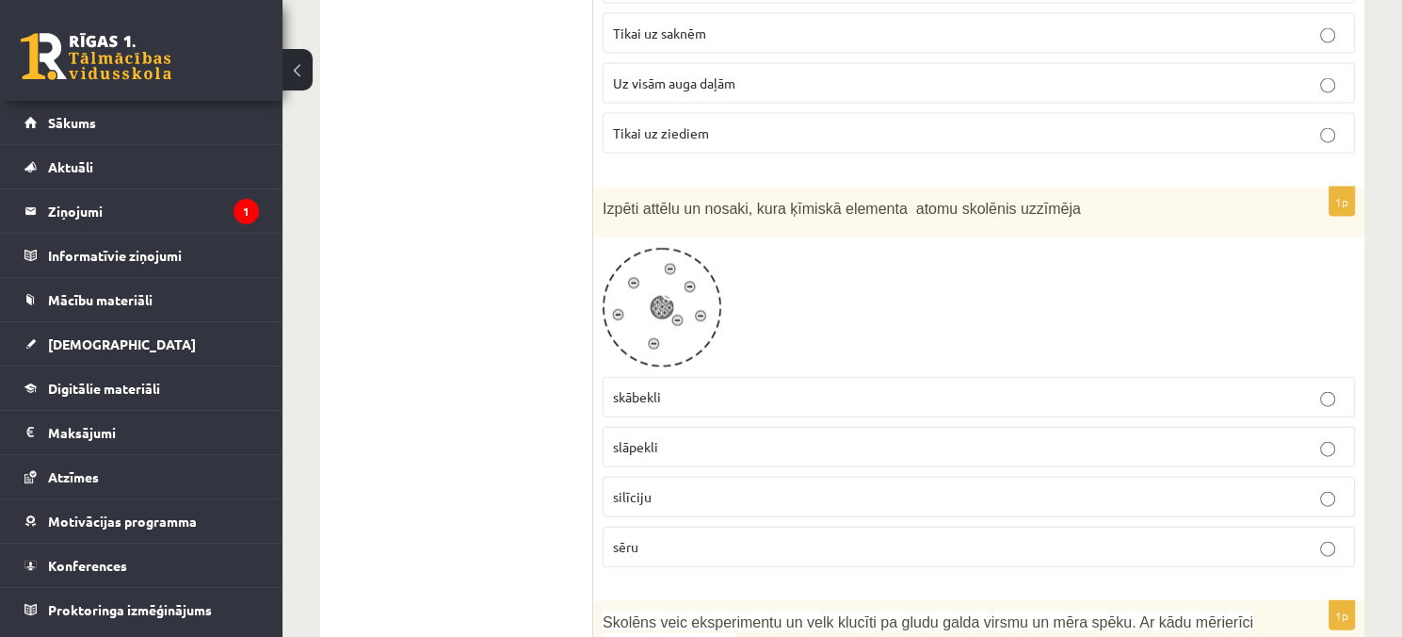
scroll to position [4049, 0]
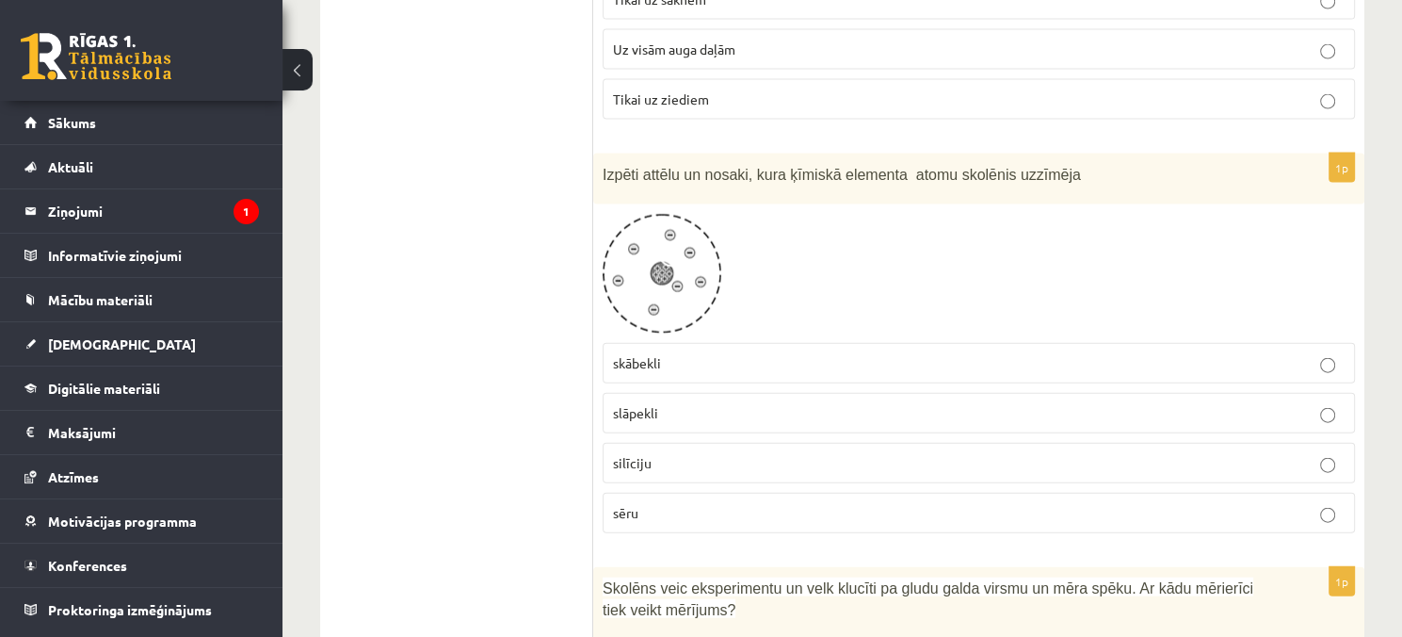
click at [734, 393] on label "slāpekli" at bounding box center [979, 413] width 752 height 40
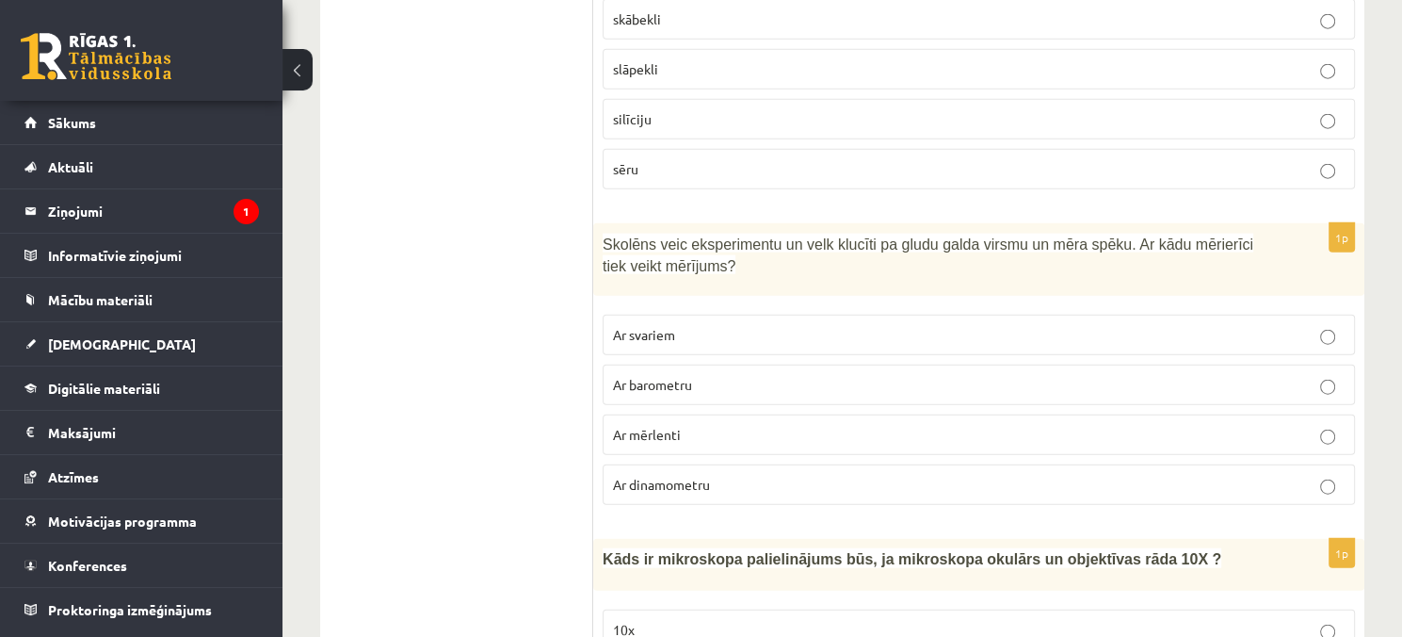
scroll to position [4425, 0]
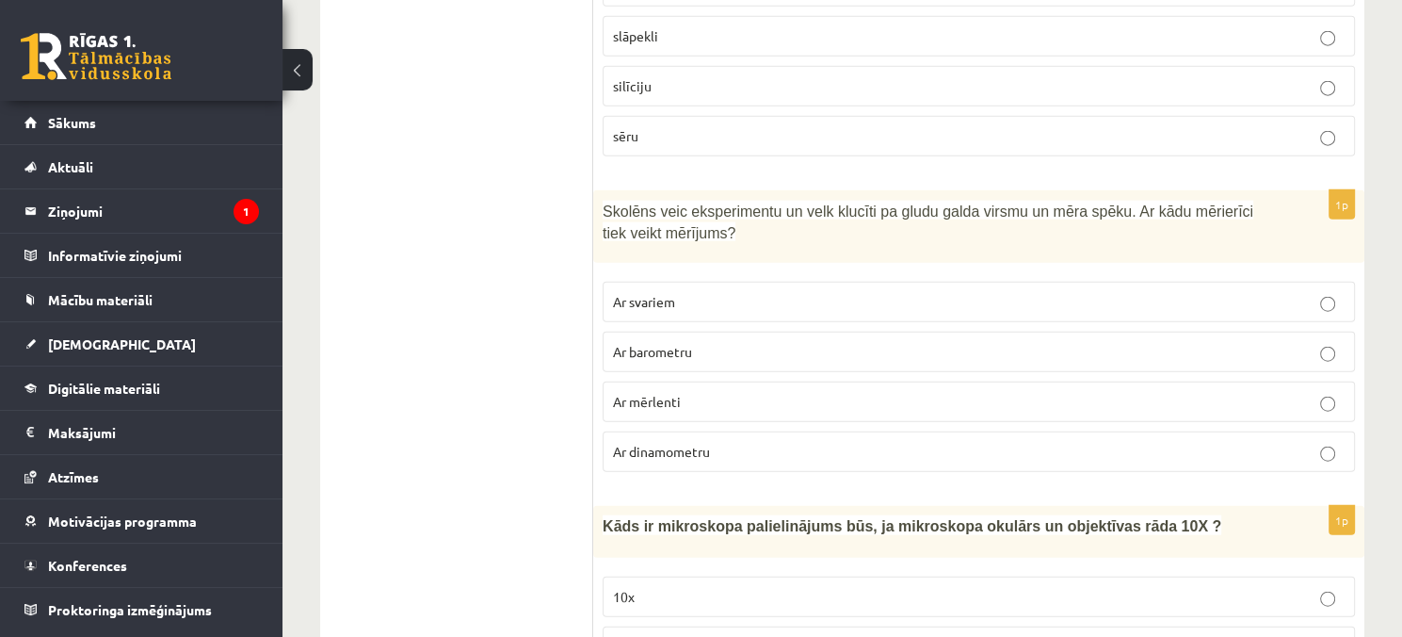
click at [733, 342] on p "Ar barometru" at bounding box center [979, 352] width 732 height 20
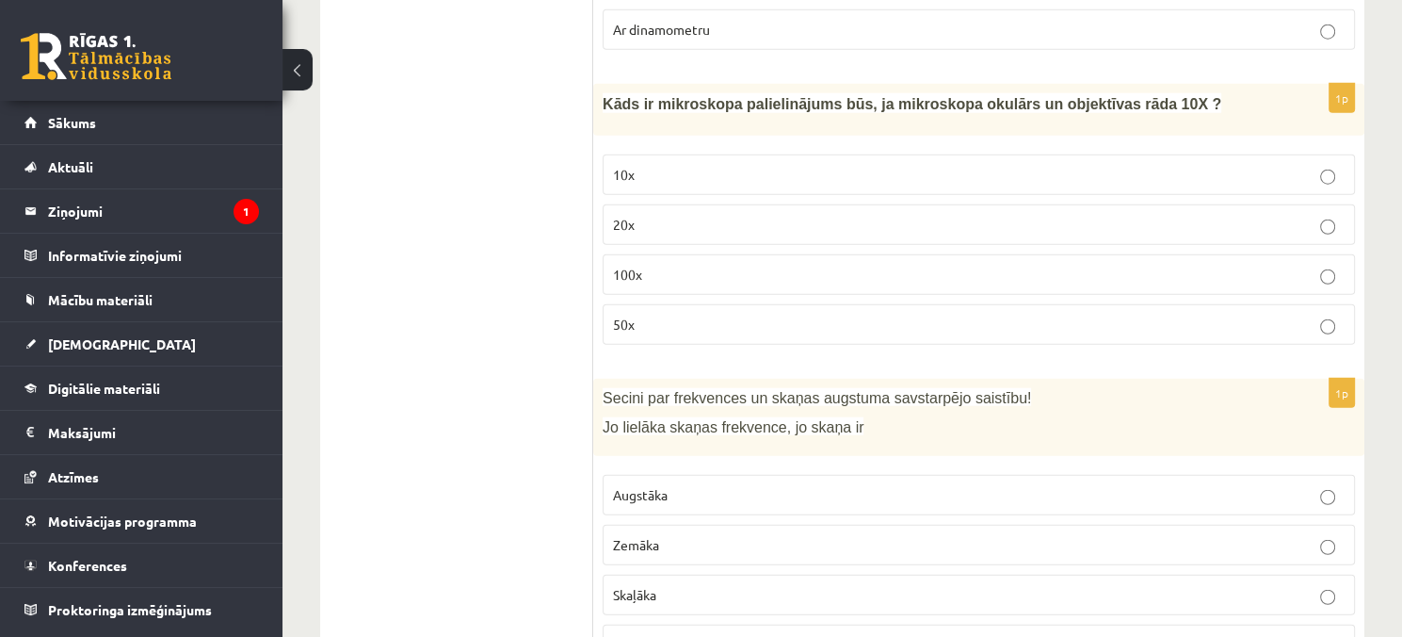
scroll to position [4896, 0]
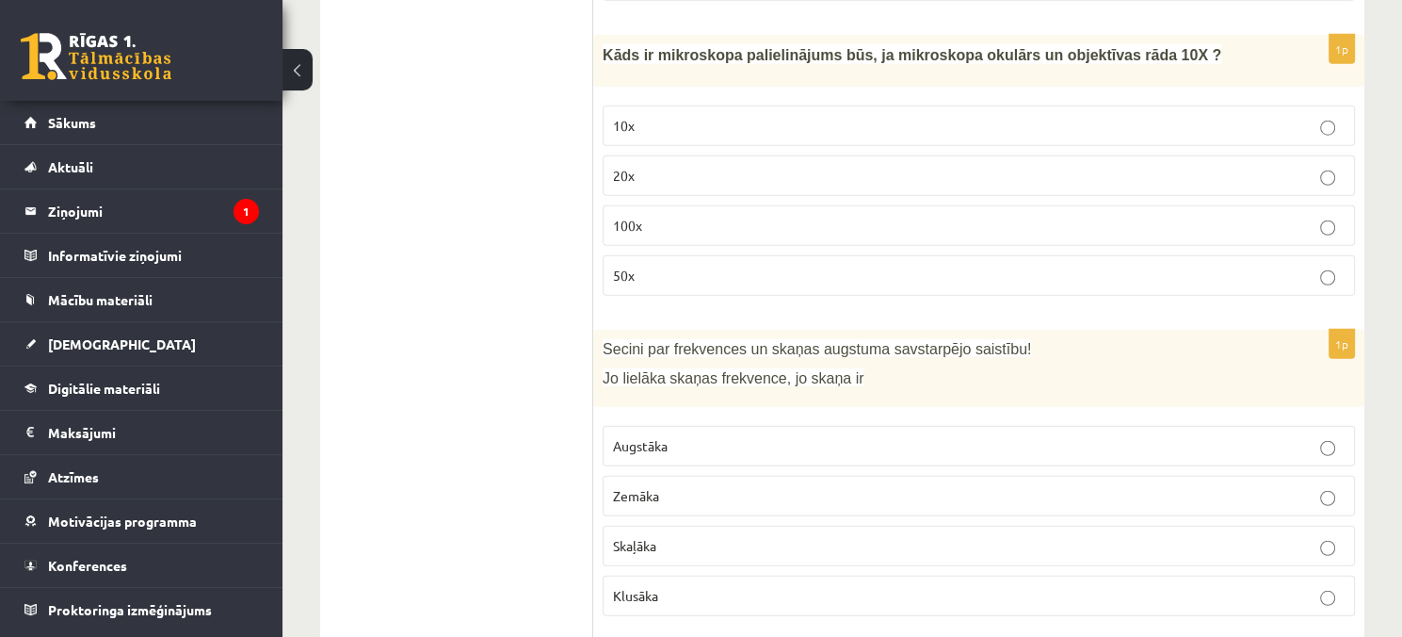
click at [648, 216] on p "100x" at bounding box center [979, 226] width 732 height 20
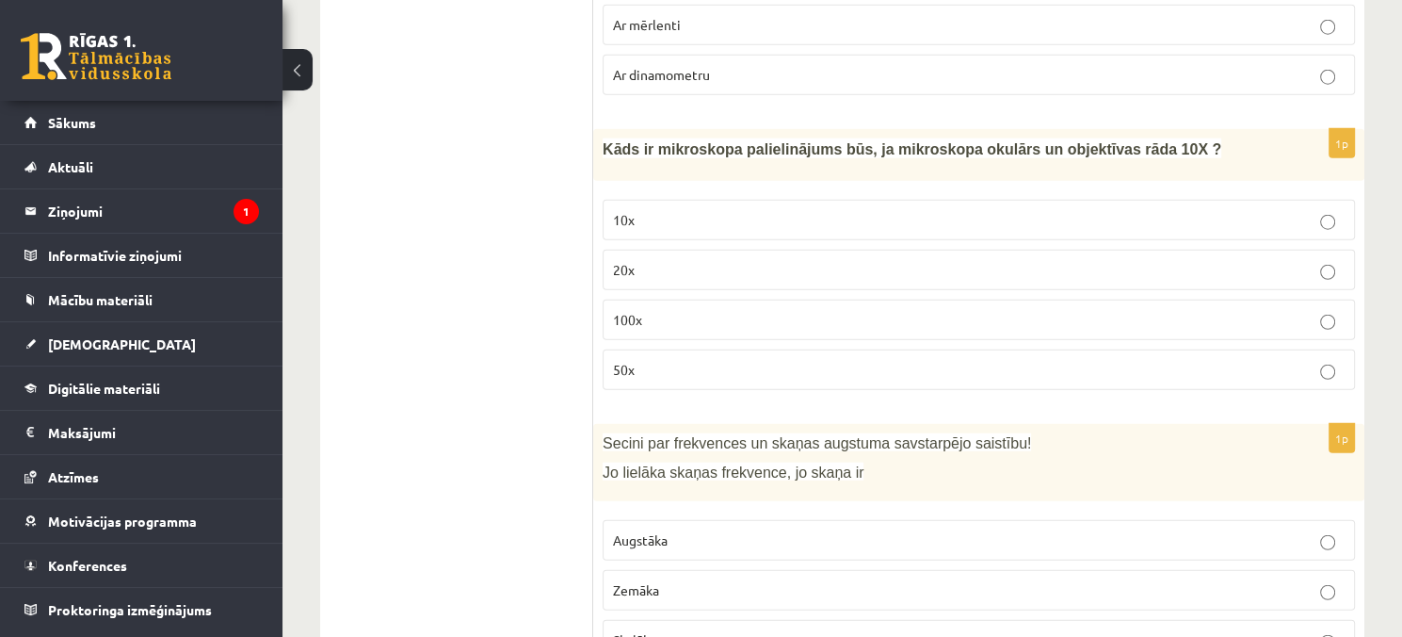
scroll to position [4802, 0]
click at [735, 210] on p "10x" at bounding box center [979, 220] width 732 height 20
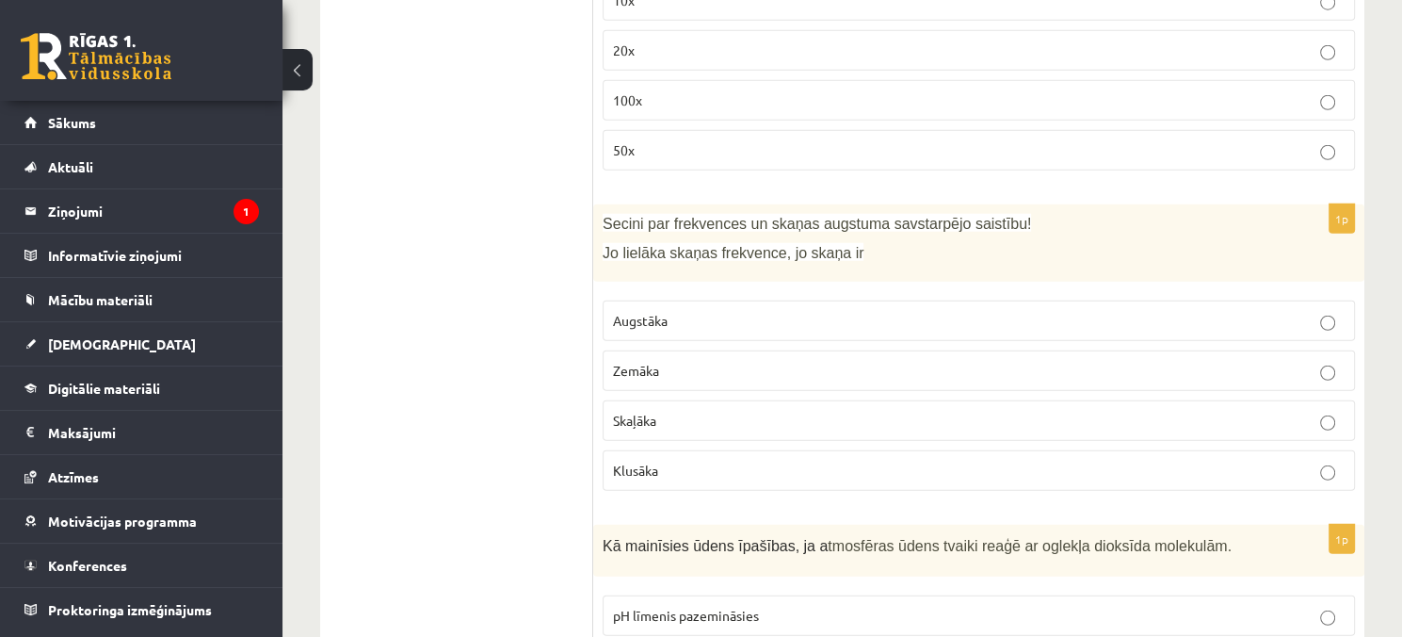
scroll to position [4990, 0]
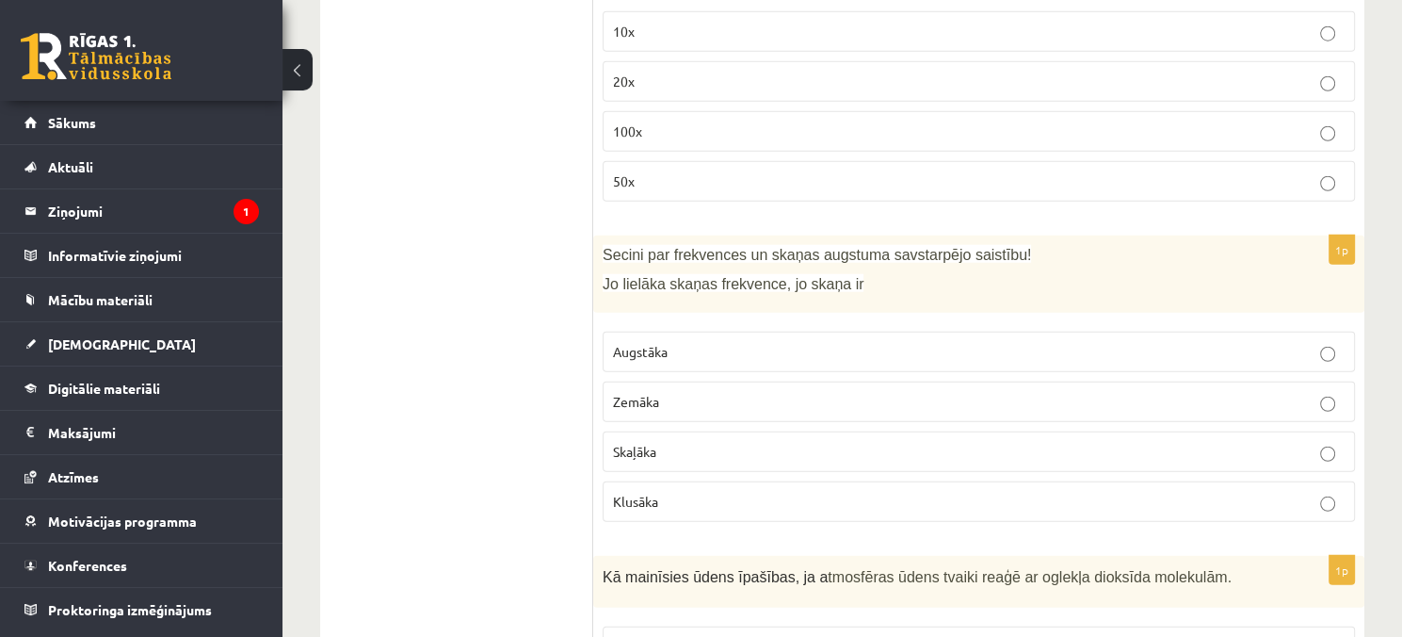
click at [629, 443] on span "Skaļāka" at bounding box center [634, 451] width 43 height 17
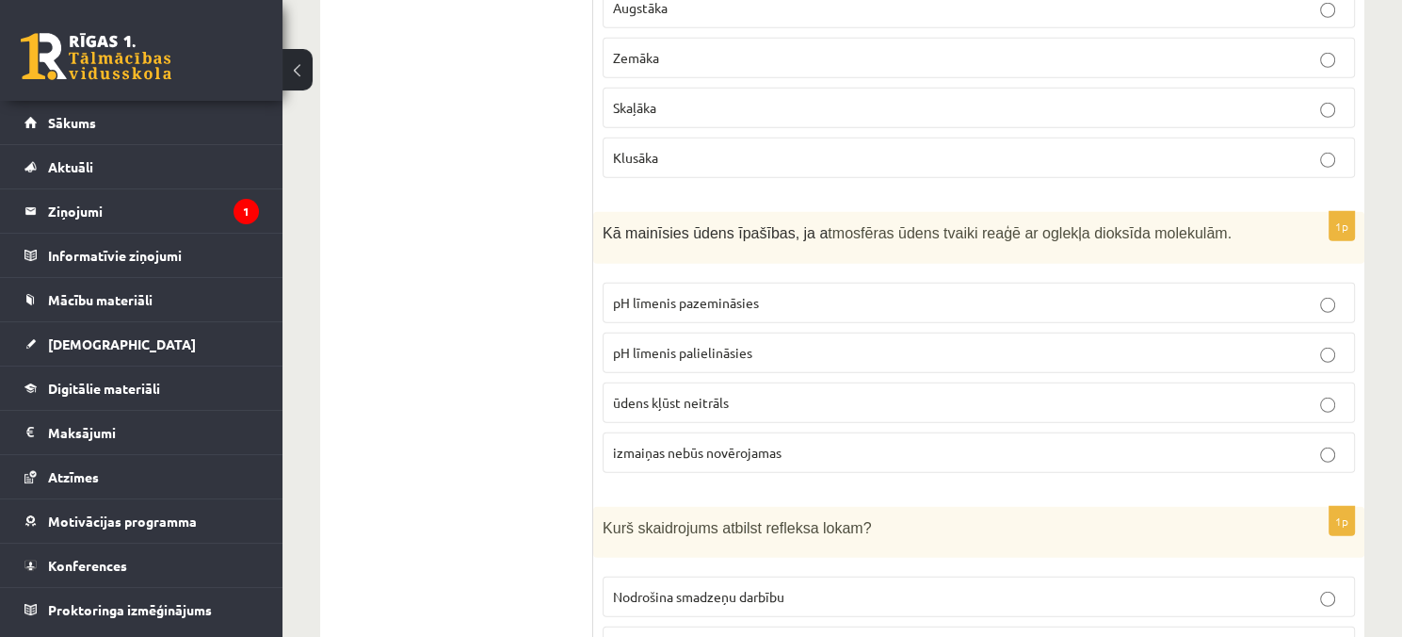
scroll to position [5367, 0]
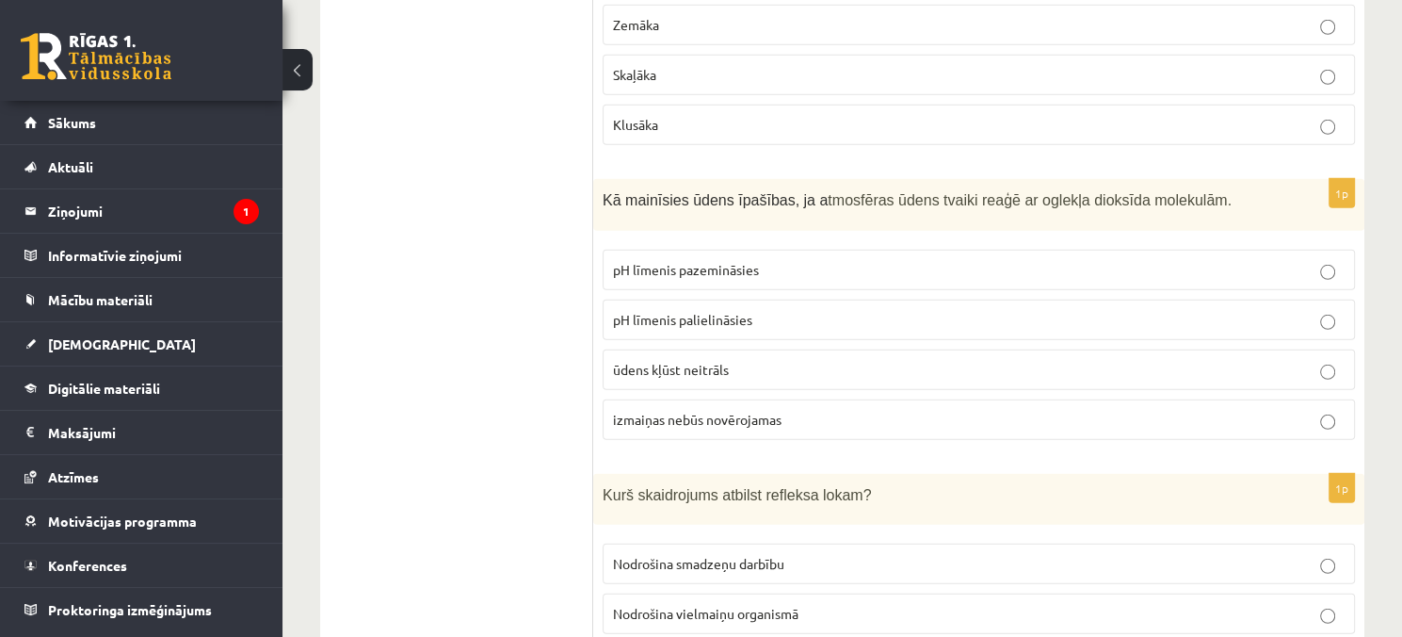
click at [663, 311] on span "pH līmenis palielināsies" at bounding box center [682, 319] width 139 height 17
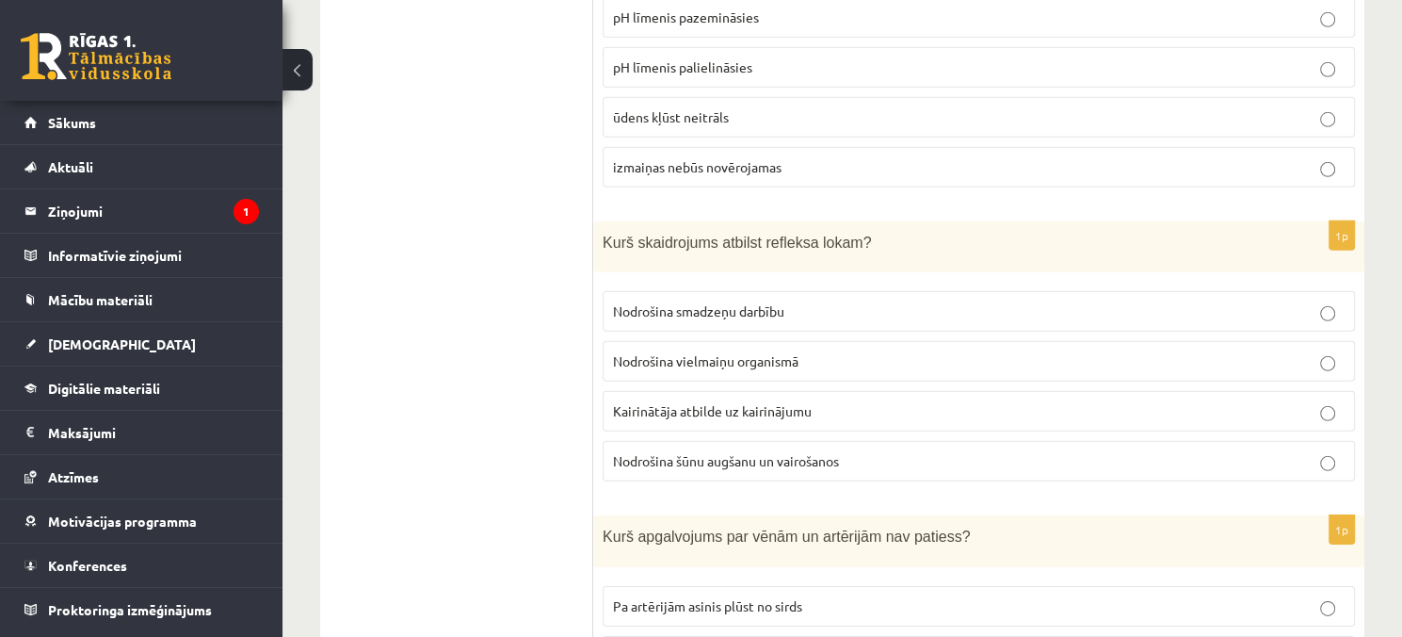
scroll to position [5649, 0]
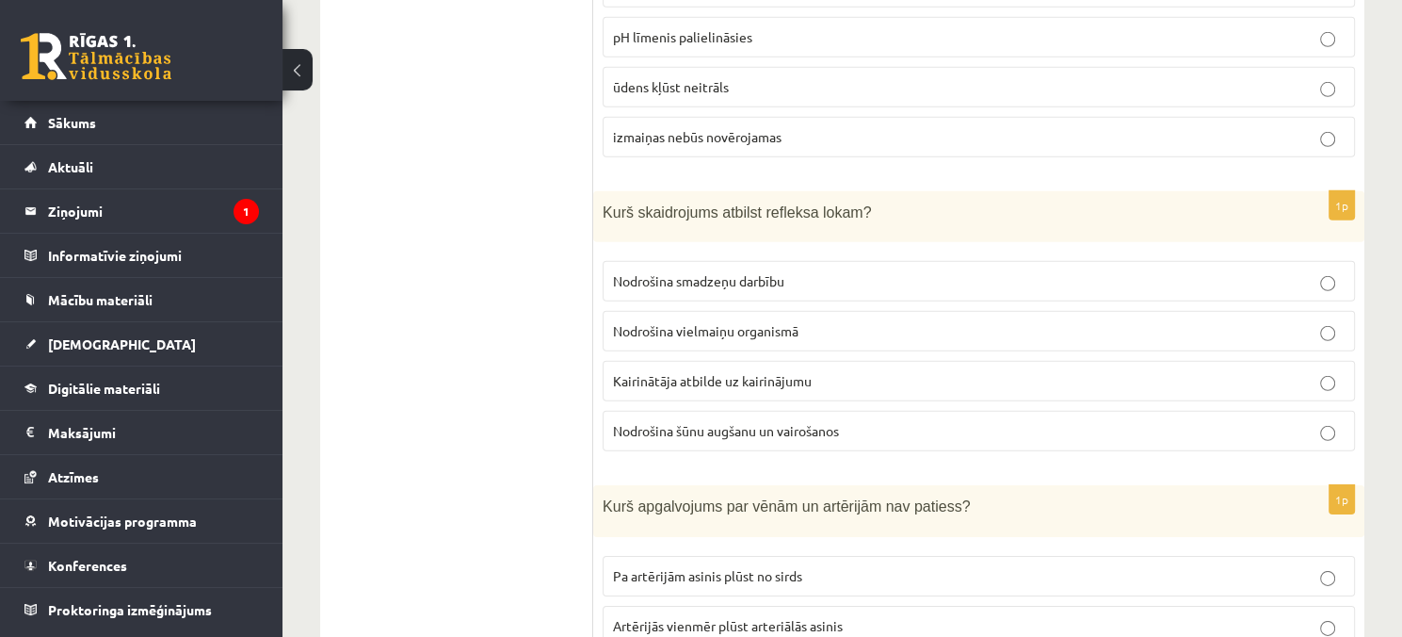
click at [689, 422] on span "Nodrošina šūnu augšanu un vairošanos" at bounding box center [726, 430] width 226 height 17
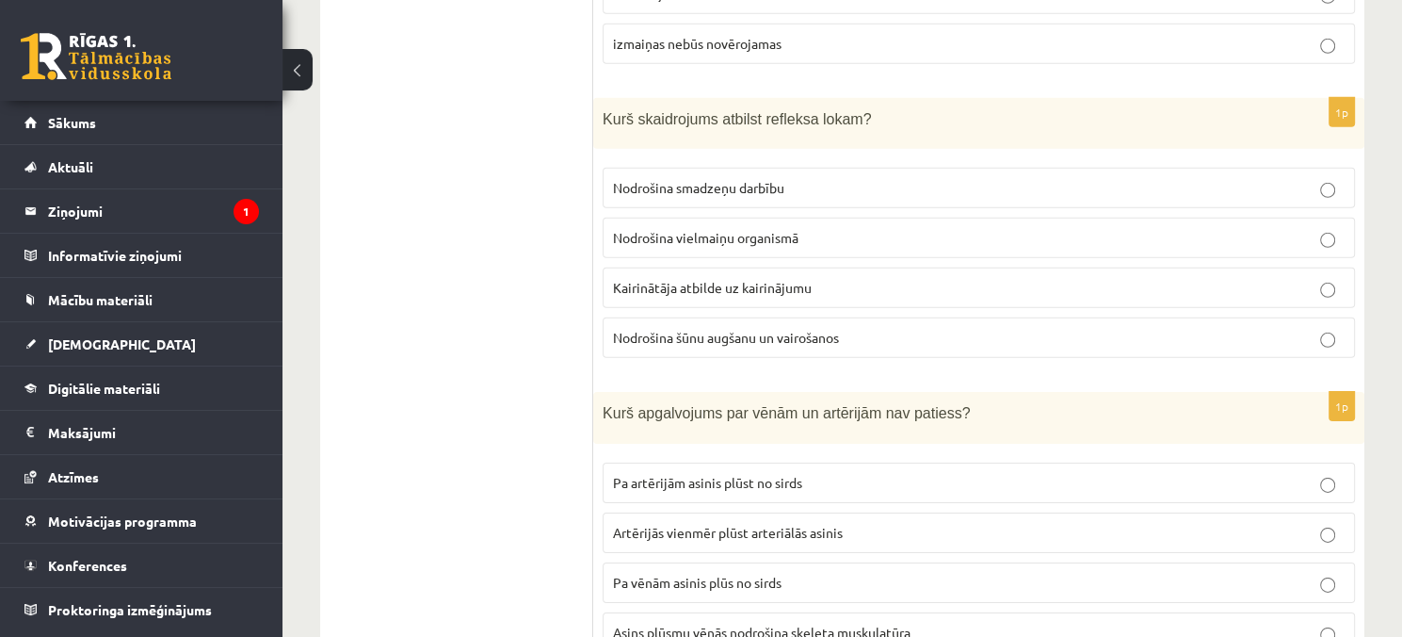
scroll to position [5744, 0]
click at [652, 278] on span "Kairinātāja atbilde uz kairinājumu" at bounding box center [712, 286] width 199 height 17
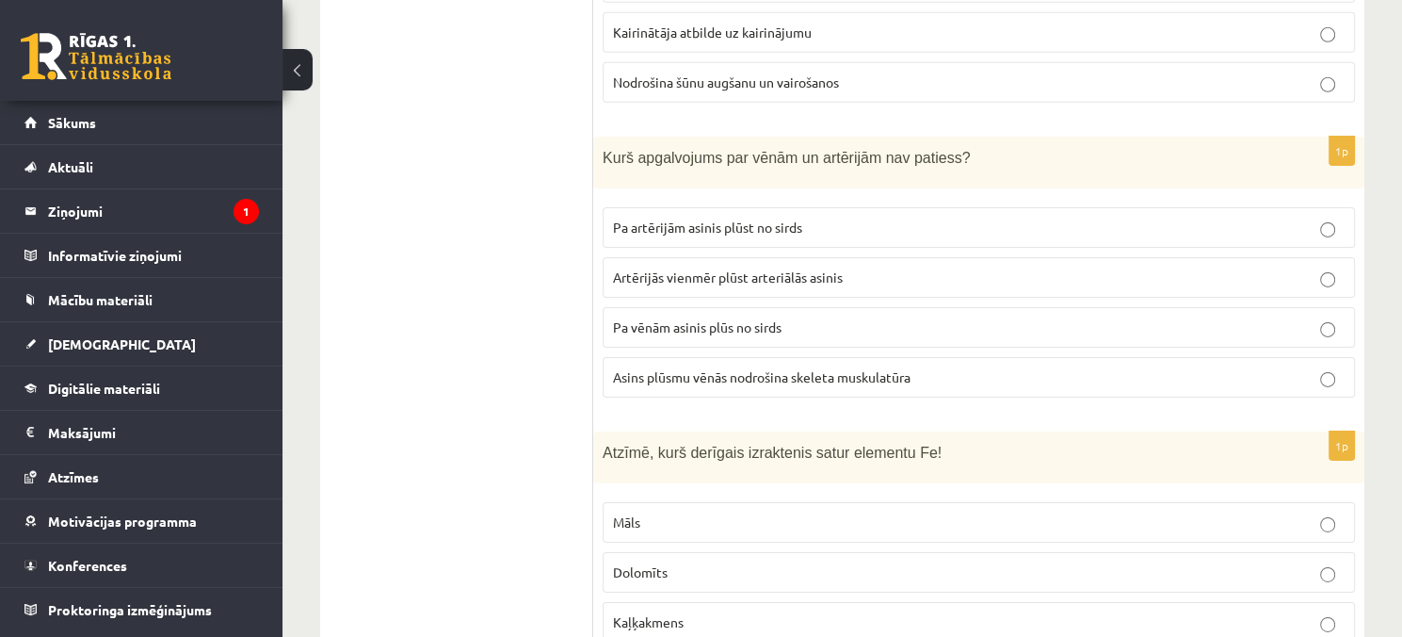
scroll to position [6026, 0]
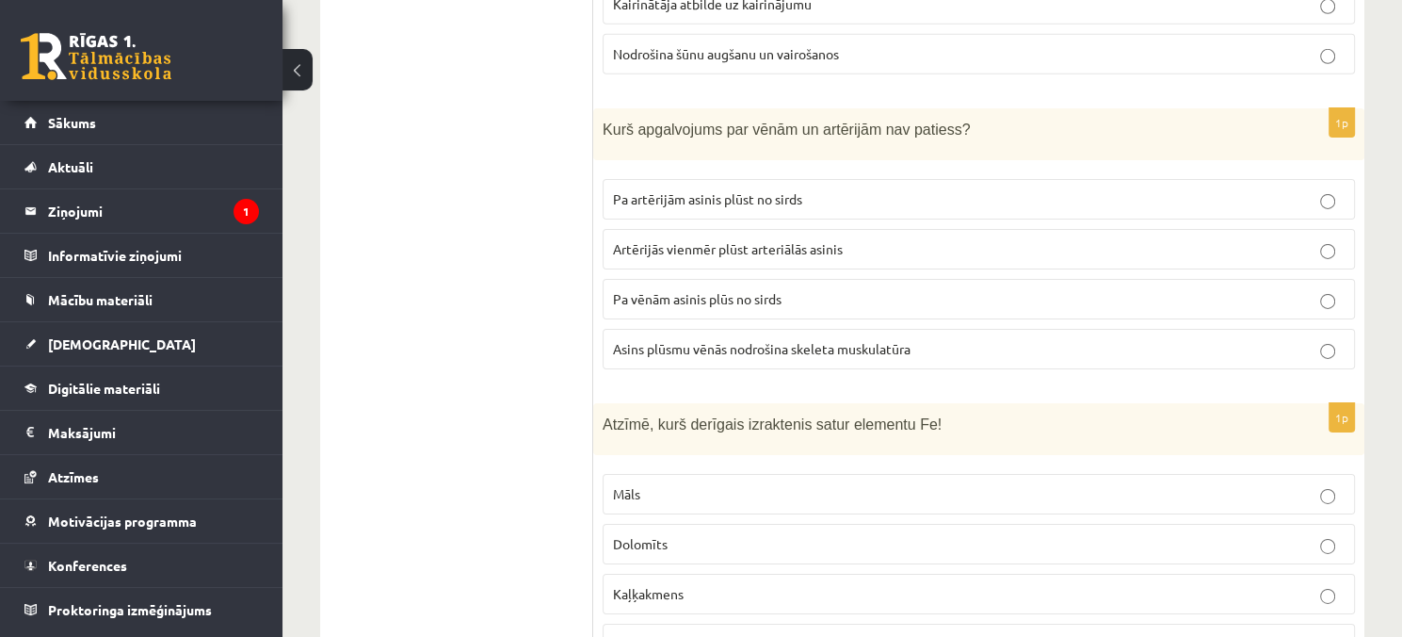
click at [972, 339] on p "Asins plūsmu vēnās nodrošina skeleta muskulatūra" at bounding box center [979, 349] width 732 height 20
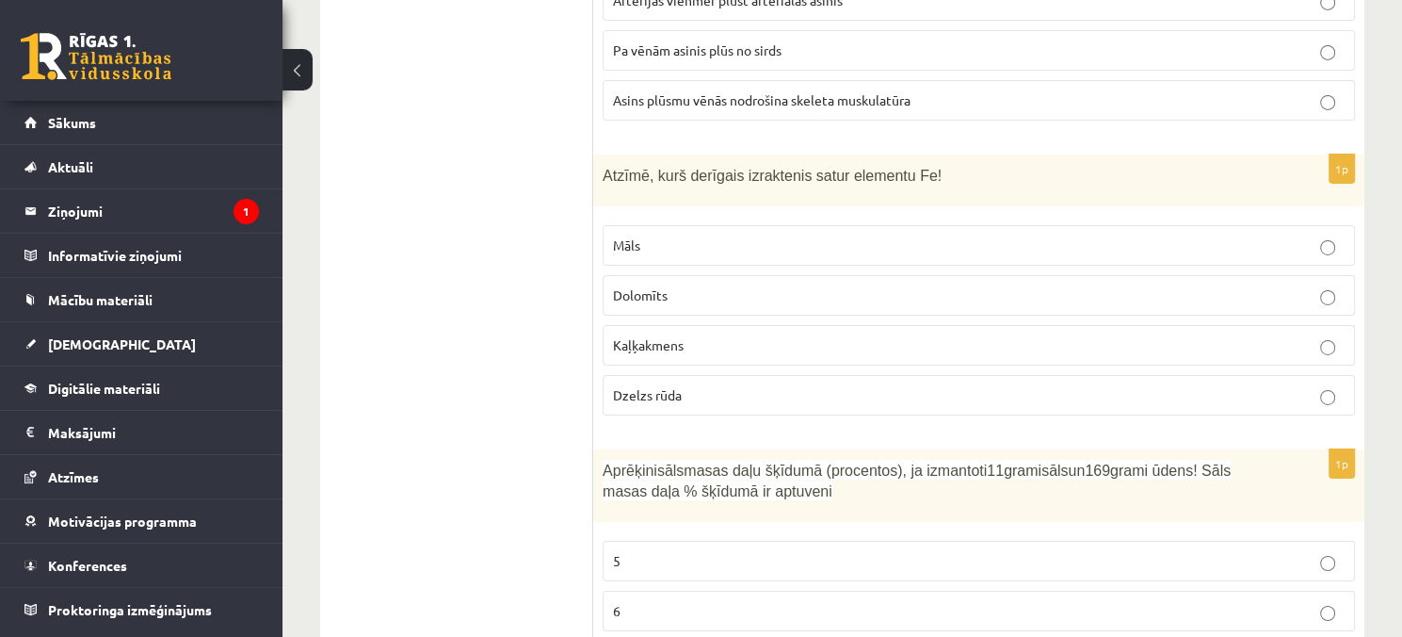
scroll to position [6309, 0]
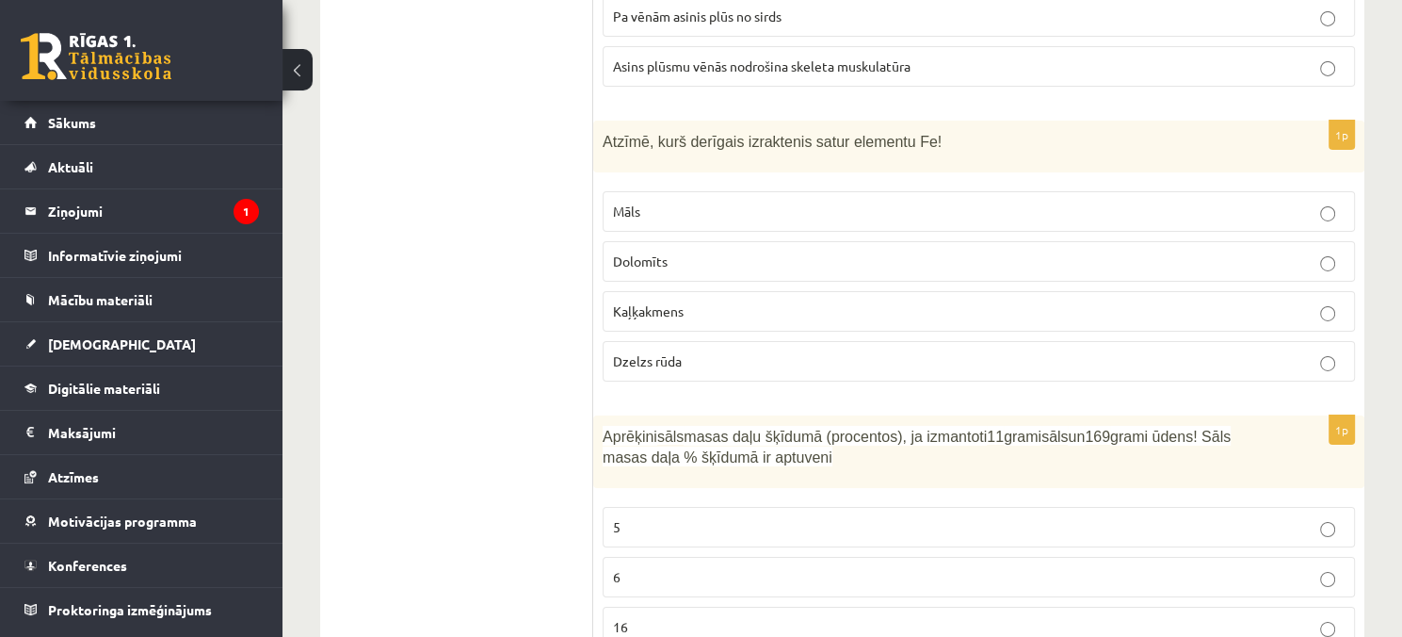
click at [658, 352] on span "Dzelzs rūda" at bounding box center [647, 360] width 69 height 17
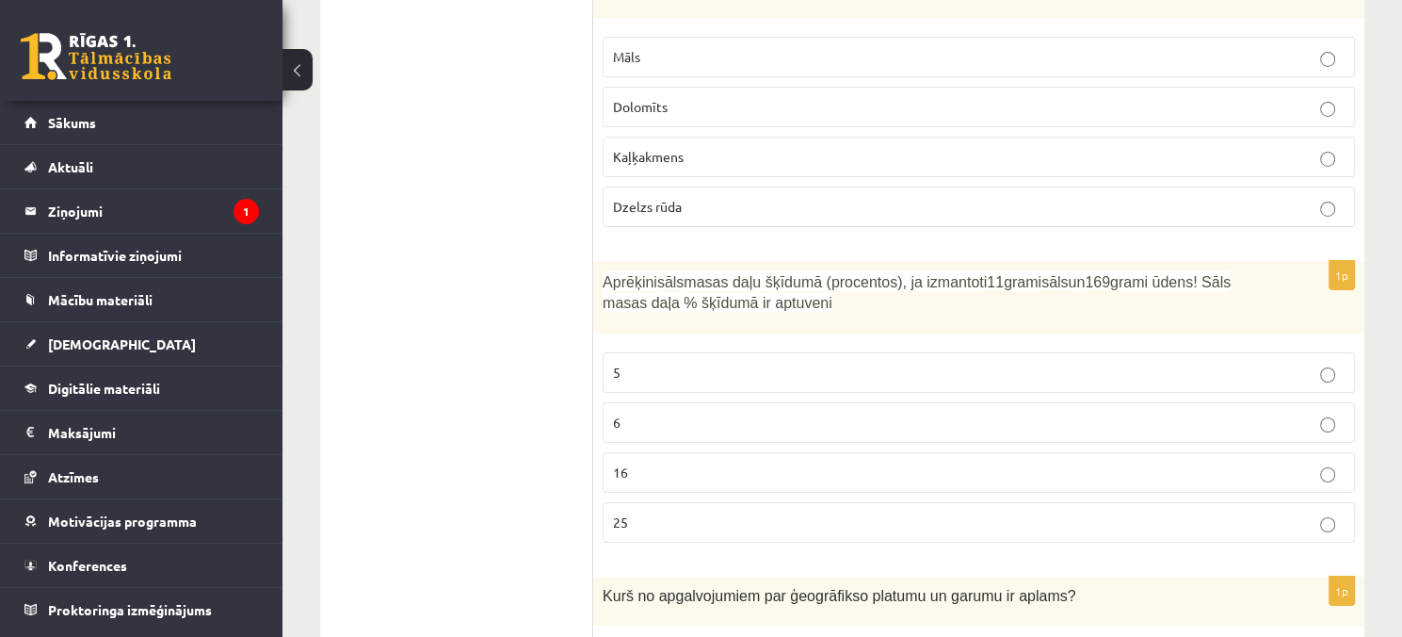
scroll to position [6497, 0]
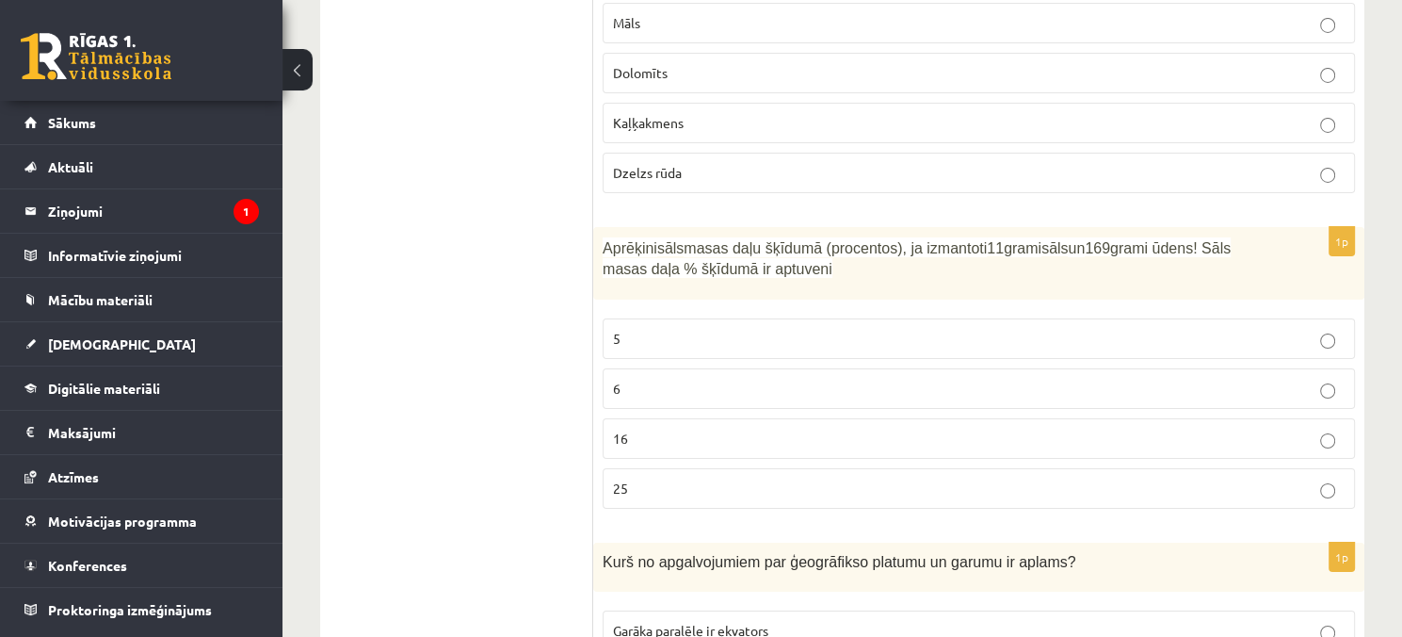
click at [695, 368] on label "6" at bounding box center [979, 388] width 752 height 40
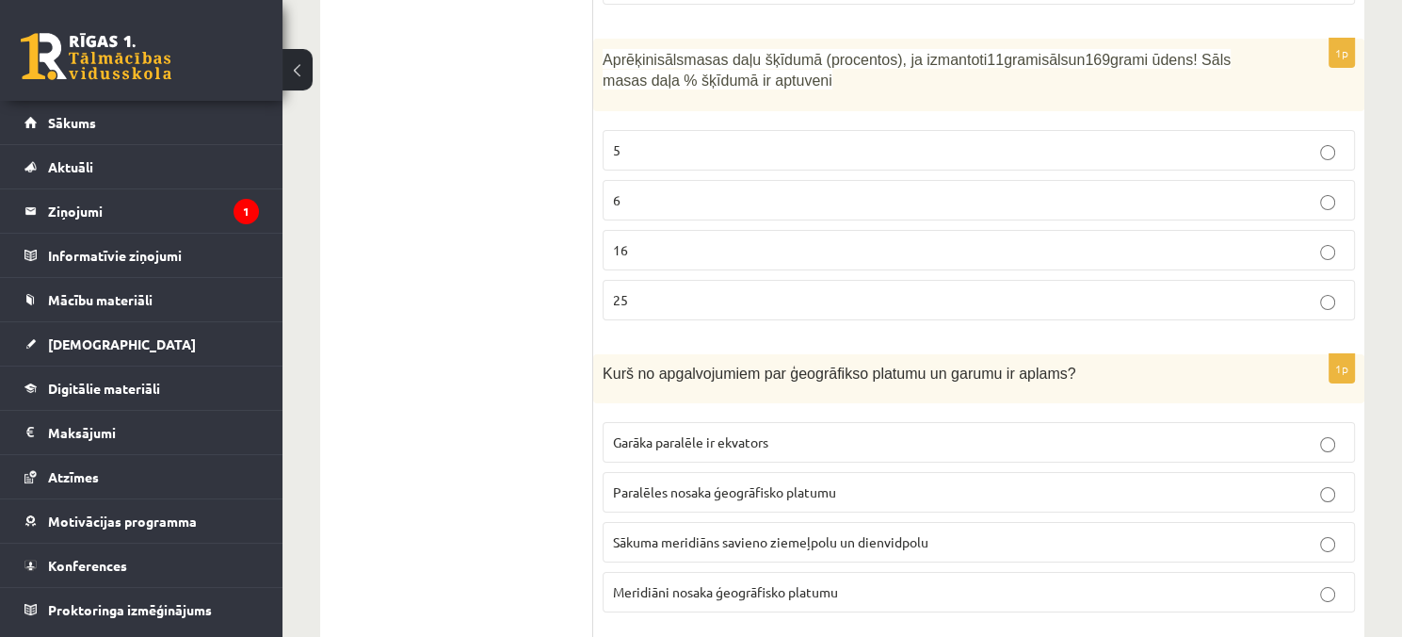
scroll to position [6779, 0]
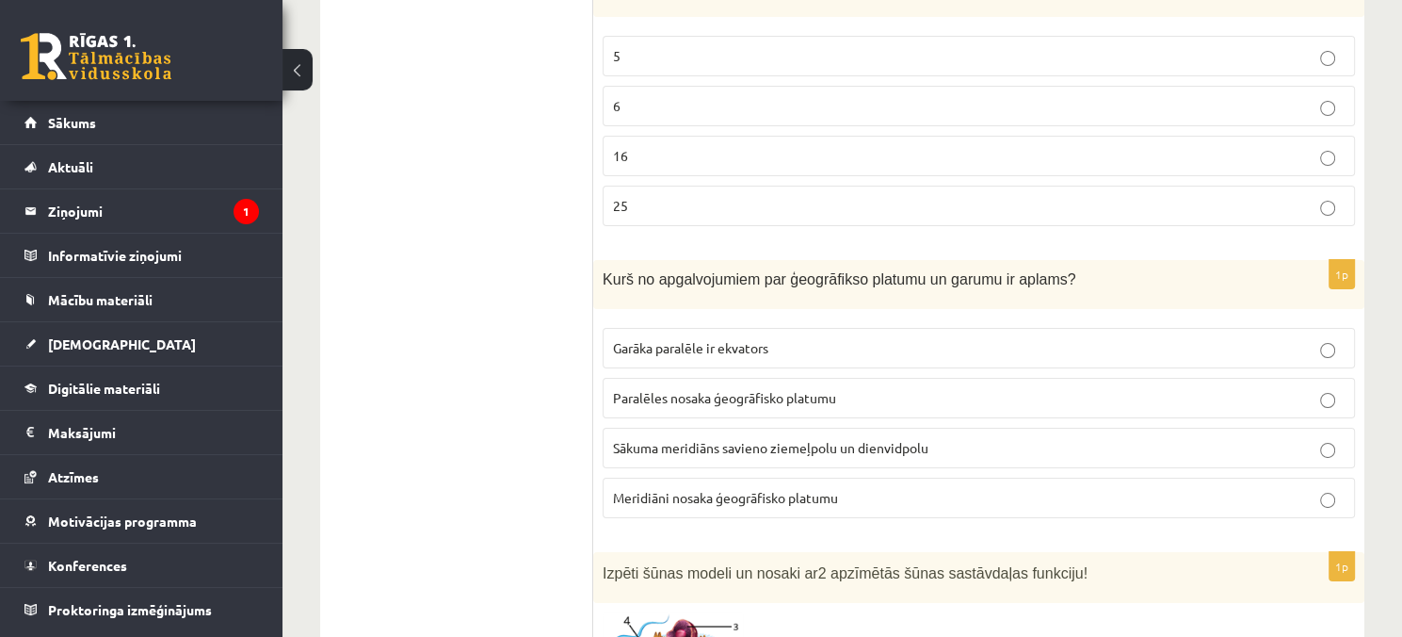
click at [828, 489] on span "Meridiāni nosaka ģeogrāfisko platumu" at bounding box center [725, 497] width 225 height 17
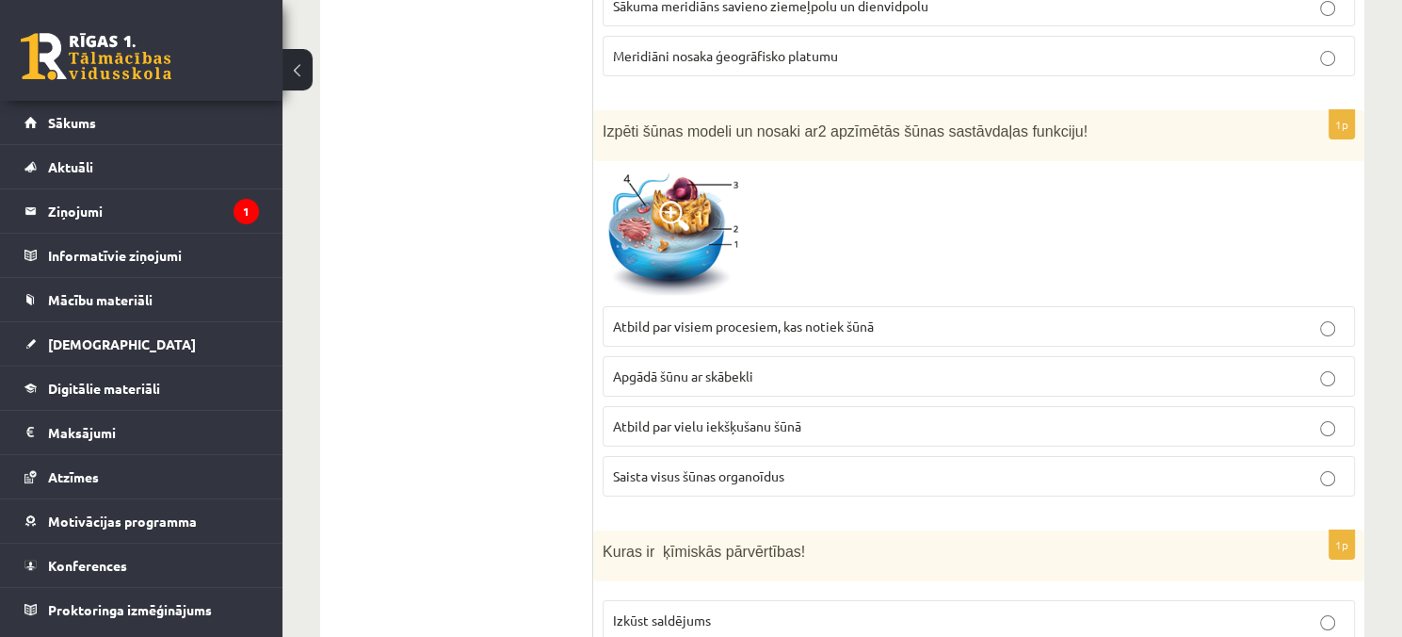
scroll to position [7250, 0]
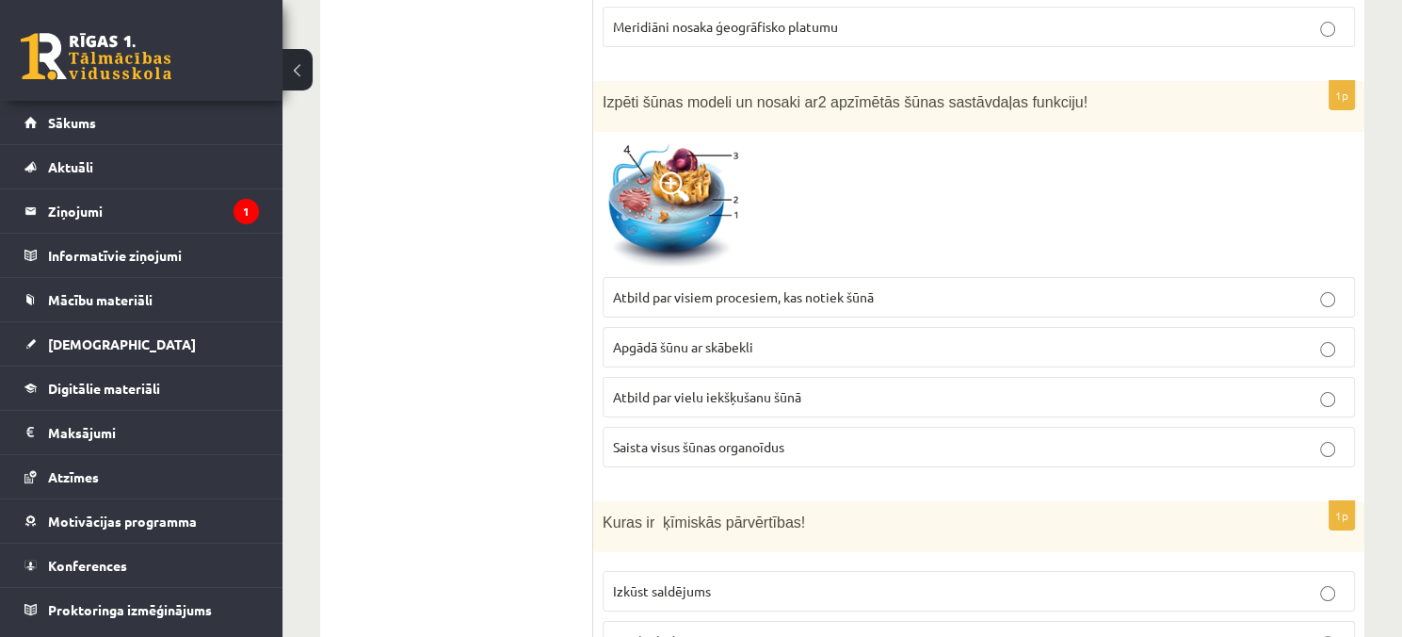
click at [761, 438] on span "Saista visus šūnas organoīdus" at bounding box center [698, 446] width 171 height 17
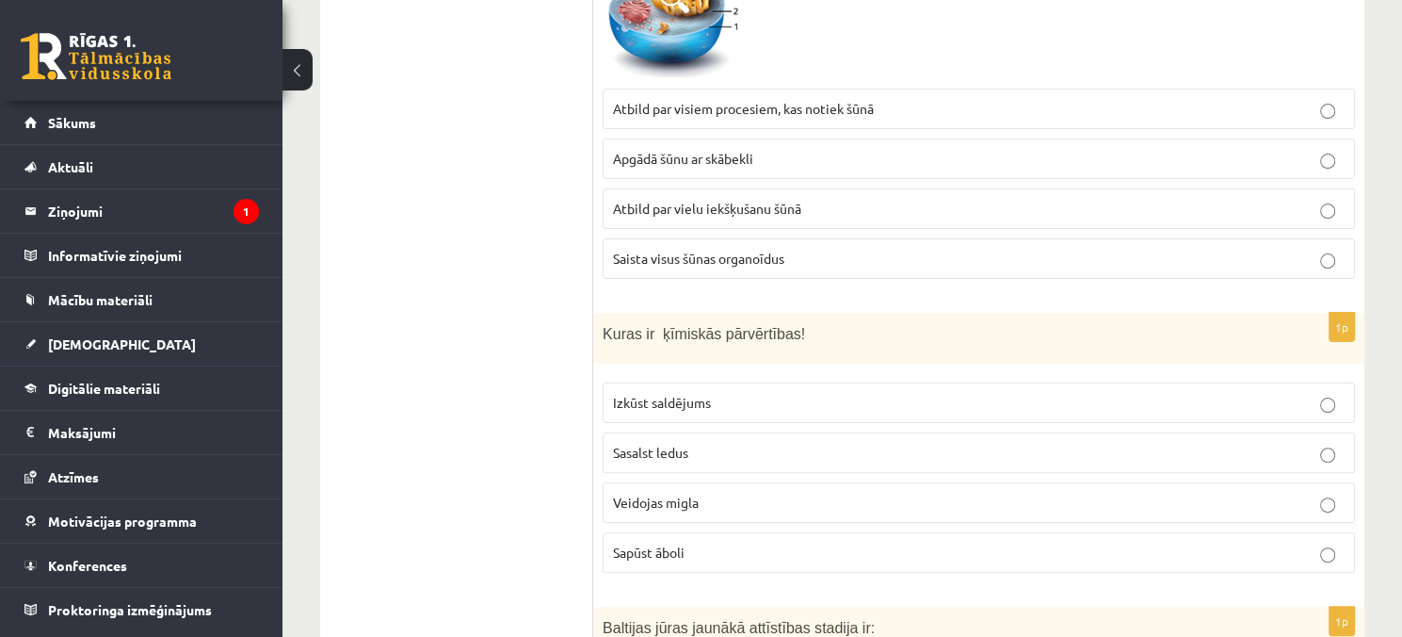
scroll to position [7533, 0]
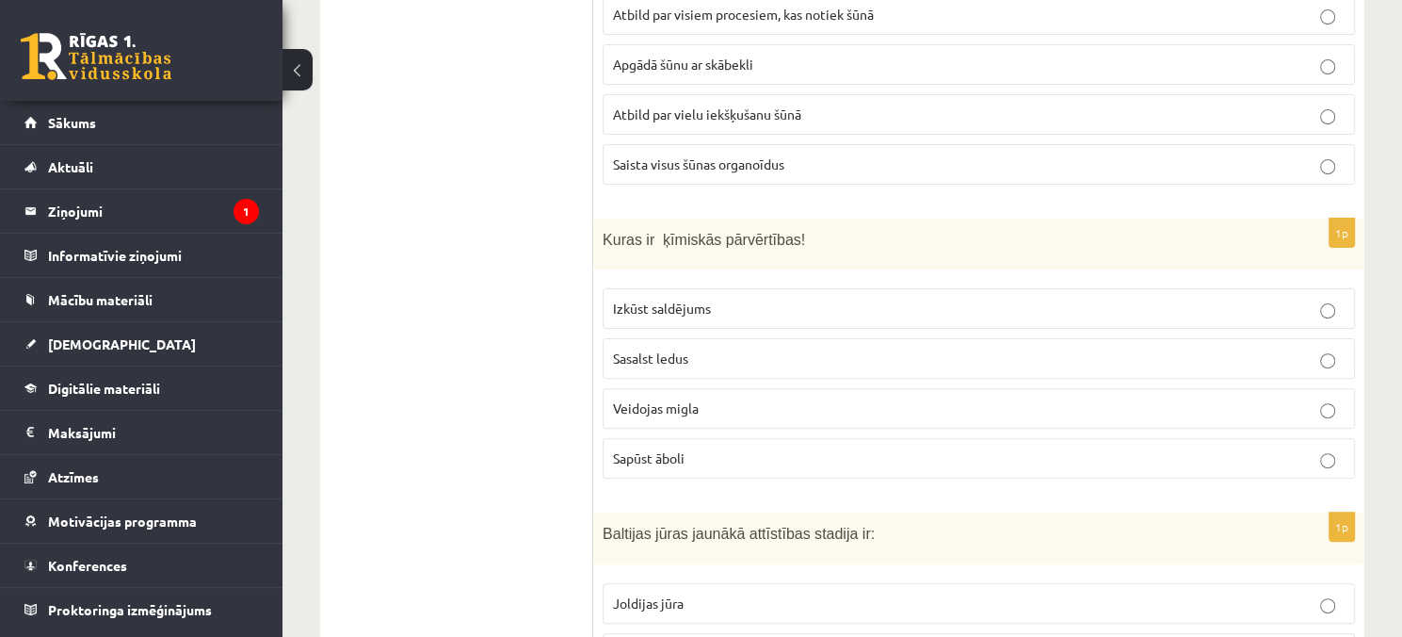
click at [677, 449] on span "Sapūst āboli" at bounding box center [649, 457] width 72 height 17
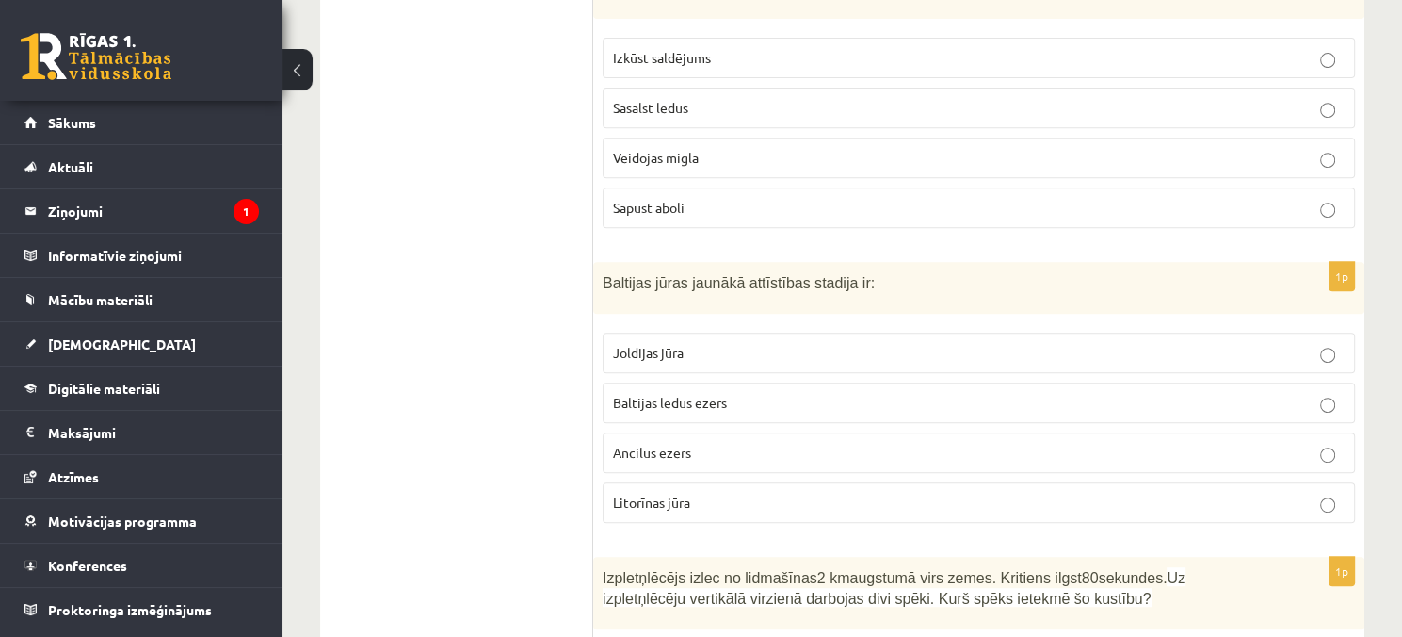
scroll to position [7815, 0]
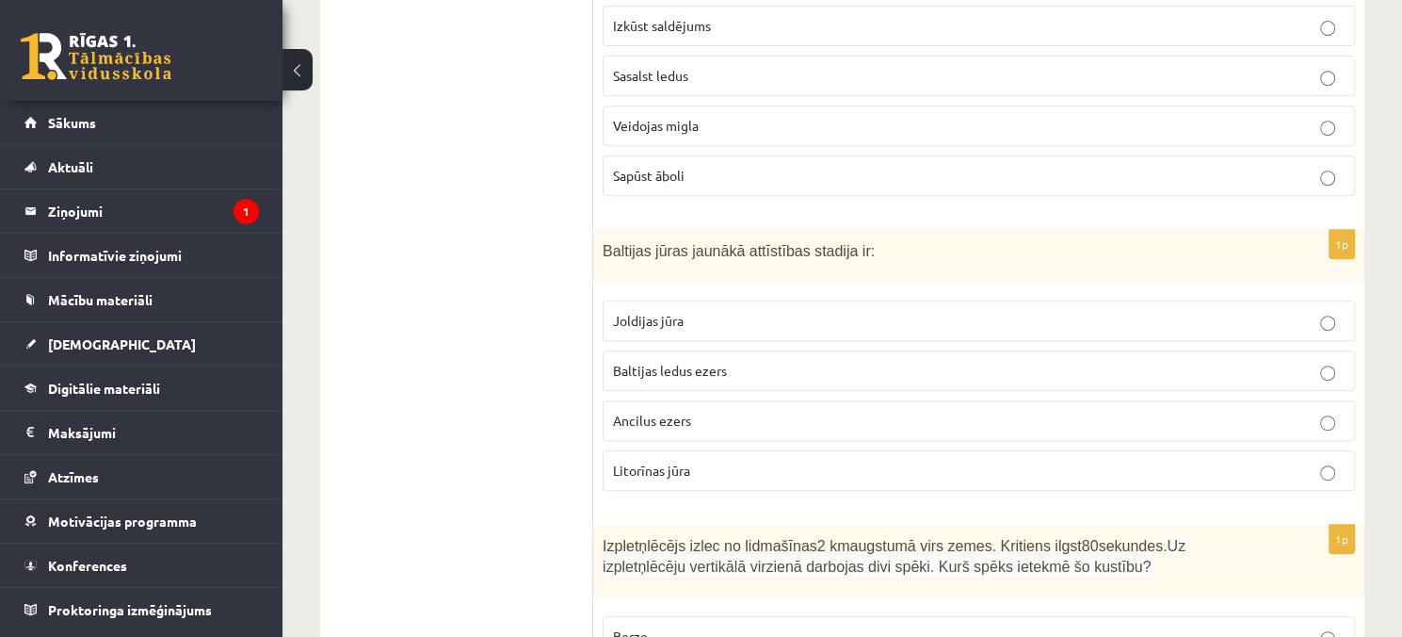
click at [713, 311] on p "Joldijas jūra" at bounding box center [979, 321] width 732 height 20
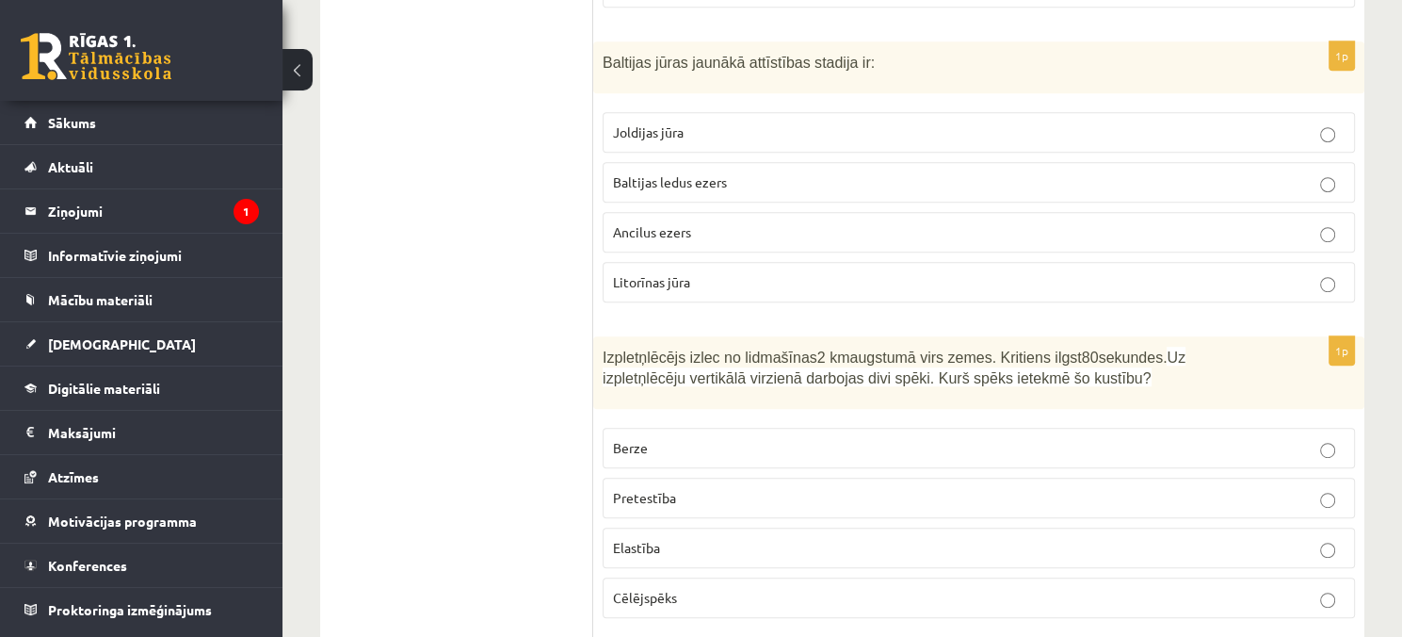
scroll to position [8098, 0]
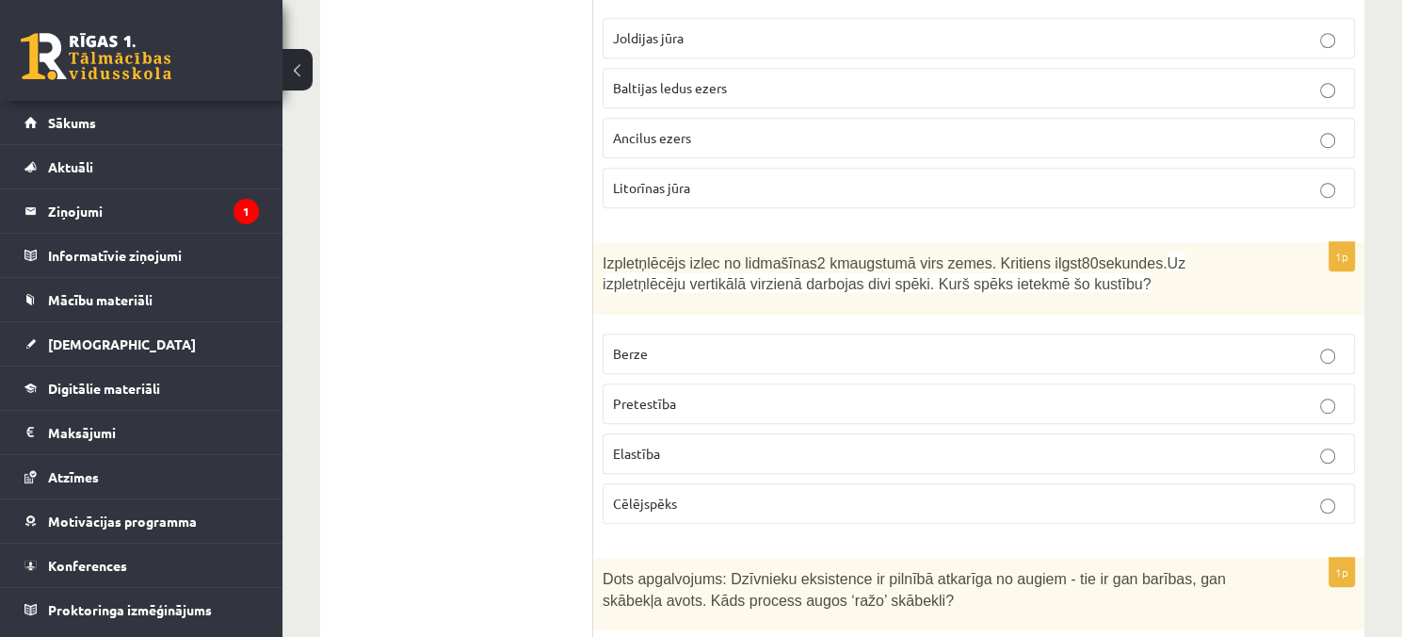
click at [661, 395] on span "Pretestība" at bounding box center [644, 403] width 63 height 17
click at [659, 344] on p "Berze" at bounding box center [979, 354] width 732 height 20
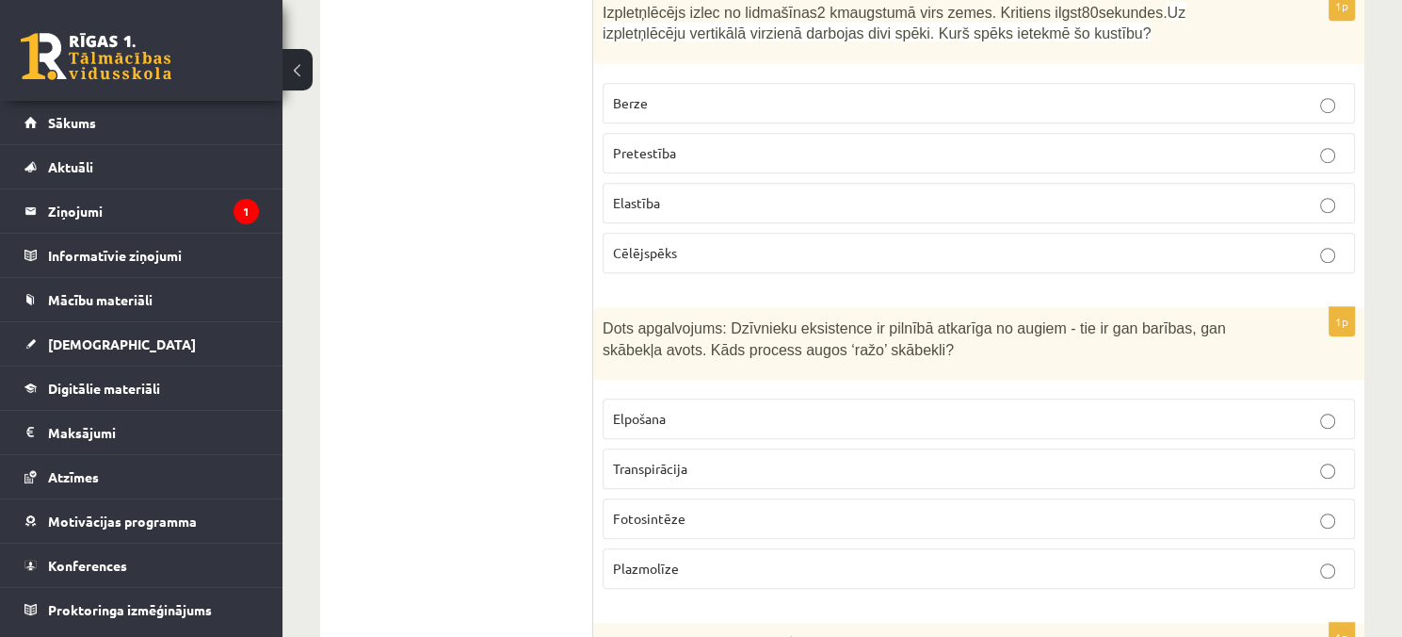
scroll to position [8380, 0]
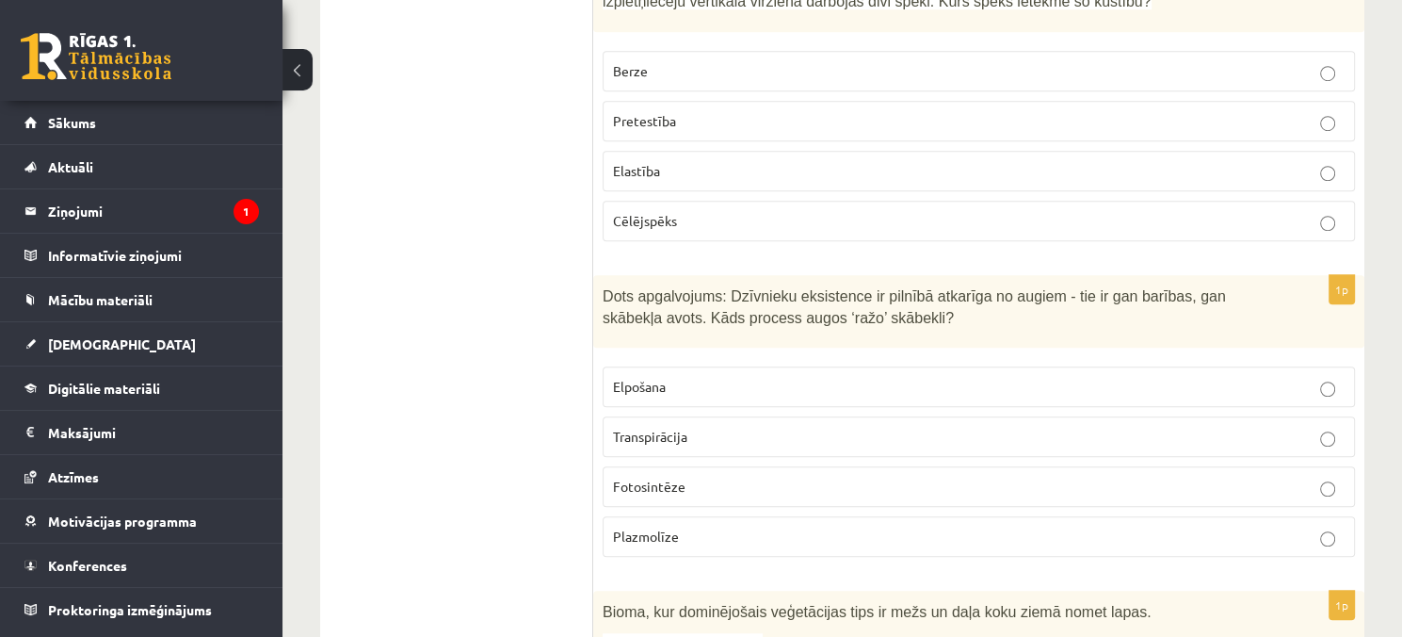
click at [627, 477] on span "Fotosintēze" at bounding box center [649, 485] width 73 height 17
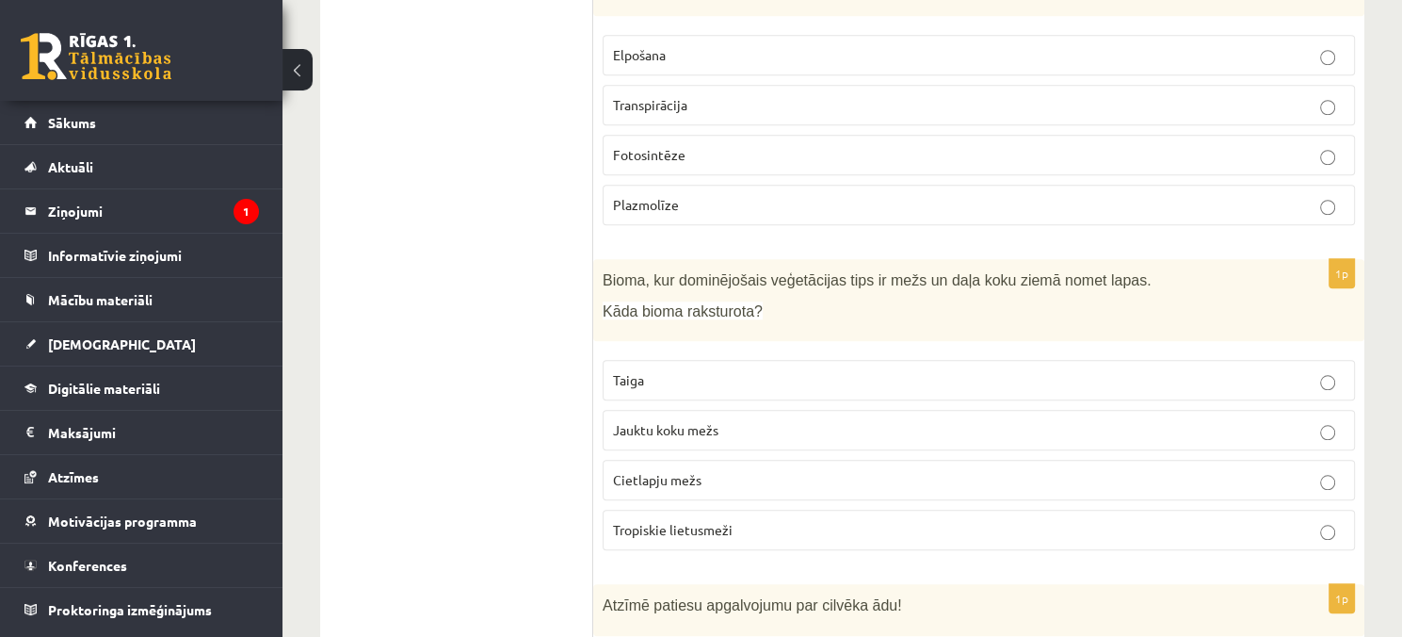
scroll to position [8757, 0]
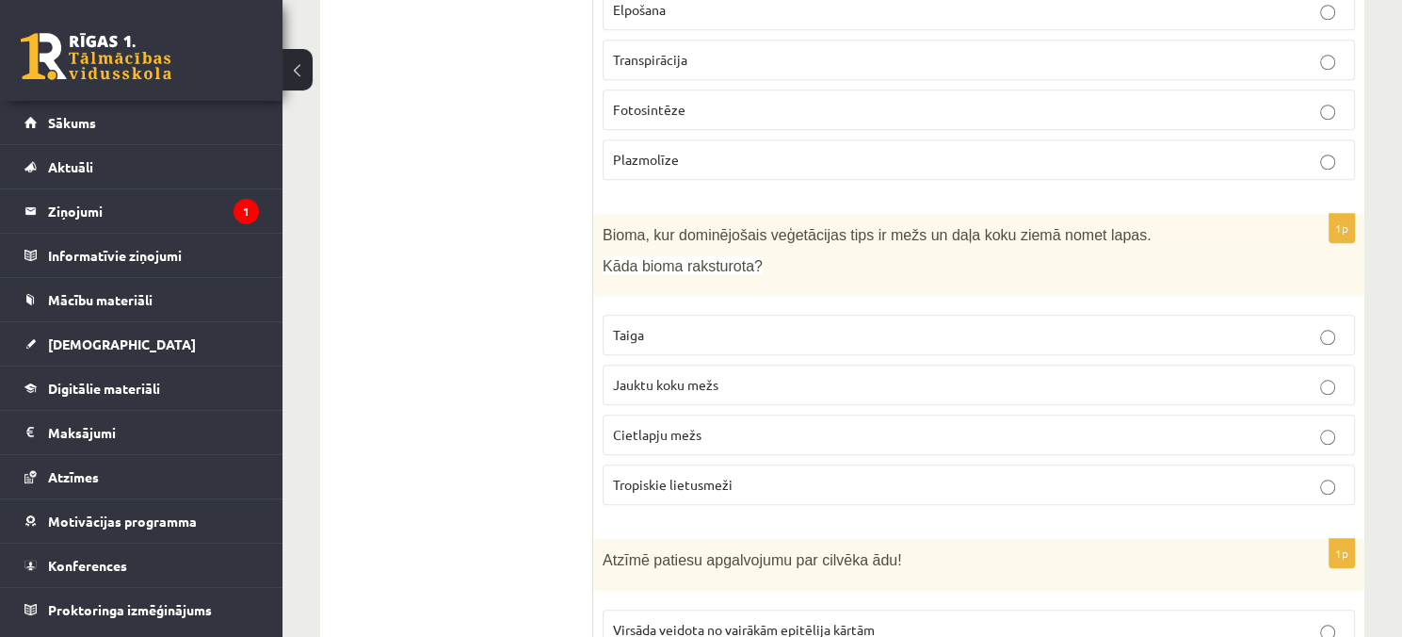
click at [652, 364] on label "Jauktu koku mežs" at bounding box center [979, 384] width 752 height 40
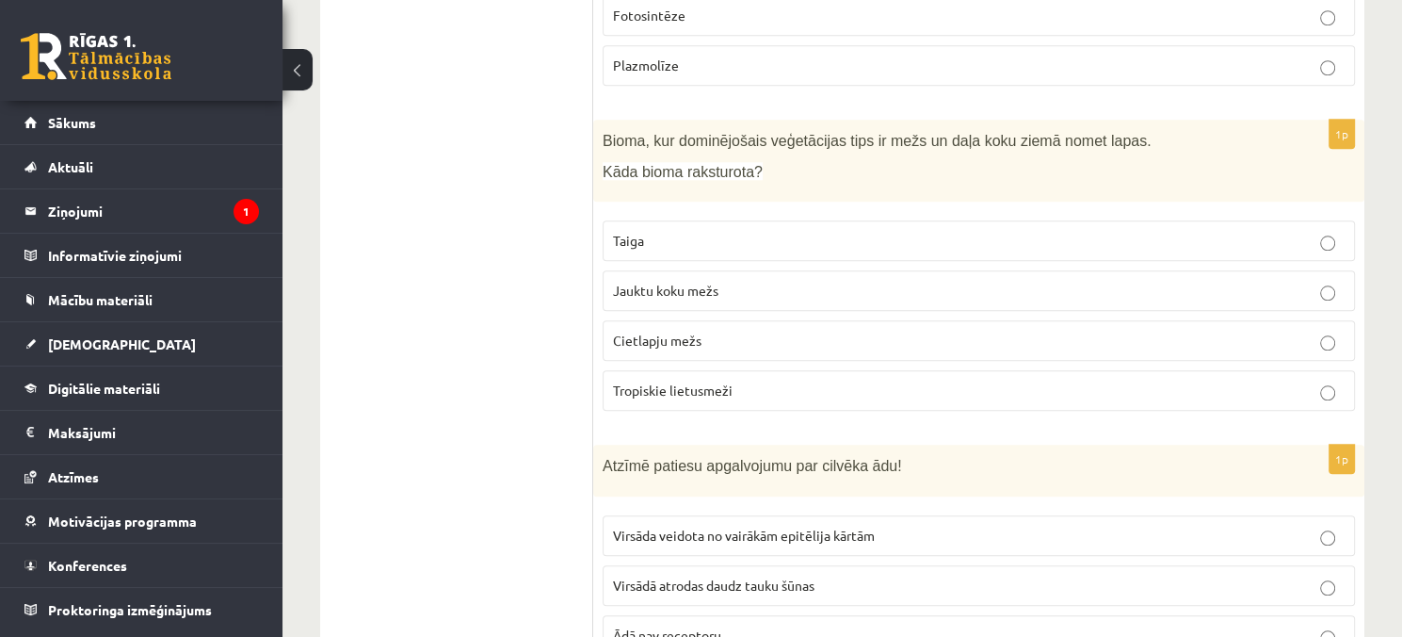
scroll to position [8920, 0]
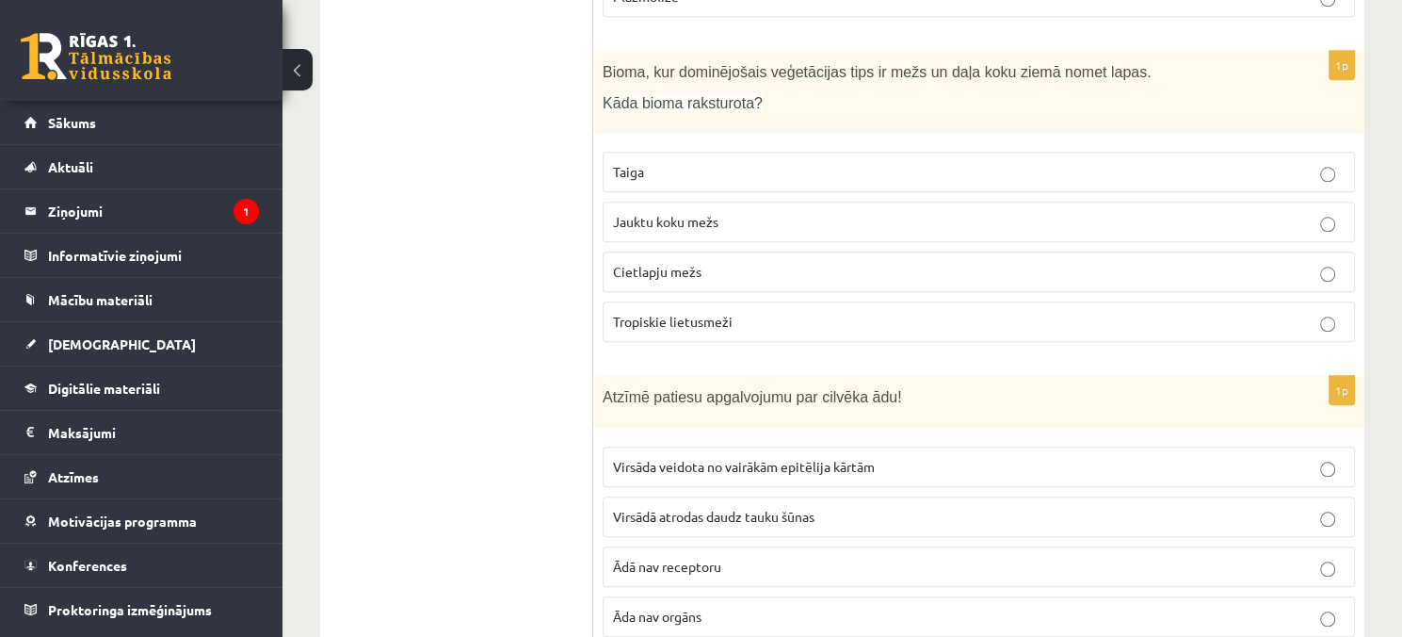
click at [705, 457] on p "Virsāda veidota no vairākām epitēlija kārtām" at bounding box center [979, 467] width 732 height 20
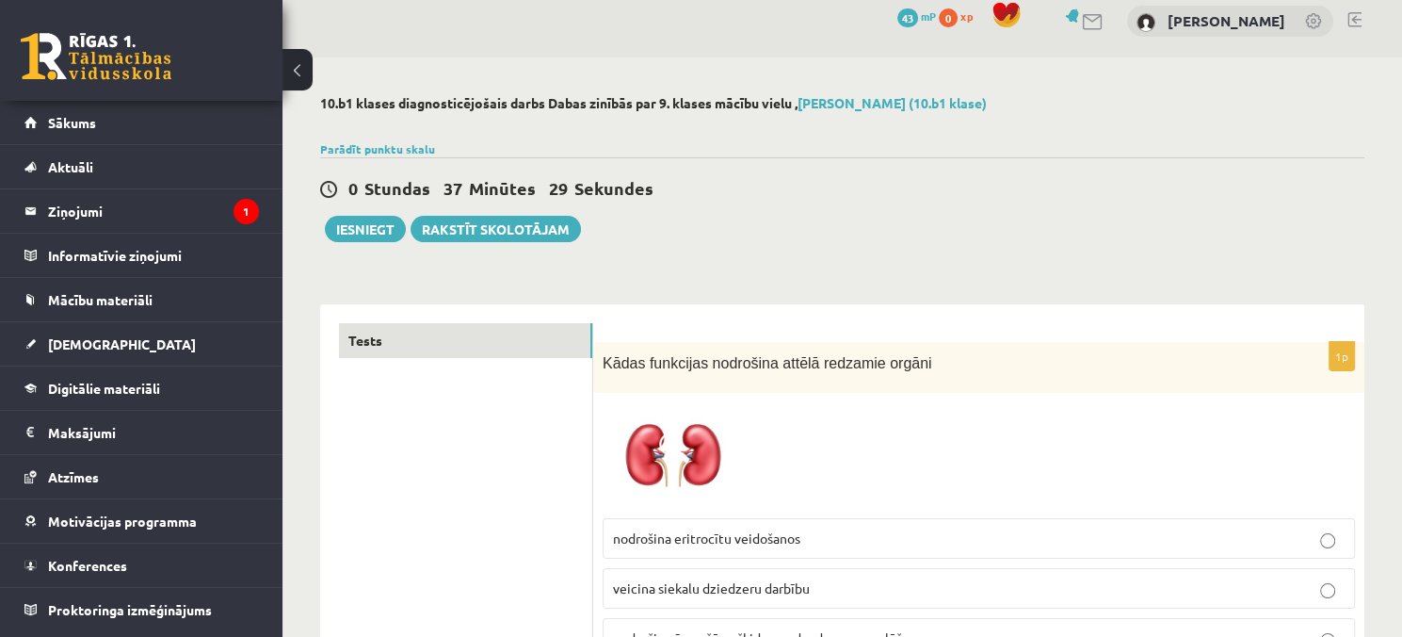
scroll to position [0, 0]
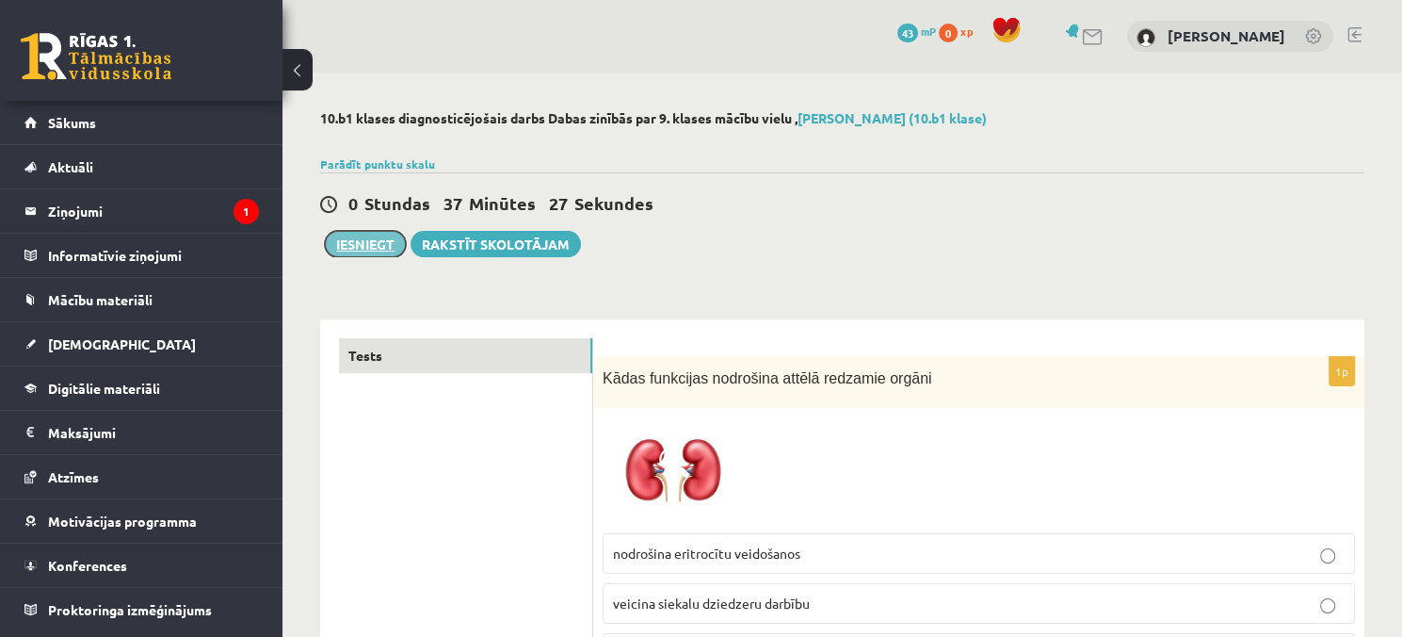
click at [358, 249] on button "Iesniegt" at bounding box center [365, 244] width 81 height 26
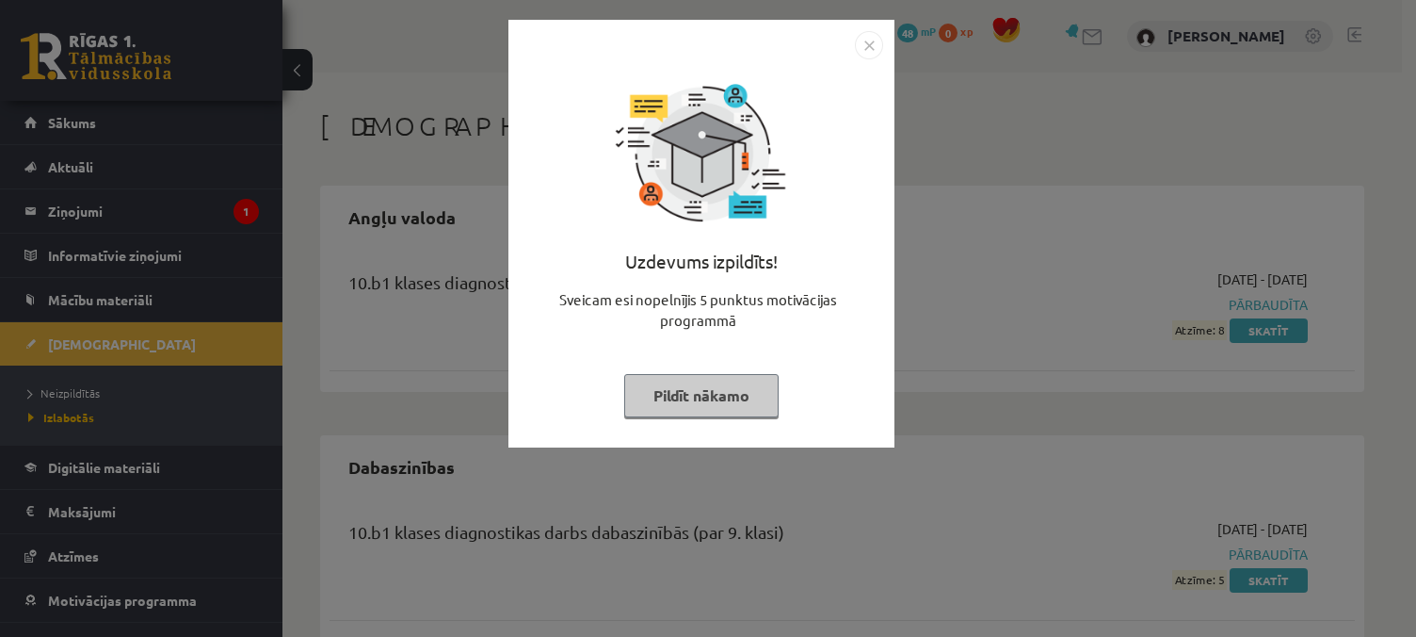
click at [689, 401] on button "Pildīt nākamo" at bounding box center [701, 395] width 154 height 43
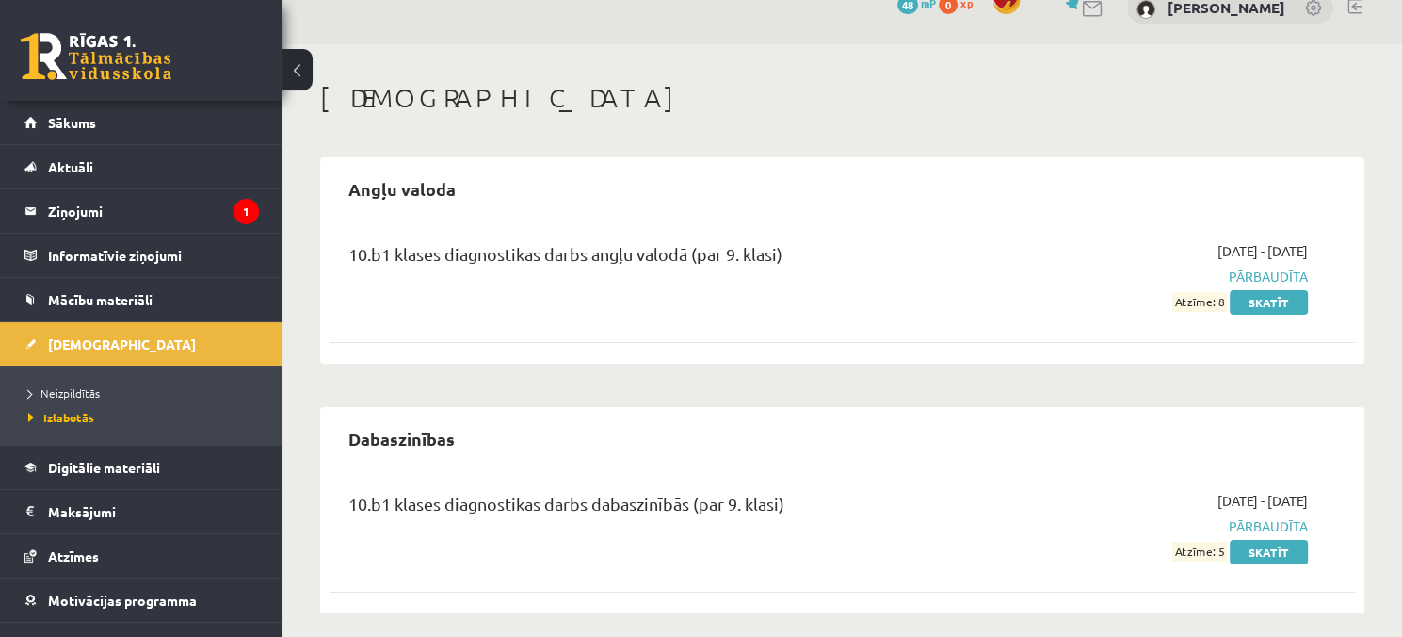
scroll to position [41, 0]
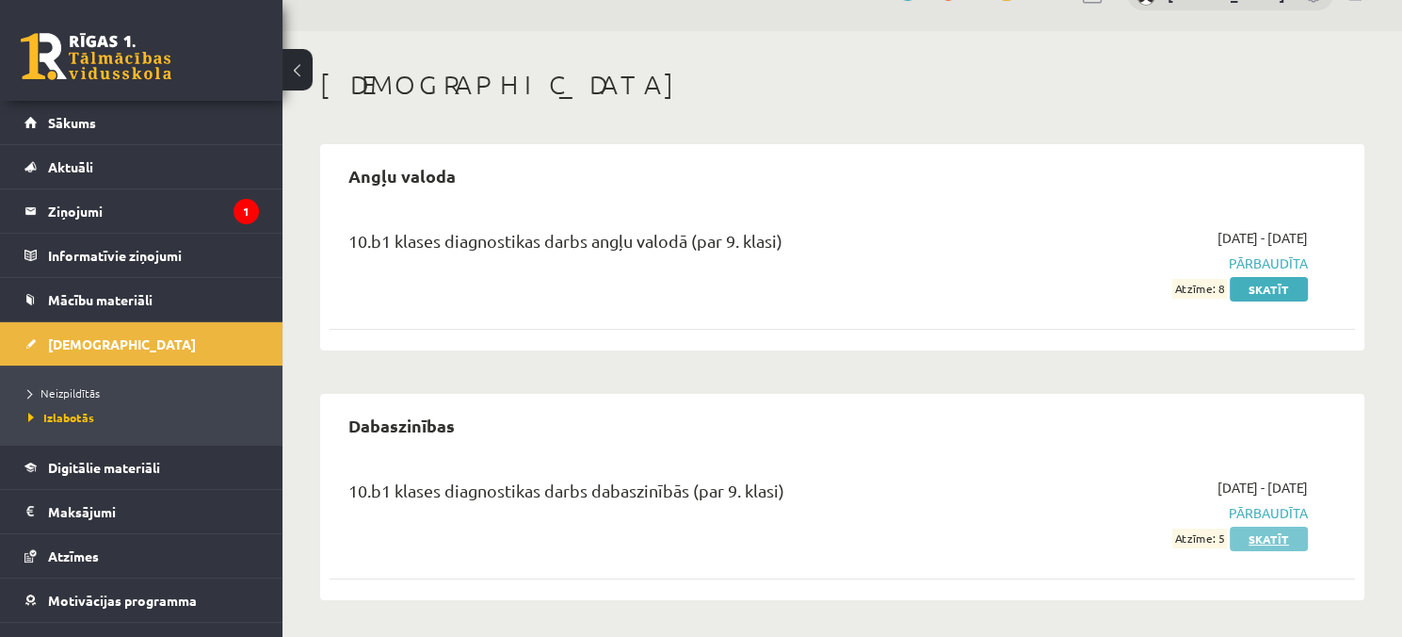
click at [1250, 545] on link "Skatīt" at bounding box center [1269, 538] width 78 height 24
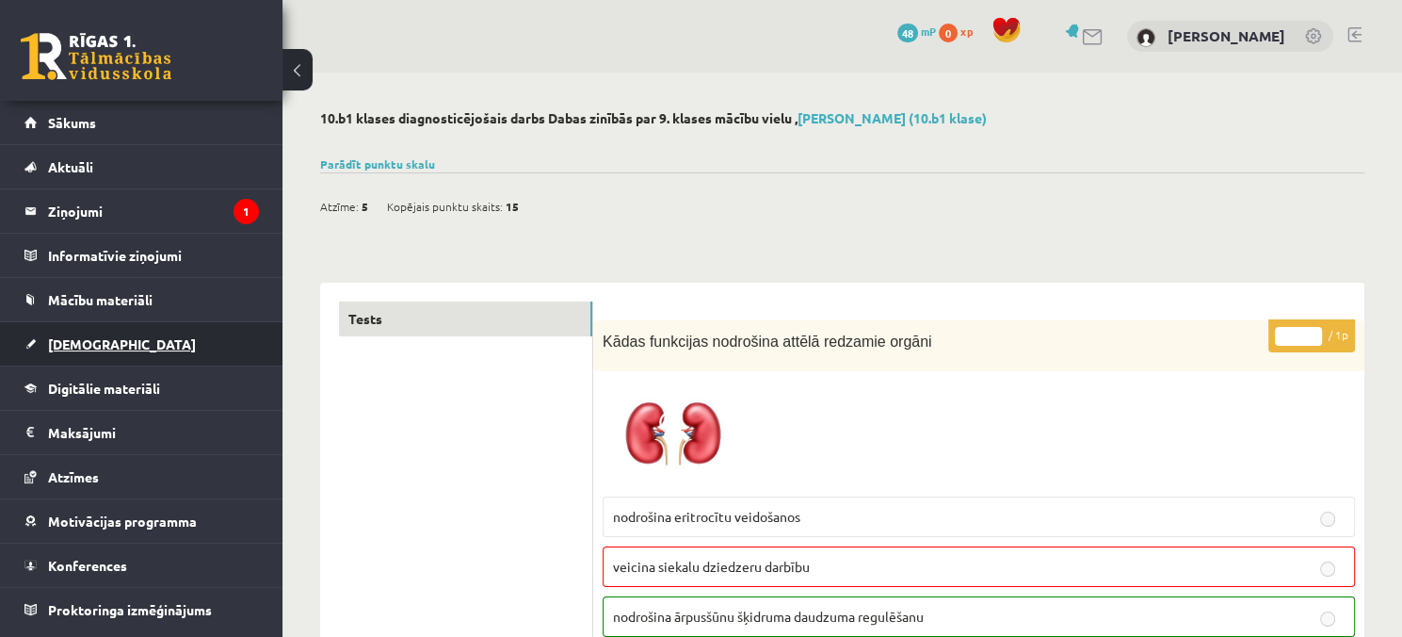
click at [104, 351] on link "[DEMOGRAPHIC_DATA]" at bounding box center [141, 343] width 234 height 43
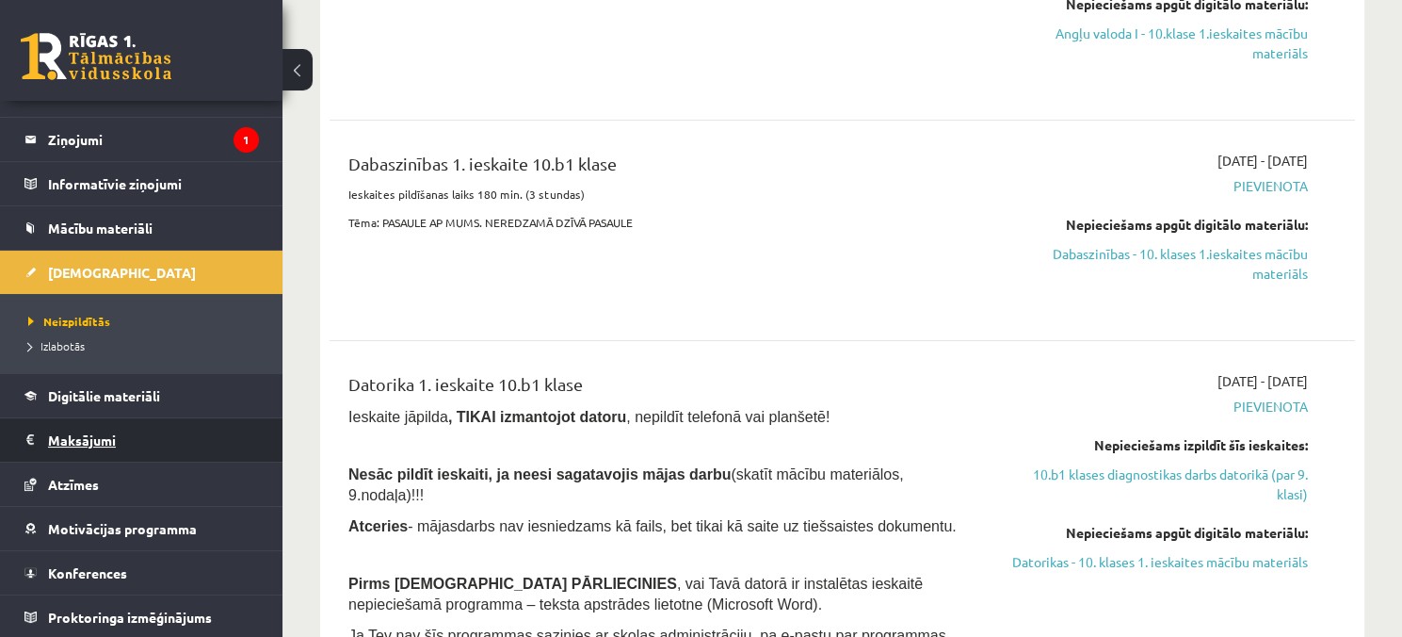
scroll to position [565, 0]
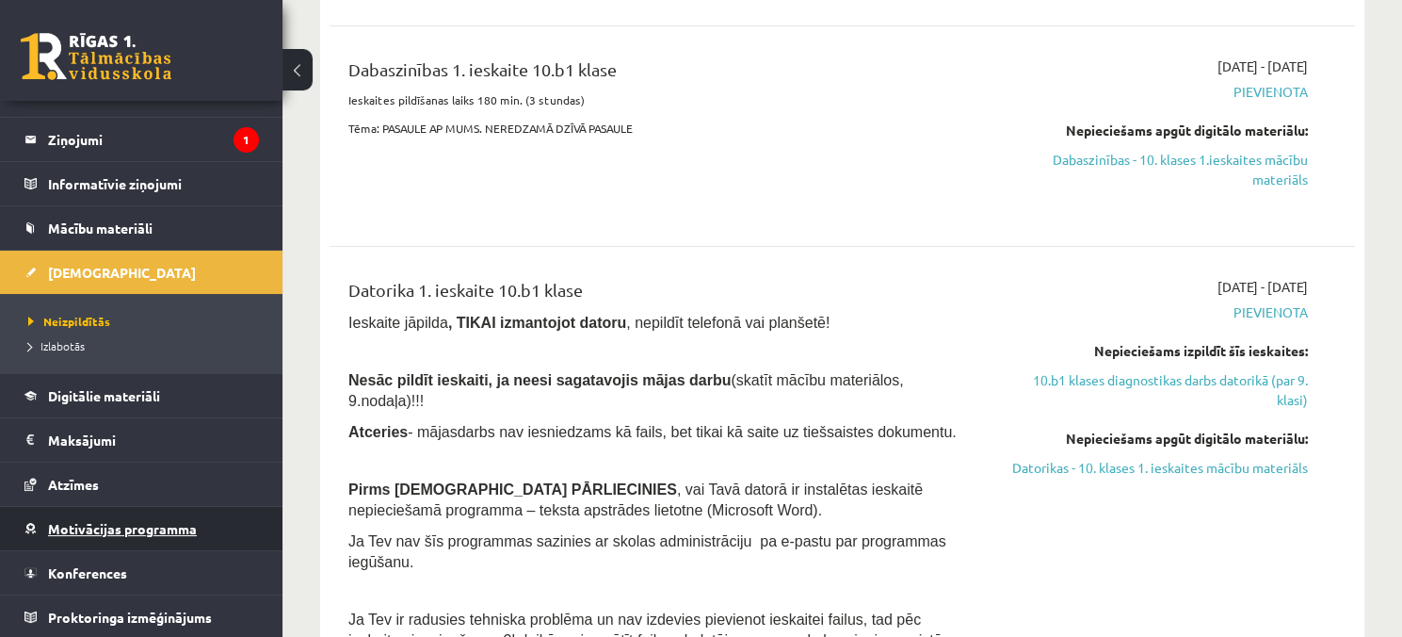
click at [186, 527] on span "Motivācijas programma" at bounding box center [122, 528] width 149 height 17
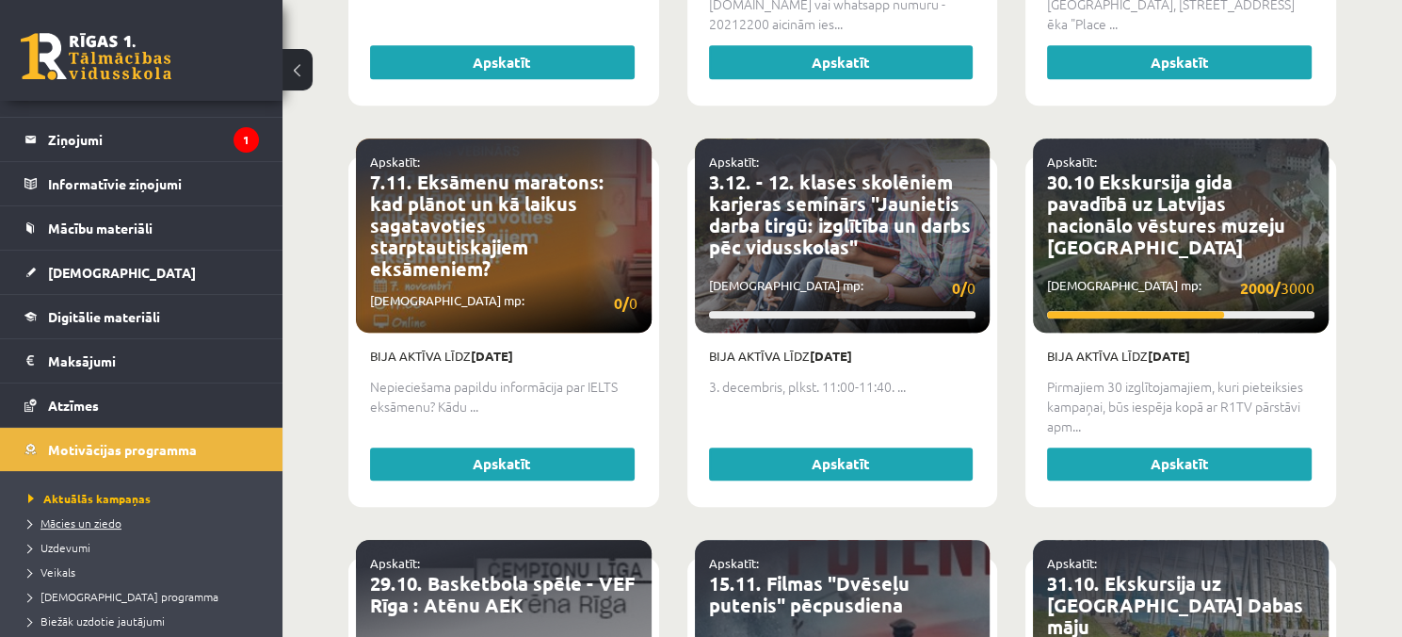
scroll to position [166, 0]
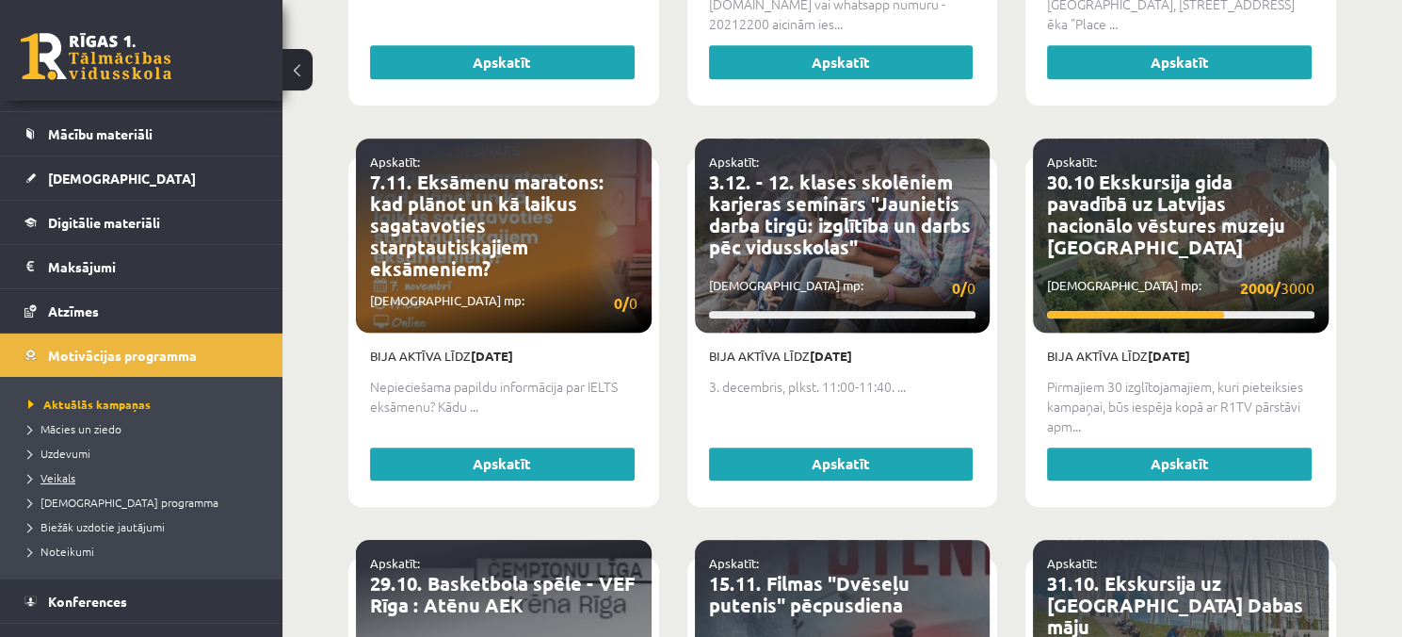
click at [58, 475] on span "Veikals" at bounding box center [51, 477] width 47 height 15
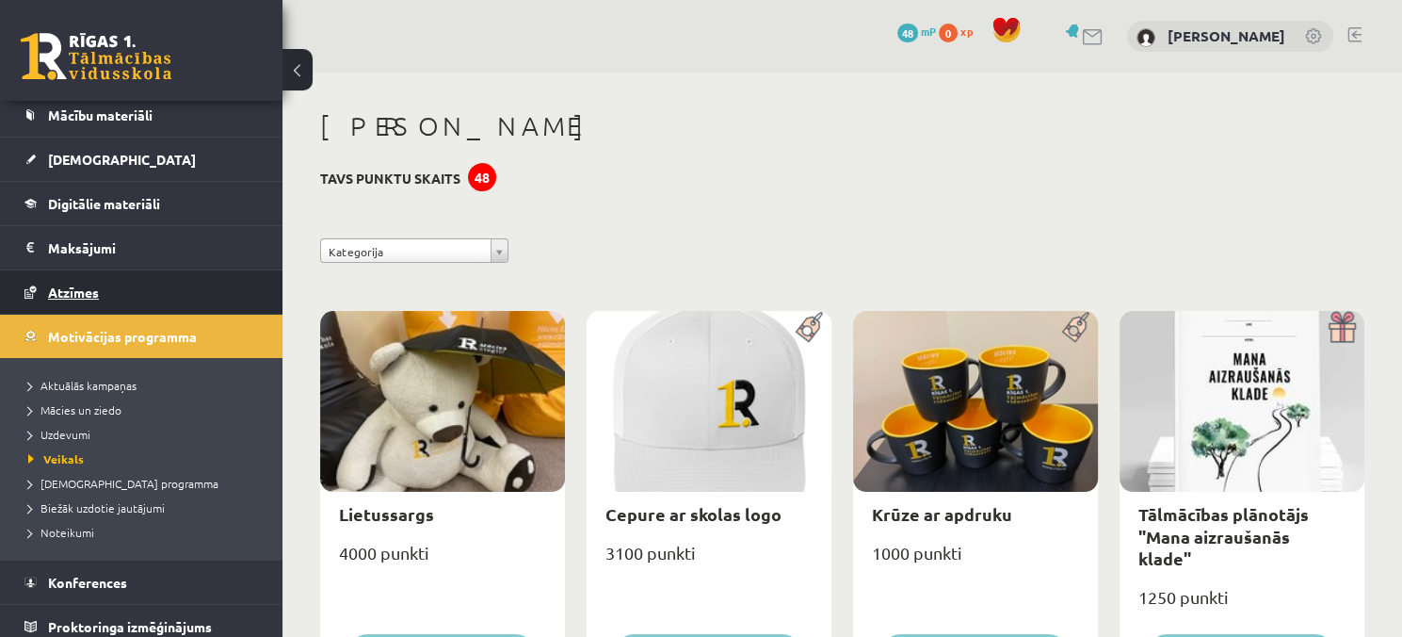
scroll to position [193, 0]
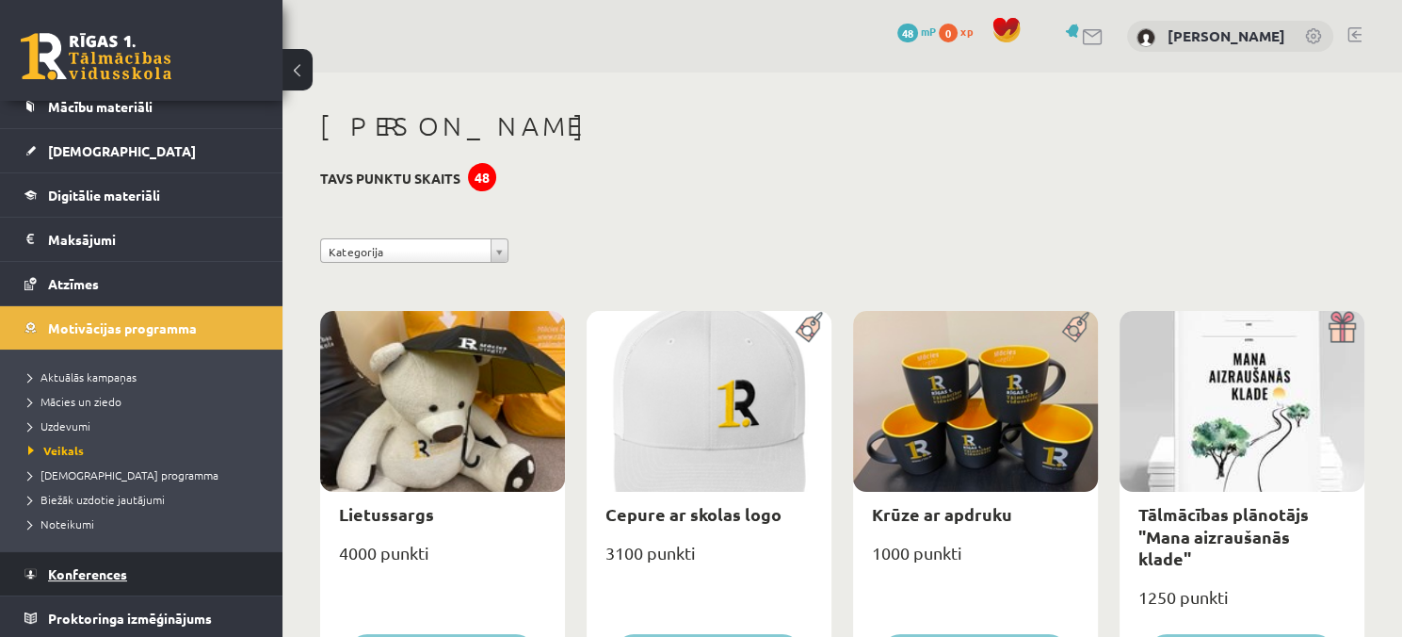
click at [116, 556] on link "Konferences" at bounding box center [141, 573] width 234 height 43
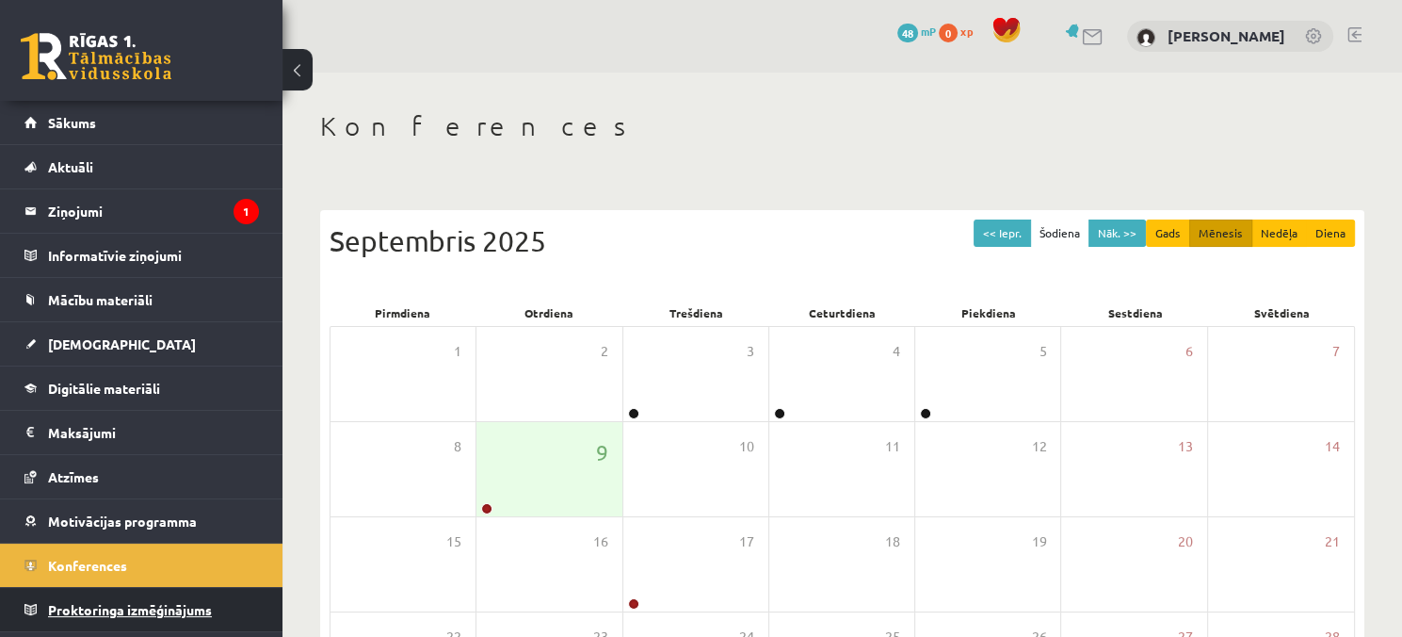
click at [231, 590] on link "Proktoringa izmēģinājums" at bounding box center [141, 609] width 234 height 43
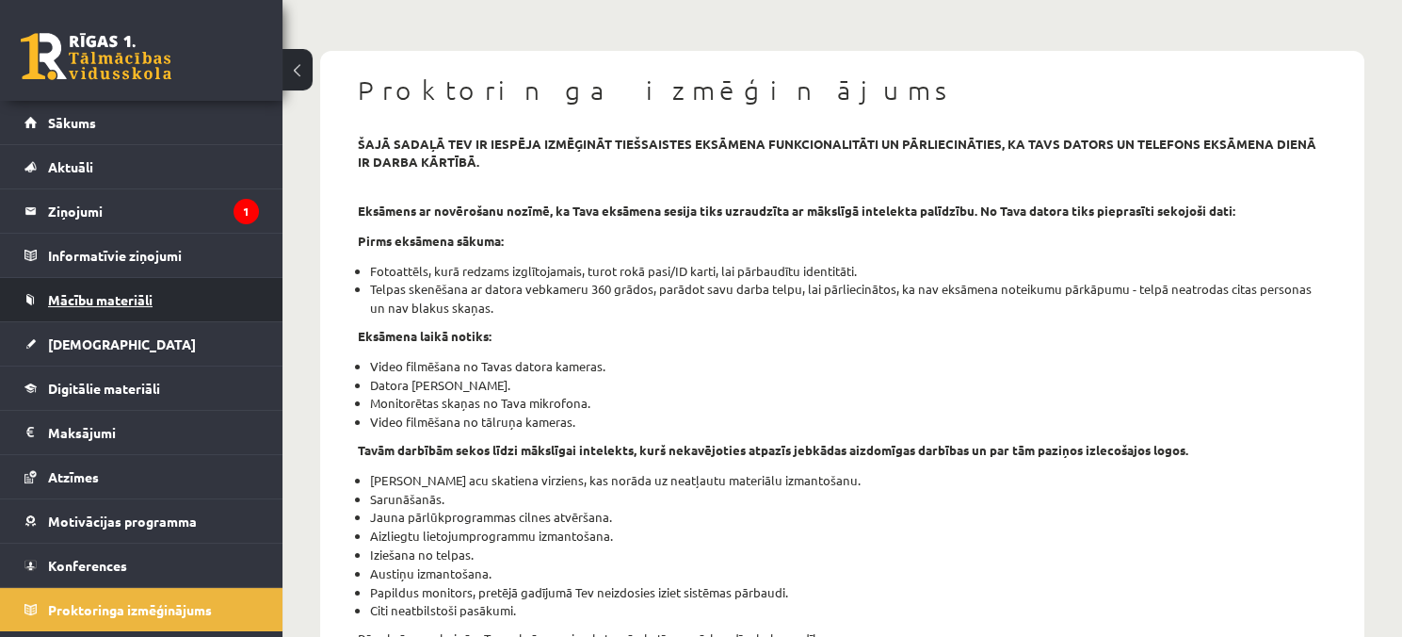
scroll to position [94, 0]
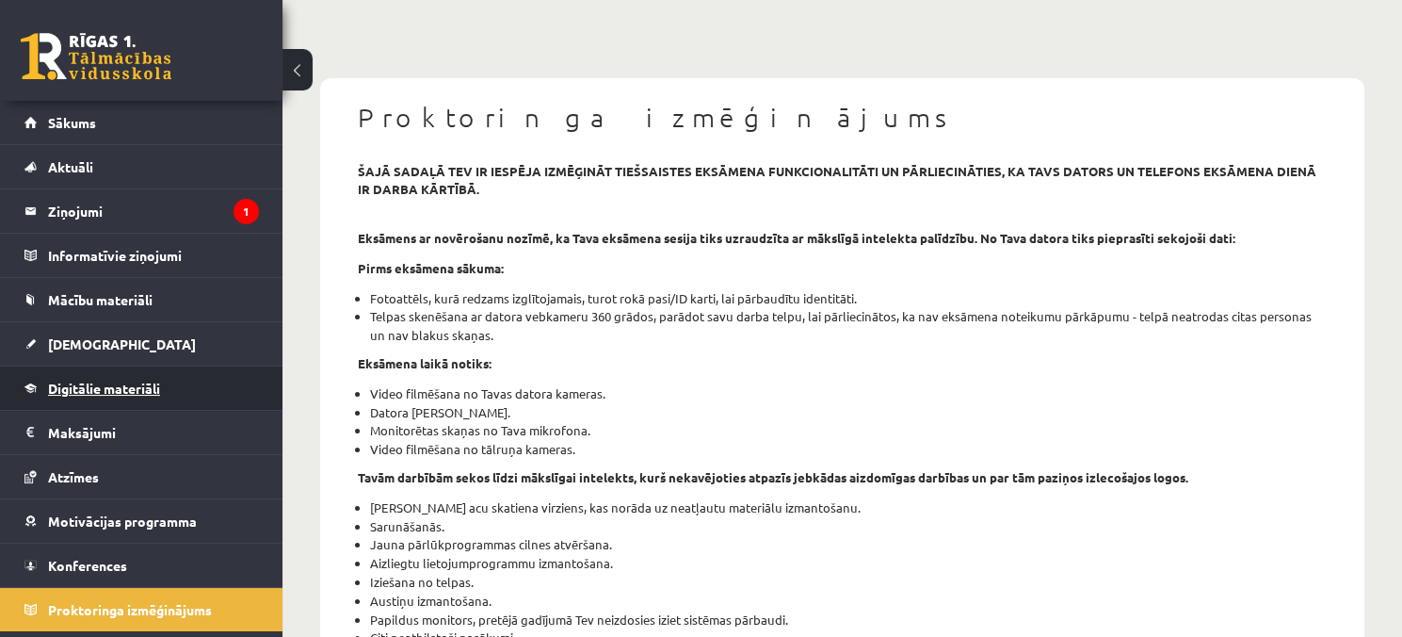
click at [183, 372] on link "Digitālie materiāli" at bounding box center [141, 387] width 234 height 43
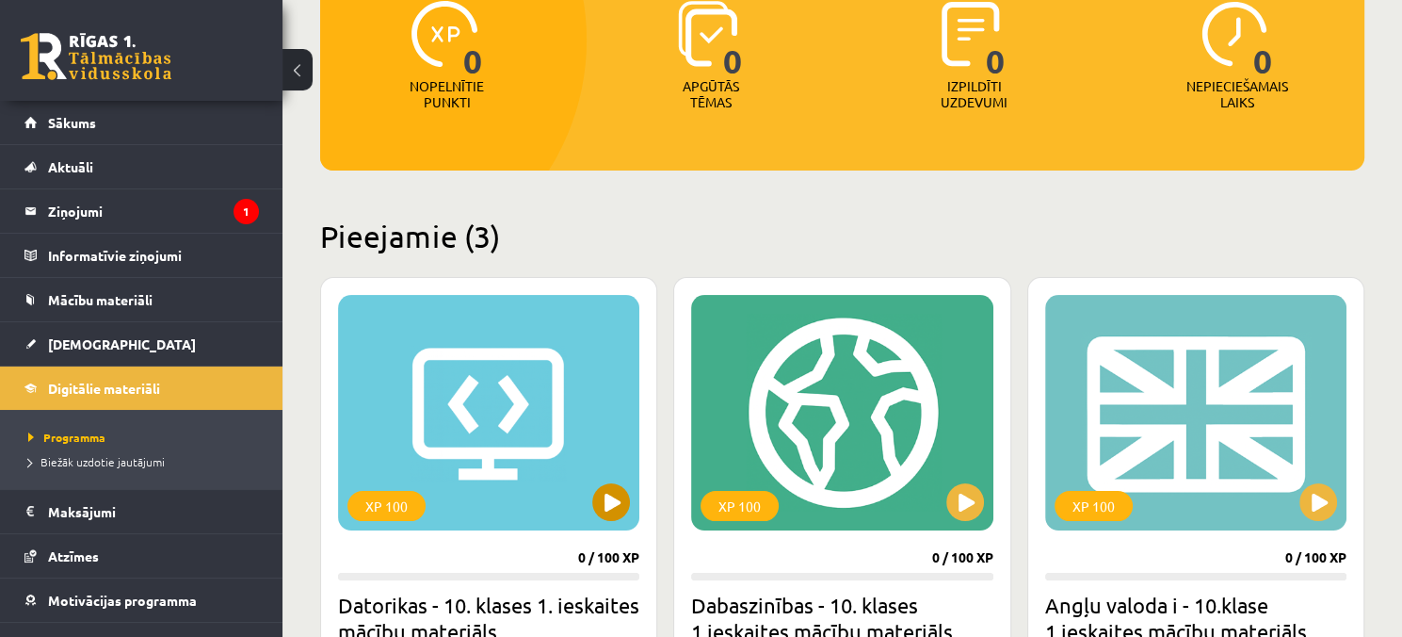
scroll to position [377, 0]
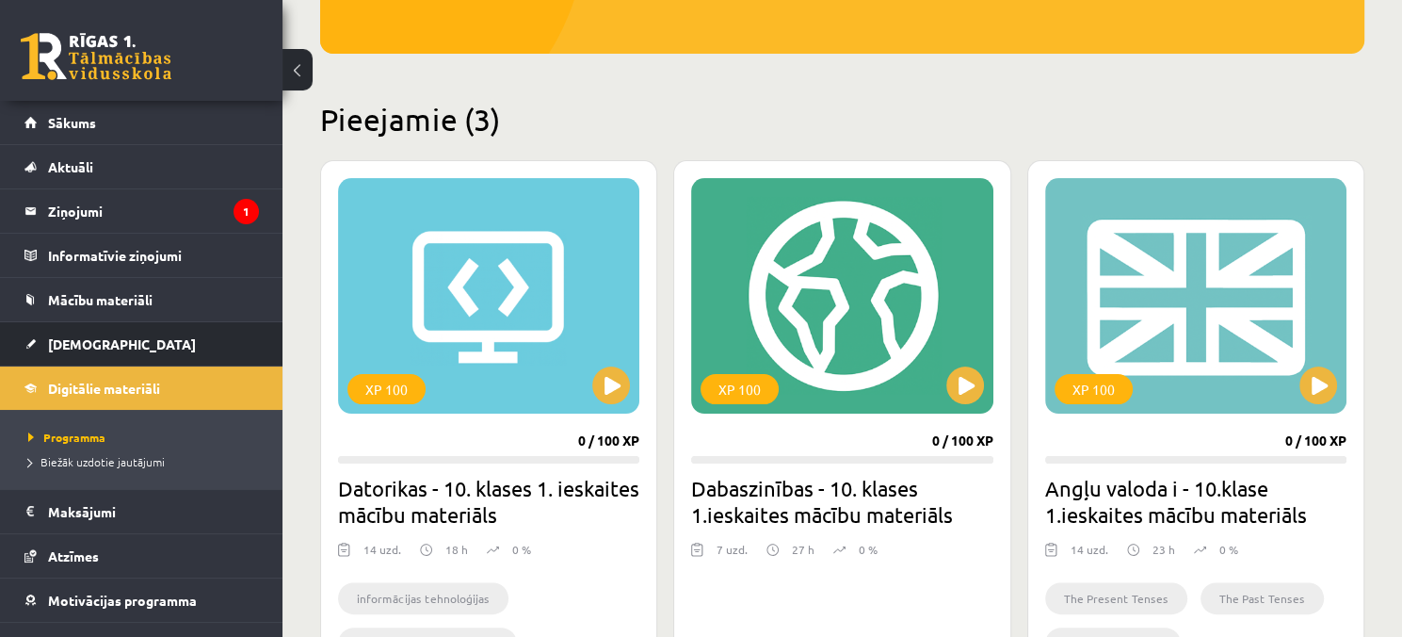
click at [256, 347] on li "[DEMOGRAPHIC_DATA] Neizpildītās [GEOGRAPHIC_DATA]" at bounding box center [141, 343] width 282 height 45
click at [183, 332] on link "[DEMOGRAPHIC_DATA]" at bounding box center [141, 343] width 234 height 43
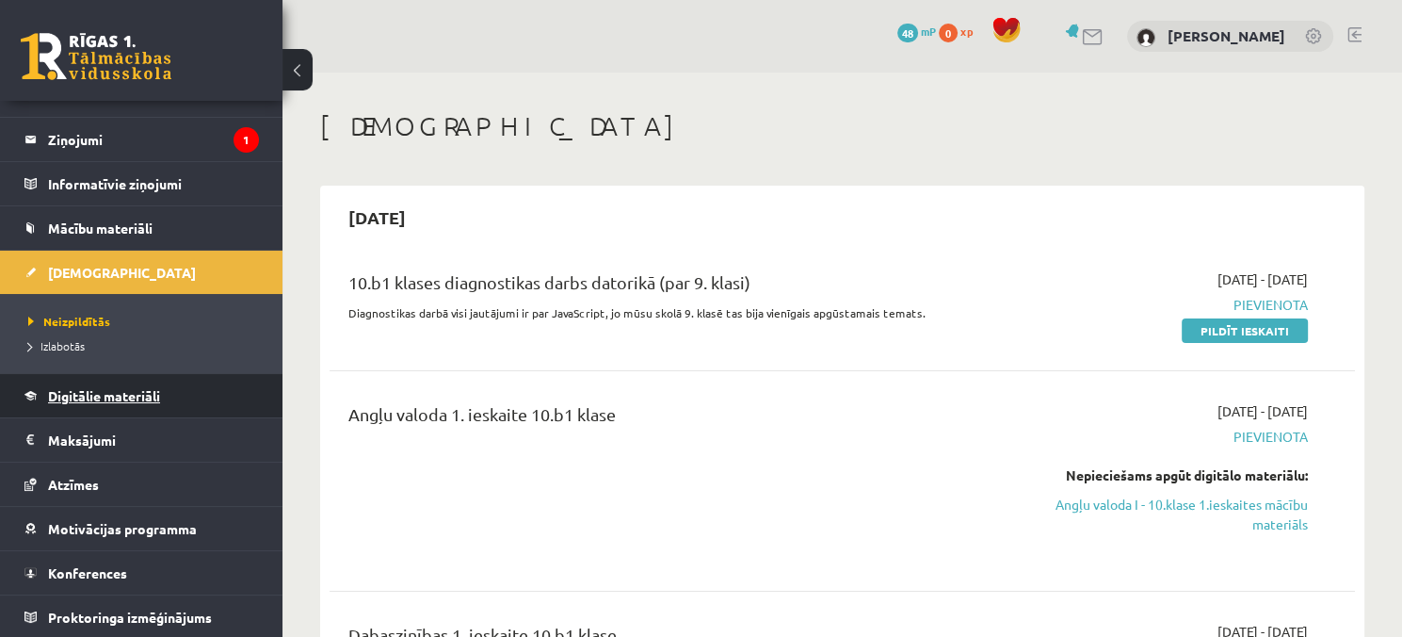
click at [189, 408] on link "Digitālie materiāli" at bounding box center [141, 395] width 234 height 43
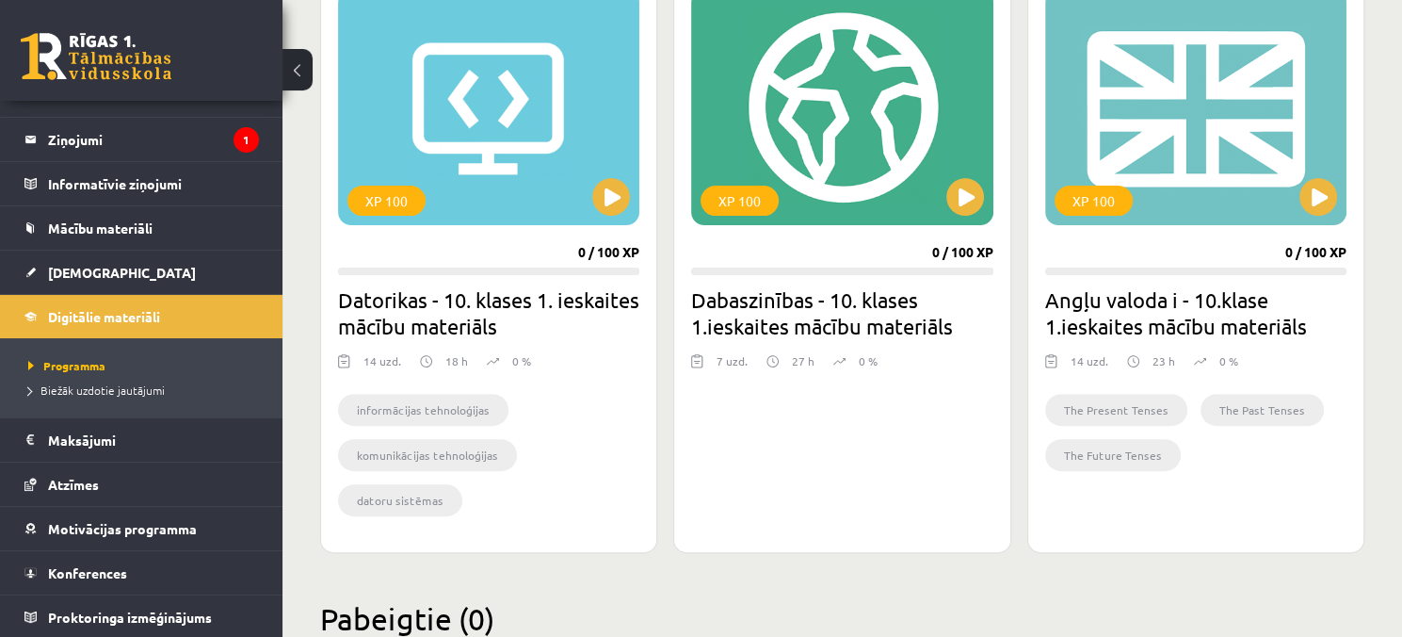
scroll to position [625, 0]
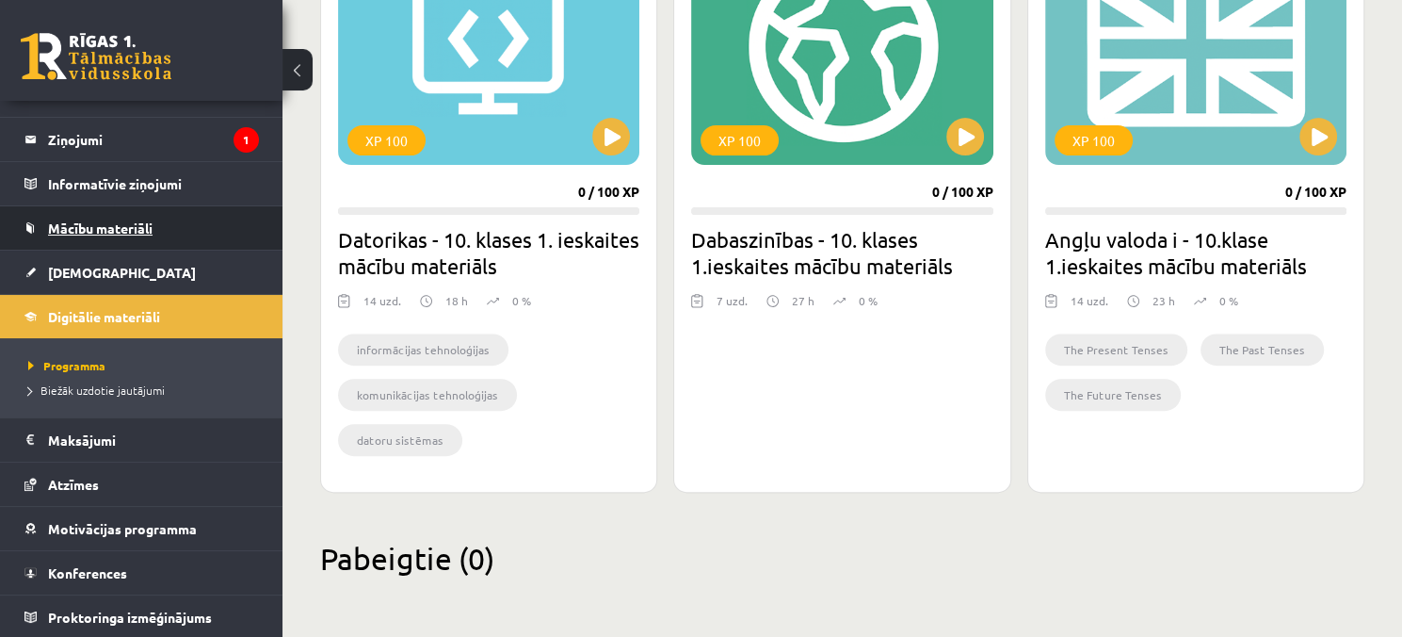
click at [203, 247] on link "Mācību materiāli" at bounding box center [141, 227] width 234 height 43
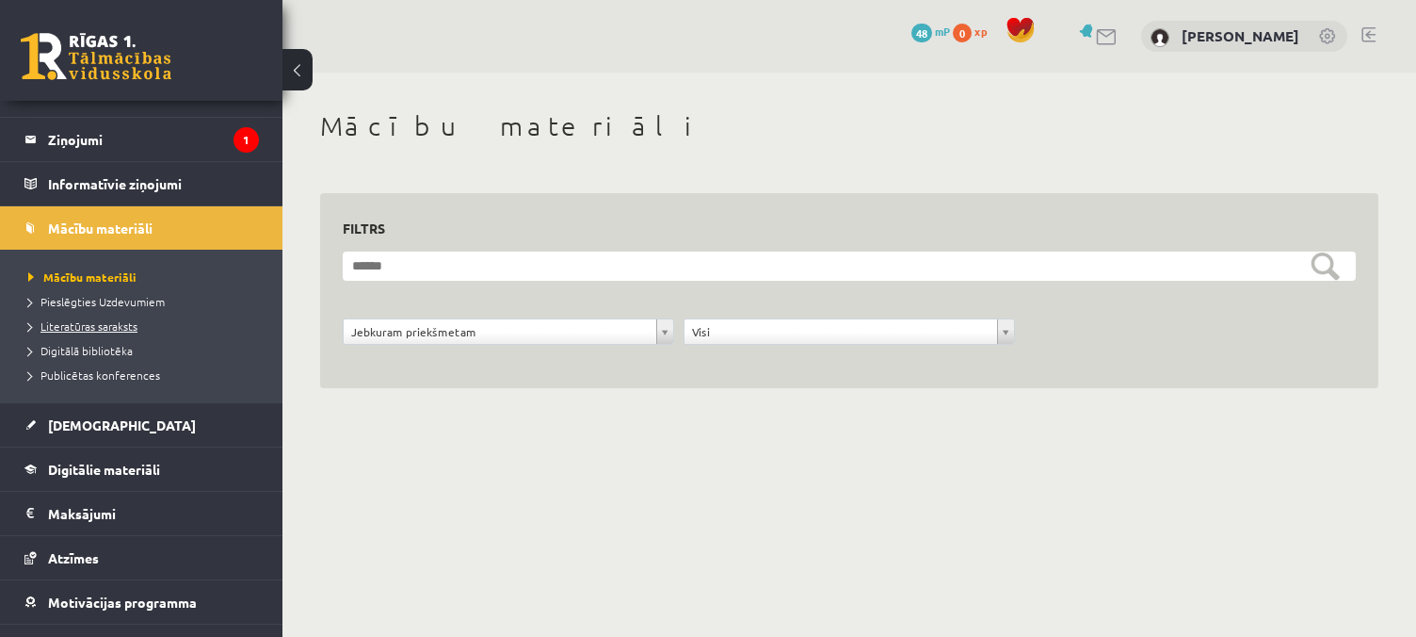
click at [136, 329] on span "Literatūras saraksts" at bounding box center [82, 325] width 109 height 15
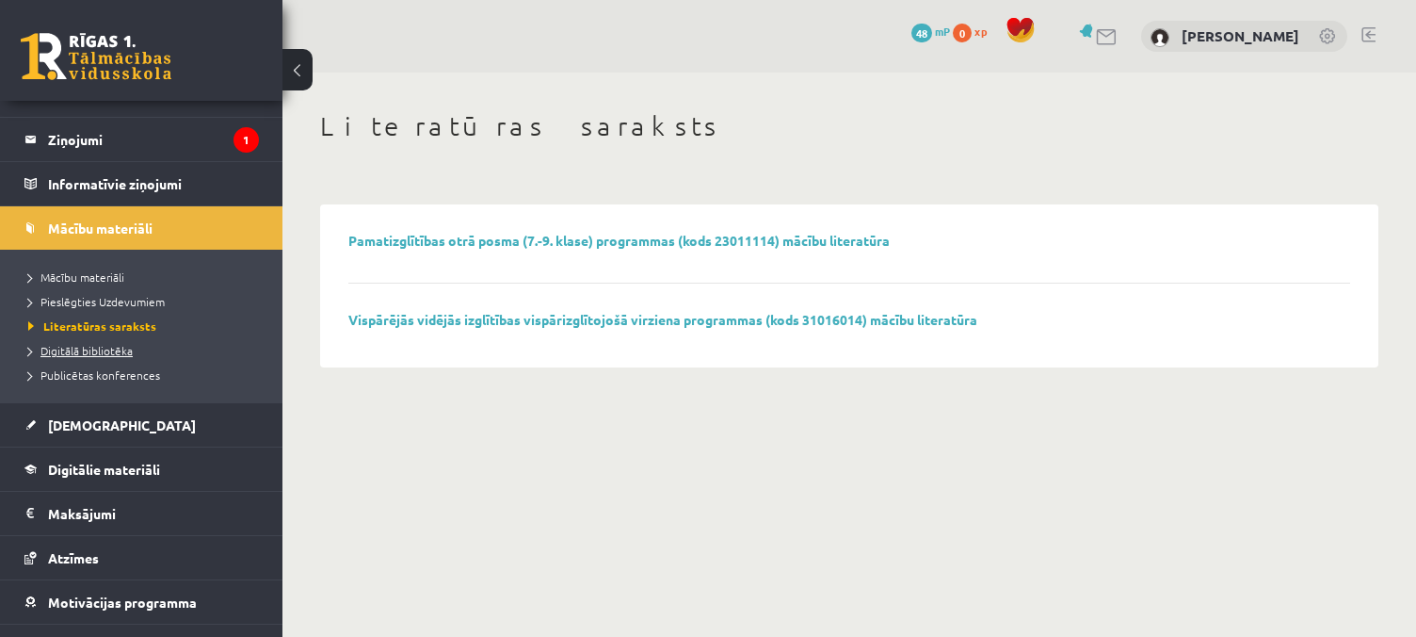
click at [129, 352] on span "Digitālā bibliotēka" at bounding box center [80, 350] width 105 height 15
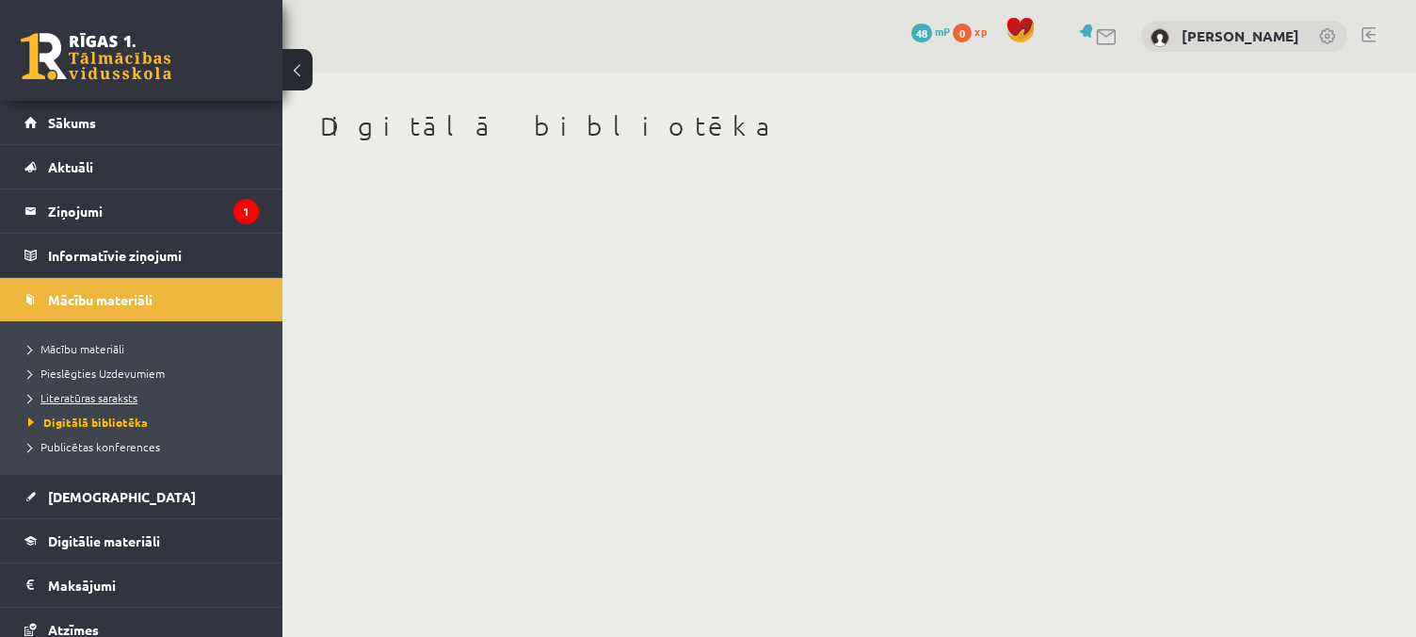
click at [128, 402] on link "Literatūras saraksts" at bounding box center [145, 397] width 235 height 17
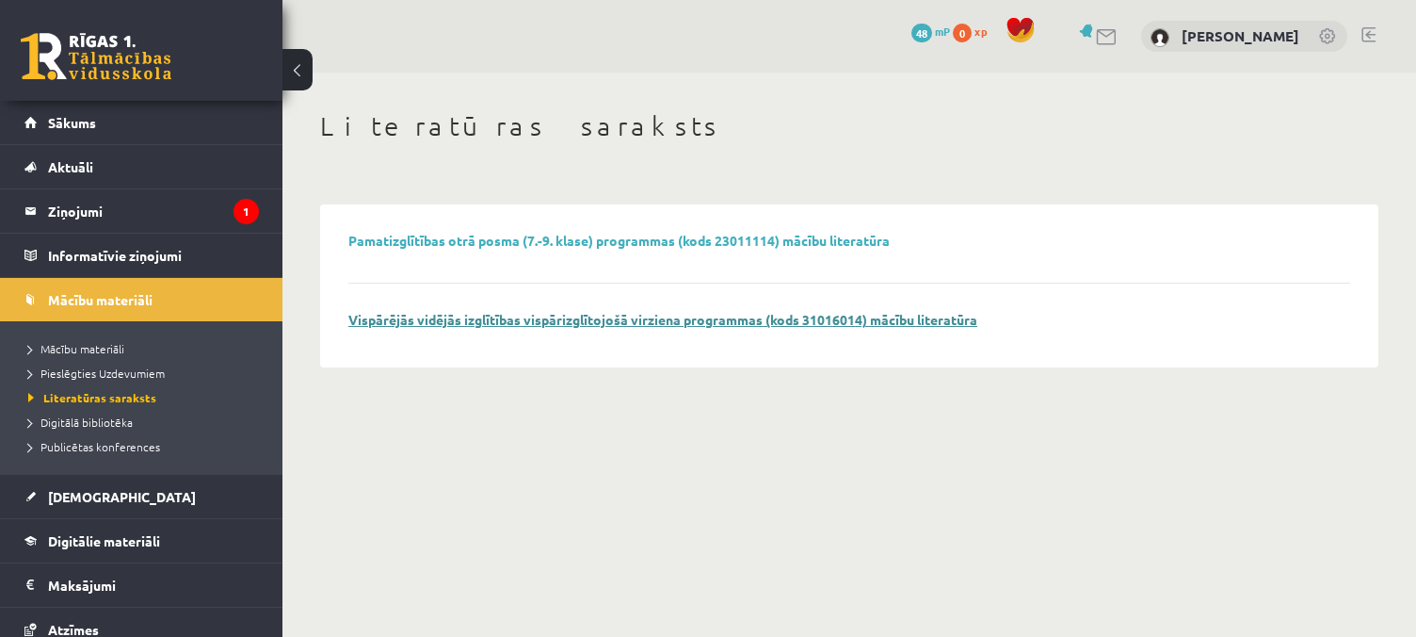
click at [393, 323] on link "Vispārējās vidējās izglītības vispārizglītojošā virziena programmas (kods 31016…" at bounding box center [662, 319] width 629 height 17
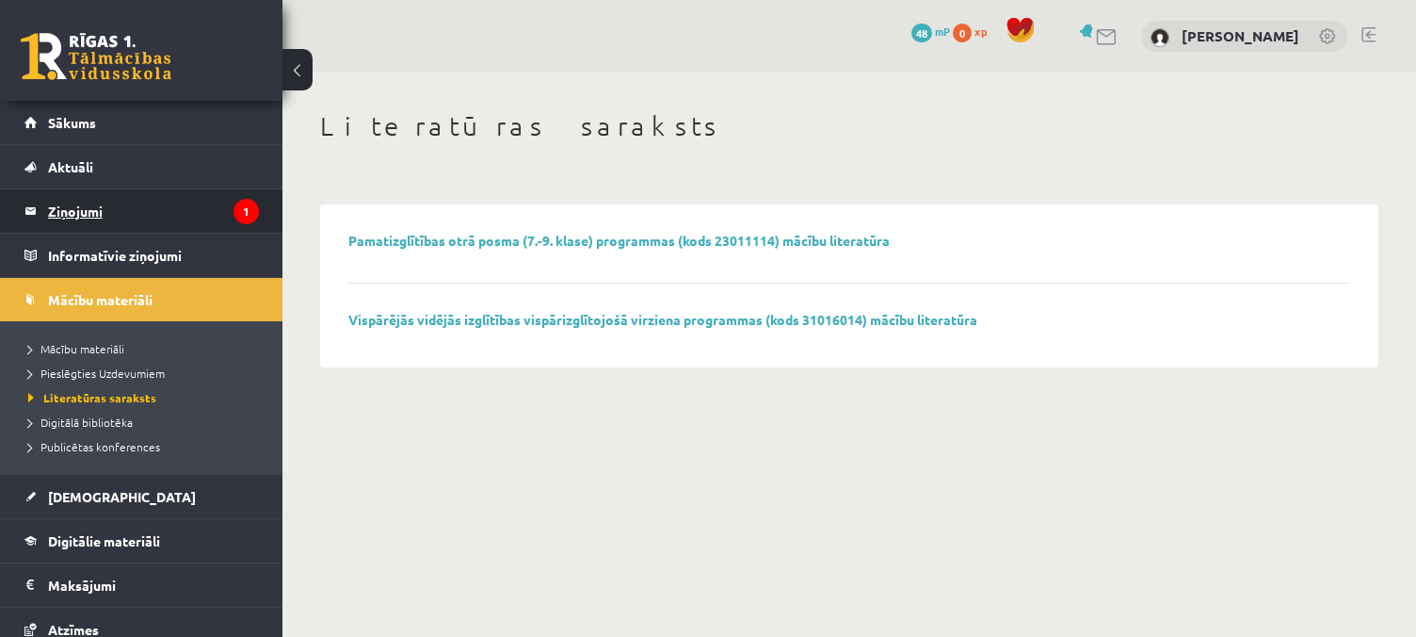
click at [184, 202] on legend "Ziņojumi 1" at bounding box center [153, 210] width 211 height 43
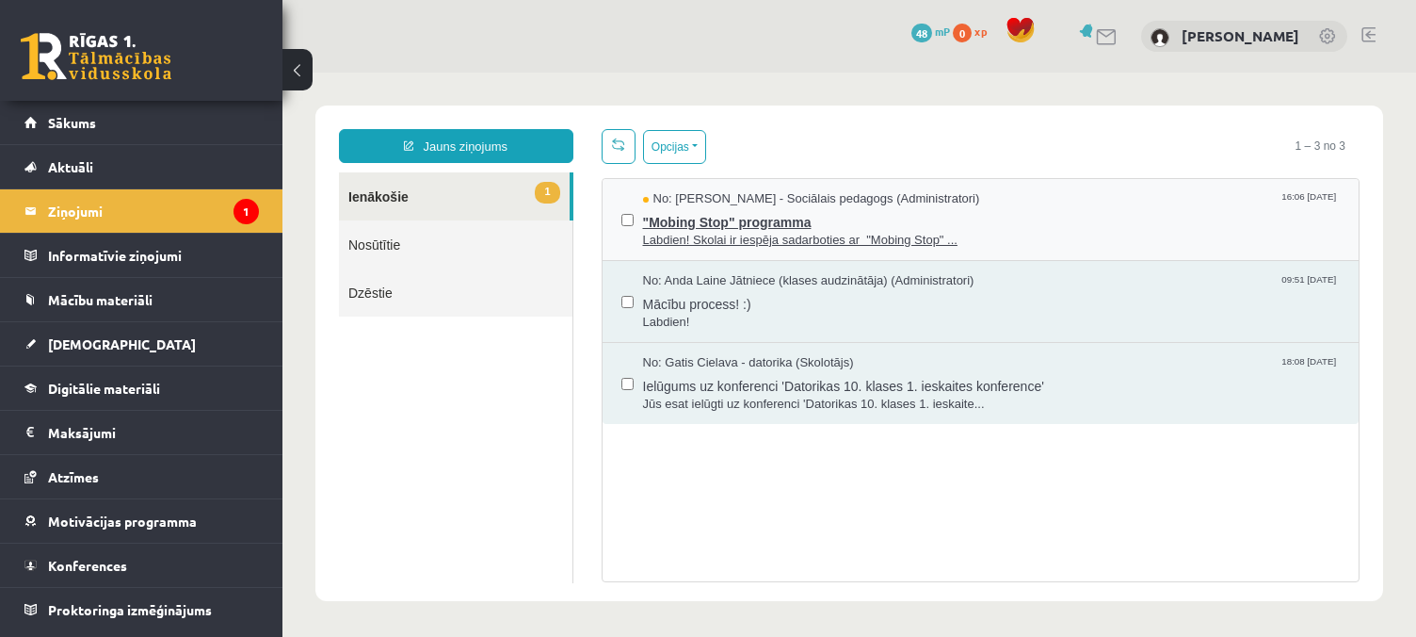
click at [832, 220] on span ""Mobing Stop" programma" at bounding box center [992, 220] width 698 height 24
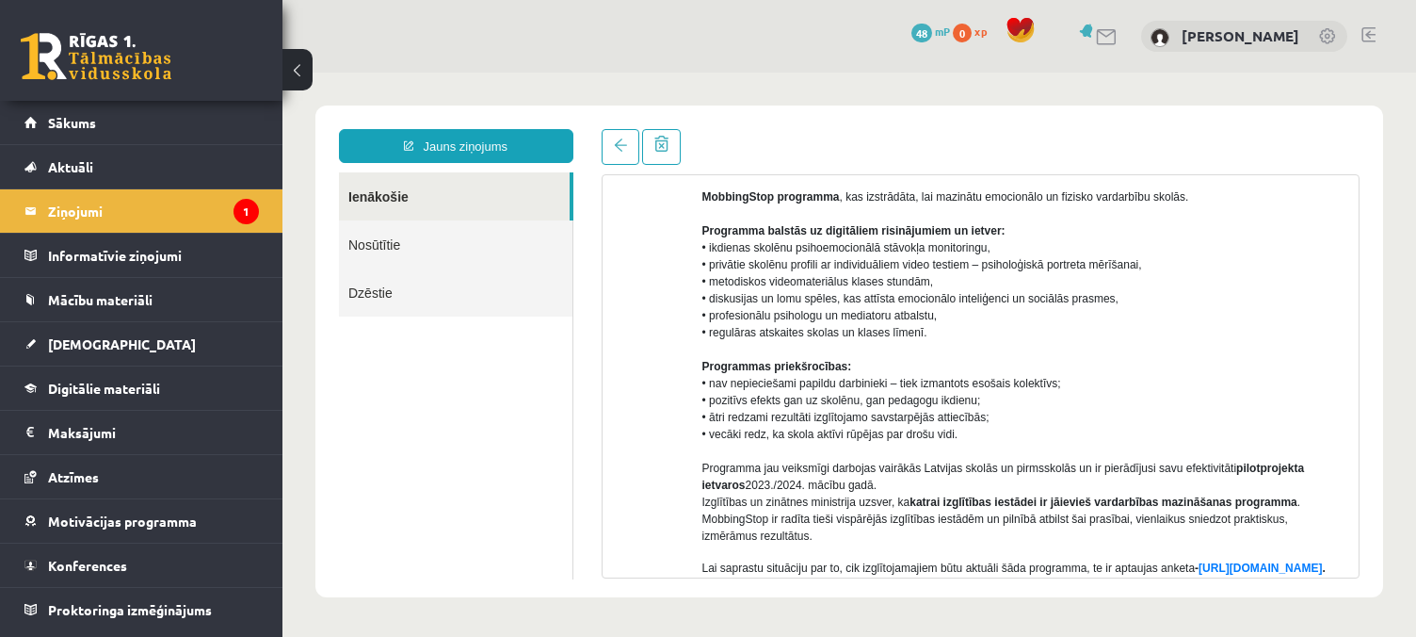
scroll to position [282, 0]
